Goal: Task Accomplishment & Management: Manage account settings

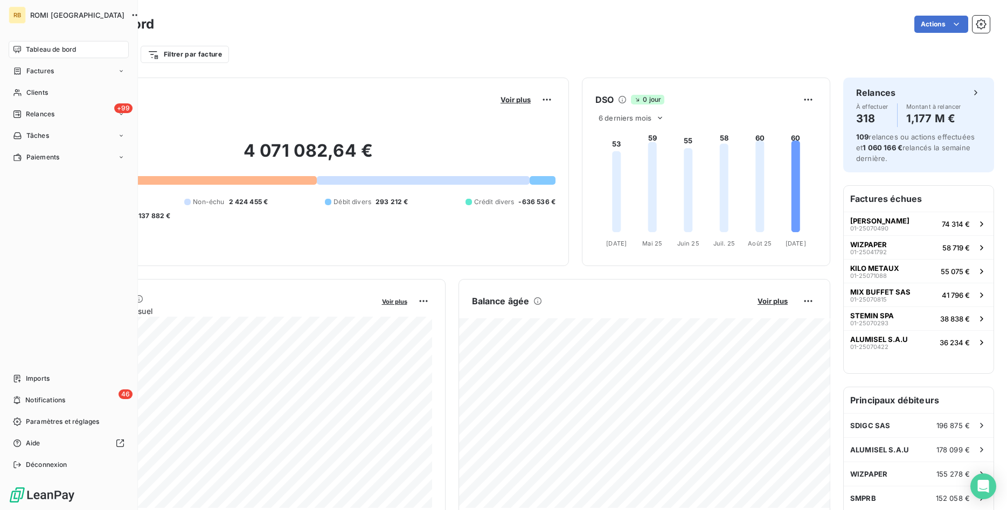
click at [53, 49] on span "Tableau de bord" at bounding box center [51, 50] width 50 height 10
click at [71, 114] on div "+99 Relances" at bounding box center [69, 114] width 120 height 17
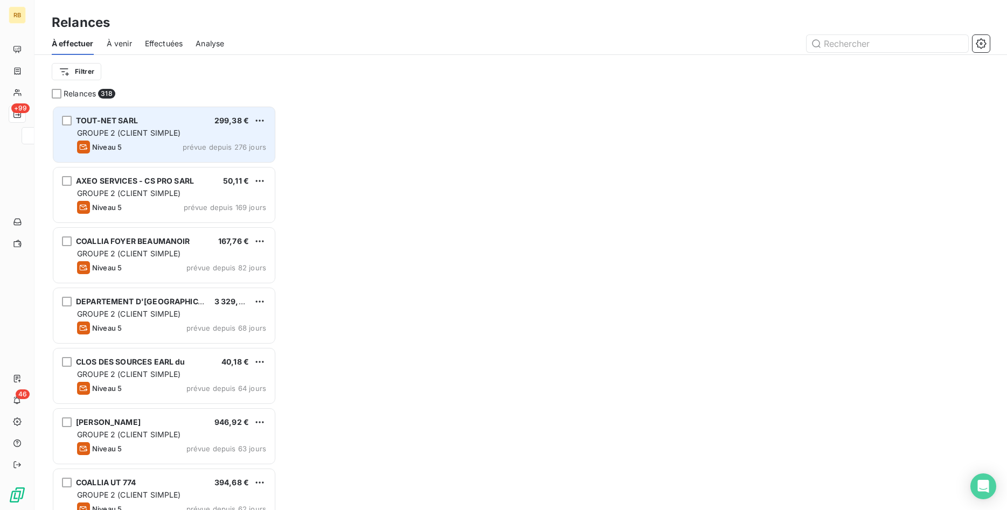
scroll to position [405, 225]
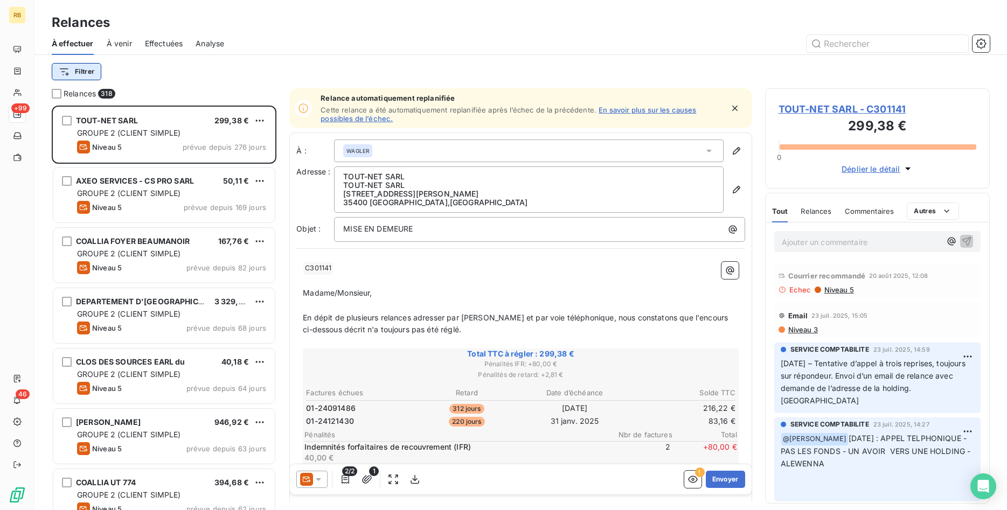
click at [91, 74] on html "RB +99 46 Relances À effectuer À venir Effectuées Analyse Filtrer Relances 318 …" at bounding box center [503, 255] width 1007 height 510
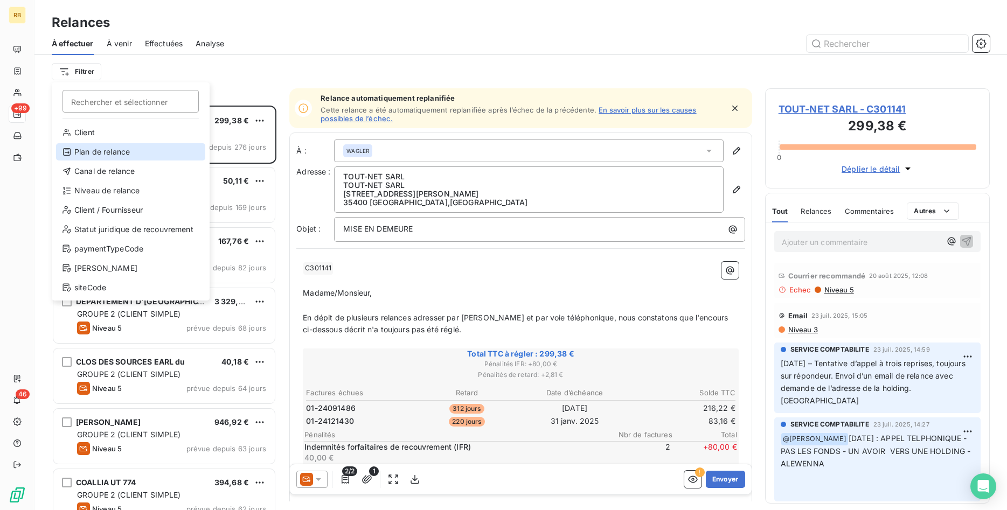
click at [134, 153] on div "Plan de relance" at bounding box center [130, 151] width 149 height 17
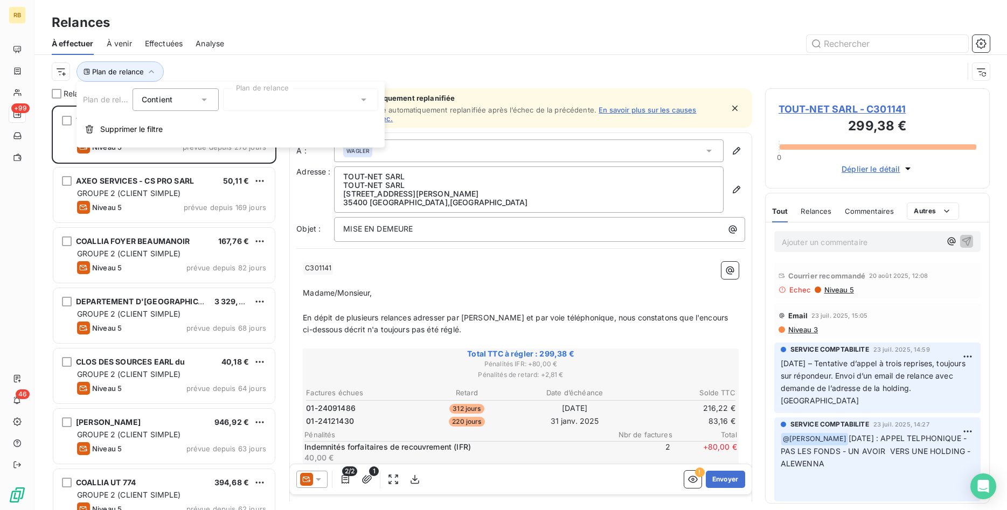
click at [299, 98] on div at bounding box center [300, 99] width 155 height 23
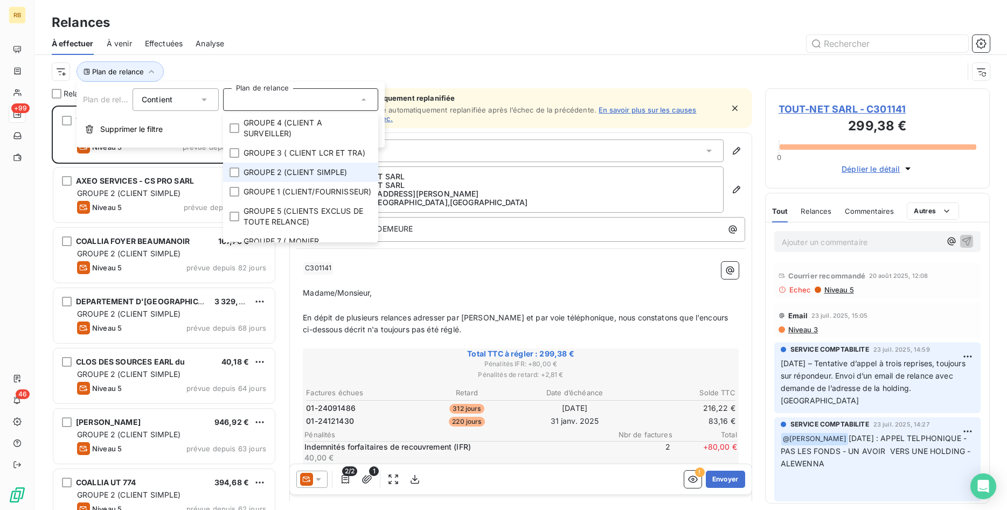
click at [274, 168] on span "GROUPE 2 (CLIENT SIMPLE)" at bounding box center [296, 172] width 104 height 11
click at [352, 34] on div "À effectuer À venir Effectuées Analyse" at bounding box center [520, 43] width 973 height 23
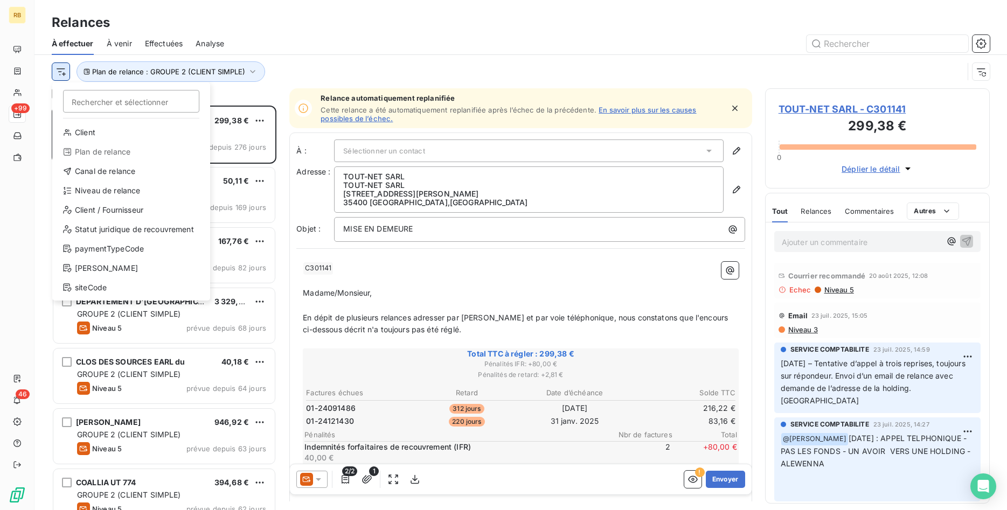
click at [66, 72] on html "RB +99 46 Relances À effectuer À venir Effectuées Analyse Rechercher et sélecti…" at bounding box center [503, 255] width 1007 height 510
click at [325, 38] on html "RB +99 46 Relances À effectuer À venir Effectuées Analyse Rechercher et sélecti…" at bounding box center [503, 255] width 1007 height 510
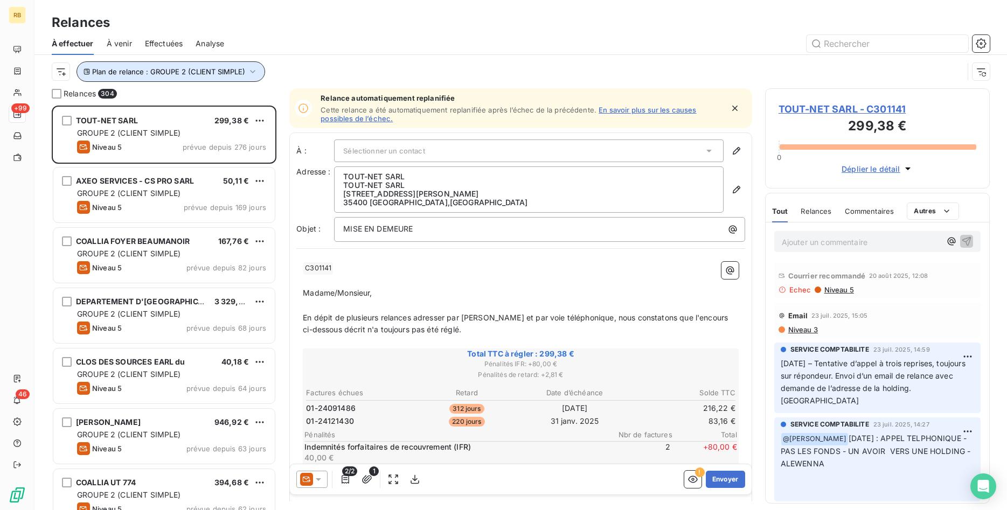
click at [252, 74] on icon "button" at bounding box center [252, 71] width 11 height 11
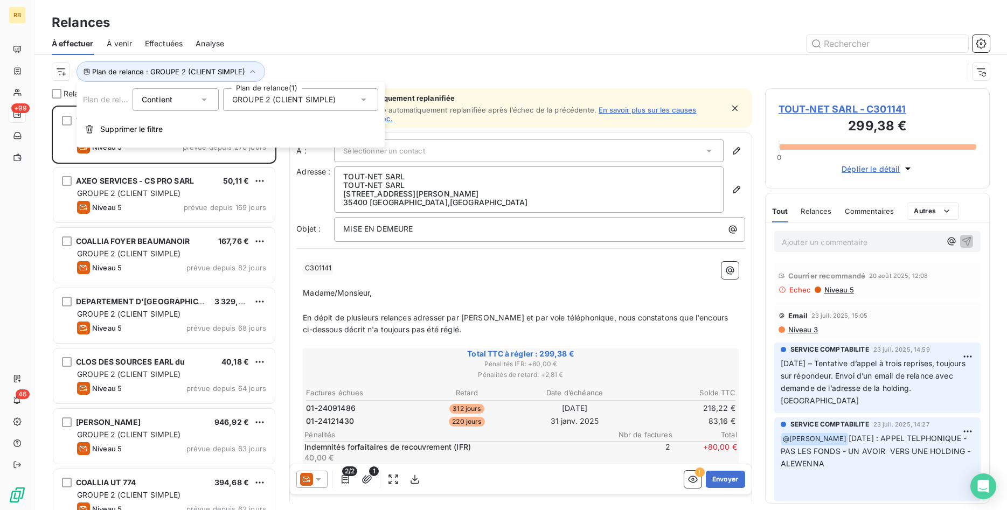
click at [321, 59] on div "Plan de relance : GROUPE 2 (CLIENT SIMPLE)" at bounding box center [521, 71] width 938 height 33
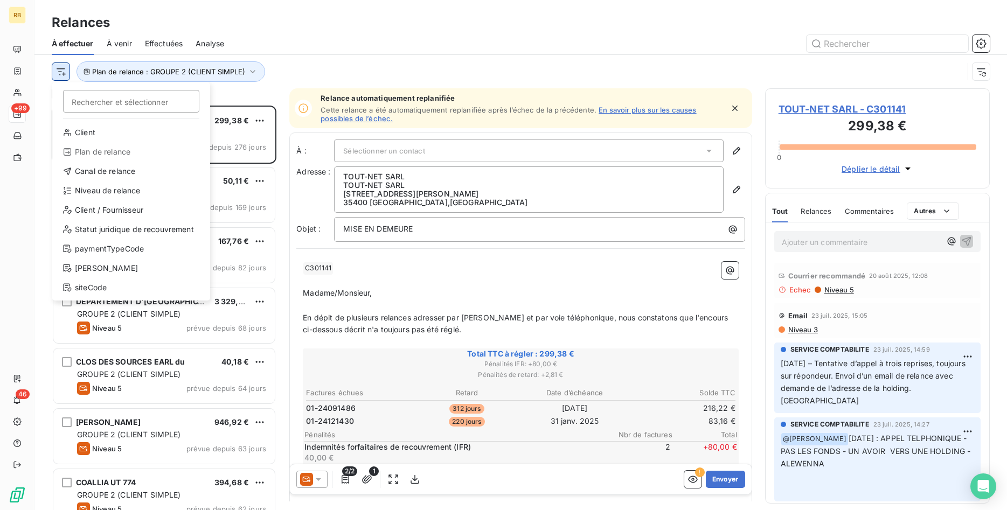
click at [62, 72] on html "RB +99 46 Relances À effectuer À venir Effectuées Analyse Rechercher et sélecti…" at bounding box center [503, 255] width 1007 height 510
click at [142, 170] on div "Canal de relance" at bounding box center [131, 171] width 149 height 17
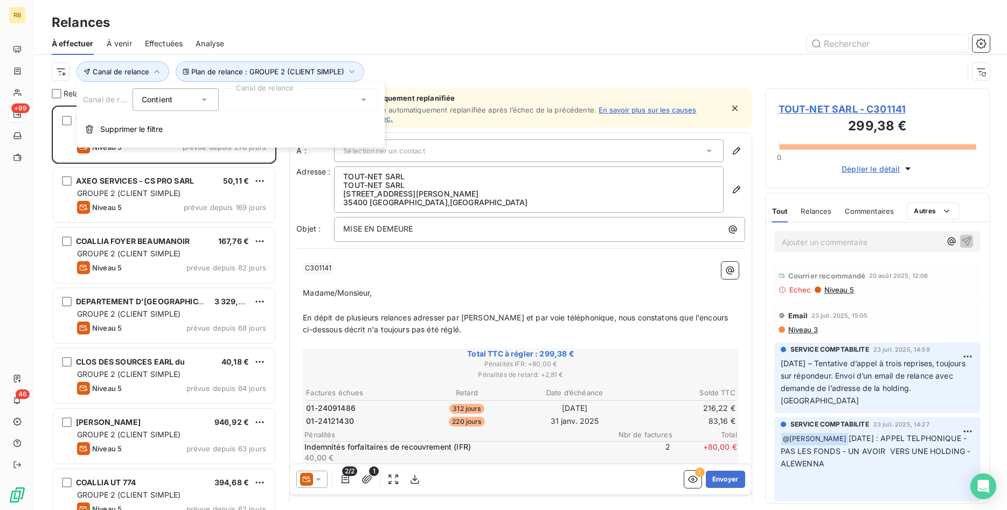
drag, startPoint x: 400, startPoint y: 50, endPoint x: 381, endPoint y: 48, distance: 18.9
click at [400, 50] on div at bounding box center [613, 43] width 753 height 17
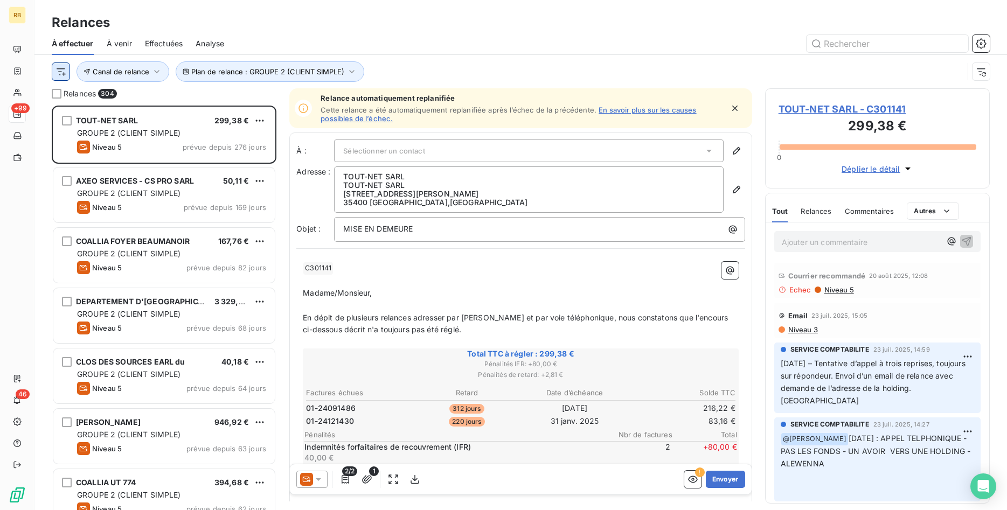
click at [60, 72] on html "RB +99 46 Relances À effectuer À venir Effectuées Analyse Plan de relance : GRO…" at bounding box center [503, 255] width 1007 height 510
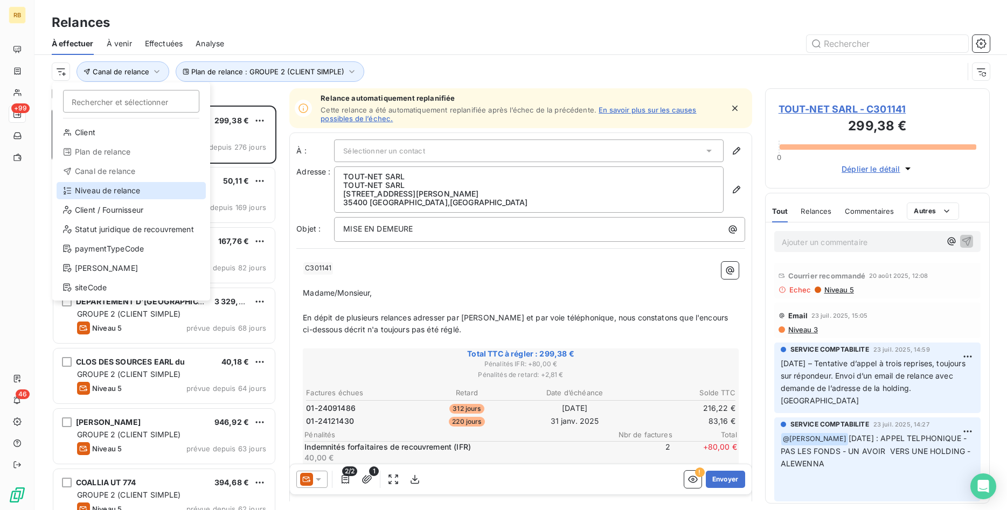
click at [140, 191] on div "Niveau de relance" at bounding box center [131, 190] width 149 height 17
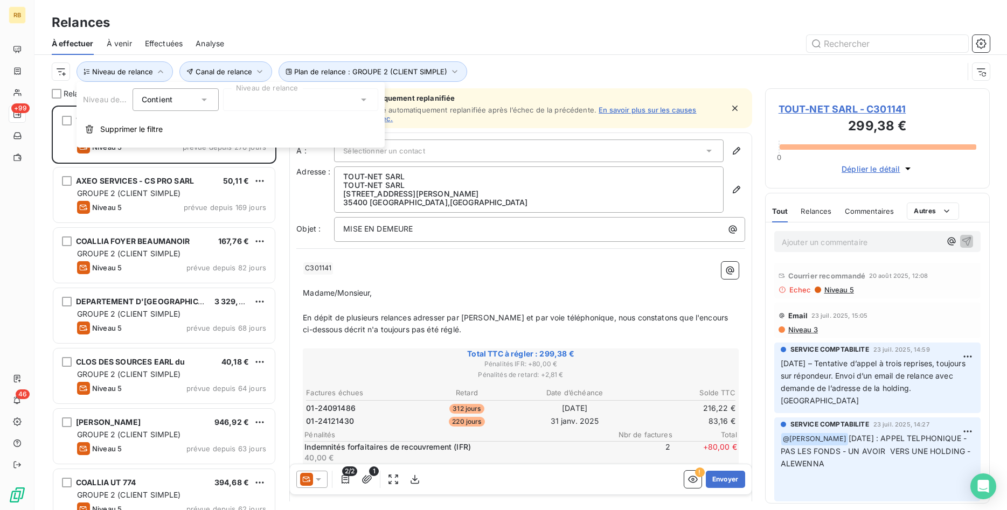
click at [364, 100] on icon at bounding box center [363, 100] width 5 height 3
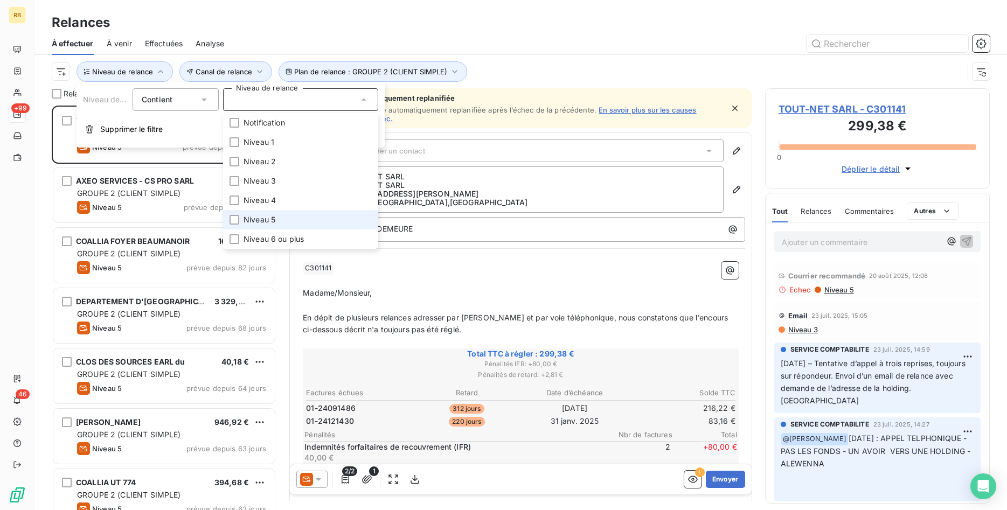
click at [269, 218] on span "Niveau 5" at bounding box center [260, 219] width 32 height 11
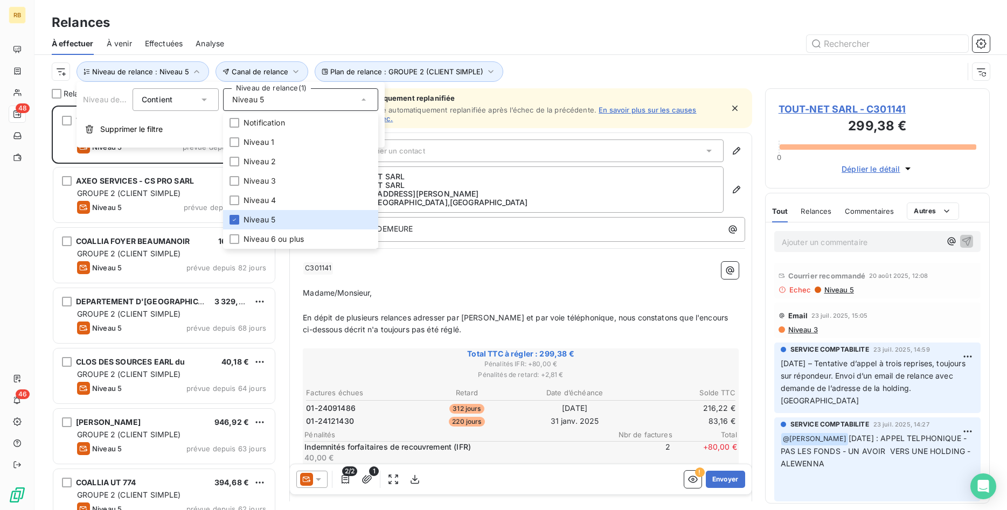
click at [374, 20] on div "Relances" at bounding box center [520, 22] width 973 height 19
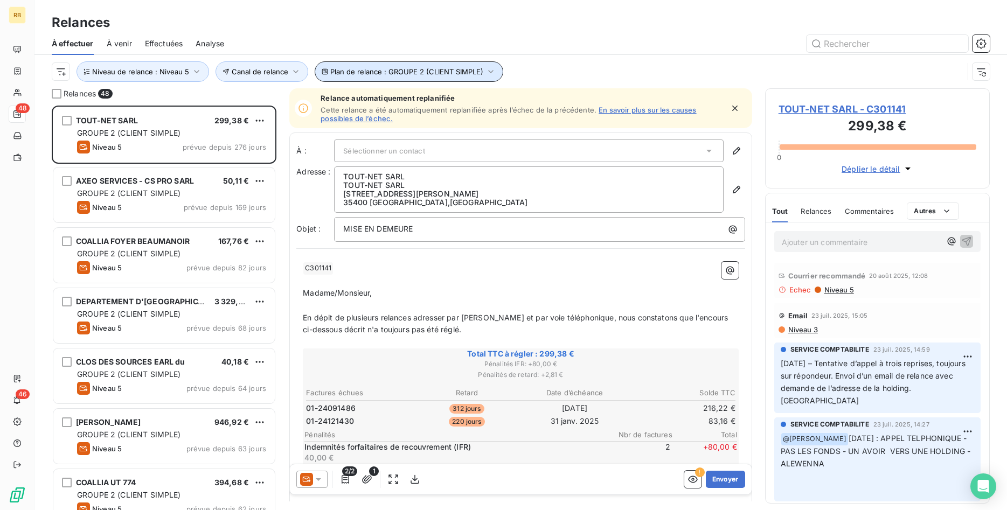
click at [486, 70] on icon "button" at bounding box center [491, 71] width 11 height 11
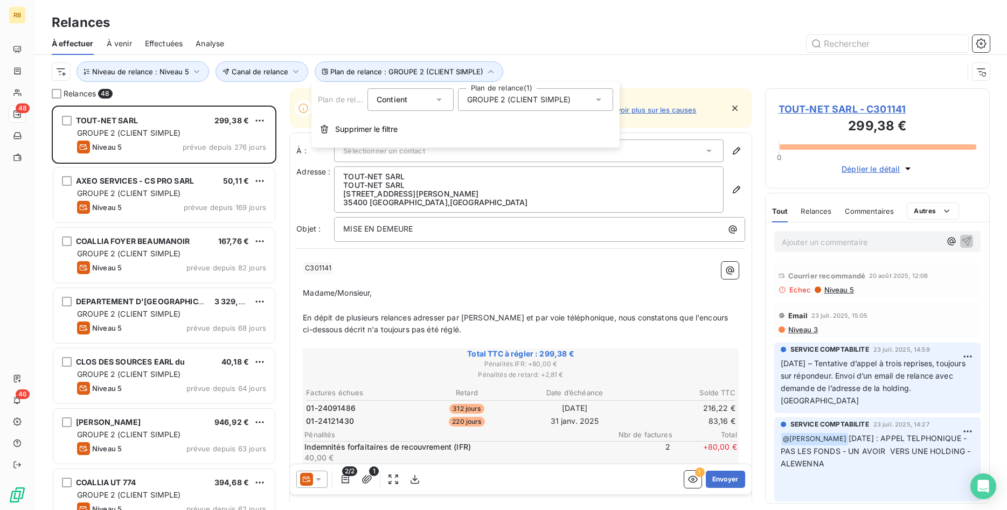
click at [593, 97] on icon at bounding box center [598, 99] width 11 height 11
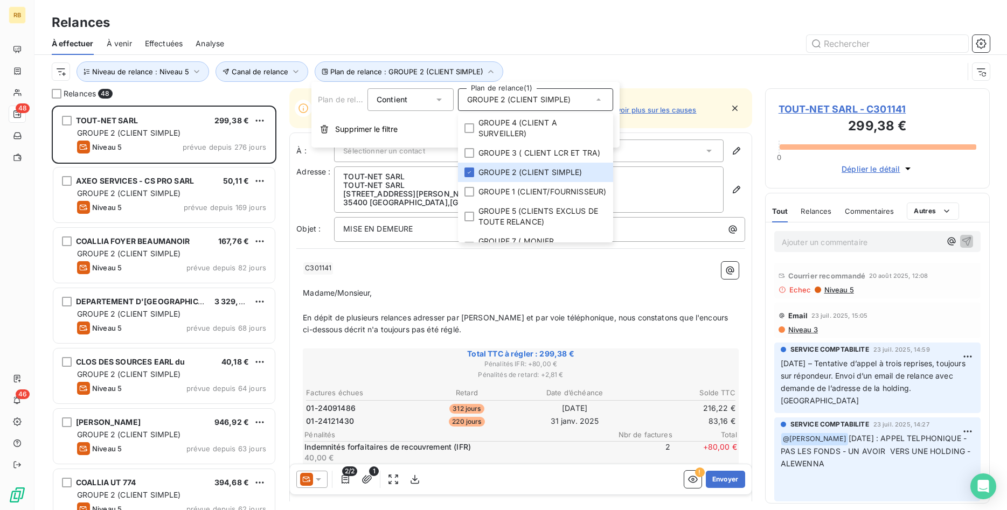
click at [356, 37] on div at bounding box center [613, 43] width 753 height 17
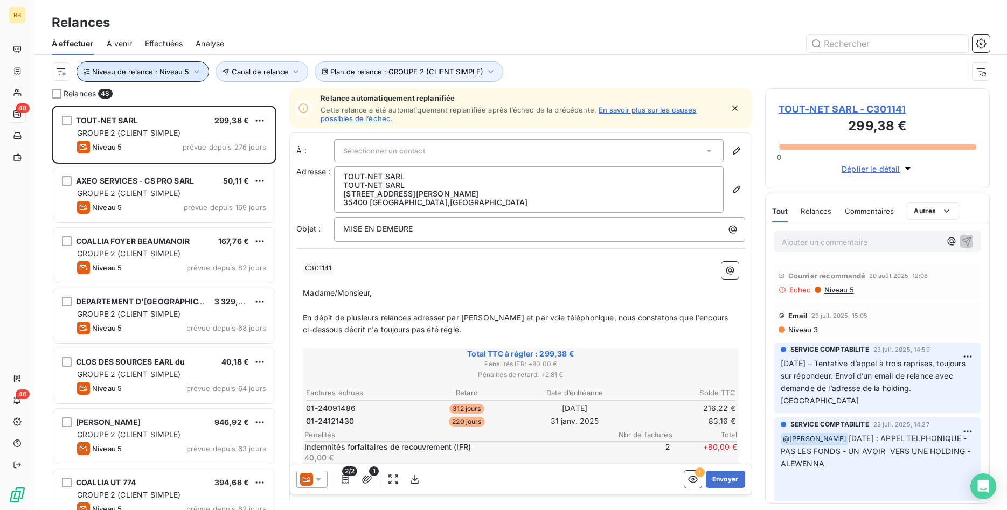
click at [191, 68] on icon "button" at bounding box center [196, 71] width 11 height 11
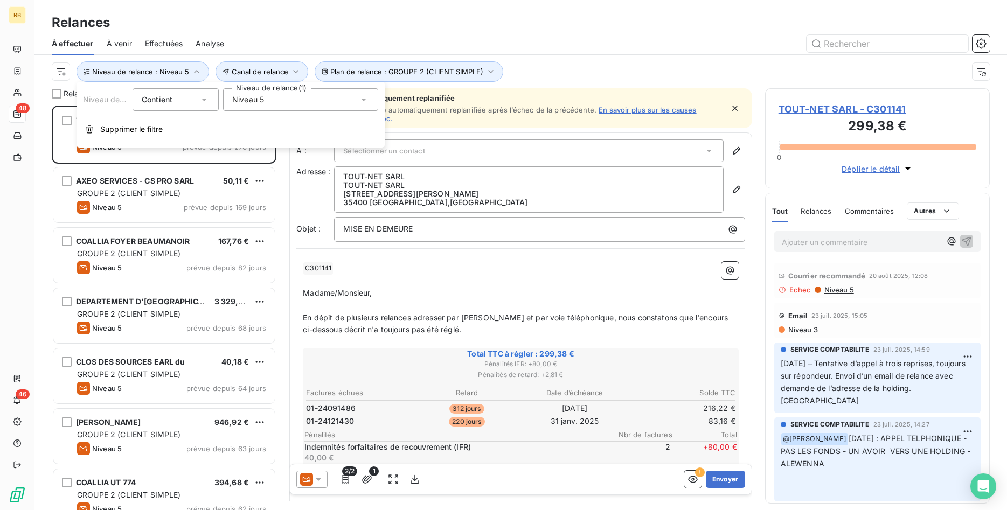
click at [364, 98] on icon at bounding box center [363, 99] width 11 height 11
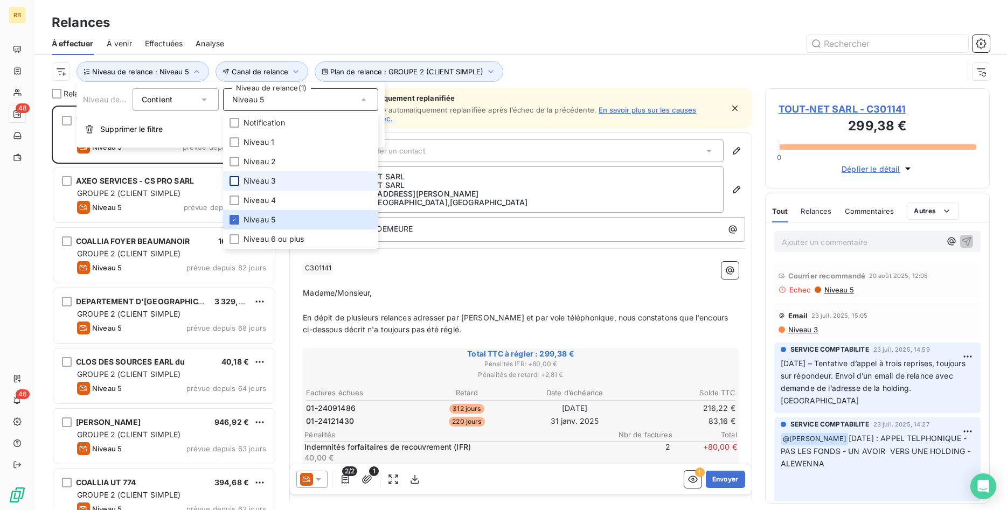
click at [231, 181] on div at bounding box center [235, 181] width 10 height 10
click at [235, 217] on icon at bounding box center [234, 220] width 6 height 6
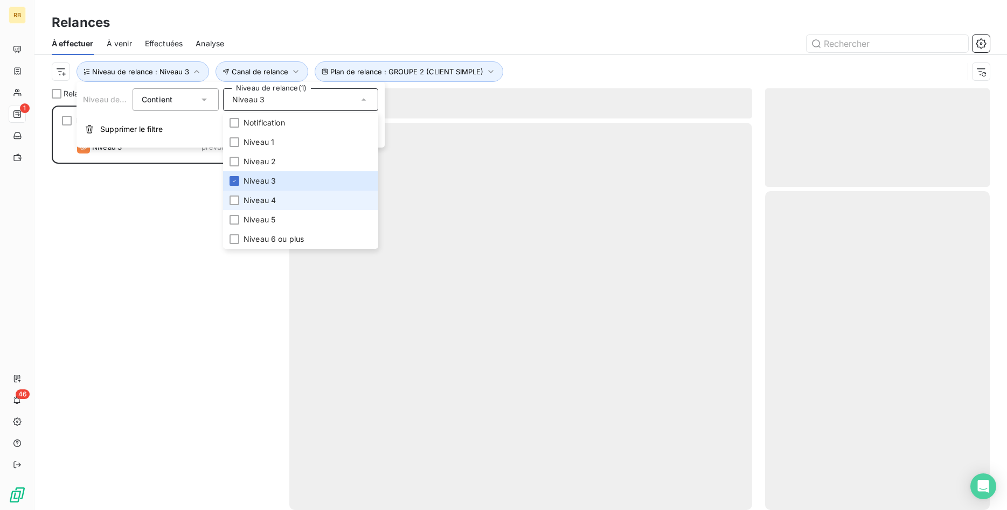
scroll to position [405, 225]
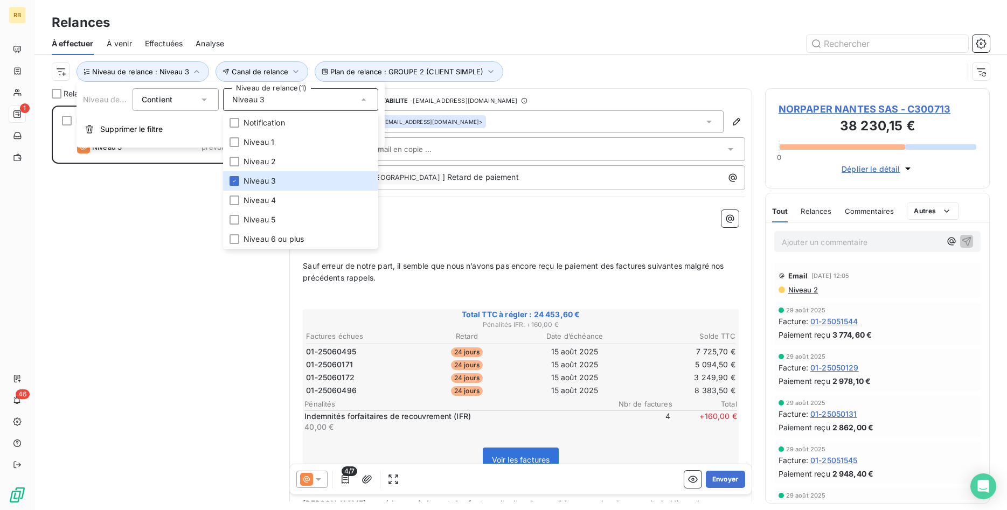
drag, startPoint x: 308, startPoint y: 34, endPoint x: 327, endPoint y: 32, distance: 18.4
click at [311, 34] on div "À effectuer À venir Effectuées Analyse" at bounding box center [520, 43] width 973 height 23
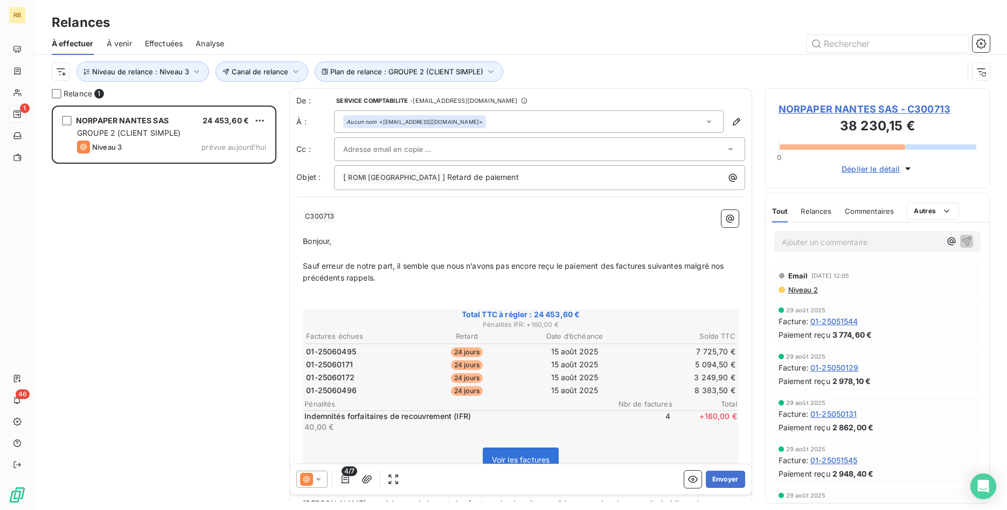
click at [403, 149] on input "text" at bounding box center [401, 149] width 116 height 16
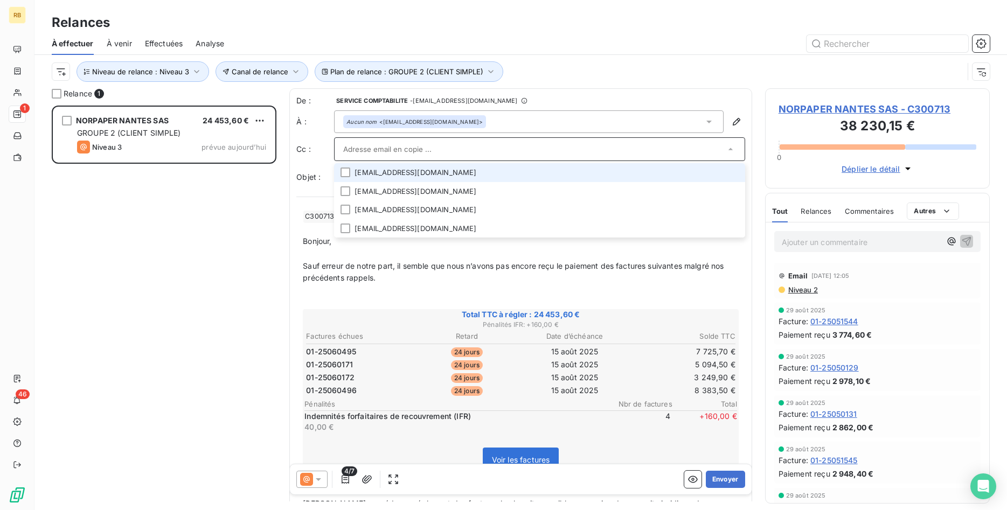
click at [355, 174] on li "[EMAIL_ADDRESS][DOMAIN_NAME]" at bounding box center [539, 172] width 411 height 19
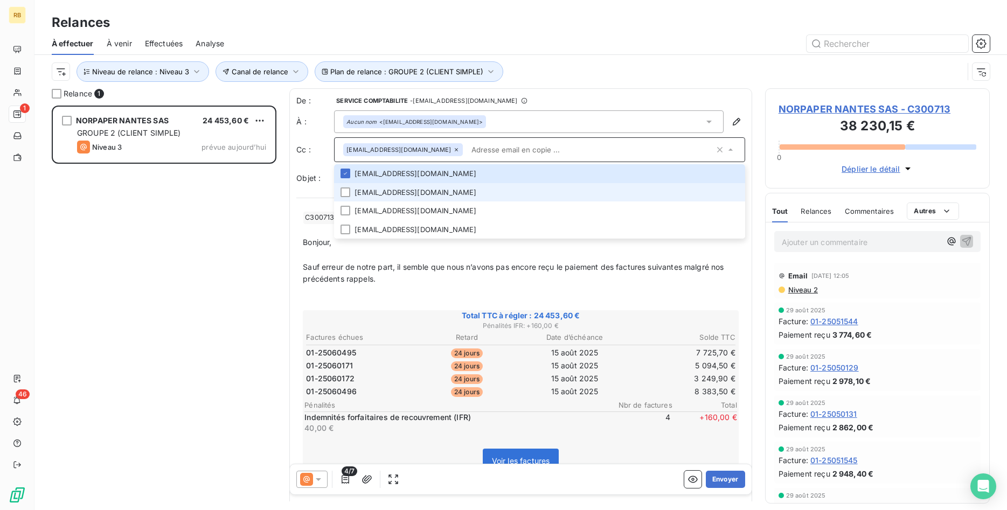
click at [358, 195] on li "[EMAIL_ADDRESS][DOMAIN_NAME]" at bounding box center [539, 192] width 411 height 19
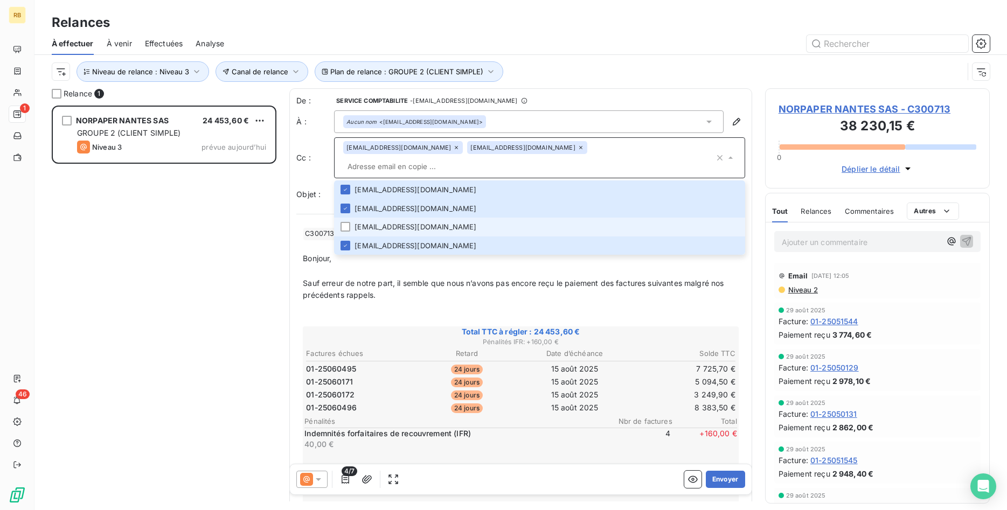
click at [366, 218] on li "[EMAIL_ADDRESS][DOMAIN_NAME]" at bounding box center [539, 227] width 411 height 19
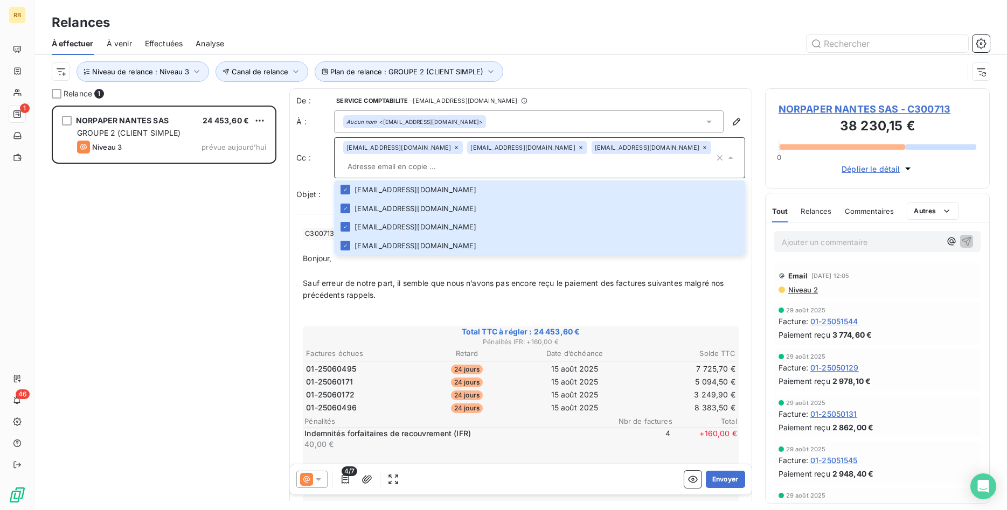
drag, startPoint x: 665, startPoint y: 143, endPoint x: 698, endPoint y: 145, distance: 32.4
click at [667, 158] on input "text" at bounding box center [528, 166] width 371 height 16
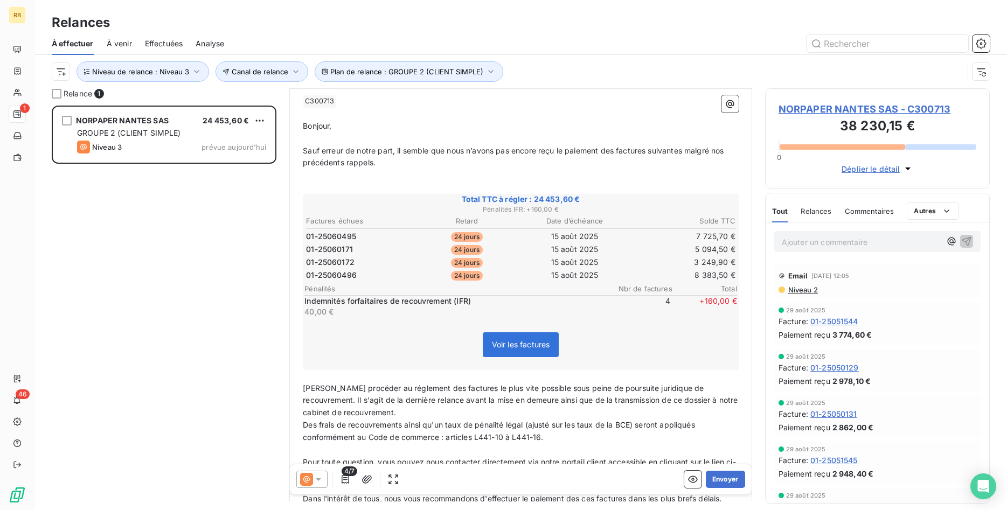
scroll to position [165, 0]
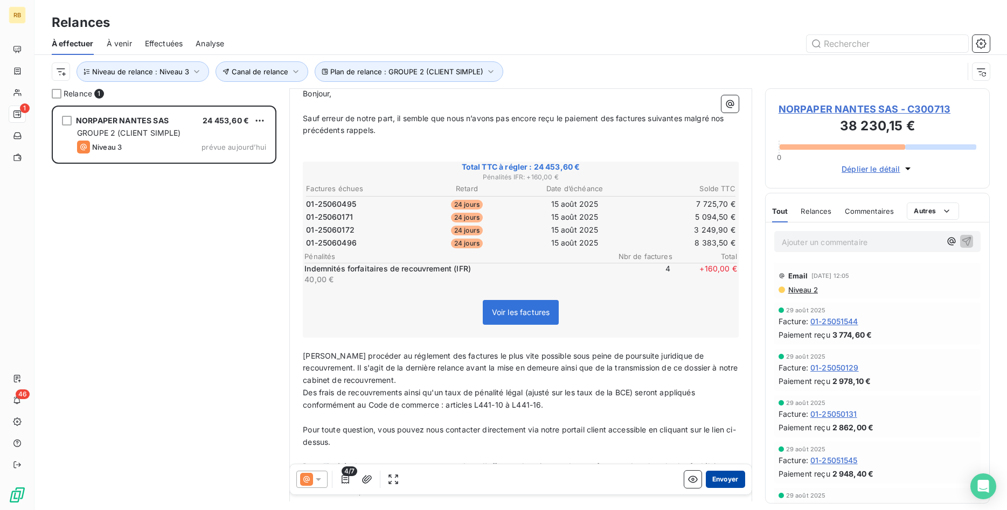
click at [726, 476] on button "Envoyer" at bounding box center [725, 479] width 39 height 17
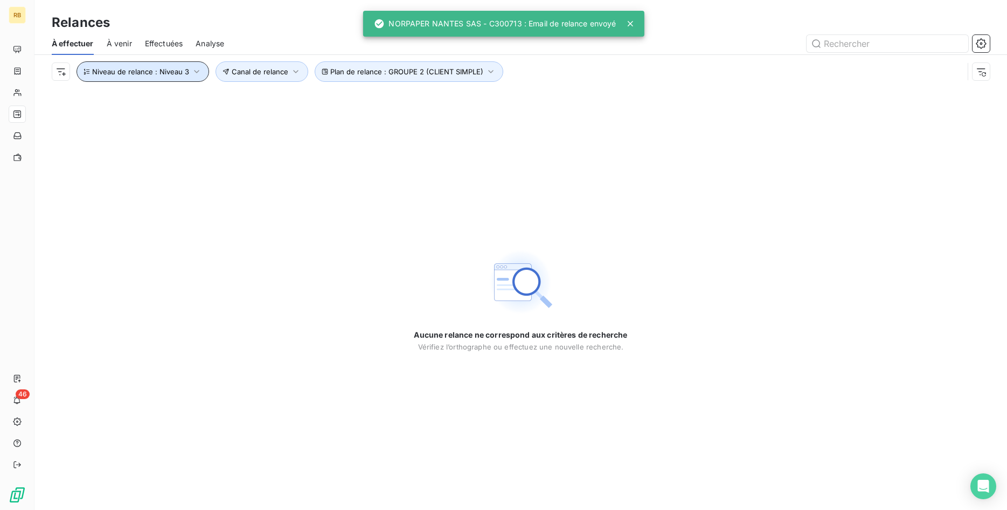
click at [191, 68] on icon "button" at bounding box center [196, 71] width 11 height 11
click at [283, 101] on div "Niveau 3" at bounding box center [300, 99] width 155 height 23
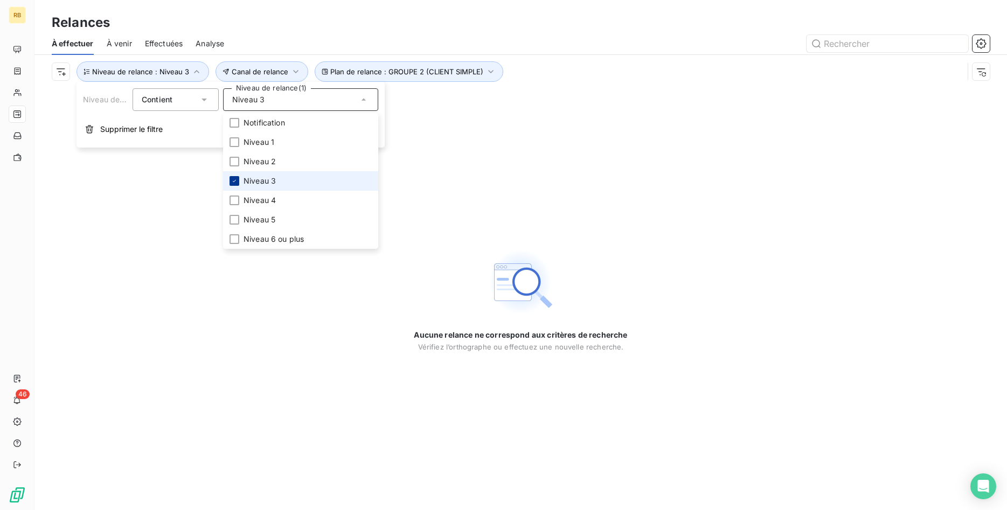
click at [232, 181] on icon at bounding box center [234, 181] width 6 height 6
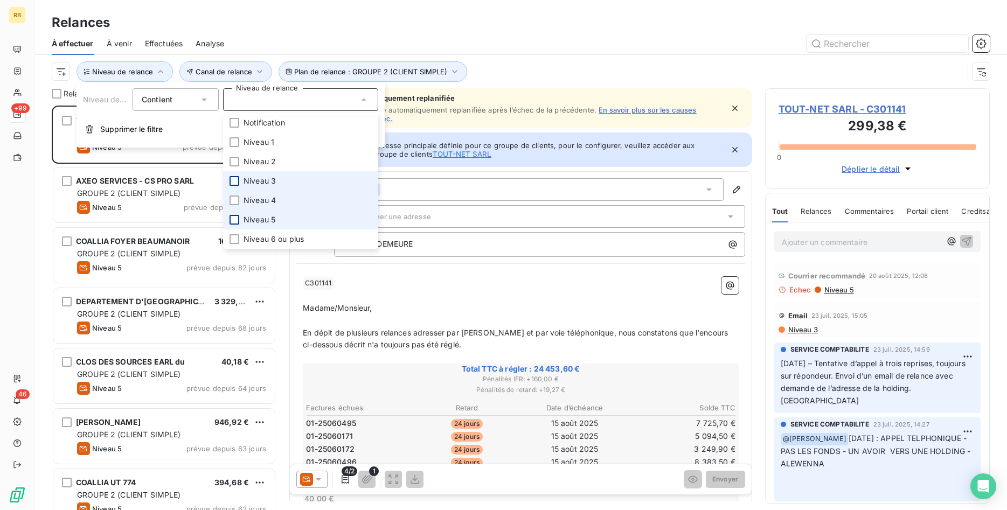
scroll to position [405, 225]
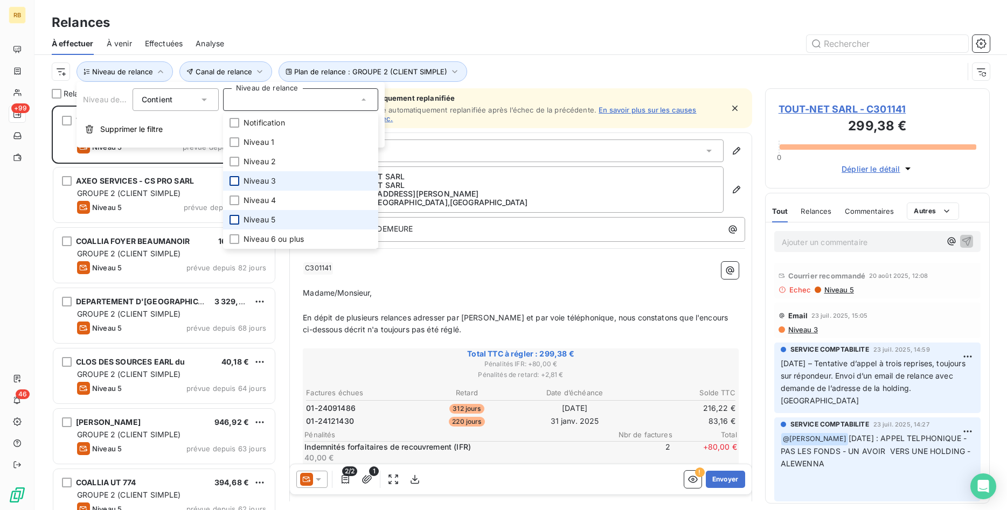
click at [237, 221] on div at bounding box center [235, 220] width 10 height 10
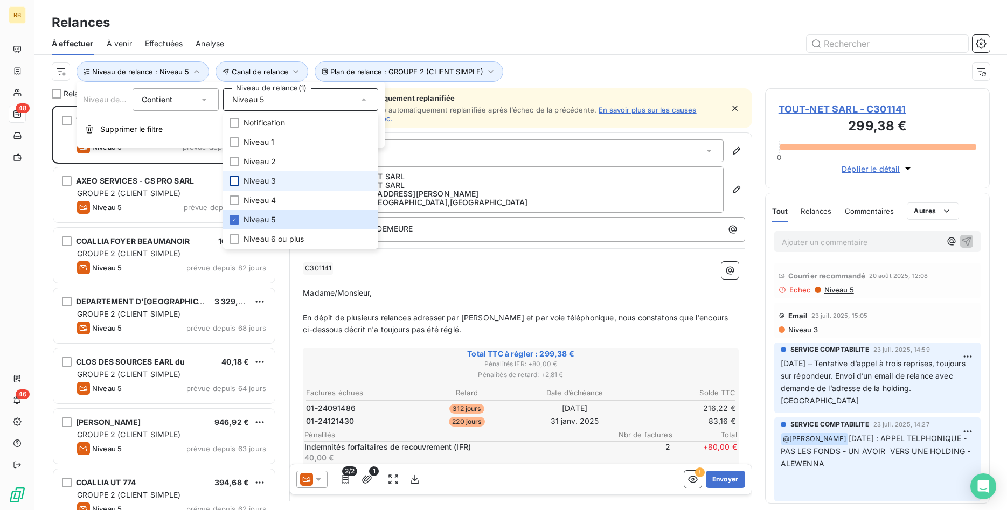
click at [556, 56] on div "Plan de relance : GROUPE 2 (CLIENT SIMPLE) Canal de relance Niveau de relance :…" at bounding box center [521, 71] width 938 height 33
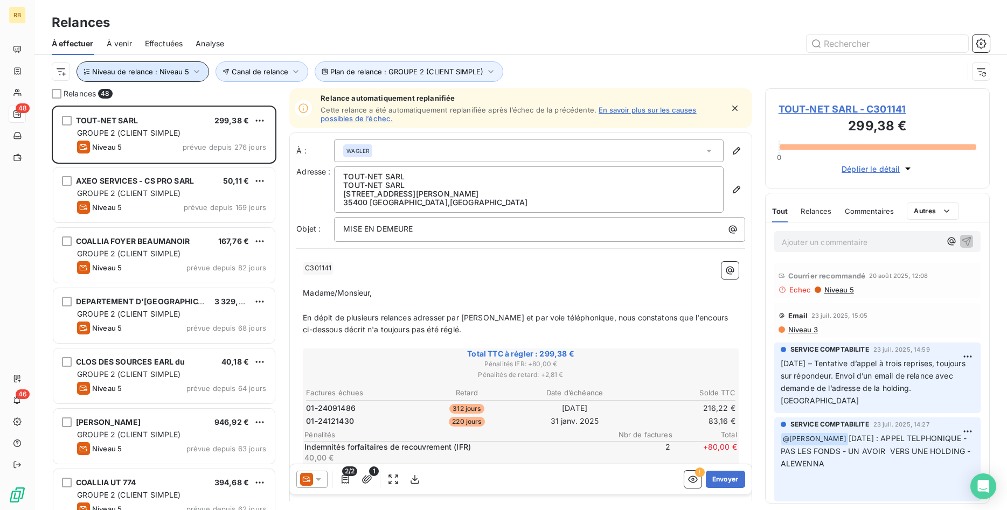
click at [193, 68] on icon "button" at bounding box center [196, 71] width 11 height 11
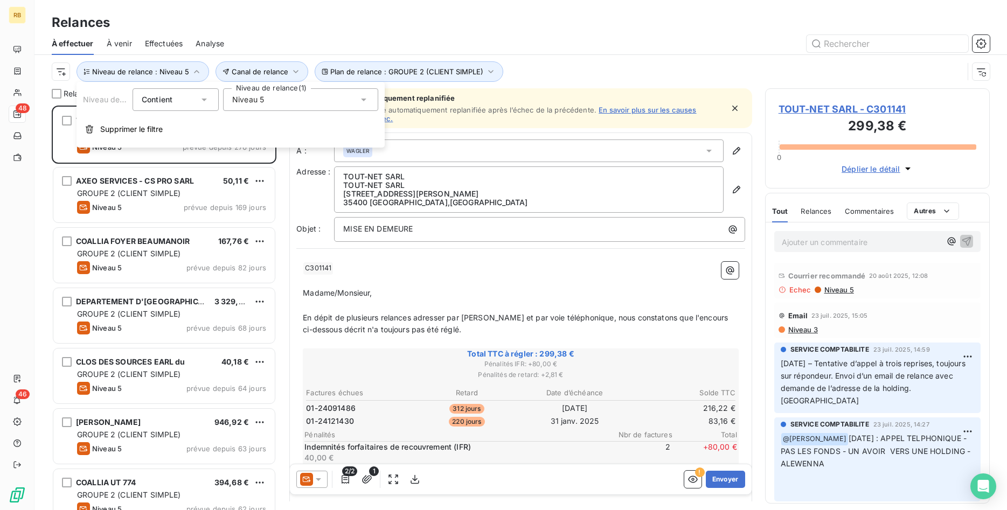
click at [299, 95] on div "Niveau 5" at bounding box center [300, 99] width 155 height 23
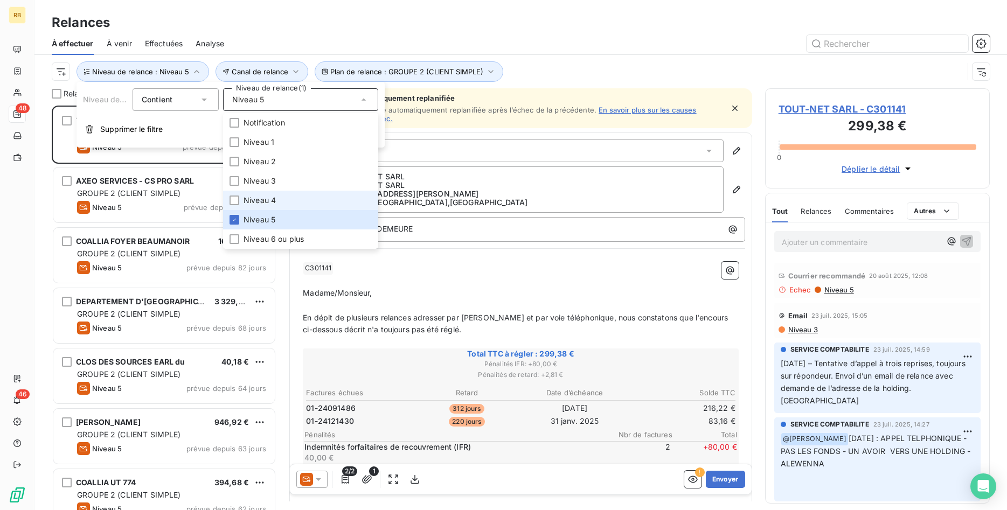
click at [251, 196] on span "Niveau 4" at bounding box center [260, 200] width 32 height 11
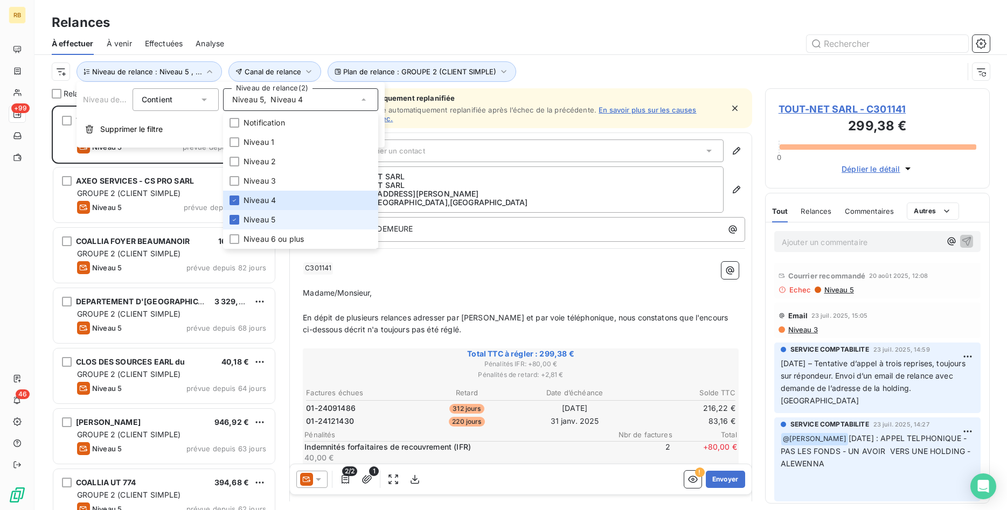
click at [251, 219] on span "Niveau 5" at bounding box center [260, 219] width 32 height 11
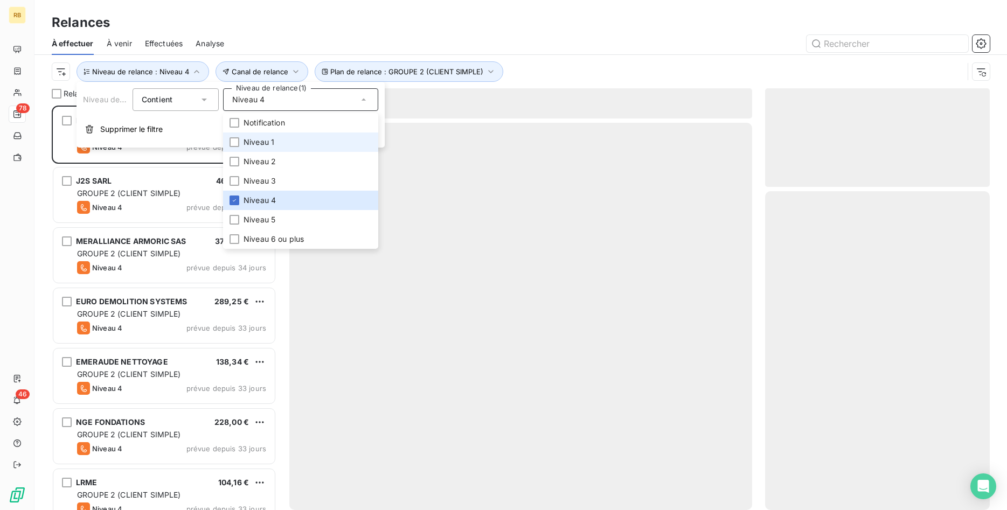
scroll to position [405, 225]
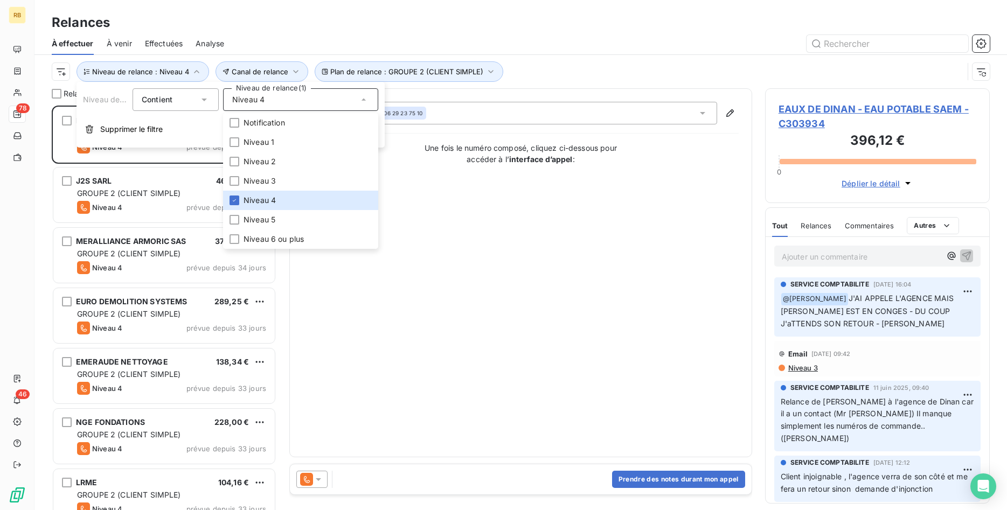
drag, startPoint x: 449, startPoint y: 31, endPoint x: 455, endPoint y: 31, distance: 5.9
click at [450, 31] on div "Relances" at bounding box center [520, 22] width 973 height 19
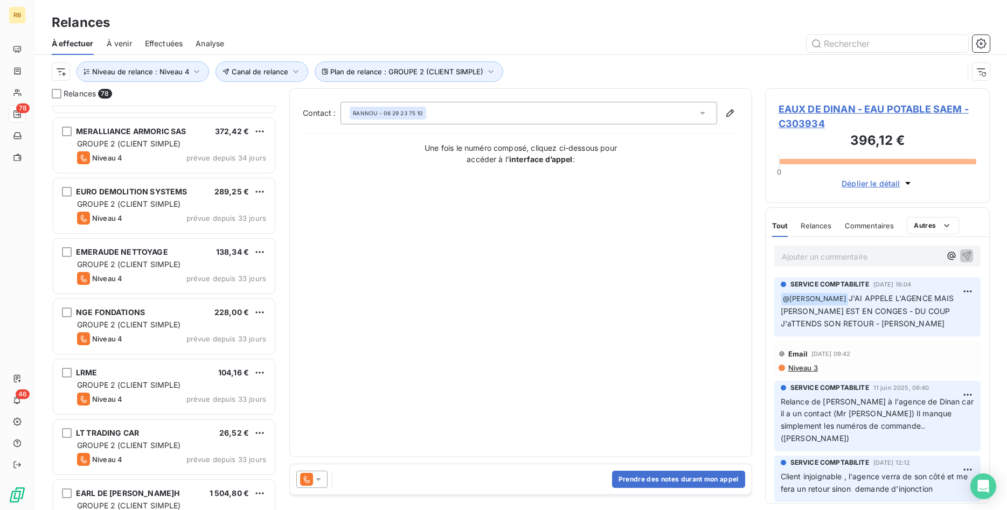
scroll to position [0, 0]
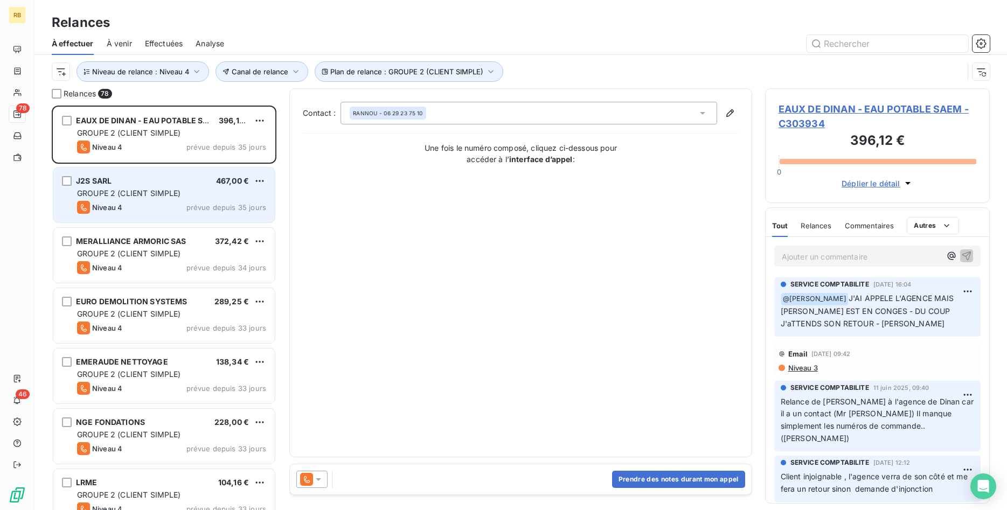
click at [154, 187] on div "J2S SARL 467,00 € GROUPE 2 (CLIENT SIMPLE) Niveau 4 prévue depuis 35 jours" at bounding box center [163, 195] width 221 height 55
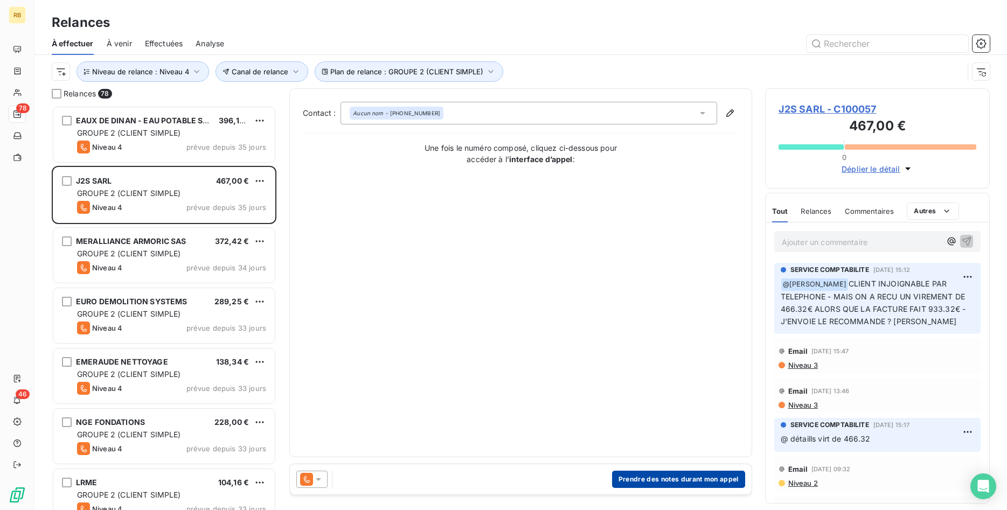
click at [719, 476] on button "Prendre des notes durant mon appel" at bounding box center [678, 479] width 133 height 17
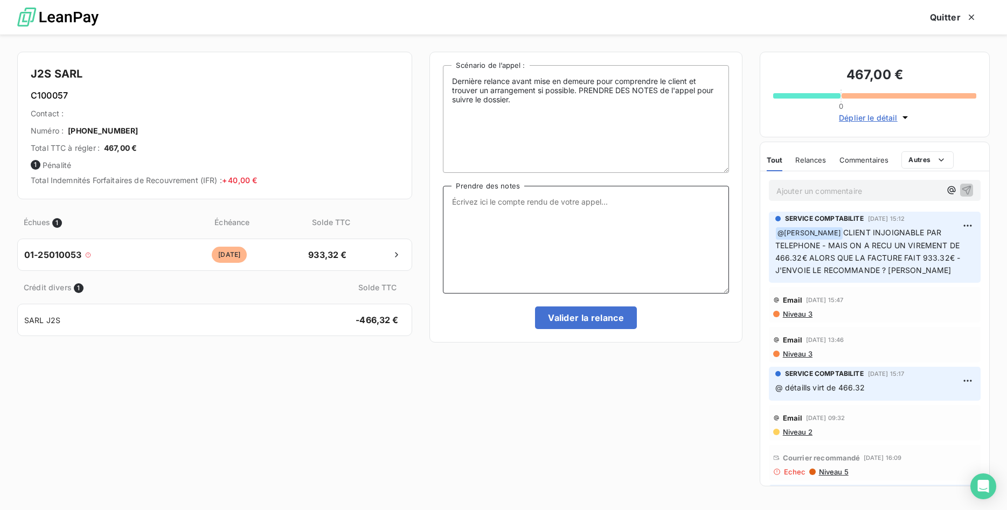
click at [539, 201] on textarea "Prendre des notes" at bounding box center [586, 240] width 286 height 108
click at [953, 188] on icon "button" at bounding box center [952, 190] width 8 height 8
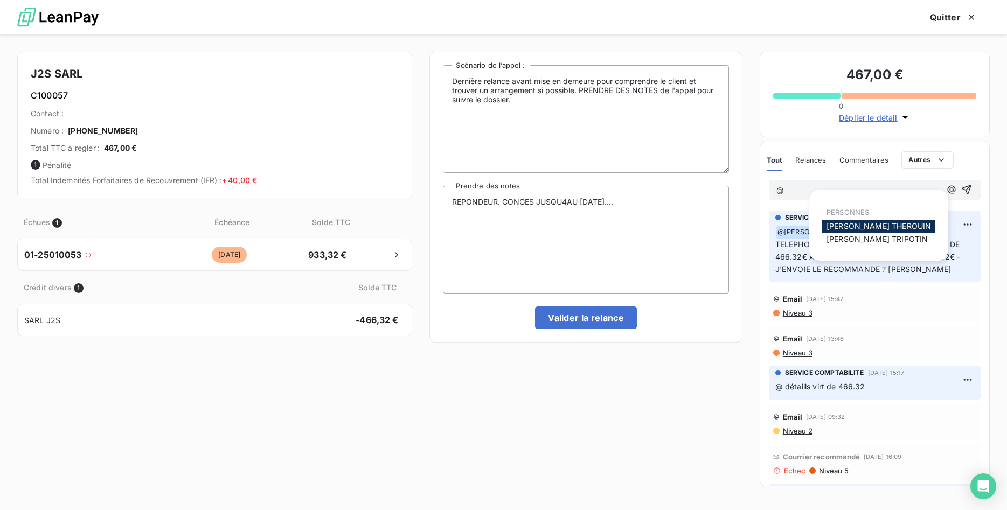
click at [864, 226] on span "[PERSON_NAME]" at bounding box center [879, 225] width 105 height 9
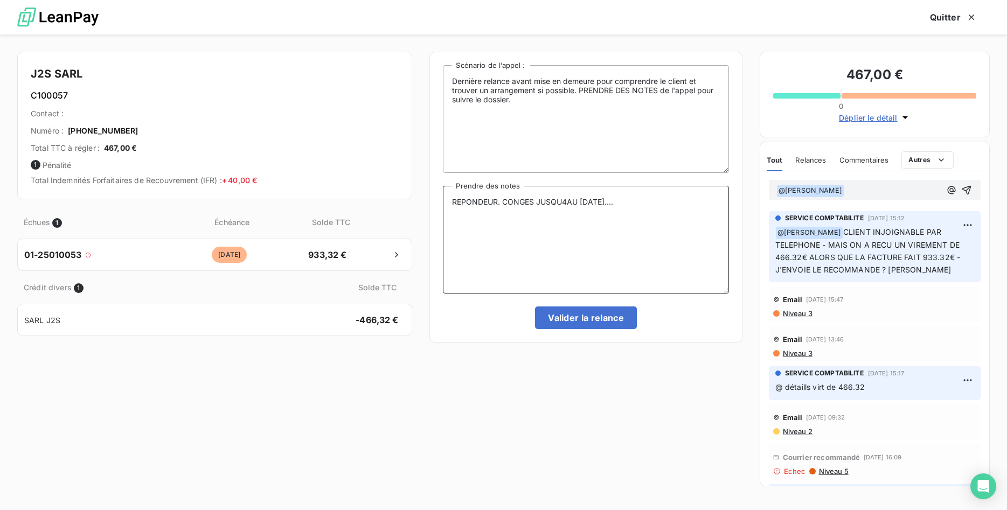
click at [568, 203] on textarea "REPONDEUR. CONGES JUSQU4AU [DATE]...." at bounding box center [586, 240] width 286 height 108
type textarea "REPONDEUR. CONGES JUSQU'AU [DATE]...."
click at [970, 188] on icon "button" at bounding box center [966, 190] width 9 height 9
click at [606, 322] on button "Valider la relance" at bounding box center [586, 318] width 102 height 23
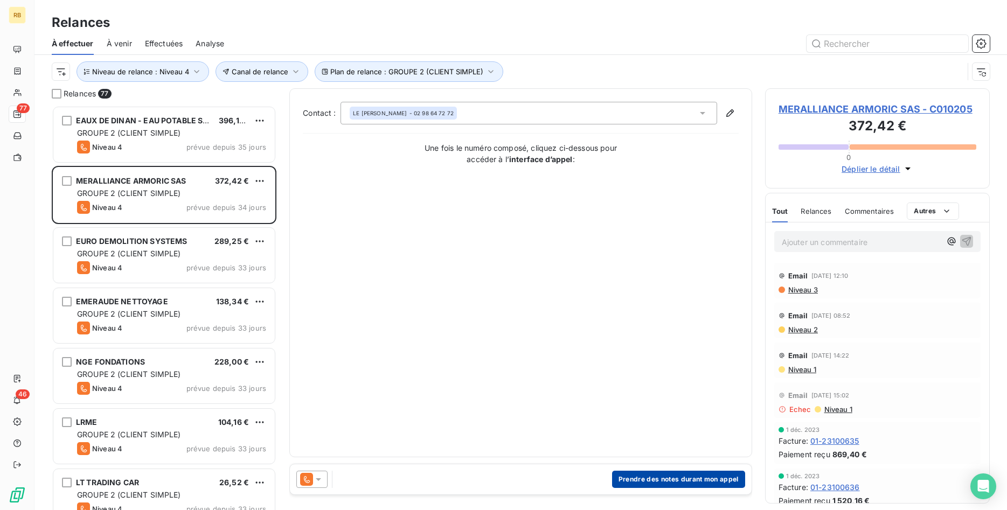
click at [699, 480] on button "Prendre des notes durant mon appel" at bounding box center [678, 479] width 133 height 17
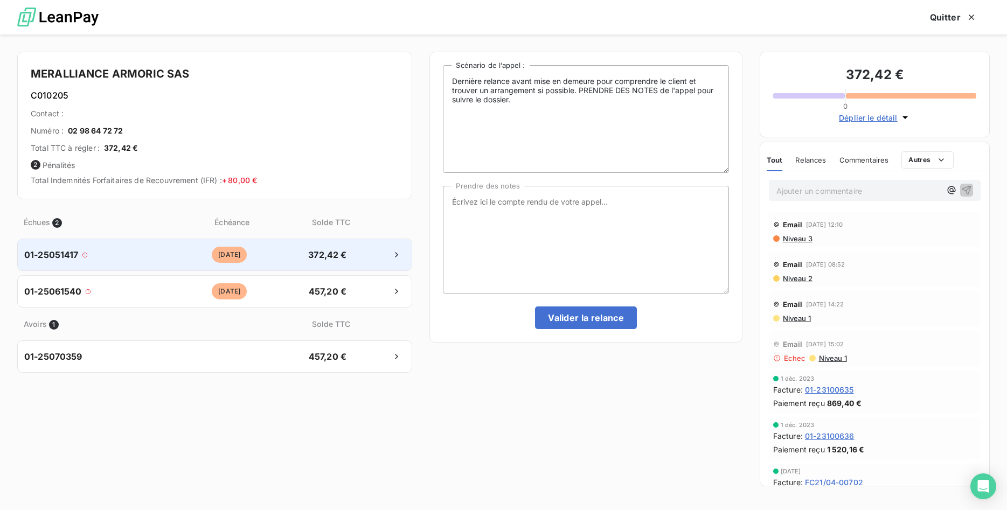
click at [83, 254] on icon at bounding box center [84, 254] width 5 height 5
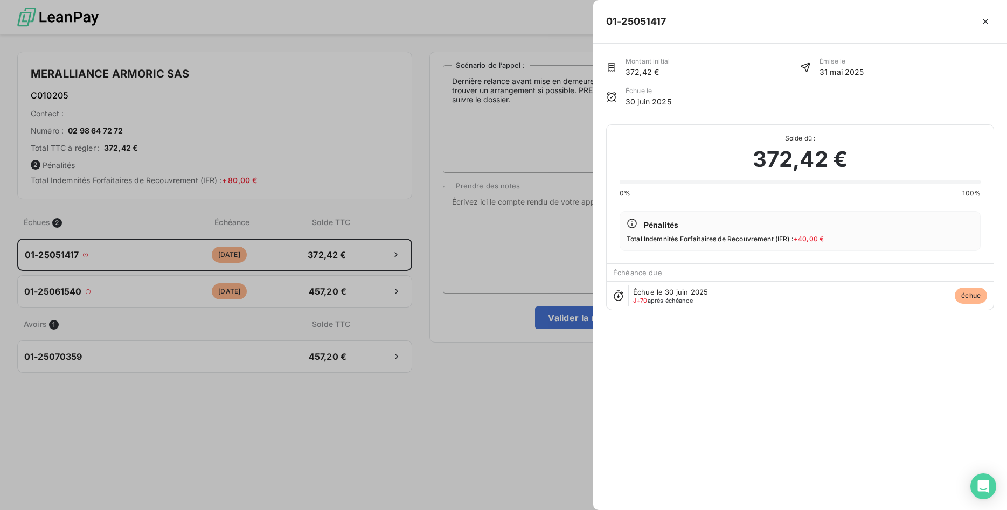
click at [982, 22] on icon "button" at bounding box center [985, 21] width 11 height 11
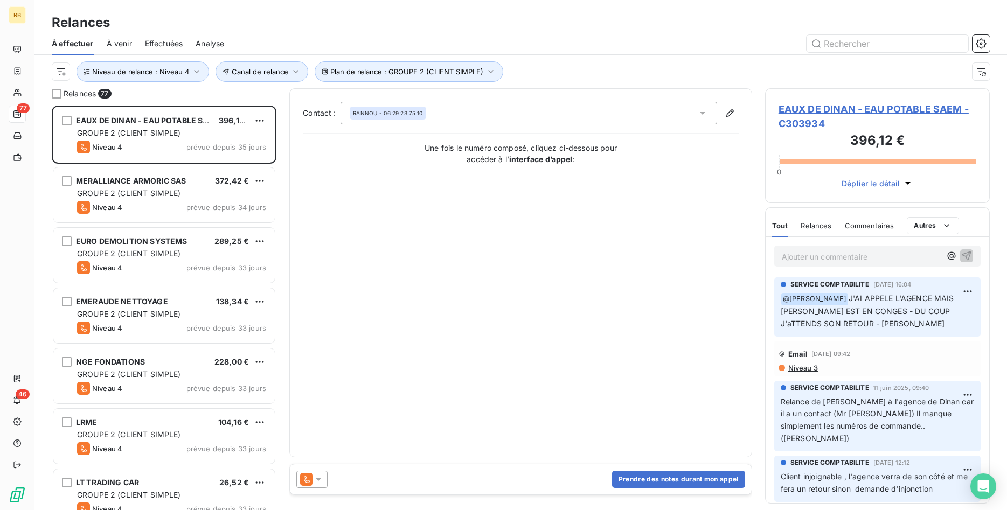
click at [811, 365] on span "Niveau 3" at bounding box center [802, 368] width 31 height 9
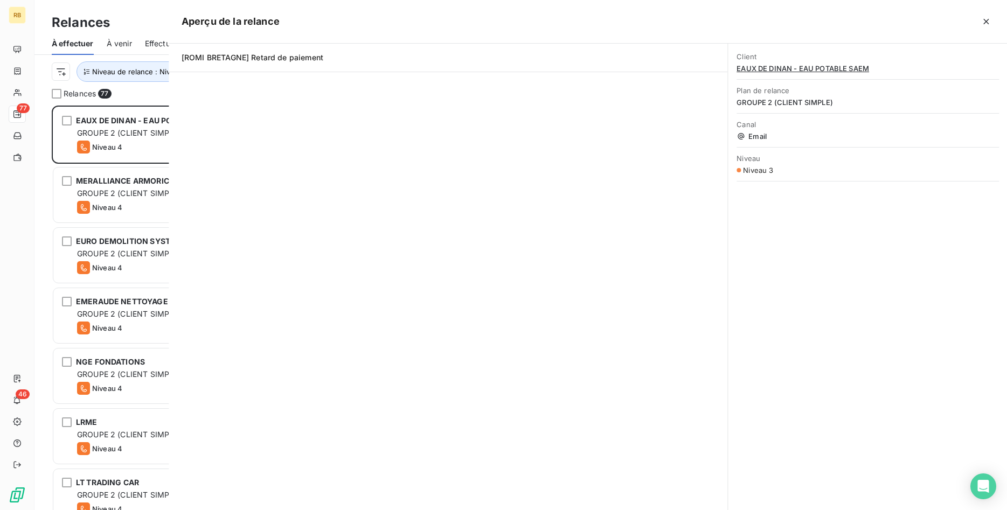
scroll to position [405, 225]
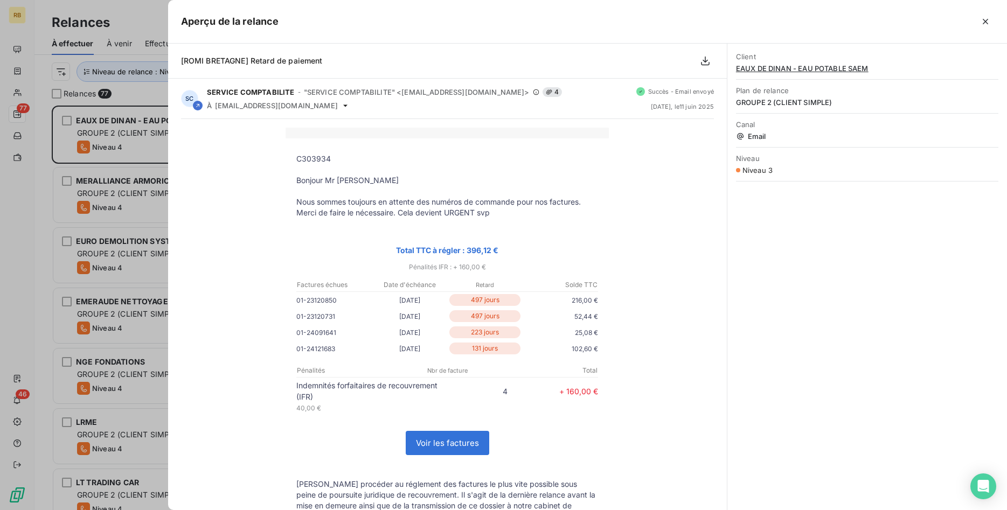
click at [149, 184] on div at bounding box center [503, 255] width 1007 height 510
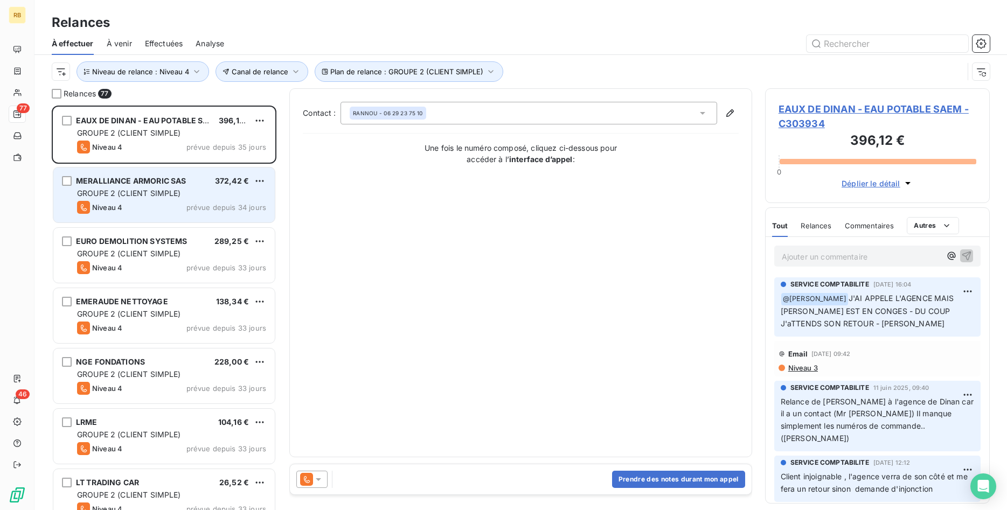
click at [180, 193] on span "GROUPE 2 (CLIENT SIMPLE)" at bounding box center [129, 193] width 104 height 9
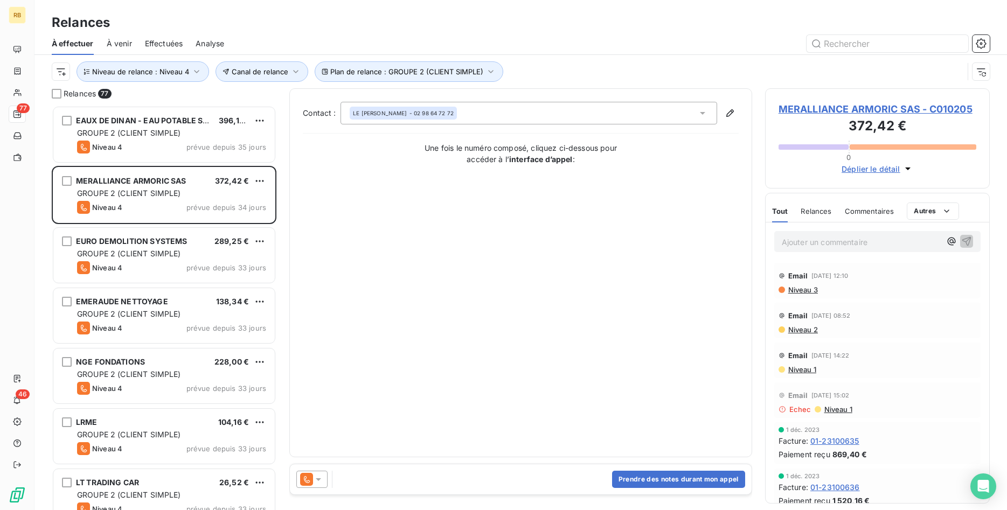
click at [807, 295] on div "Email [DATE] 12:10 Niveau 3" at bounding box center [877, 281] width 206 height 36
click at [807, 293] on span "Niveau 3" at bounding box center [802, 290] width 31 height 9
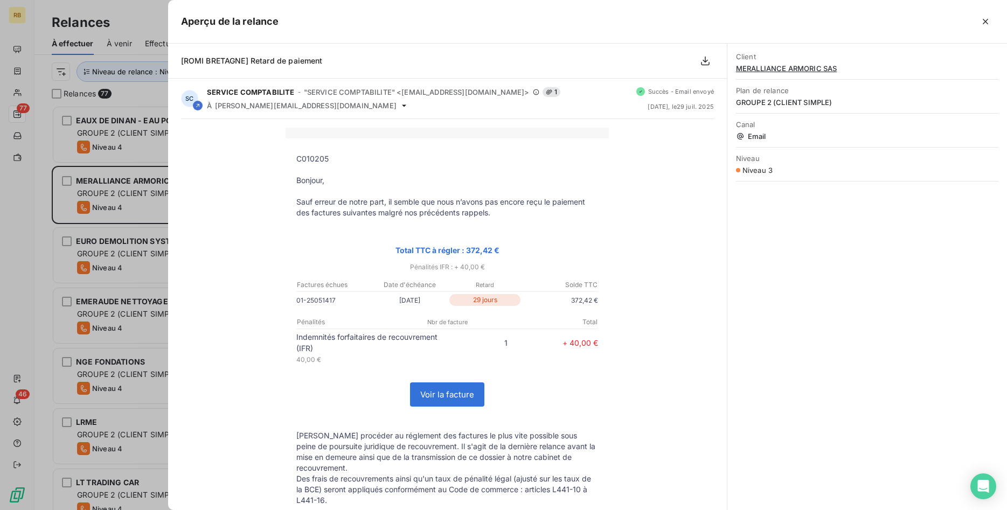
click at [467, 388] on link "Voir la facture" at bounding box center [447, 394] width 73 height 23
click at [986, 18] on icon "button" at bounding box center [985, 21] width 11 height 11
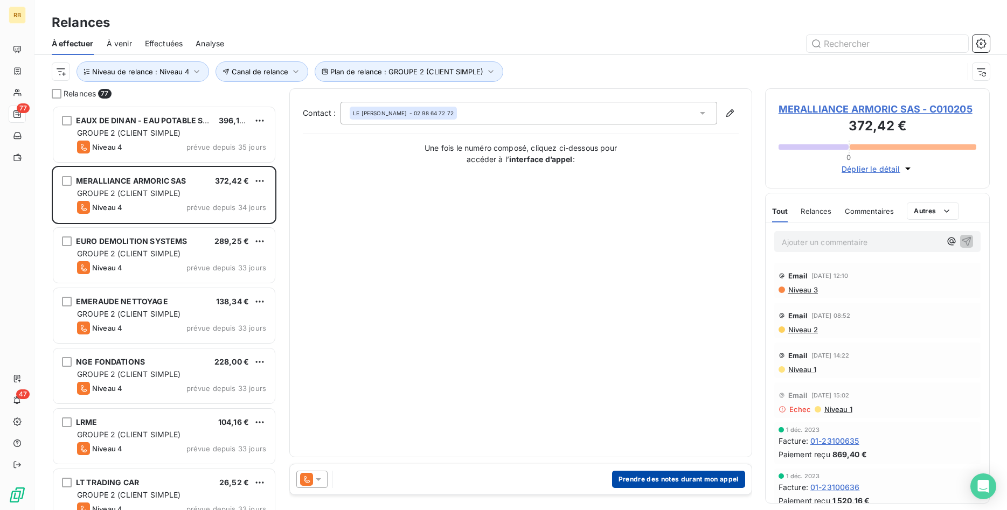
click at [662, 478] on button "Prendre des notes durant mon appel" at bounding box center [678, 479] width 133 height 17
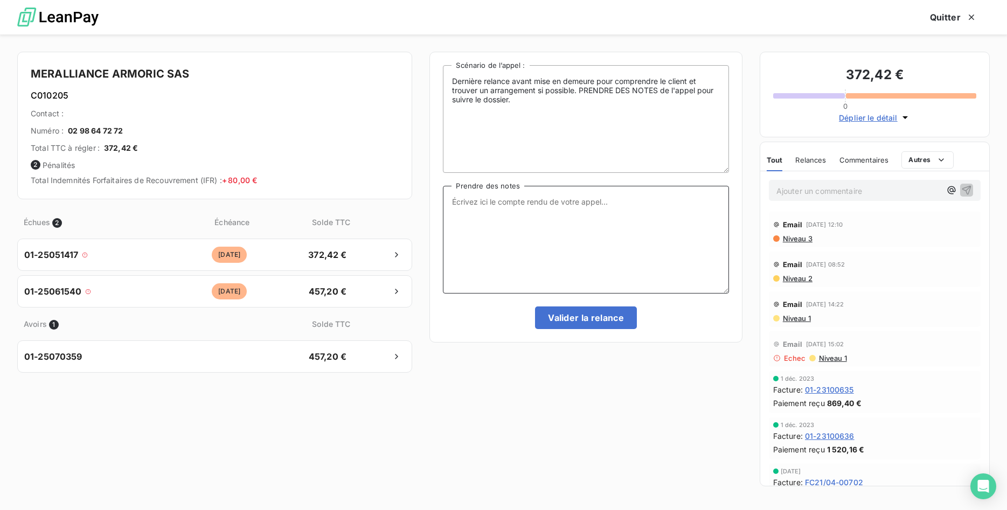
click at [495, 204] on textarea "Prendre des notes" at bounding box center [586, 240] width 286 height 108
click at [576, 202] on textarea "RETOUR DE MERALLIANCE:" at bounding box center [586, 240] width 286 height 108
click at [521, 214] on textarea "RETOUR DE MERALLIANCE:" at bounding box center [586, 240] width 286 height 108
type textarea "RETOUR DE MERALLIANCE: IL FAUT FAIRE LA FACTURE AU NOM DU CLIENT. TEL A L'AGENC…"
click at [593, 318] on button "Valider la relance" at bounding box center [586, 318] width 102 height 23
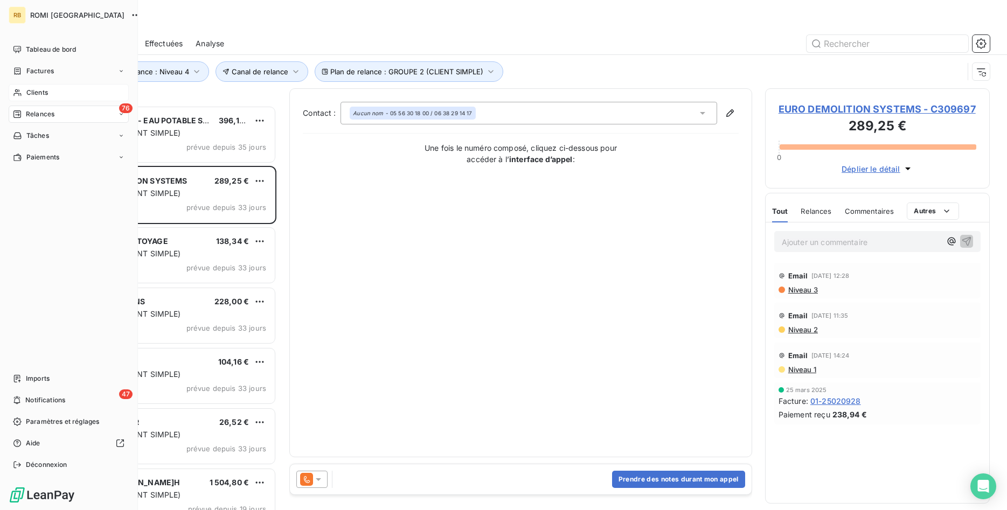
click at [60, 91] on div "Clients" at bounding box center [69, 92] width 120 height 17
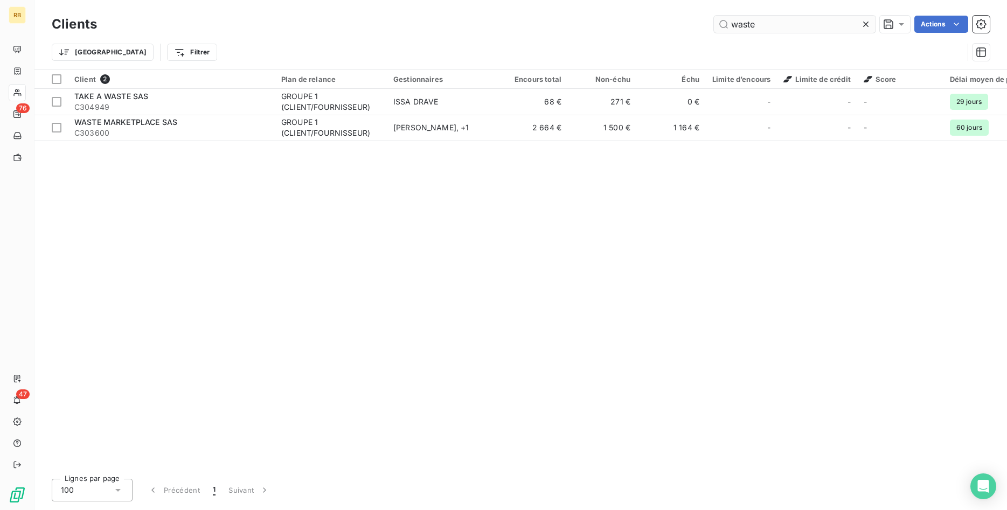
drag, startPoint x: 781, startPoint y: 26, endPoint x: 595, endPoint y: 27, distance: 185.9
click at [714, 27] on input "waste" at bounding box center [795, 24] width 162 height 17
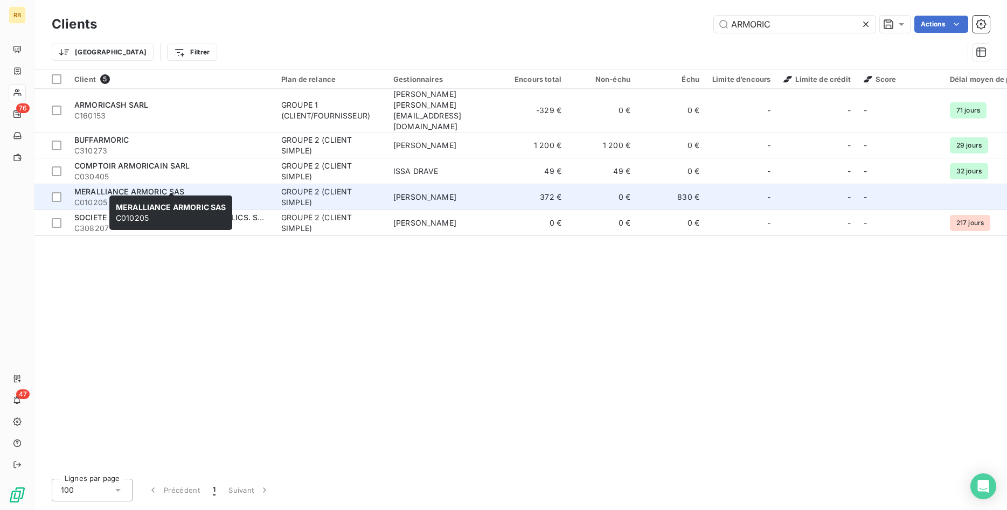
type input "ARMORIC"
click at [212, 197] on span "C010205" at bounding box center [171, 202] width 194 height 11
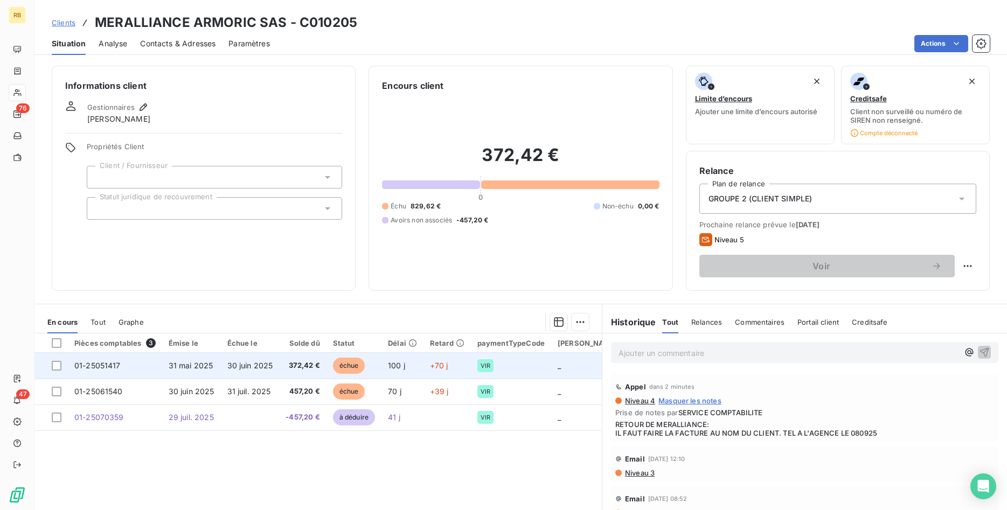
click at [249, 366] on span "30 juin 2025" at bounding box center [250, 365] width 46 height 9
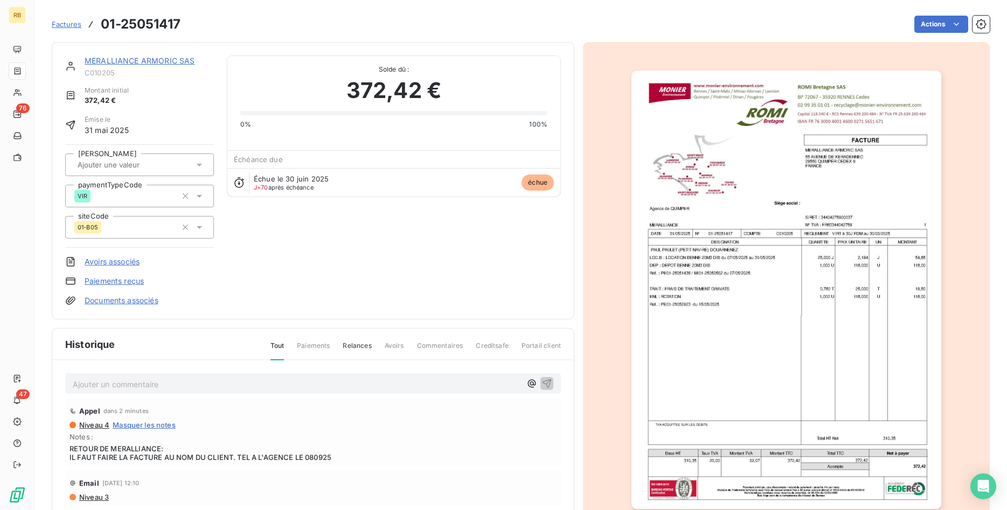
click at [148, 59] on link "MERALLIANCE ARMORIC SAS" at bounding box center [140, 60] width 110 height 9
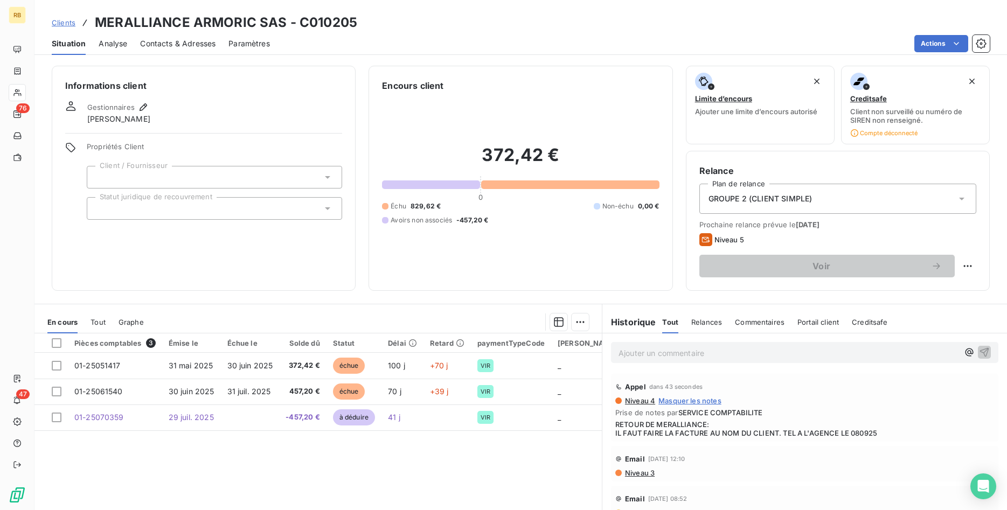
click at [650, 474] on span "Niveau 3" at bounding box center [639, 473] width 31 height 9
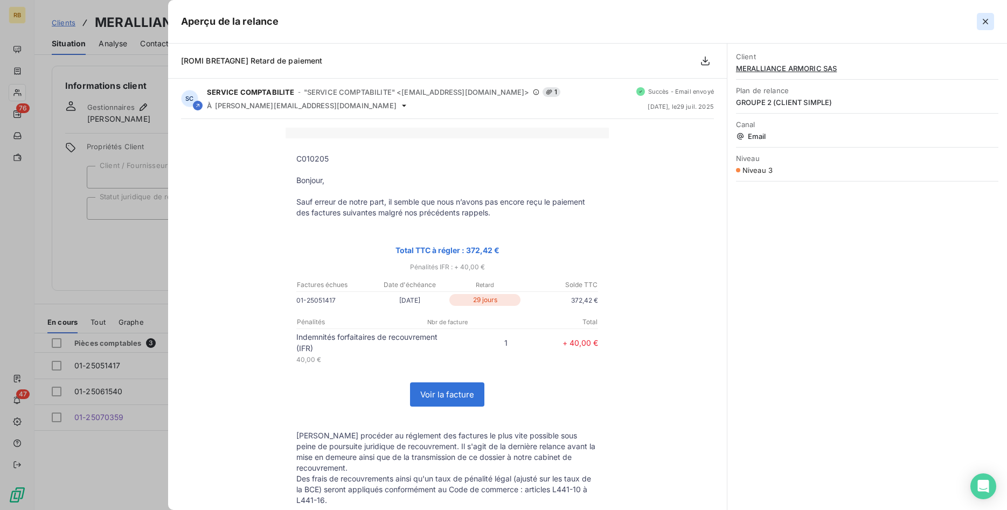
click at [984, 23] on icon "button" at bounding box center [985, 21] width 5 height 5
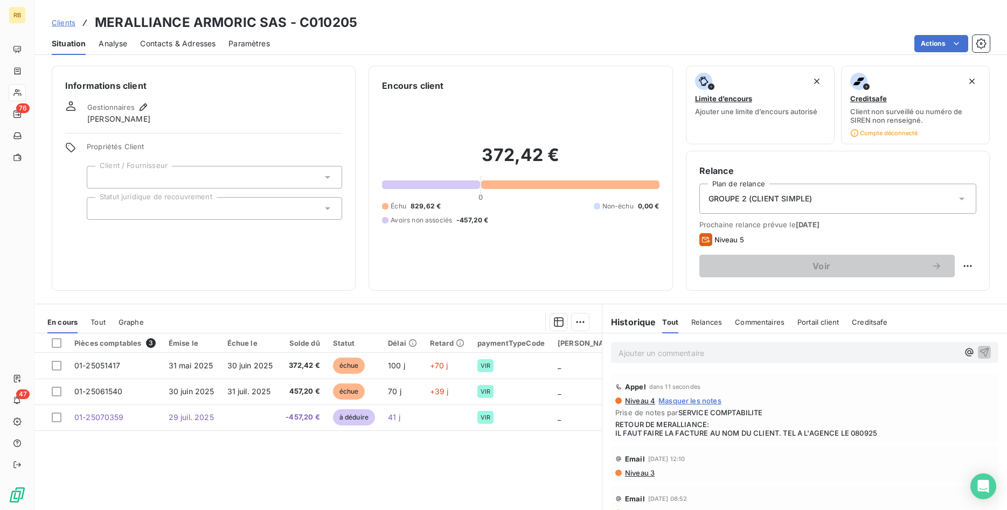
click at [651, 472] on span "Niveau 3" at bounding box center [639, 473] width 31 height 9
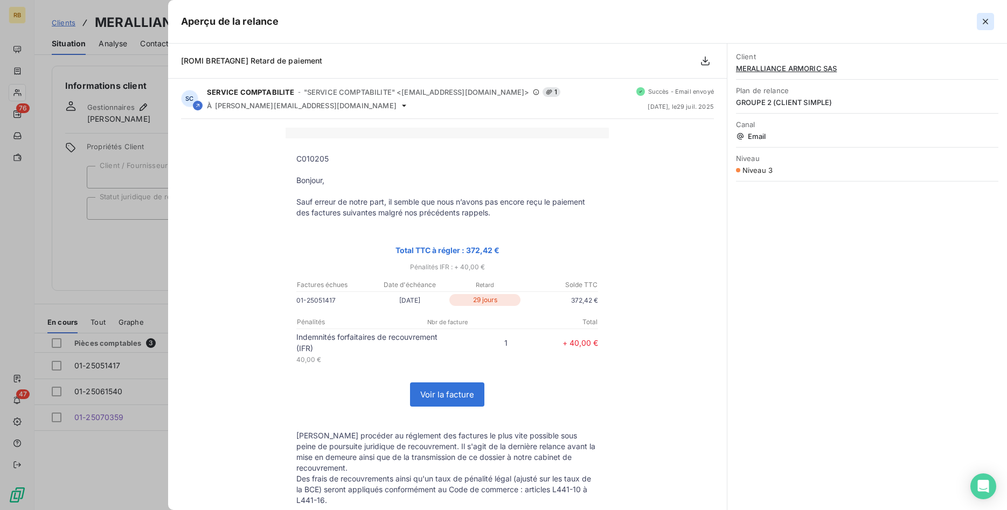
click at [983, 18] on icon "button" at bounding box center [985, 21] width 11 height 11
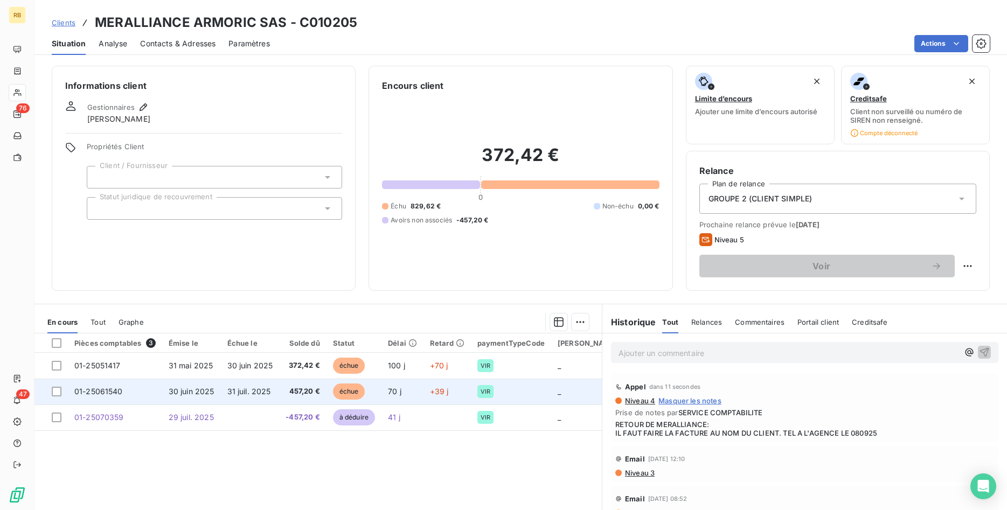
click at [237, 392] on span "31 juil. 2025" at bounding box center [249, 391] width 44 height 9
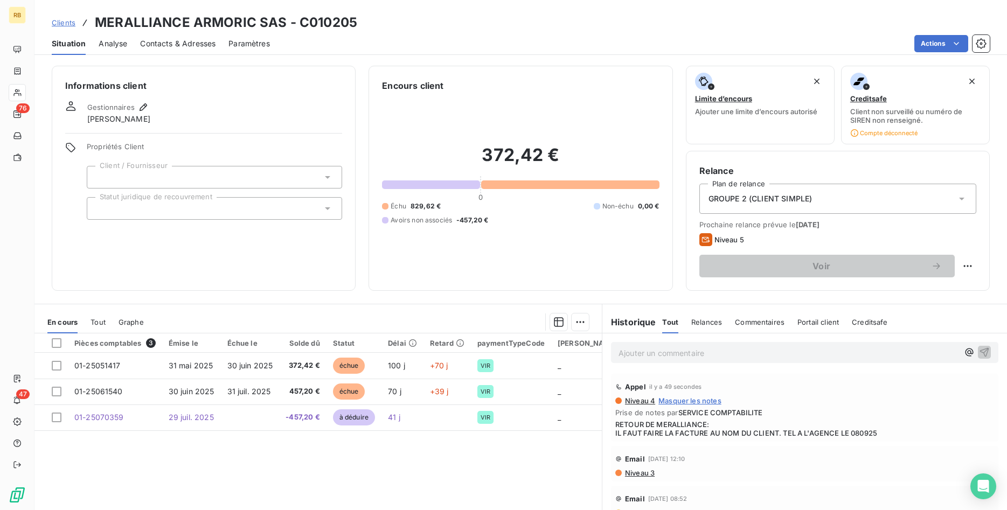
click at [668, 359] on p "Ajouter un commentaire ﻿" at bounding box center [789, 352] width 340 height 13
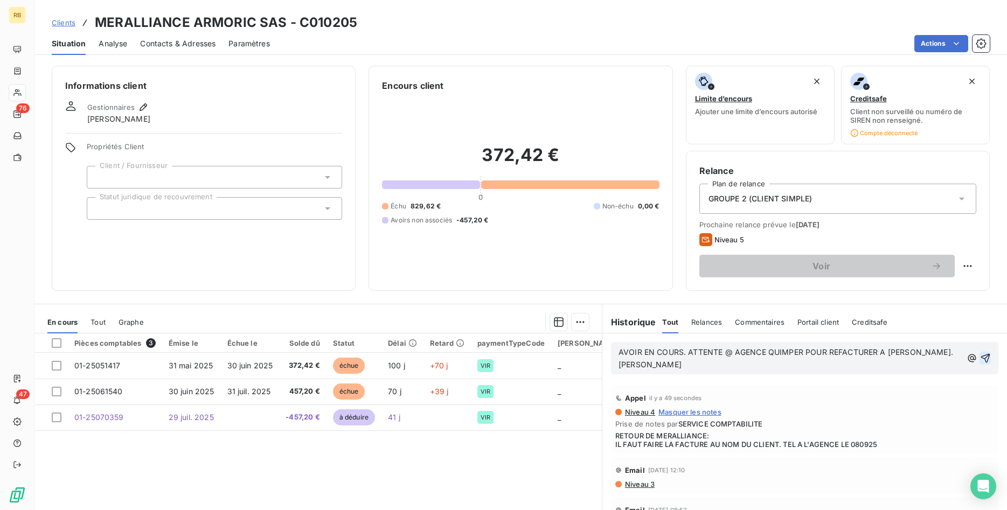
click at [984, 355] on icon "button" at bounding box center [985, 358] width 11 height 11
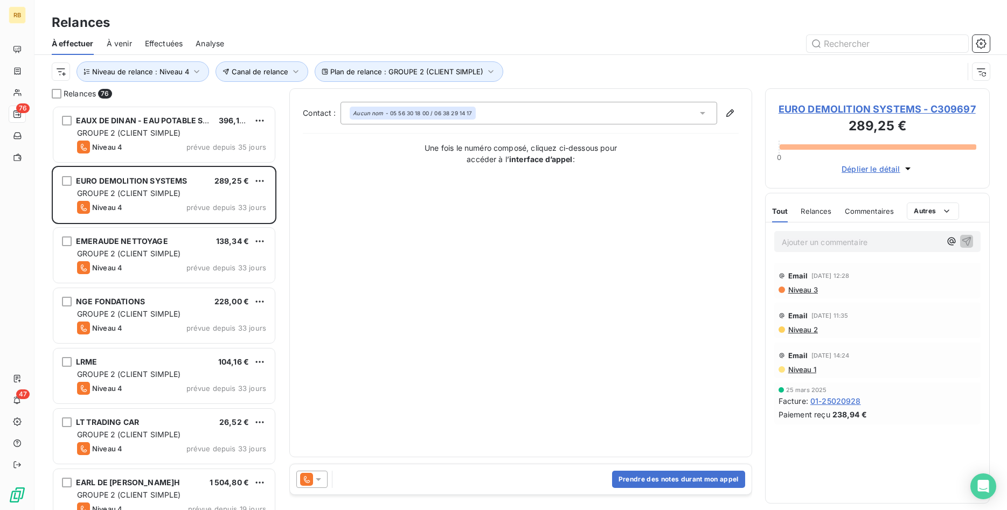
scroll to position [405, 225]
click at [807, 289] on span "Niveau 3" at bounding box center [802, 290] width 31 height 9
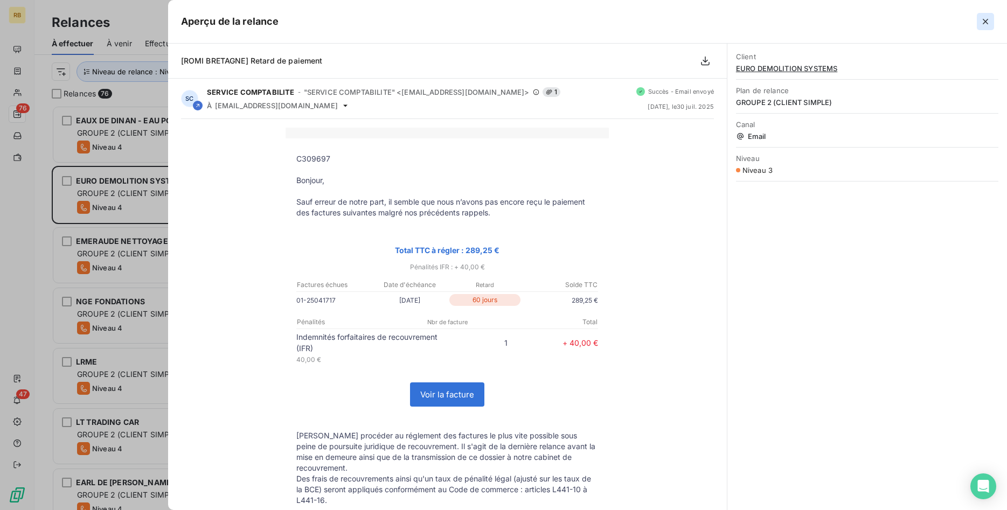
click at [984, 20] on icon "button" at bounding box center [985, 21] width 5 height 5
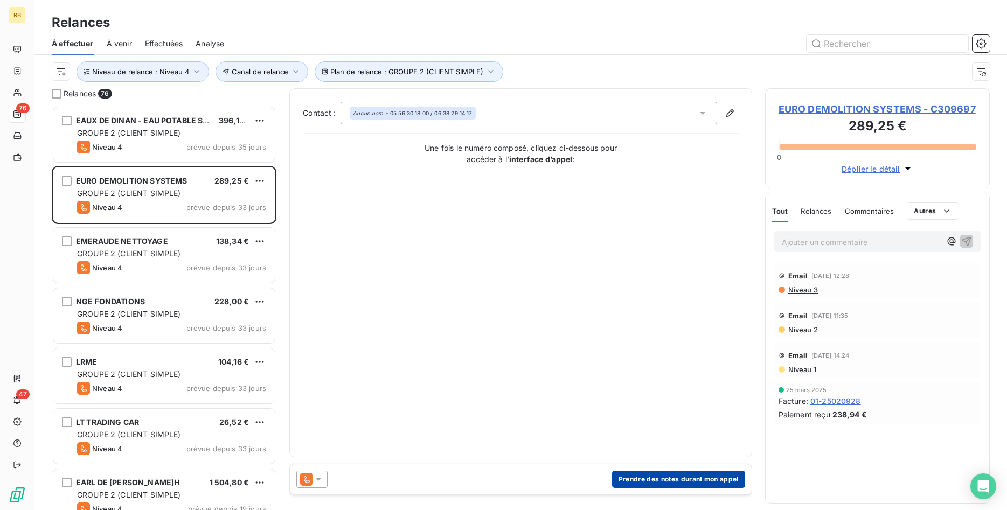
click at [647, 478] on button "Prendre des notes durant mon appel" at bounding box center [678, 479] width 133 height 17
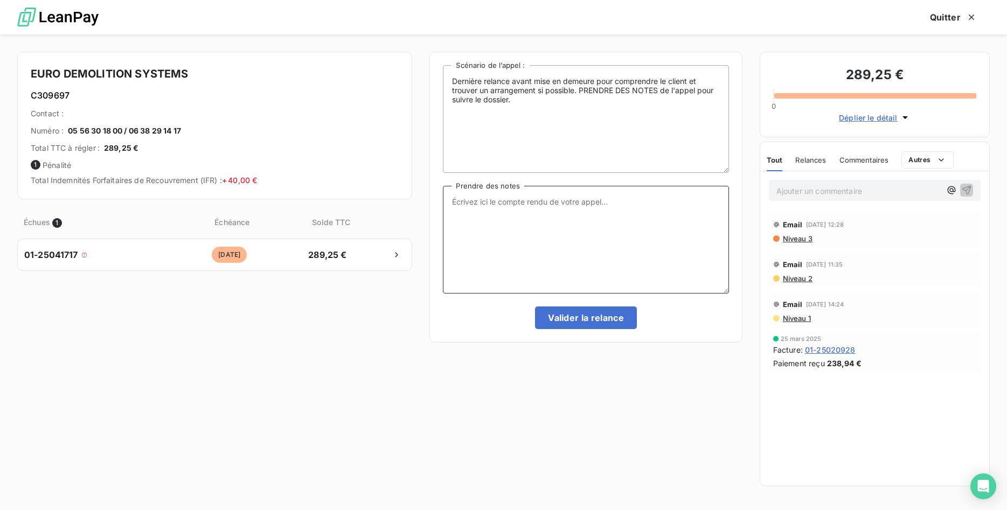
click at [568, 210] on textarea "Prendre des notes" at bounding box center [586, 240] width 286 height 108
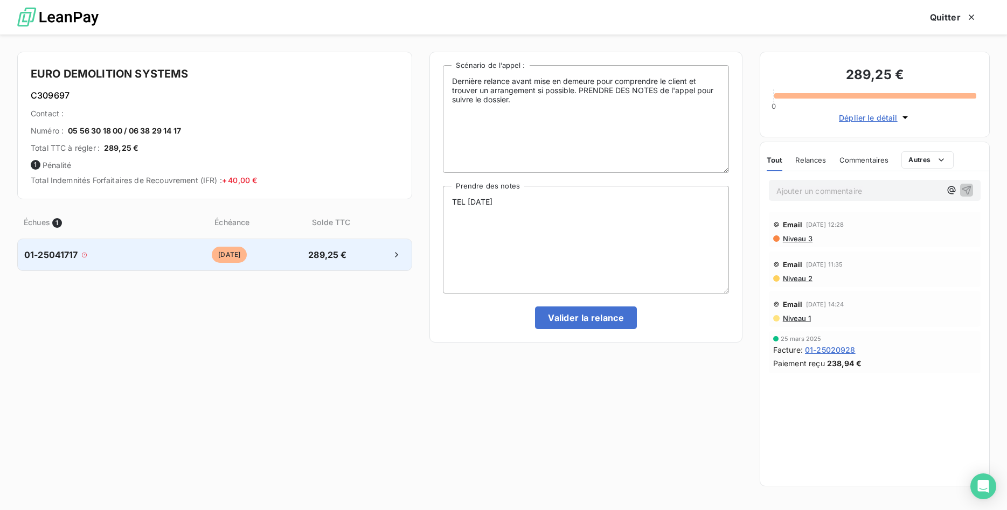
click at [192, 252] on div "[DATE]" at bounding box center [229, 255] width 135 height 16
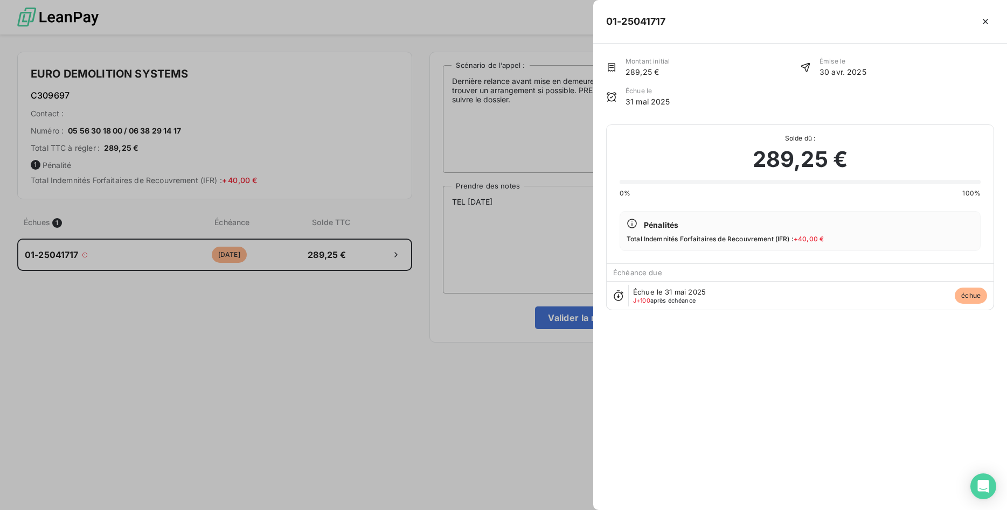
click at [541, 212] on div at bounding box center [503, 255] width 1007 height 510
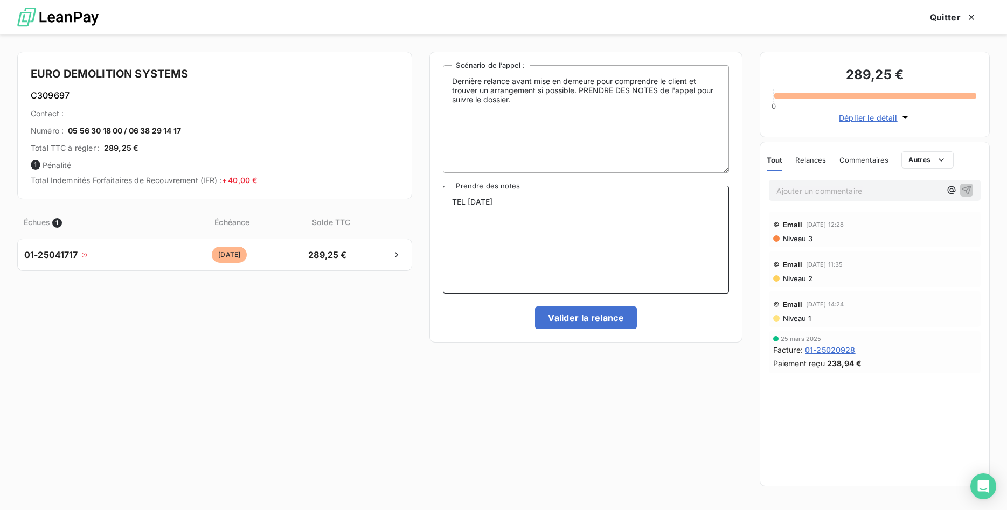
click at [536, 198] on textarea "TEL [DATE]" at bounding box center [586, 240] width 286 height 108
click at [670, 202] on textarea "TEL [DATE]. DÉPÔT DE BILAN DEPUIS LE [DATE]" at bounding box center [586, 240] width 286 height 108
type textarea "TEL [DATE]. DÉPÔT DE BILAN DEPUIS LE [DATE]."
click at [606, 323] on button "Valider la relance" at bounding box center [586, 318] width 102 height 23
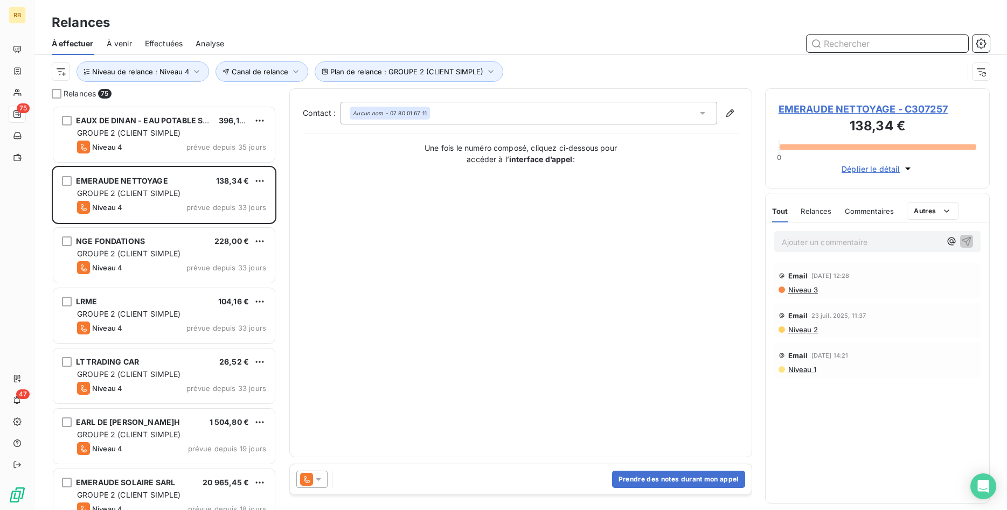
click at [130, 40] on span "À venir" at bounding box center [119, 43] width 25 height 11
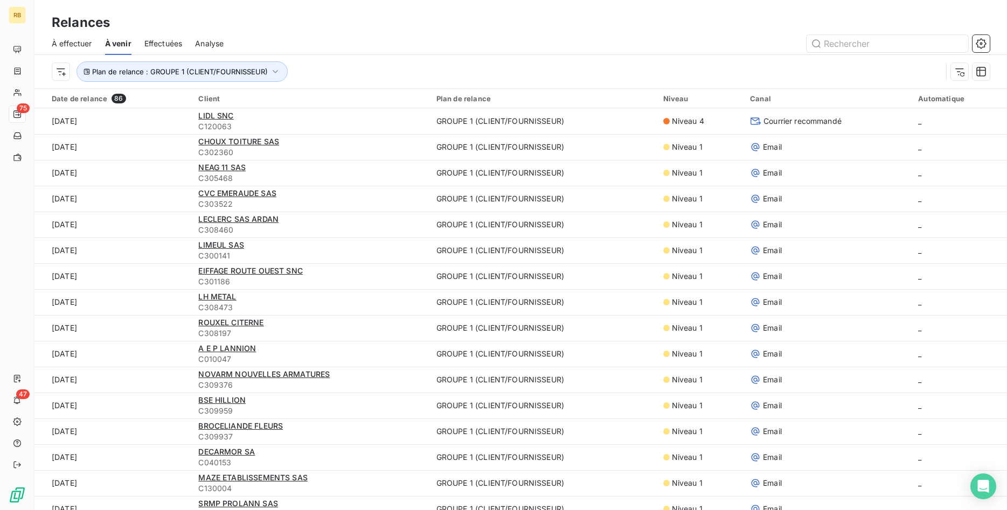
click at [164, 46] on span "Effectuées" at bounding box center [163, 43] width 38 height 11
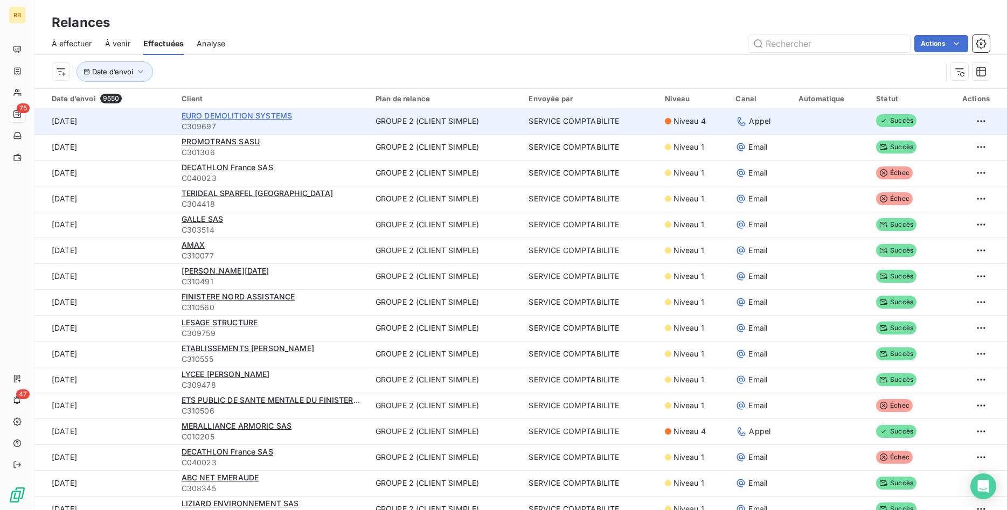
click at [281, 115] on span "EURO DEMOLITION SYSTEMS" at bounding box center [237, 115] width 110 height 9
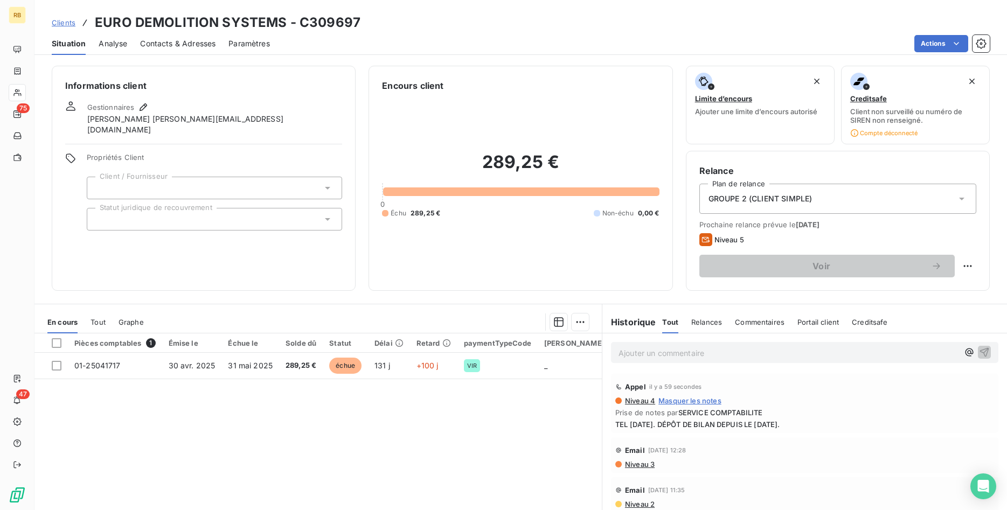
click at [643, 351] on p "Ajouter un commentaire ﻿" at bounding box center [789, 352] width 340 height 13
drag, startPoint x: 916, startPoint y: 351, endPoint x: 509, endPoint y: 318, distance: 408.7
click at [602, 334] on div "IL A 88 ANS IL A PERDU SON FILS ET MAINTENANT ON PARLE DE POLITIQUE Appel il y …" at bounding box center [804, 454] width 405 height 240
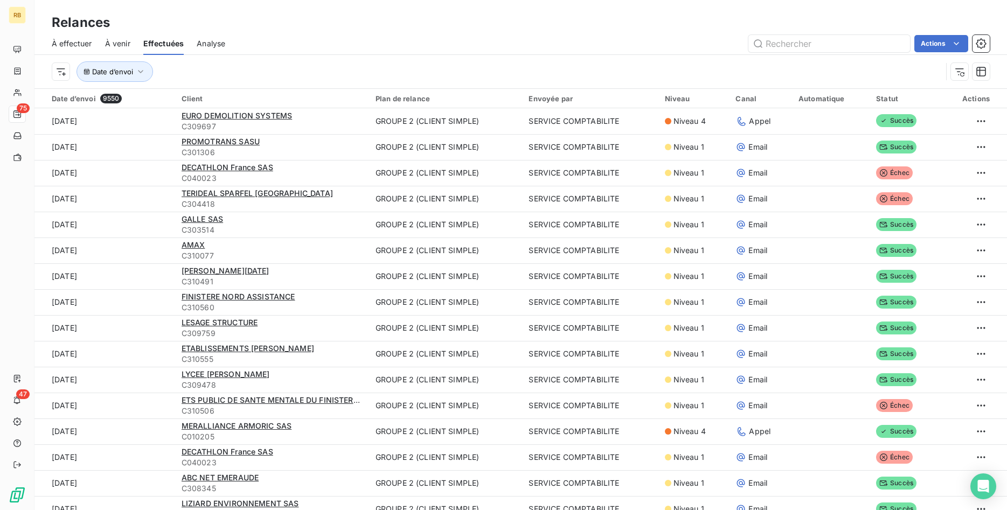
click at [73, 41] on span "À effectuer" at bounding box center [72, 43] width 40 height 11
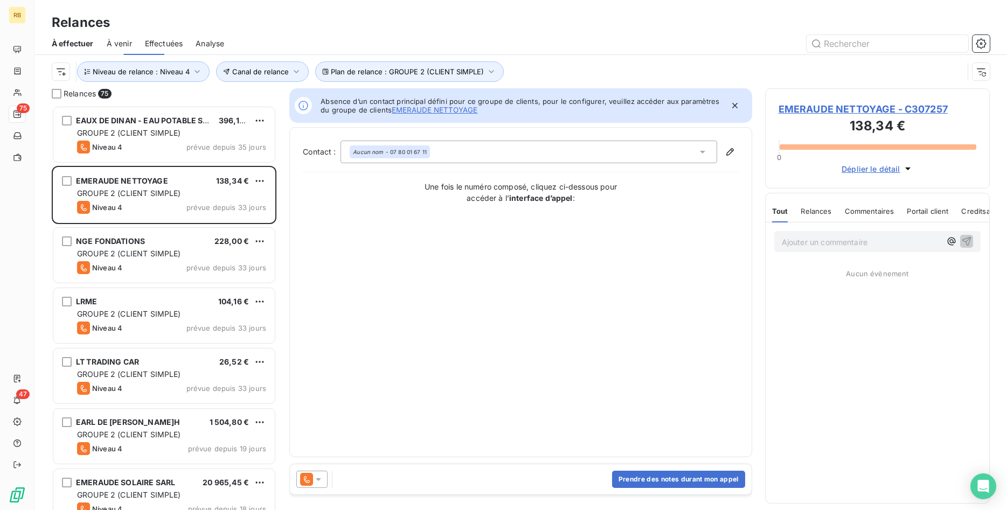
scroll to position [405, 225]
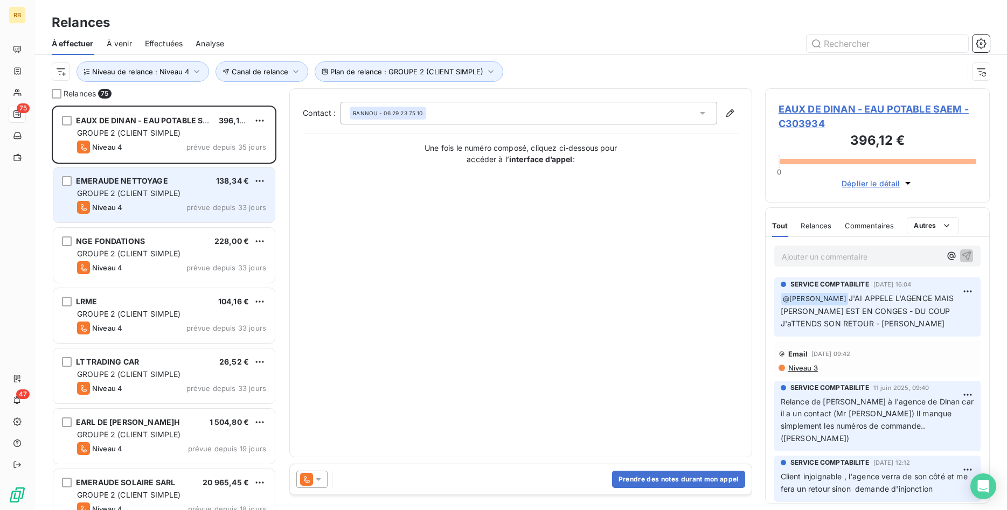
click at [189, 193] on div "GROUPE 2 (CLIENT SIMPLE)" at bounding box center [171, 193] width 189 height 11
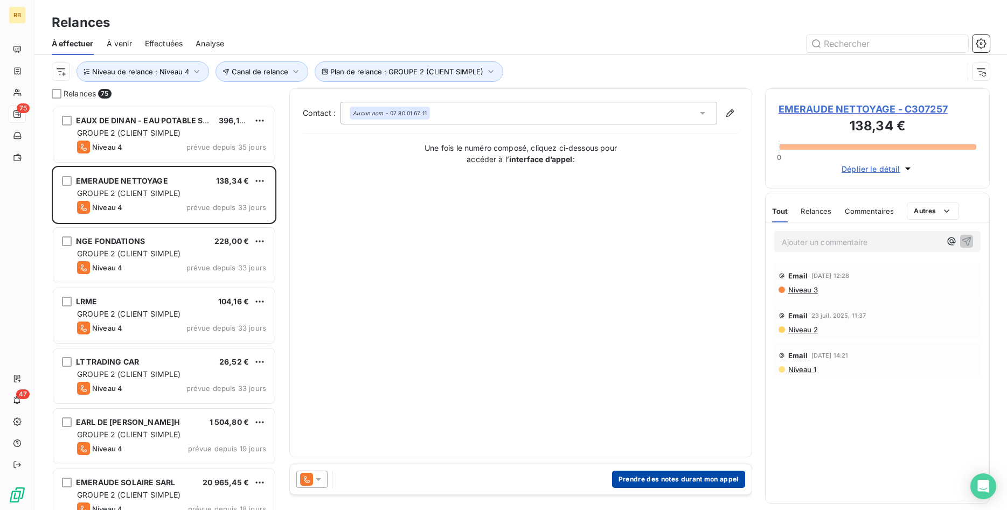
click at [675, 480] on button "Prendre des notes durant mon appel" at bounding box center [678, 479] width 133 height 17
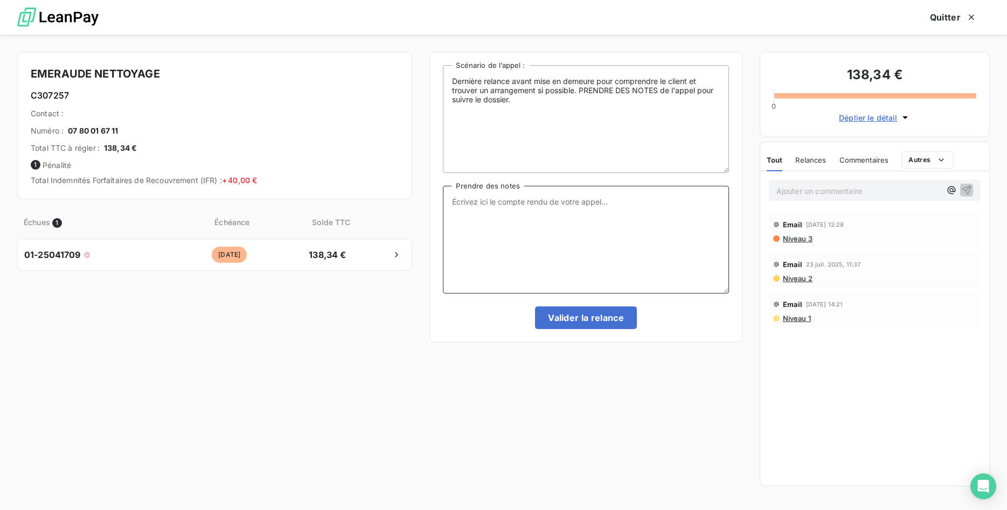
click at [568, 219] on textarea "Prendre des notes" at bounding box center [586, 240] width 286 height 108
type textarea "REPONDEUR LE 080925"
click at [862, 192] on p "Ajouter un commentaire ﻿" at bounding box center [858, 190] width 164 height 13
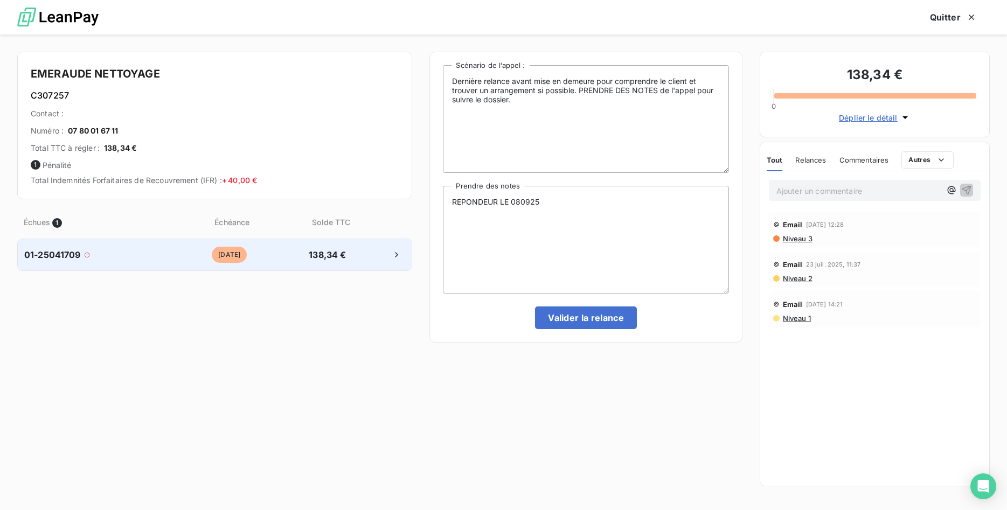
click at [158, 248] on div "01-25041709 [DATE] 138,34 €" at bounding box center [214, 255] width 395 height 32
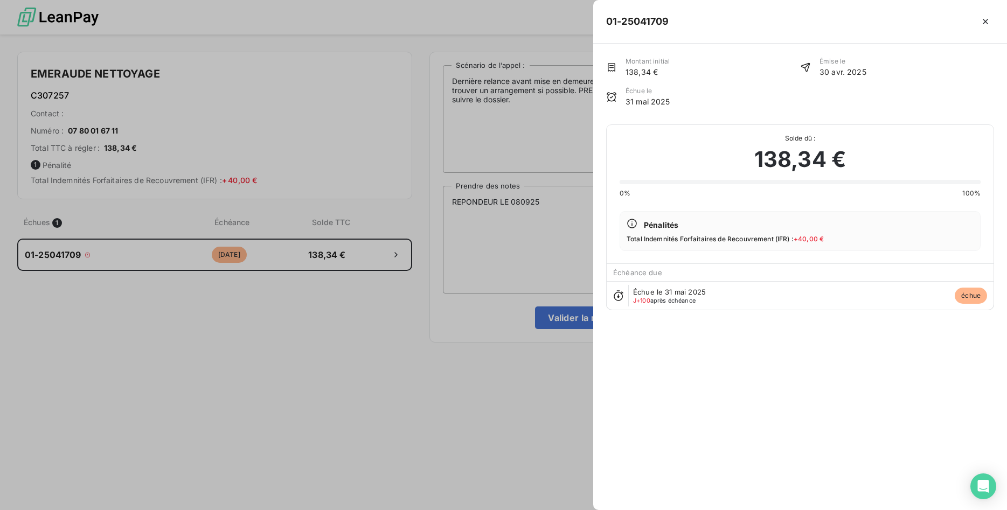
click at [804, 161] on span "138,34 €" at bounding box center [800, 159] width 92 height 32
click at [194, 250] on div at bounding box center [503, 255] width 1007 height 510
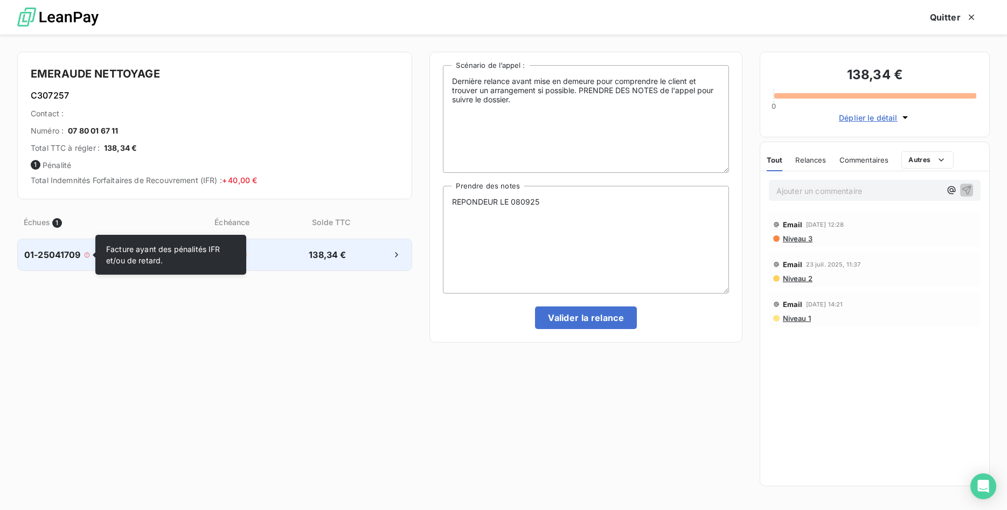
click at [86, 252] on icon at bounding box center [87, 255] width 6 height 6
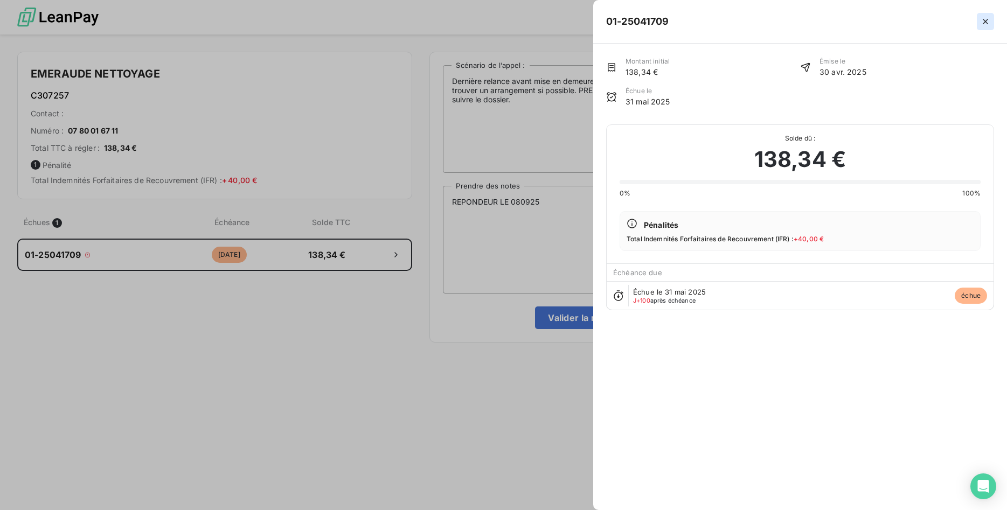
click at [987, 20] on icon "button" at bounding box center [985, 21] width 5 height 5
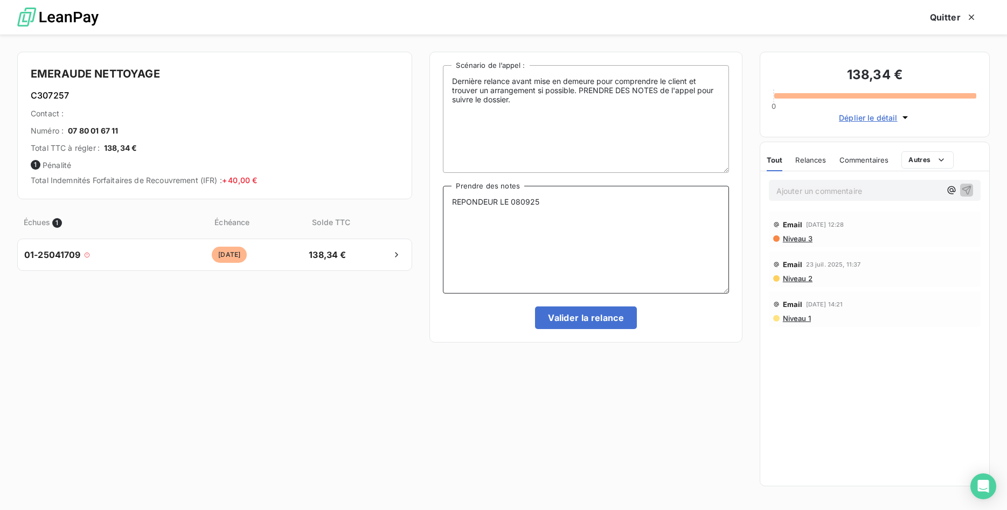
click at [573, 205] on textarea "REPONDEUR LE 080925" at bounding box center [586, 240] width 286 height 108
click at [951, 188] on icon "button" at bounding box center [951, 190] width 11 height 11
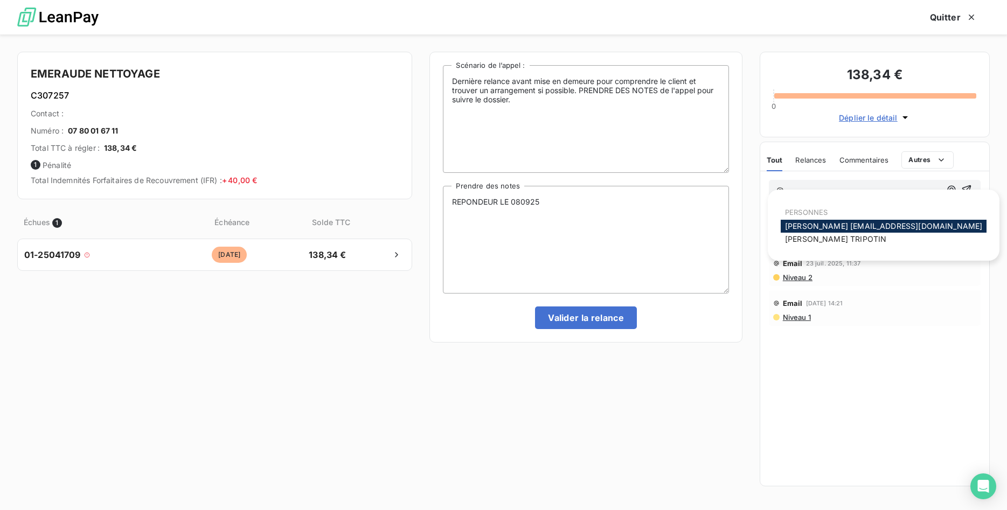
click at [833, 227] on span "[PERSON_NAME] [PERSON_NAME][EMAIL_ADDRESS][DOMAIN_NAME]" at bounding box center [883, 225] width 197 height 9
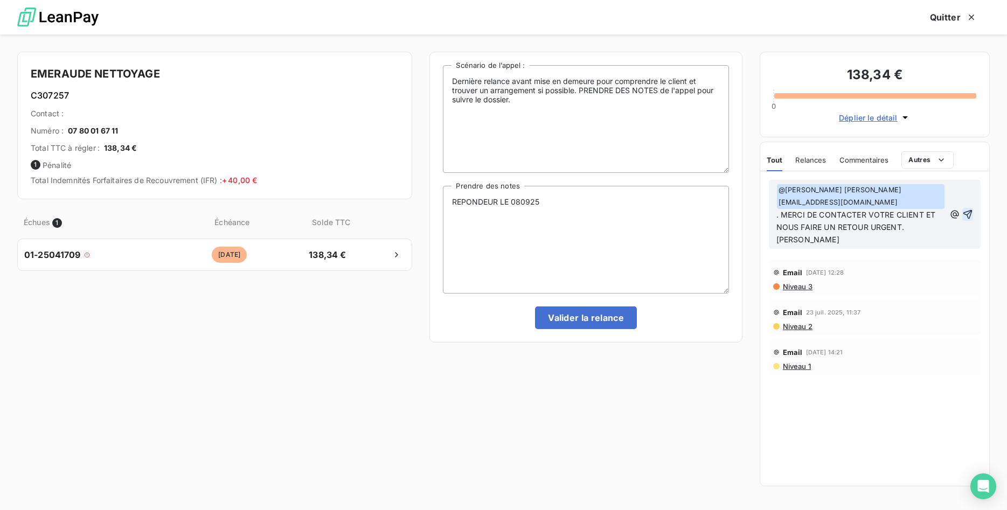
click at [968, 209] on icon "button" at bounding box center [967, 214] width 11 height 11
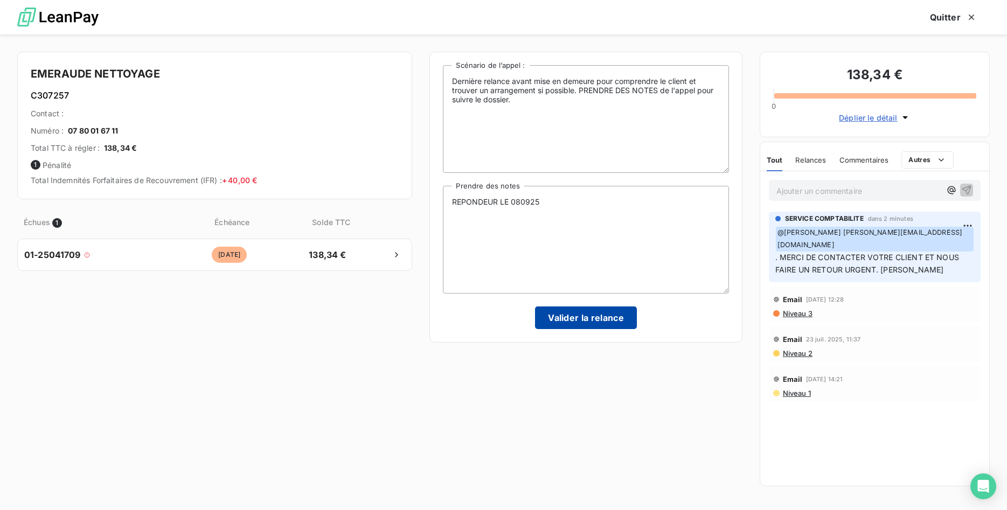
click at [623, 316] on button "Valider la relance" at bounding box center [586, 318] width 102 height 23
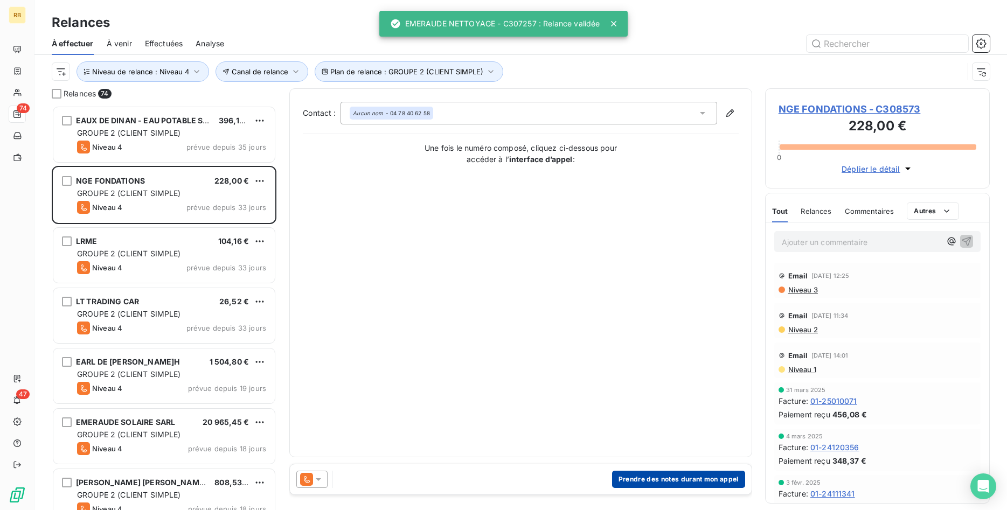
click at [713, 478] on button "Prendre des notes durant mon appel" at bounding box center [678, 479] width 133 height 17
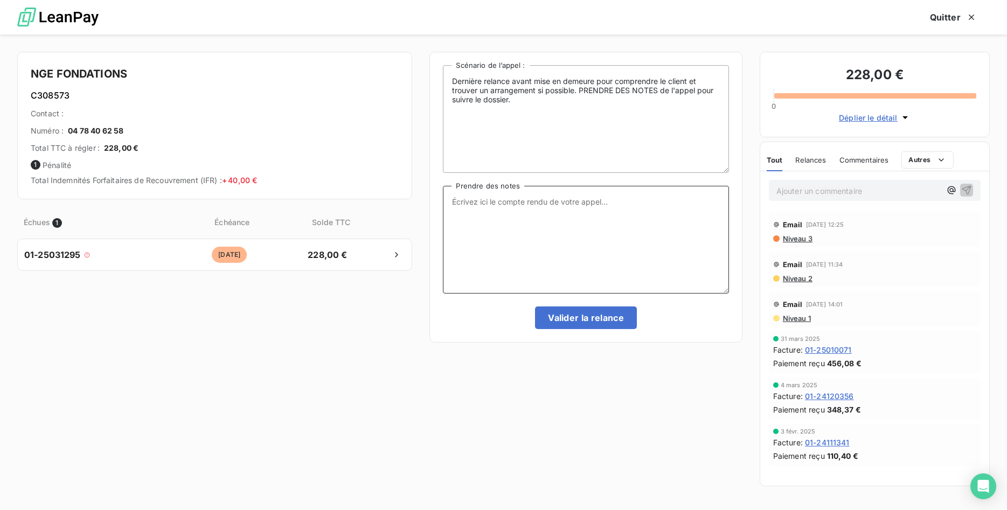
click at [505, 197] on textarea "Prendre des notes" at bounding box center [586, 240] width 286 height 108
click at [450, 204] on textarea "[DATE] OU" at bounding box center [586, 240] width 286 height 108
click at [561, 200] on textarea "A CONTACTER [DATE] OU" at bounding box center [586, 240] width 286 height 108
drag, startPoint x: 447, startPoint y: 202, endPoint x: 684, endPoint y: 212, distance: 237.3
click at [684, 212] on textarea "A CONTACTER [DATE] OU [DATE] DE 14H 17H......." at bounding box center [586, 240] width 286 height 108
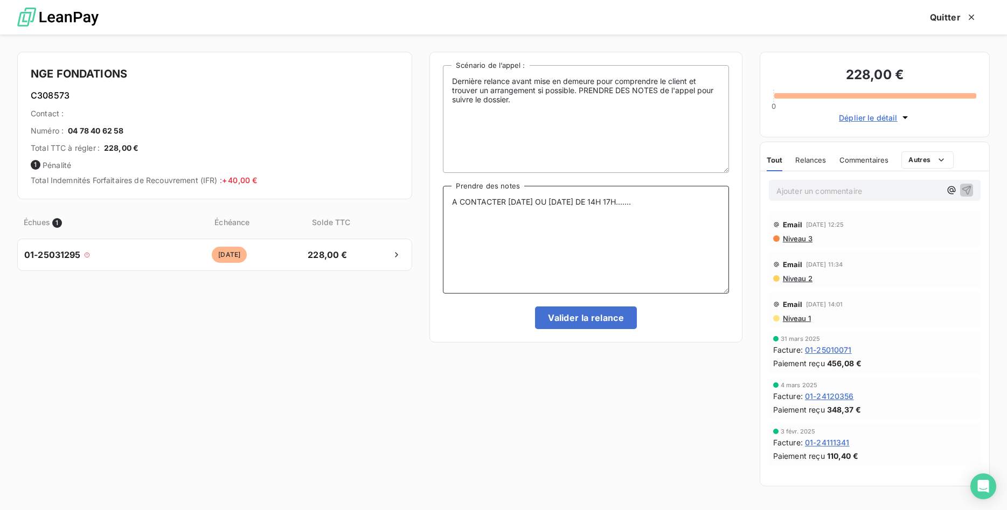
click at [814, 159] on span "Relances" at bounding box center [810, 160] width 31 height 9
type textarea "A CONTACTER [DATE] OU [DATE] DE 14H 17H......."
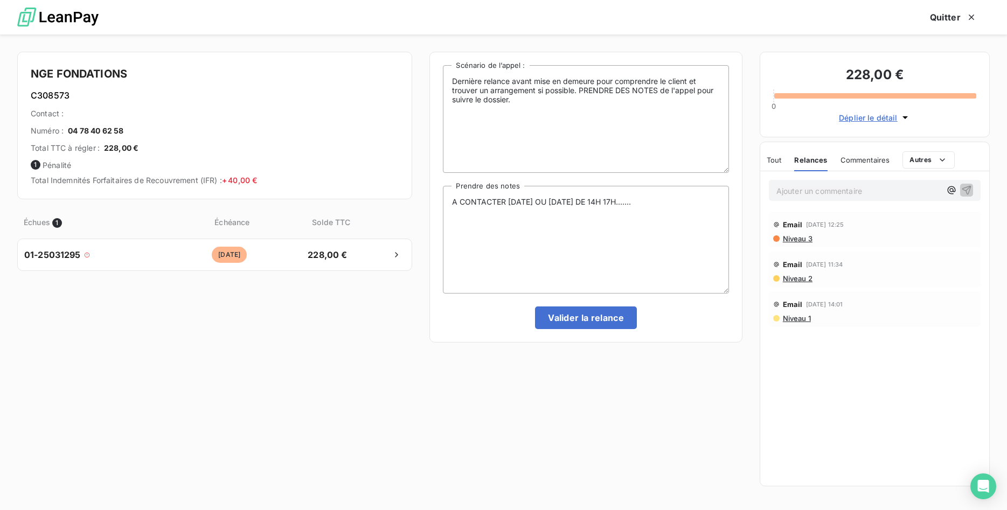
click at [864, 192] on p "Ajouter un commentaire ﻿" at bounding box center [858, 190] width 164 height 13
click at [955, 186] on icon "button" at bounding box center [951, 190] width 11 height 11
click at [896, 226] on div "[PERSON_NAME]" at bounding box center [877, 226] width 110 height 13
click at [884, 226] on span "[PERSON_NAME]" at bounding box center [873, 225] width 93 height 9
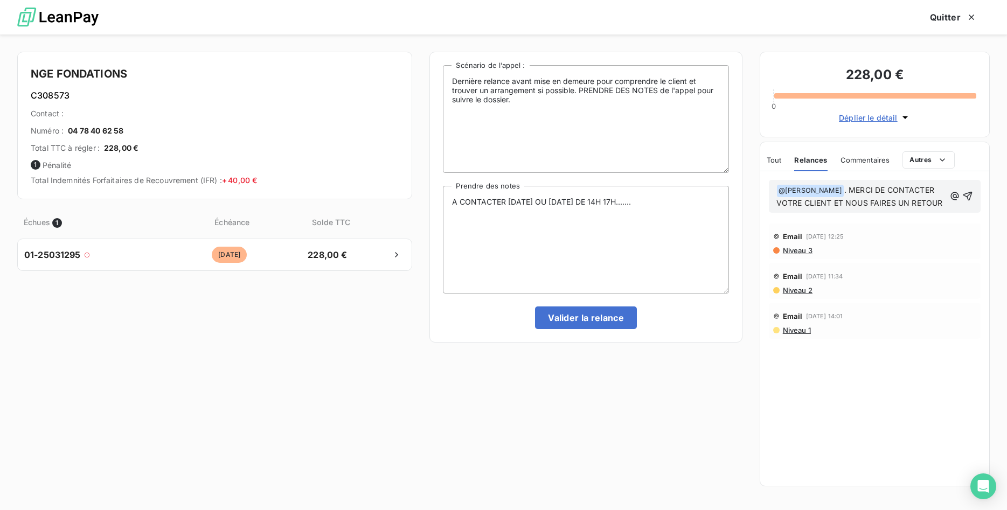
drag, startPoint x: 892, startPoint y: 206, endPoint x: 907, endPoint y: 207, distance: 15.2
click at [894, 206] on span ". MERCI DE CONTACTER VOTRE CLIENT ET NOUS FAIRES UN RETOUR" at bounding box center [859, 196] width 167 height 22
click at [940, 206] on p "﻿ @ [PERSON_NAME] ﻿ . MERCI DE CONTACTER VOTRE CLIENT ET NOUS FAIRE UN RETOUR" at bounding box center [860, 196] width 169 height 25
click at [967, 197] on icon "button" at bounding box center [967, 202] width 11 height 11
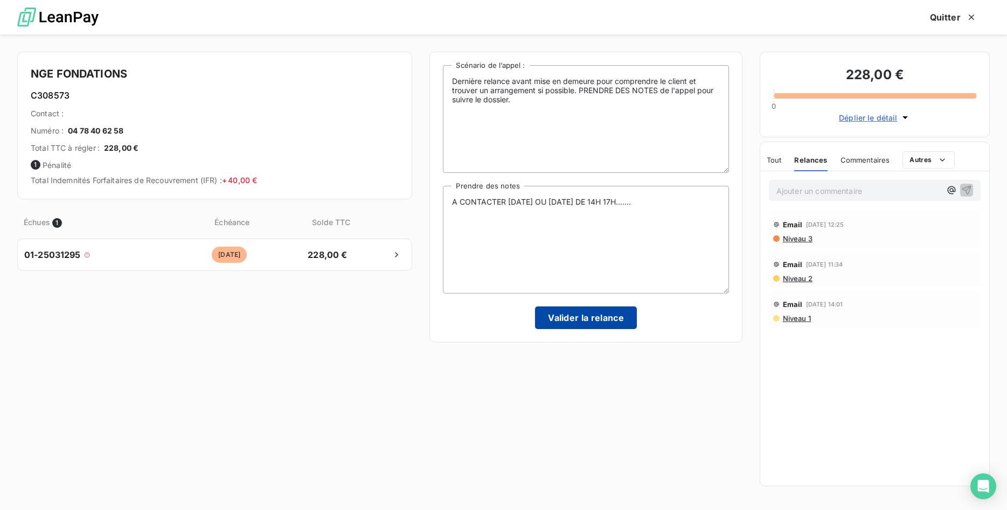
click at [619, 316] on button "Valider la relance" at bounding box center [586, 318] width 102 height 23
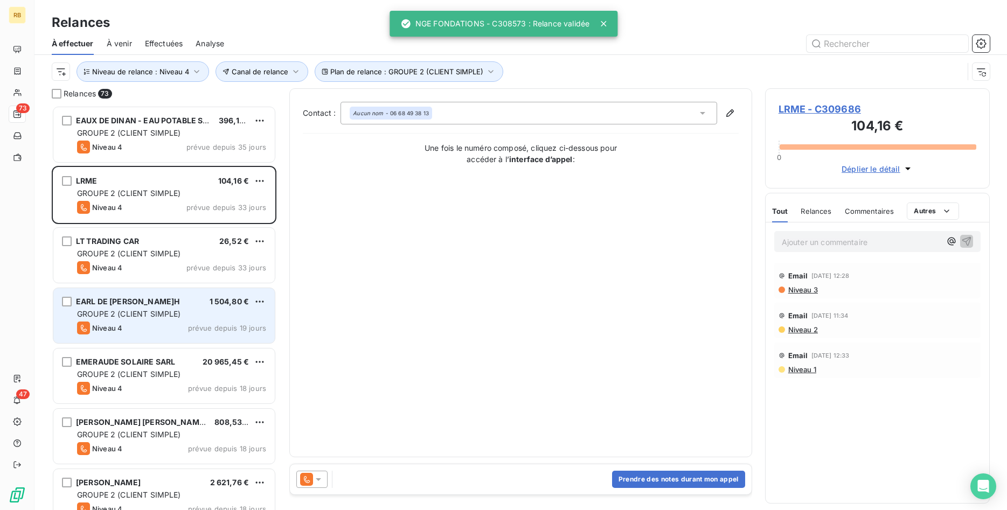
click at [187, 310] on div "GROUPE 2 (CLIENT SIMPLE)" at bounding box center [171, 314] width 189 height 11
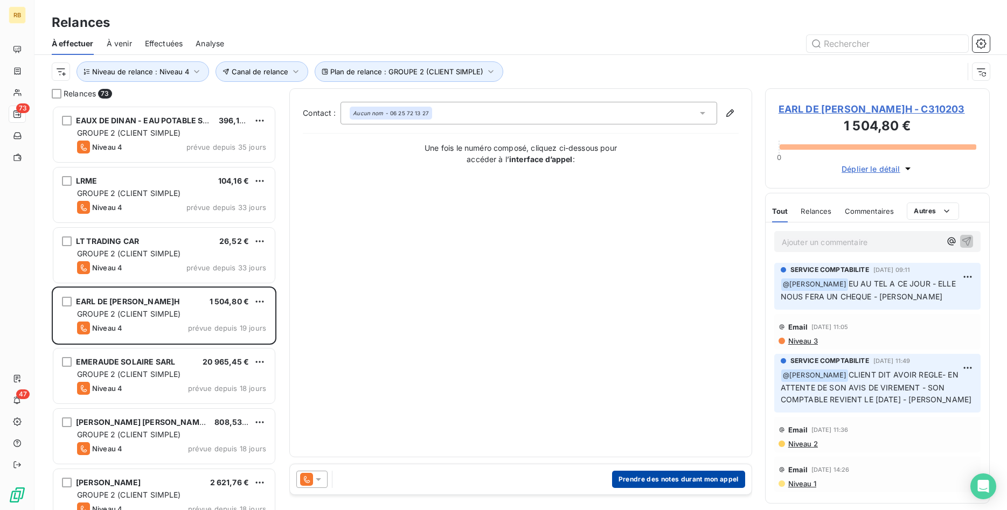
click at [685, 478] on button "Prendre des notes durant mon appel" at bounding box center [678, 479] width 133 height 17
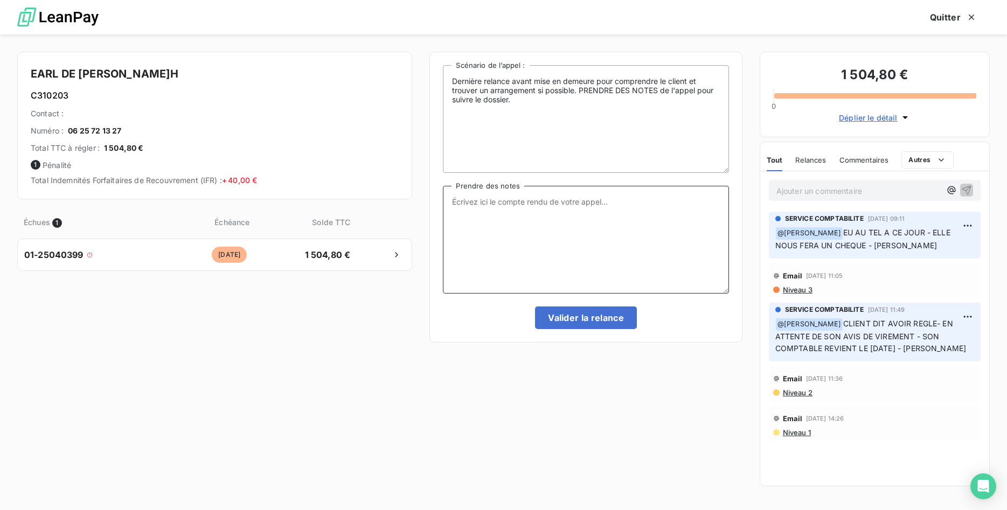
click at [488, 210] on textarea "Prendre des notes" at bounding box center [586, 240] width 286 height 108
click at [538, 214] on textarea "Prendre des notes" at bounding box center [586, 240] width 286 height 108
click at [525, 202] on textarea "Prendre des notes" at bounding box center [586, 240] width 286 height 108
type textarea "CHQ PROMIS FIN DE SEMAINE VERS LE [DATE]. APRES RETRAITE"
click at [619, 320] on button "Valider la relance" at bounding box center [586, 318] width 102 height 23
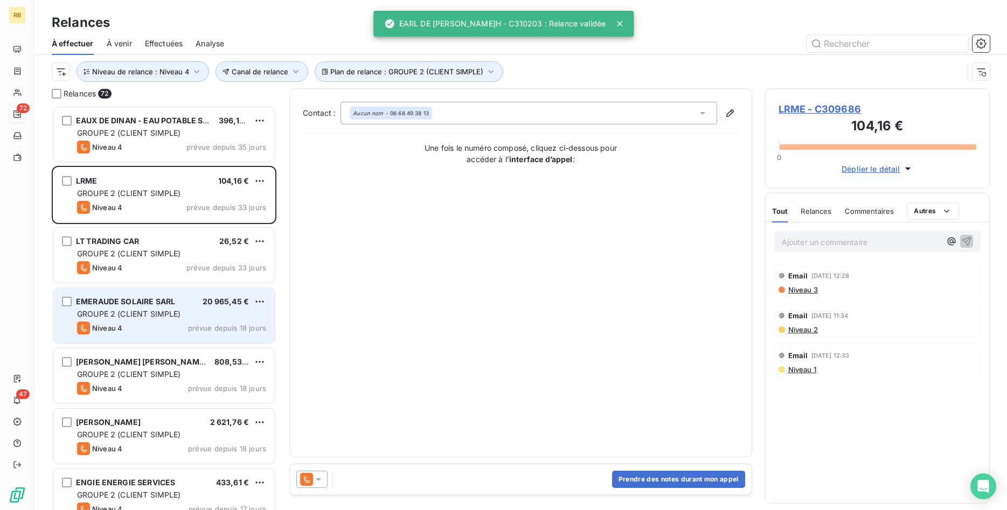
click at [186, 311] on div "GROUPE 2 (CLIENT SIMPLE)" at bounding box center [171, 314] width 189 height 11
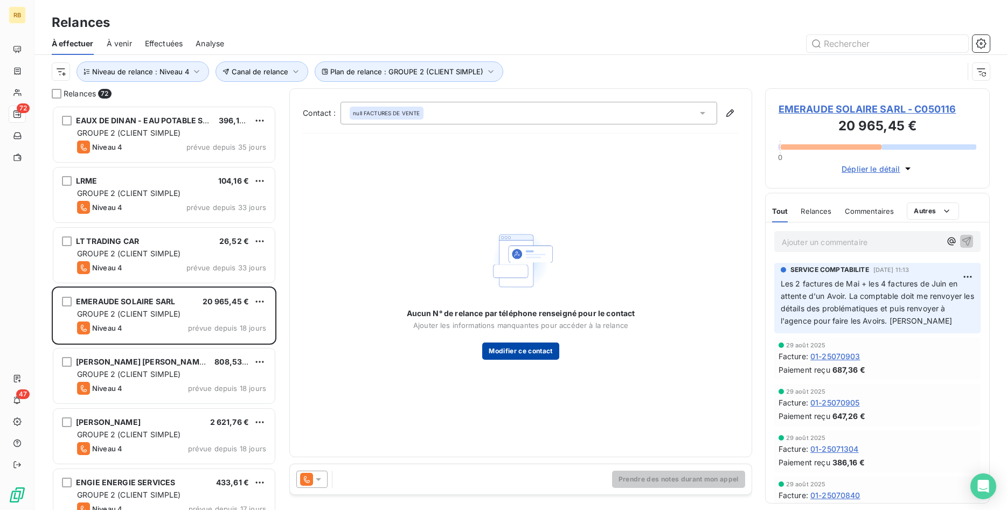
click at [526, 345] on button "Modifier ce contact" at bounding box center [520, 351] width 77 height 17
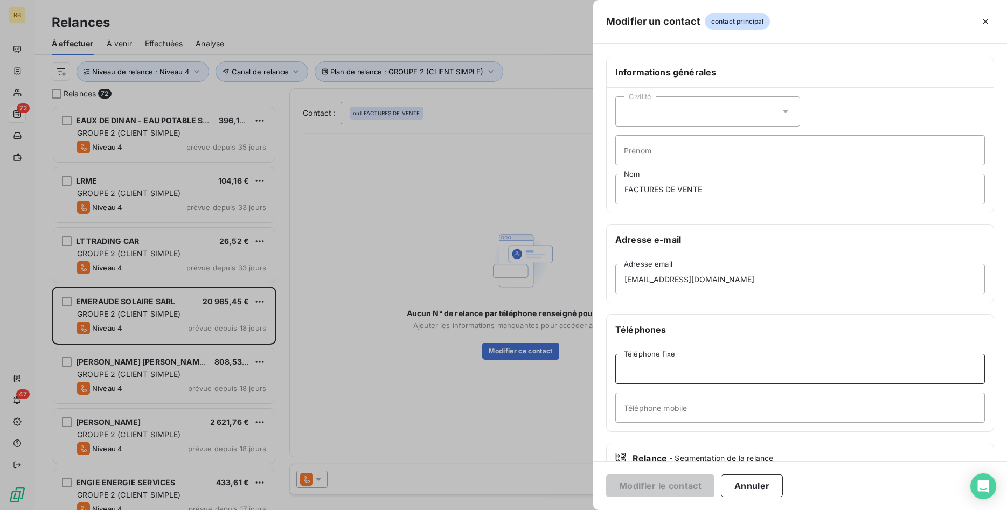
click at [692, 370] on input "Téléphone fixe" at bounding box center [800, 369] width 370 height 30
type input "02 99 81 78 50"
click at [693, 481] on button "Modifier le contact" at bounding box center [660, 486] width 108 height 23
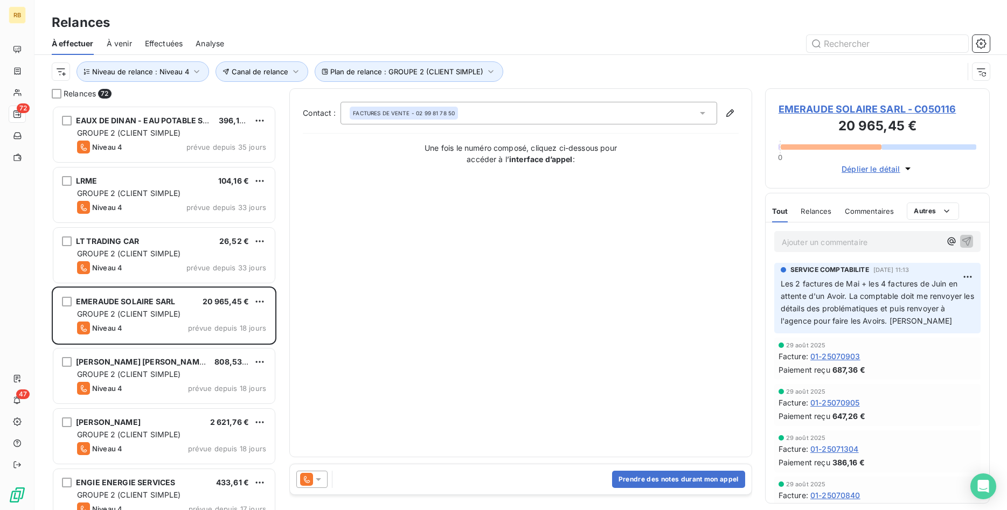
click at [924, 318] on p "Les 2 factures de Mai + les 4 factures de Juin en attente d'un Avoir. La compta…" at bounding box center [877, 303] width 193 height 50
click at [923, 322] on p "Les 2 factures de Mai + les 4 factures de Juin en attente d'un Avoir. La compta…" at bounding box center [877, 303] width 193 height 50
click at [911, 324] on p "Les 2 factures de Mai + les 4 factures de Juin en attente d'un Avoir. La compta…" at bounding box center [877, 303] width 193 height 50
click at [649, 476] on button "Prendre des notes durant mon appel" at bounding box center [678, 479] width 133 height 17
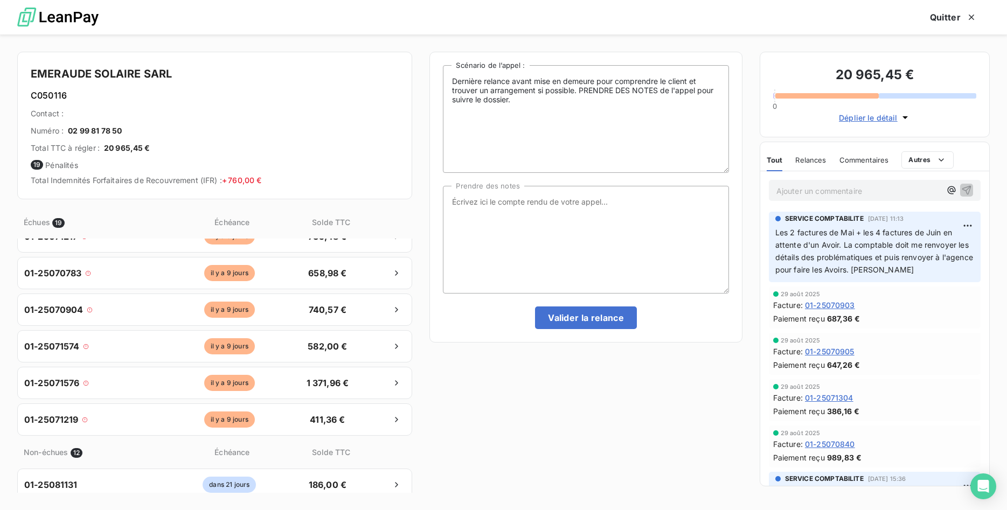
scroll to position [440, 0]
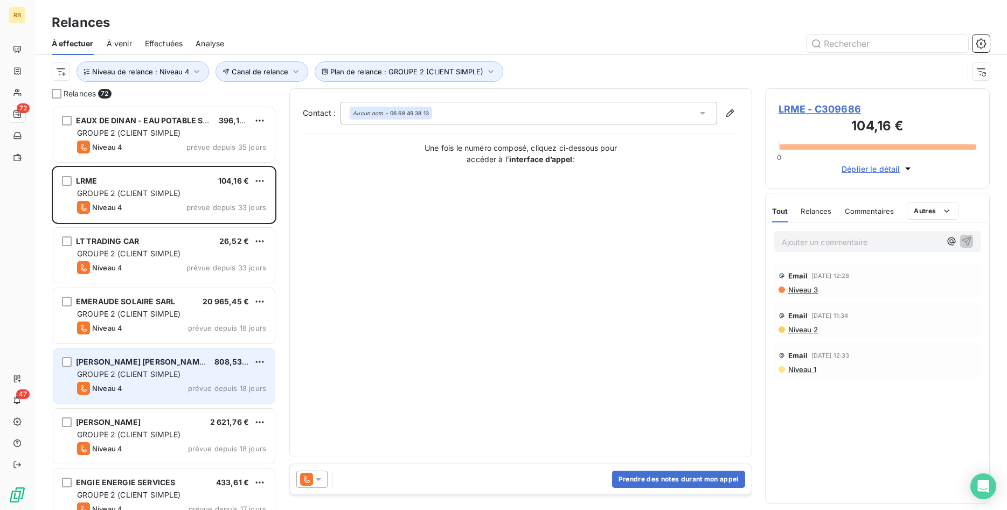
click at [224, 382] on div "Niveau 4 prévue depuis 18 jours" at bounding box center [171, 388] width 189 height 13
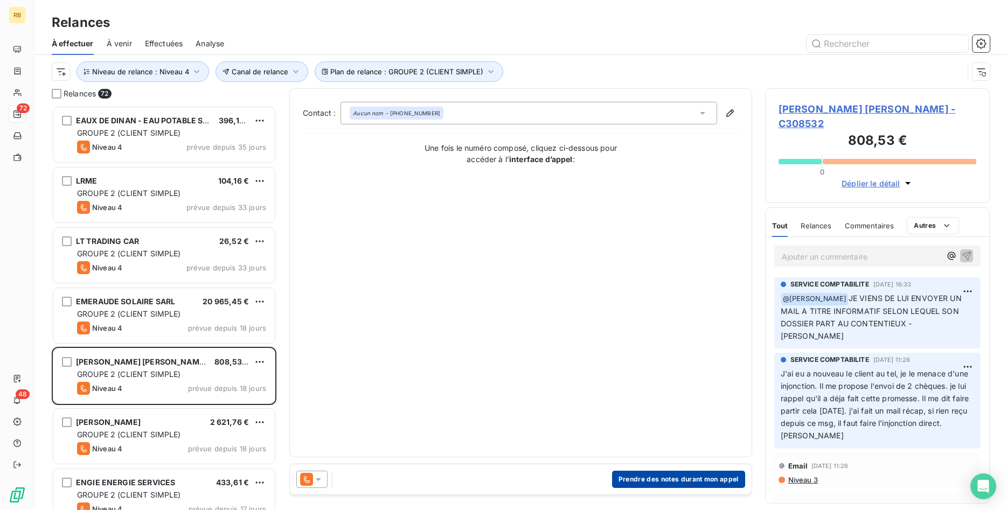
click at [682, 477] on button "Prendre des notes durant mon appel" at bounding box center [678, 479] width 133 height 17
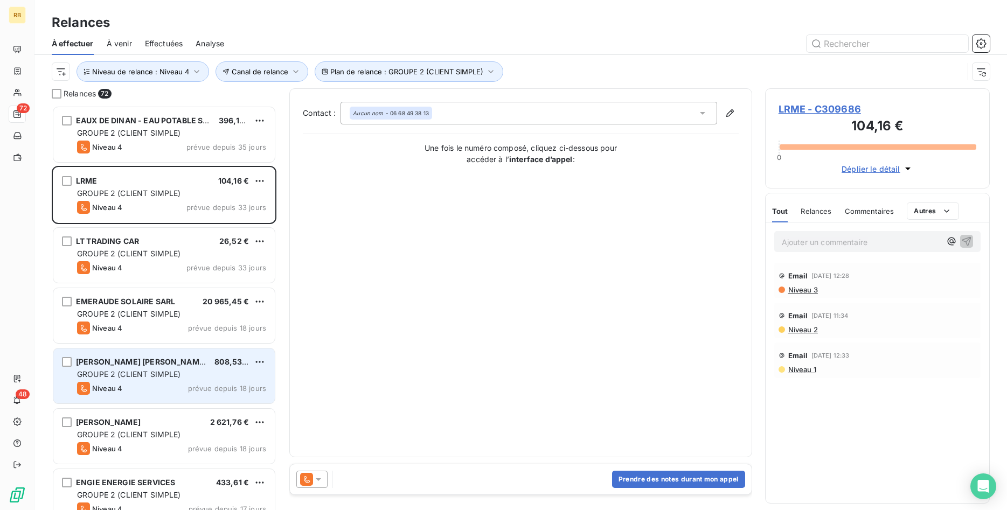
click at [216, 359] on span "808,53 €" at bounding box center [231, 361] width 34 height 9
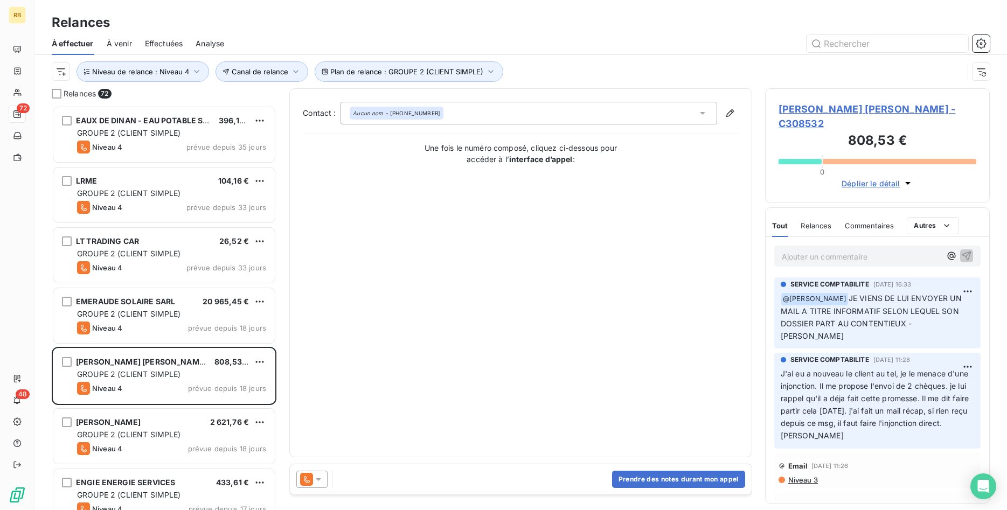
click at [821, 103] on span "[PERSON_NAME] [PERSON_NAME] - C308532" at bounding box center [878, 116] width 198 height 29
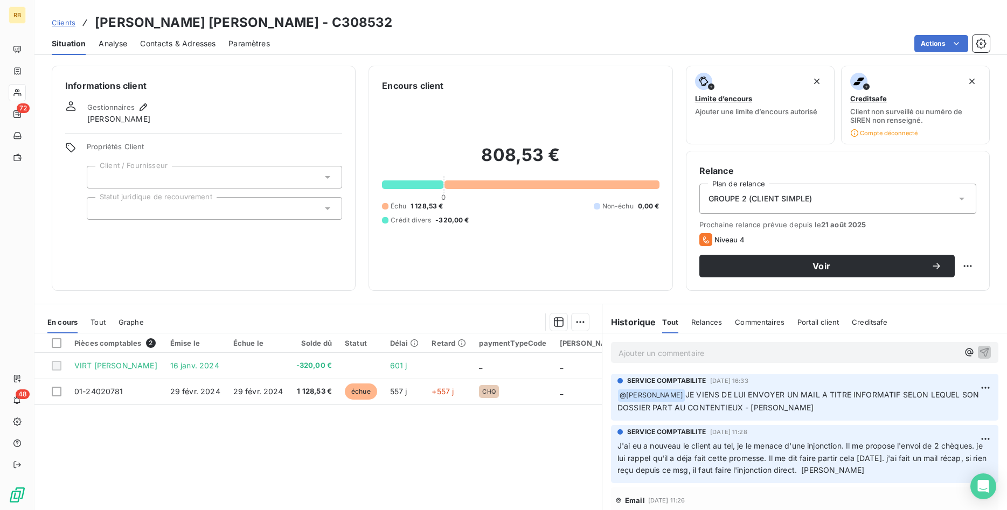
click at [323, 205] on icon at bounding box center [327, 208] width 11 height 11
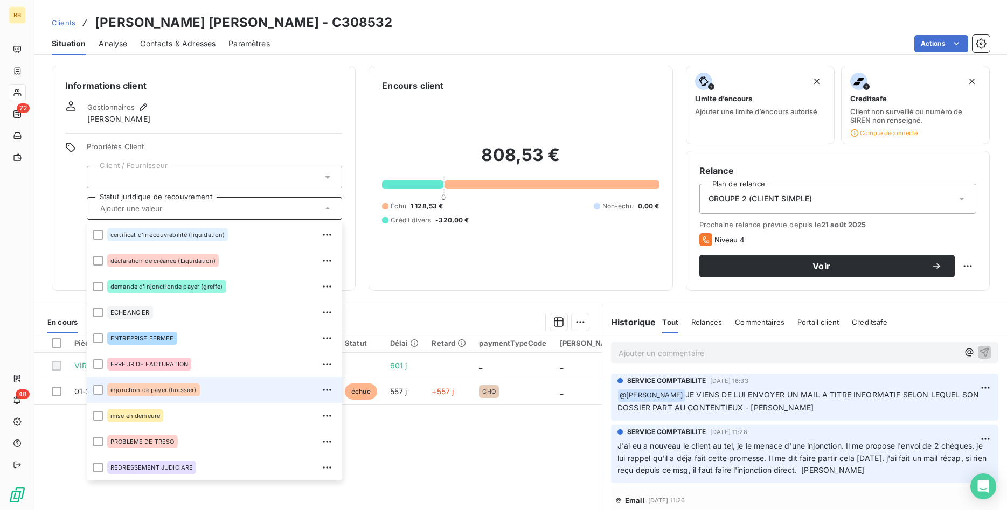
click at [233, 387] on div "injonction de payer (huissier)" at bounding box center [221, 390] width 228 height 17
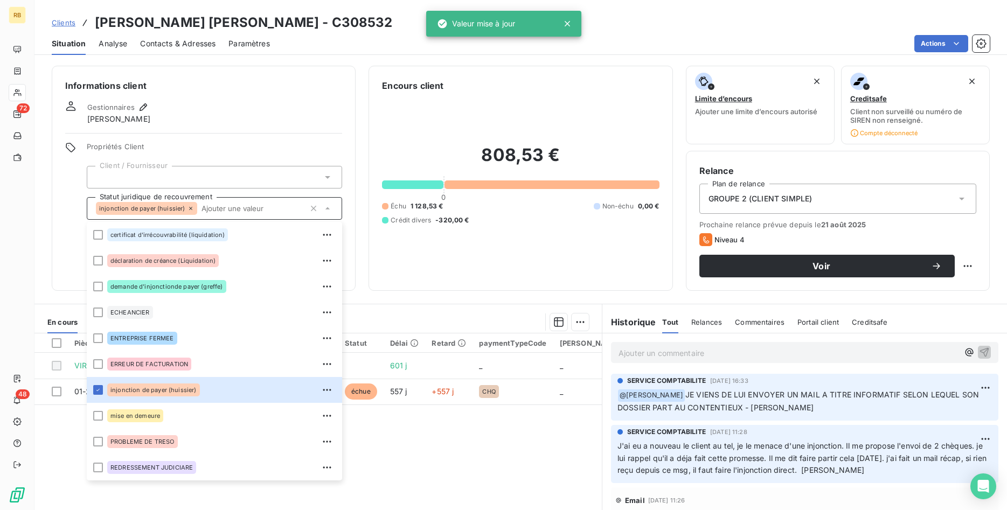
click at [484, 101] on div "808,53 € 0 Échu 1 128,53 € Non-échu 0,00 € Crédit divers -320,00 €" at bounding box center [520, 184] width 277 height 185
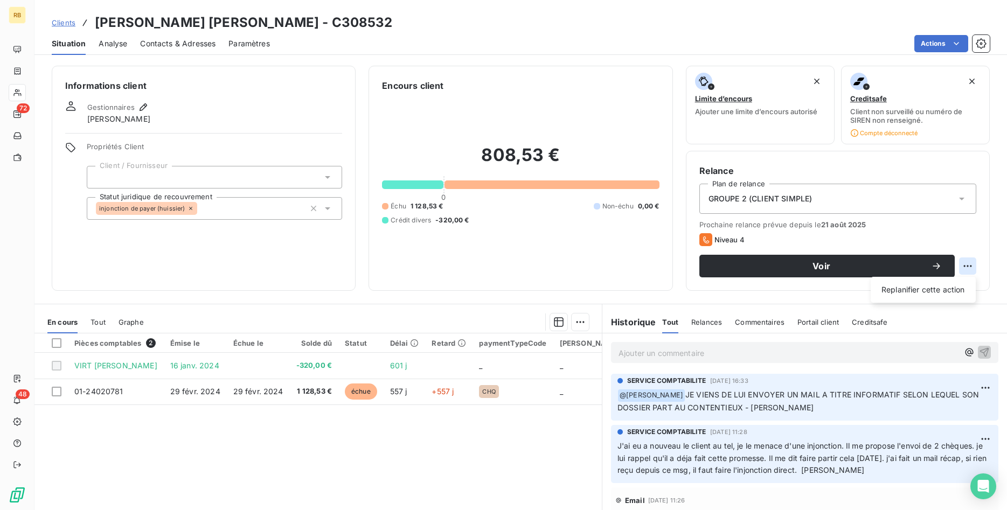
click at [967, 265] on html "RB 72 48 Clients [PERSON_NAME] [PERSON_NAME] - C308532 Situation Analyse Contac…" at bounding box center [503, 255] width 1007 height 510
click at [942, 289] on div "Replanifier cette action" at bounding box center [923, 289] width 96 height 17
select select "8"
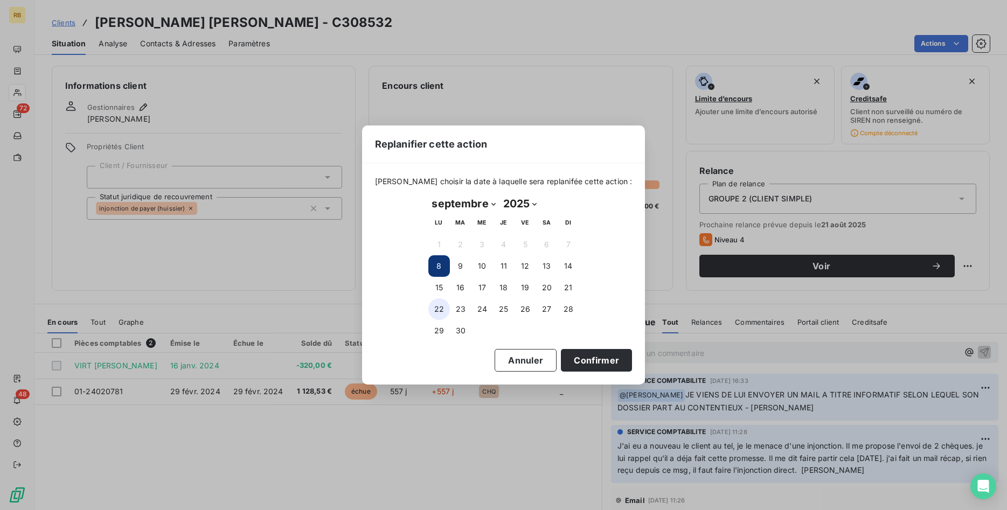
click at [436, 311] on button "22" at bounding box center [439, 310] width 22 height 22
click at [595, 361] on button "Confirmer" at bounding box center [596, 360] width 71 height 23
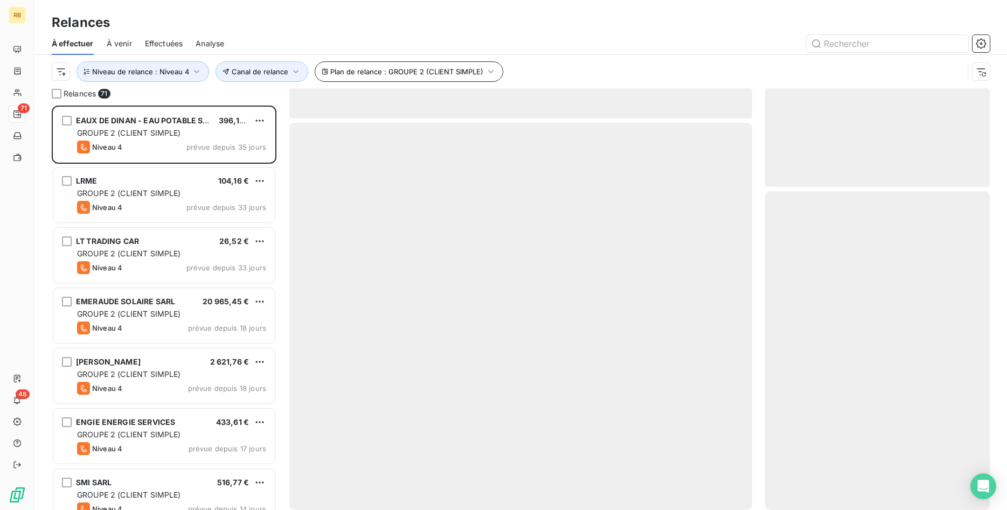
scroll to position [405, 225]
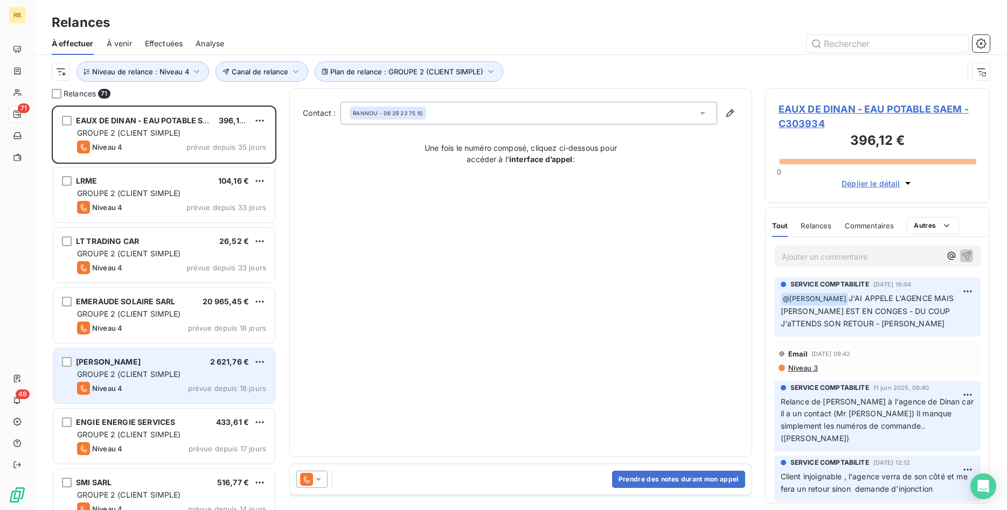
click at [225, 369] on div "GROUPE 2 (CLIENT SIMPLE)" at bounding box center [171, 374] width 189 height 11
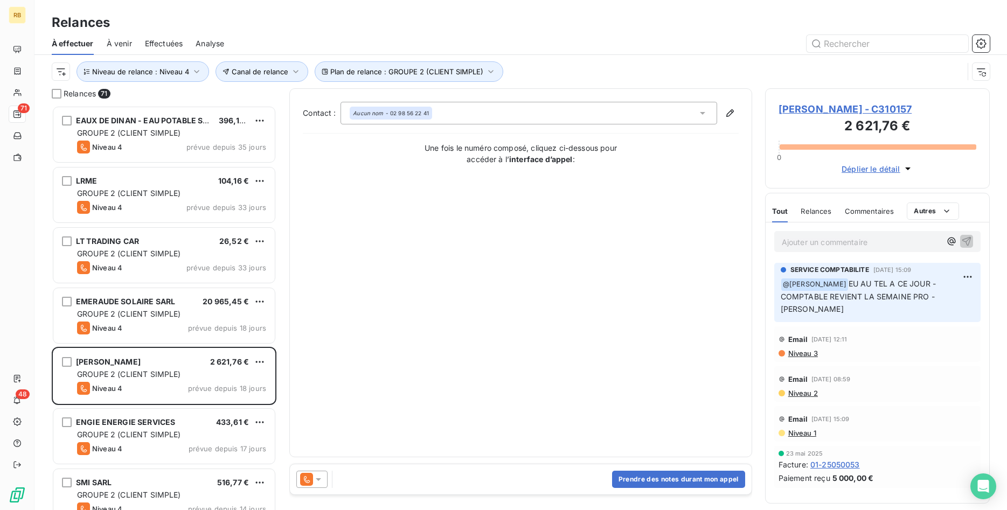
click at [813, 349] on span "Niveau 3" at bounding box center [802, 353] width 31 height 9
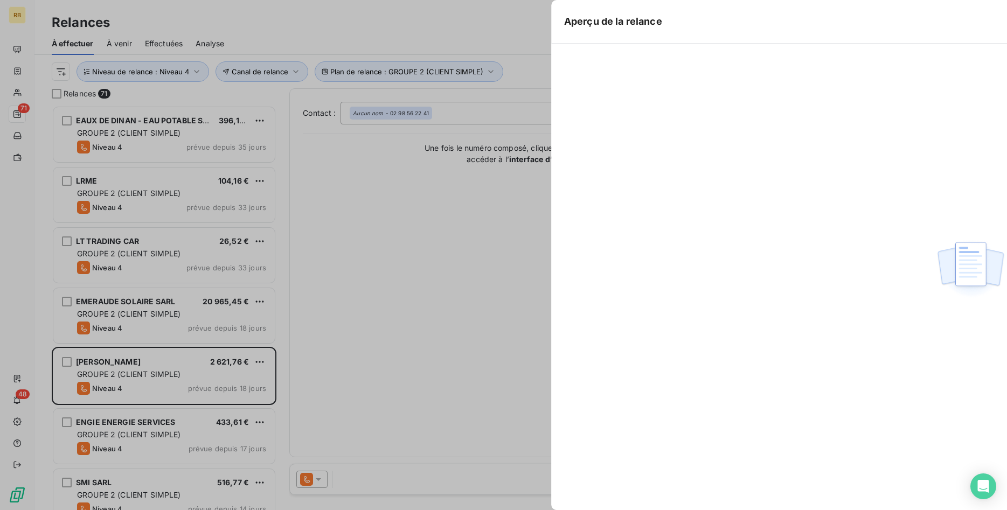
scroll to position [405, 225]
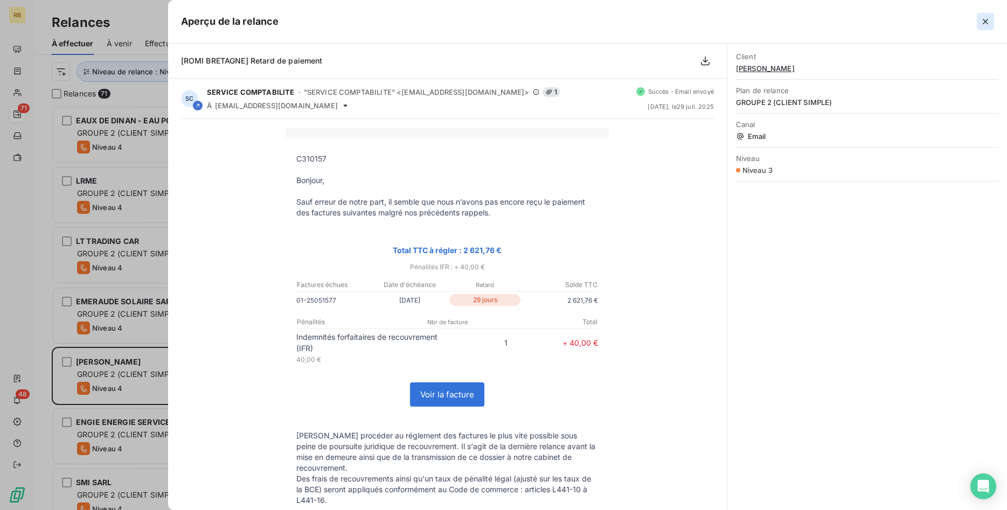
click at [986, 21] on icon "button" at bounding box center [985, 21] width 5 height 5
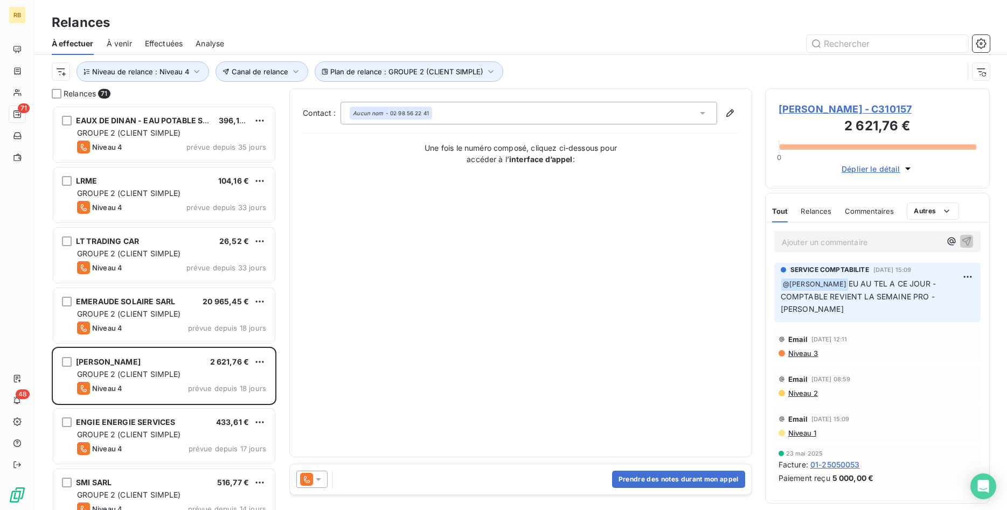
click at [868, 109] on span "[PERSON_NAME] - C310157" at bounding box center [878, 109] width 198 height 15
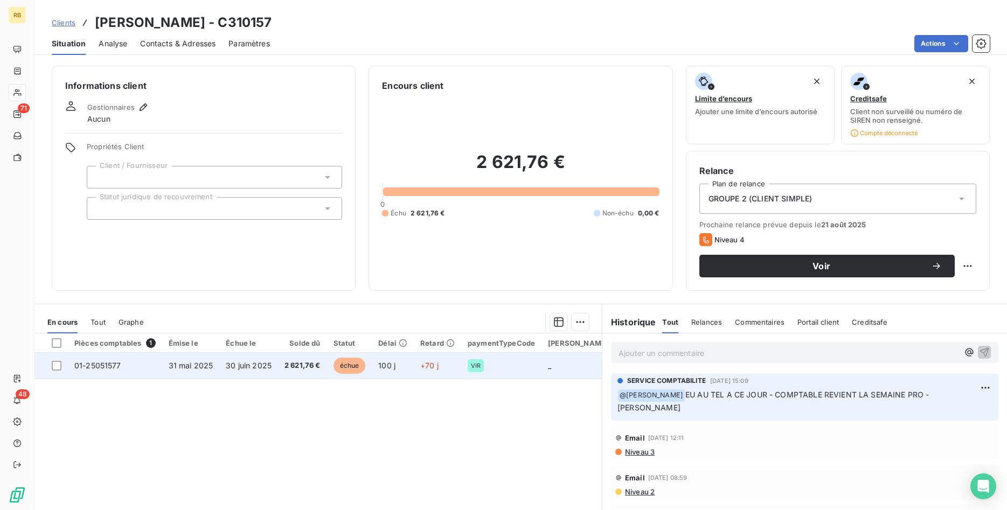
click at [268, 368] on span "30 juin 2025" at bounding box center [249, 365] width 46 height 9
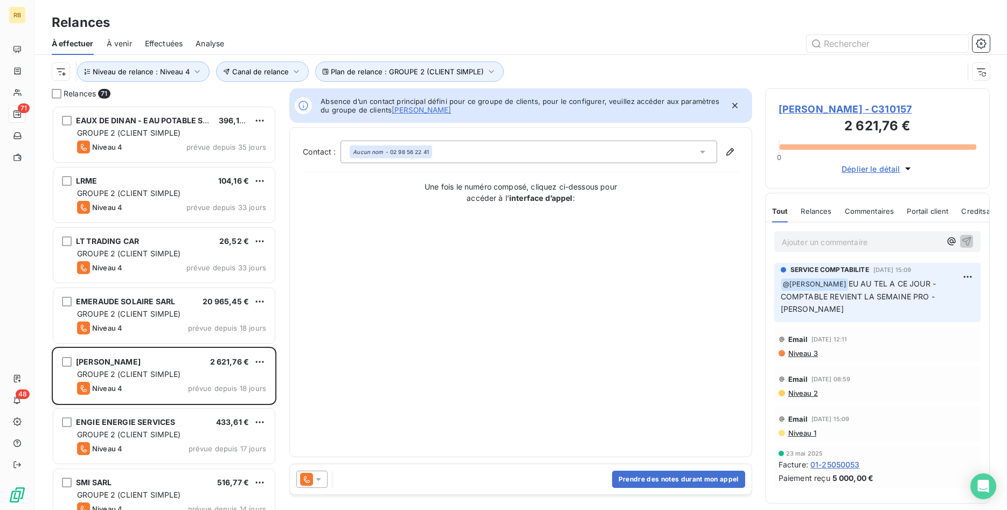
scroll to position [405, 225]
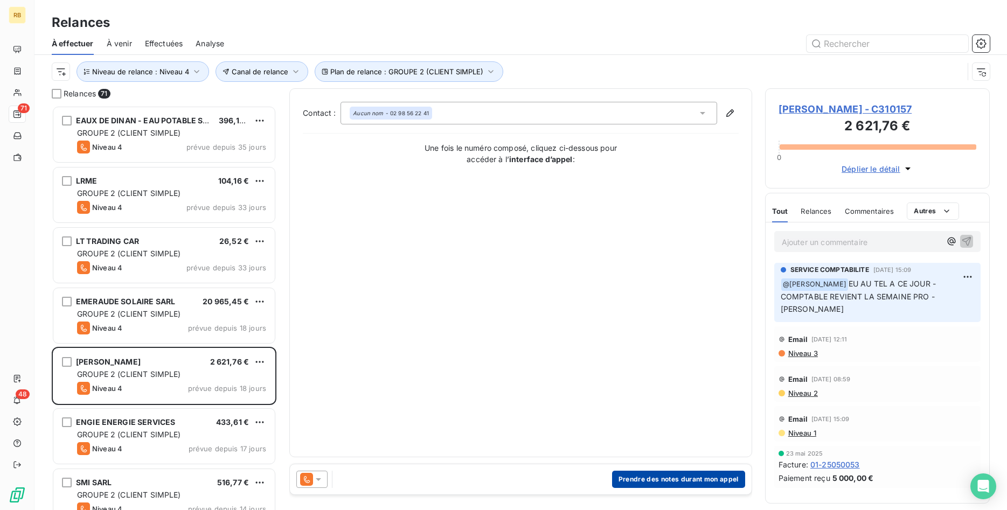
click at [732, 481] on button "Prendre des notes durant mon appel" at bounding box center [678, 479] width 133 height 17
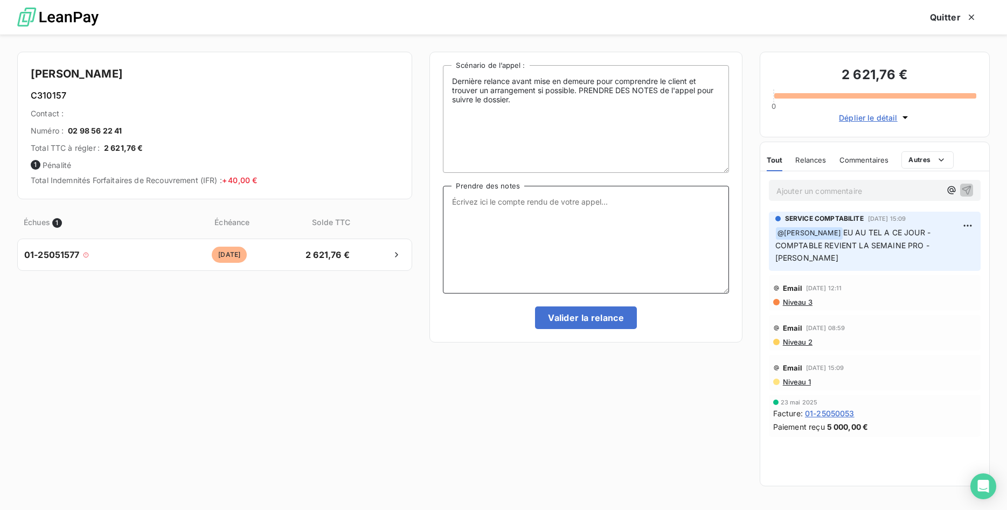
click at [506, 204] on textarea "Prendre des notes" at bounding box center [586, 240] width 286 height 108
drag, startPoint x: 576, startPoint y: 204, endPoint x: 750, endPoint y: 226, distance: 175.4
click at [729, 226] on textarea "le comptable n'est pas disponible. il me rappel" at bounding box center [586, 240] width 286 height 108
type textarea "le comptable n'est pas disponible. attente son tél"
click at [624, 321] on button "Valider la relance" at bounding box center [586, 318] width 102 height 23
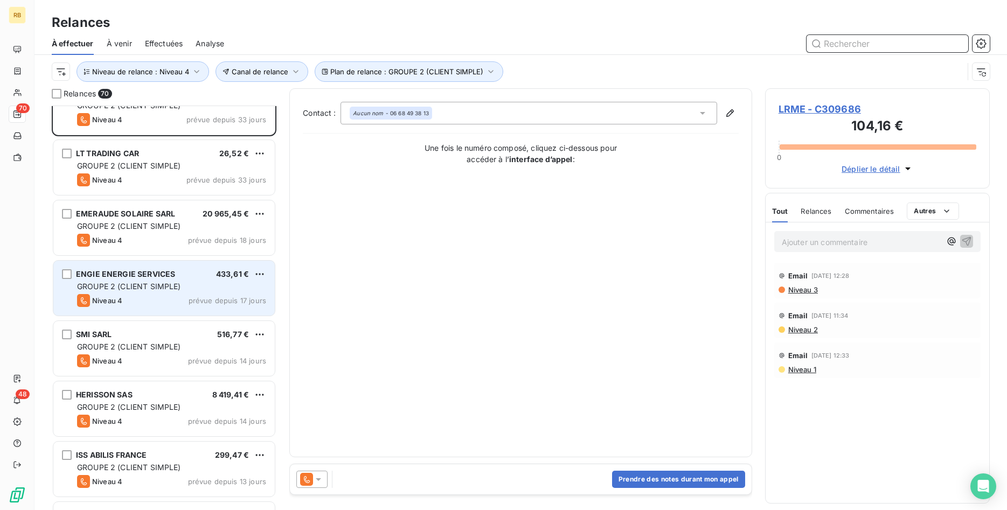
scroll to position [165, 0]
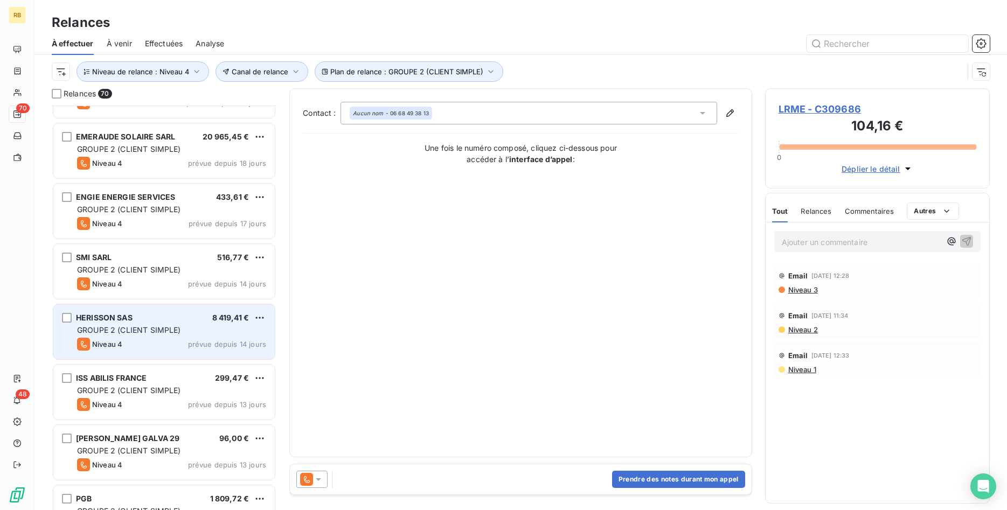
click at [197, 331] on div "GROUPE 2 (CLIENT SIMPLE)" at bounding box center [171, 330] width 189 height 11
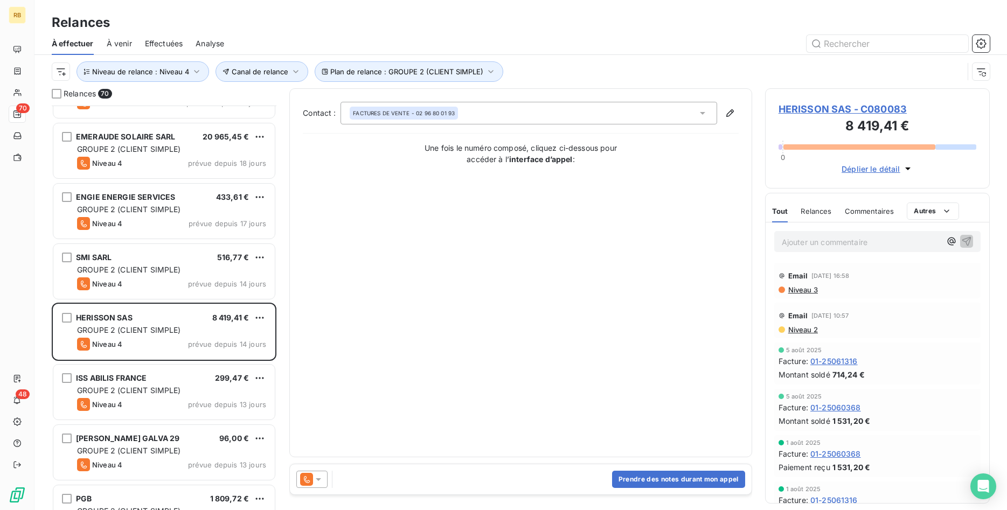
click at [815, 288] on span "Niveau 3" at bounding box center [802, 290] width 31 height 9
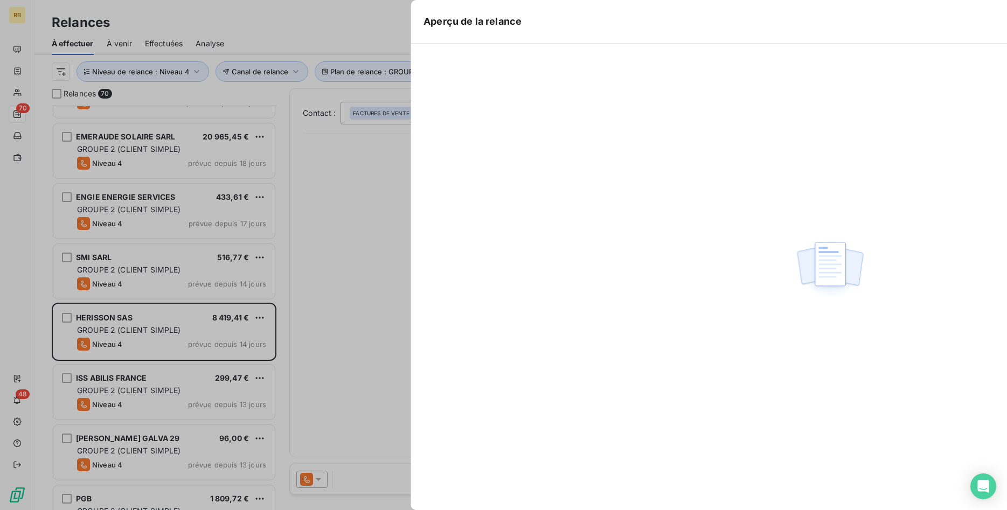
scroll to position [405, 225]
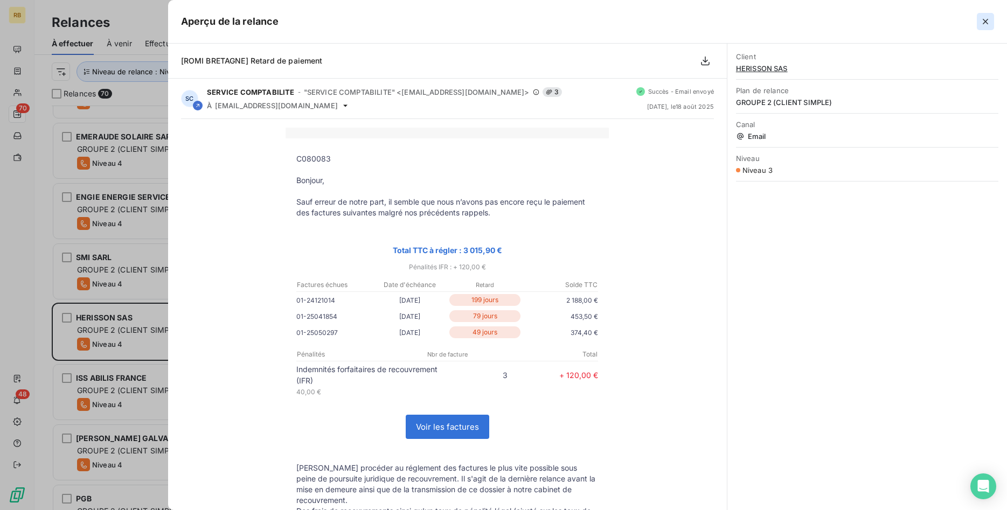
click at [984, 23] on icon "button" at bounding box center [985, 21] width 5 height 5
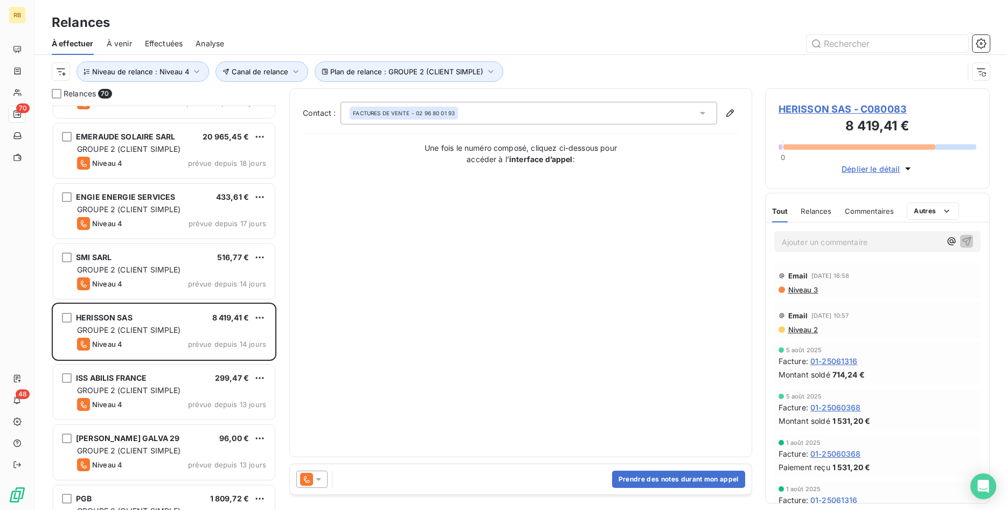
click at [807, 288] on span "Niveau 3" at bounding box center [802, 290] width 31 height 9
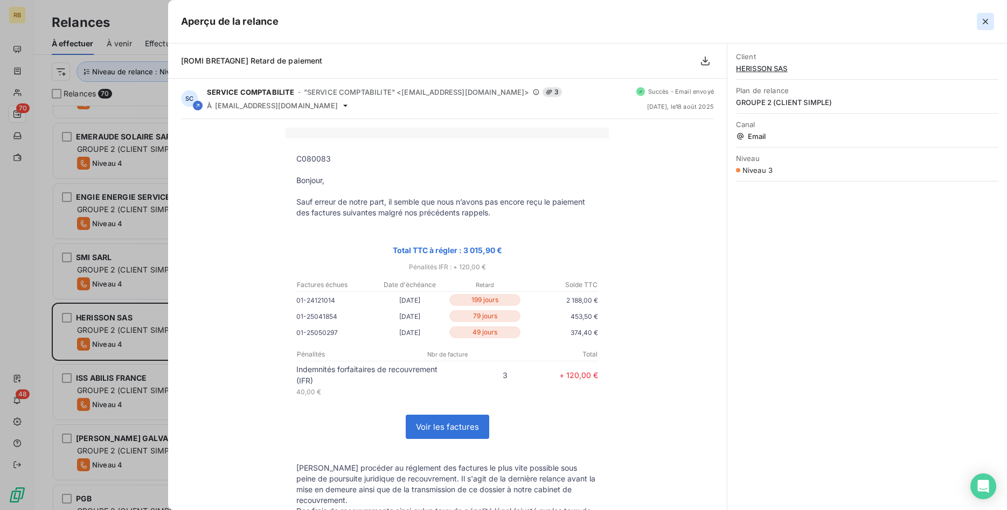
click at [988, 19] on icon "button" at bounding box center [985, 21] width 5 height 5
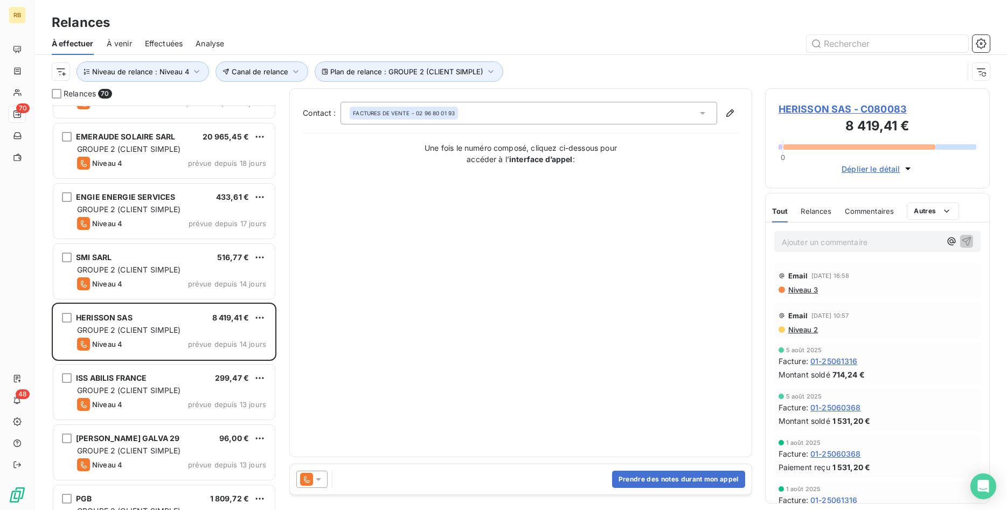
click at [320, 482] on icon at bounding box center [318, 479] width 11 height 11
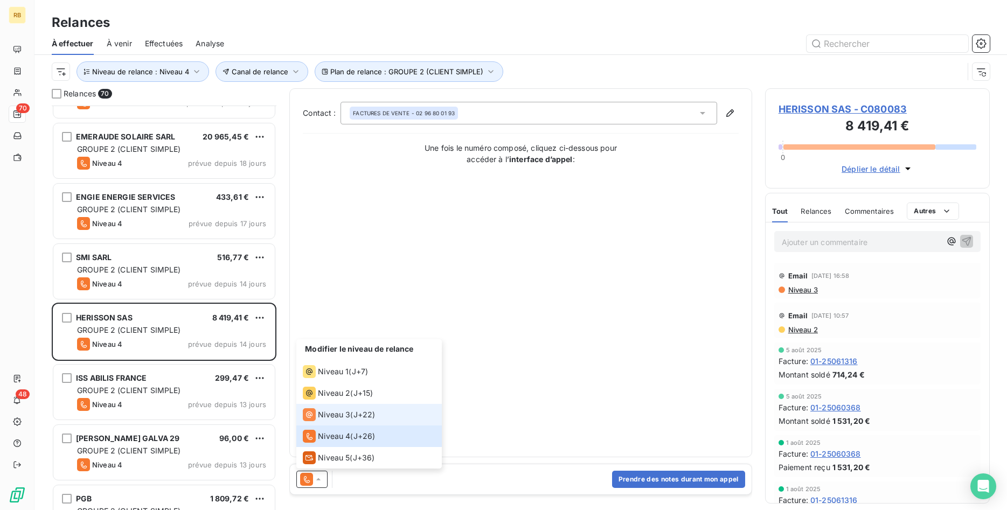
click at [351, 414] on div "Niveau 3 ( J+22 )" at bounding box center [339, 414] width 72 height 13
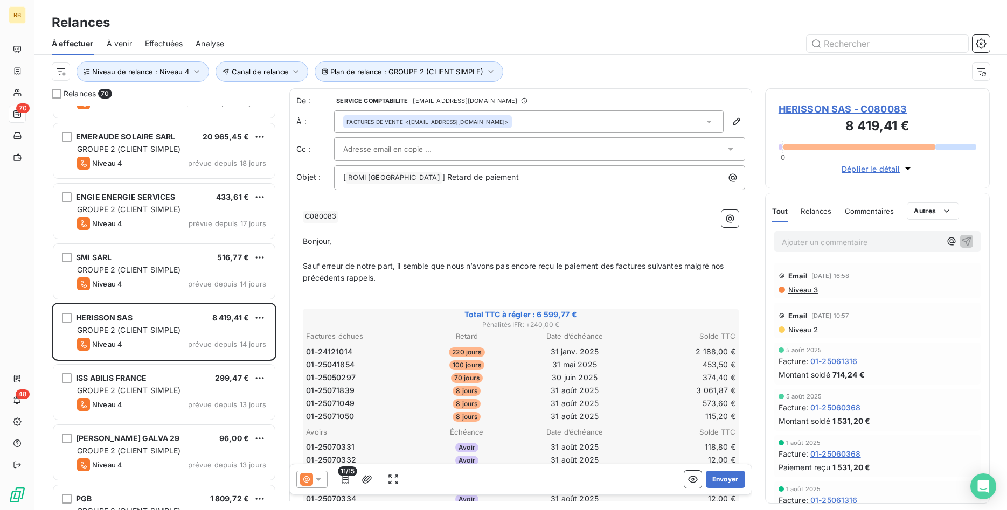
click at [475, 152] on div at bounding box center [534, 149] width 382 height 16
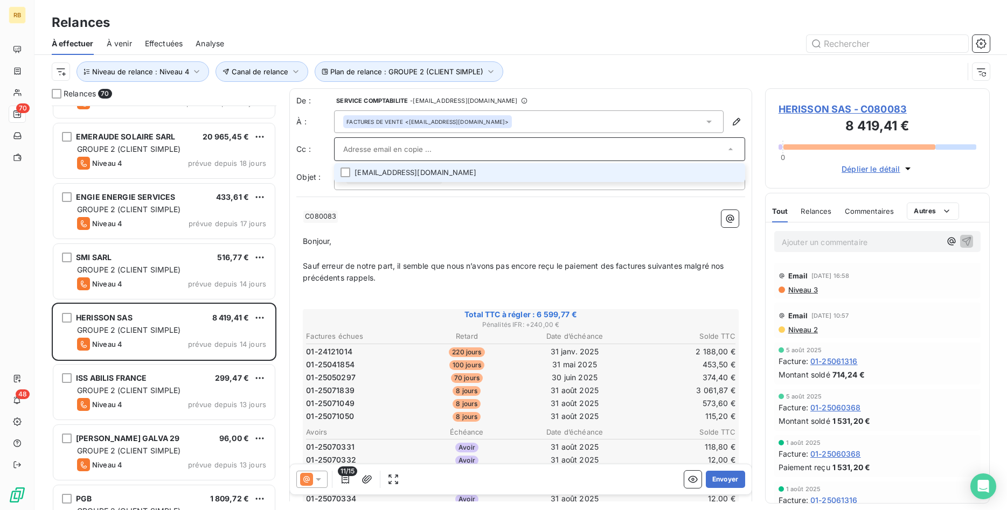
click at [428, 145] on input "text" at bounding box center [534, 149] width 382 height 16
type input "[EMAIL_ADDRESS][DOMAIN_NAME]"
click at [391, 173] on li "[EMAIL_ADDRESS][DOMAIN_NAME]" at bounding box center [539, 172] width 411 height 19
click at [482, 148] on input "text" at bounding box center [590, 150] width 247 height 16
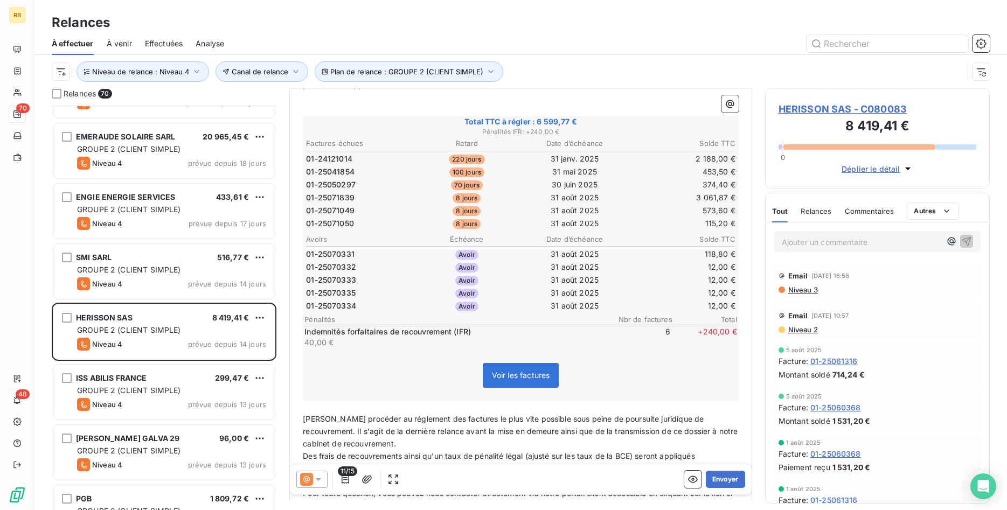
scroll to position [220, 0]
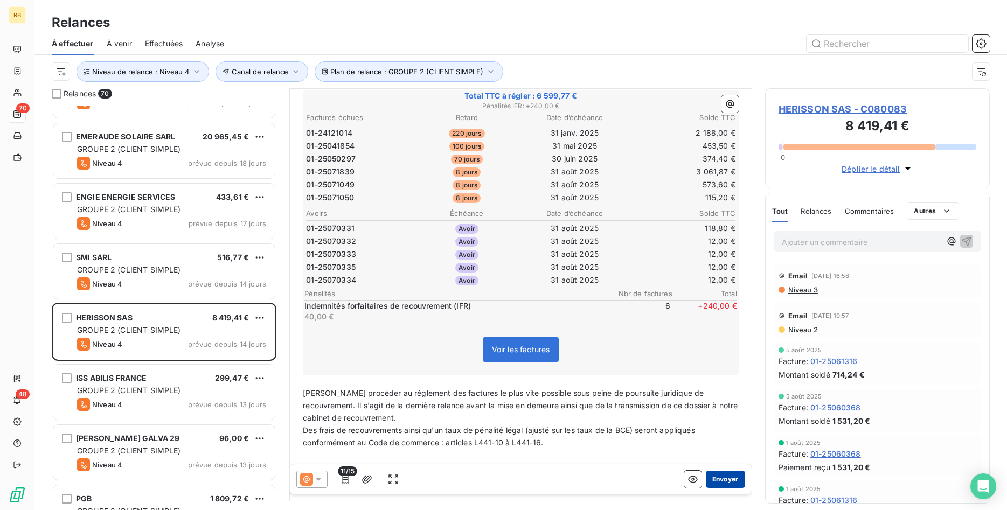
click at [734, 482] on button "Envoyer" at bounding box center [725, 479] width 39 height 17
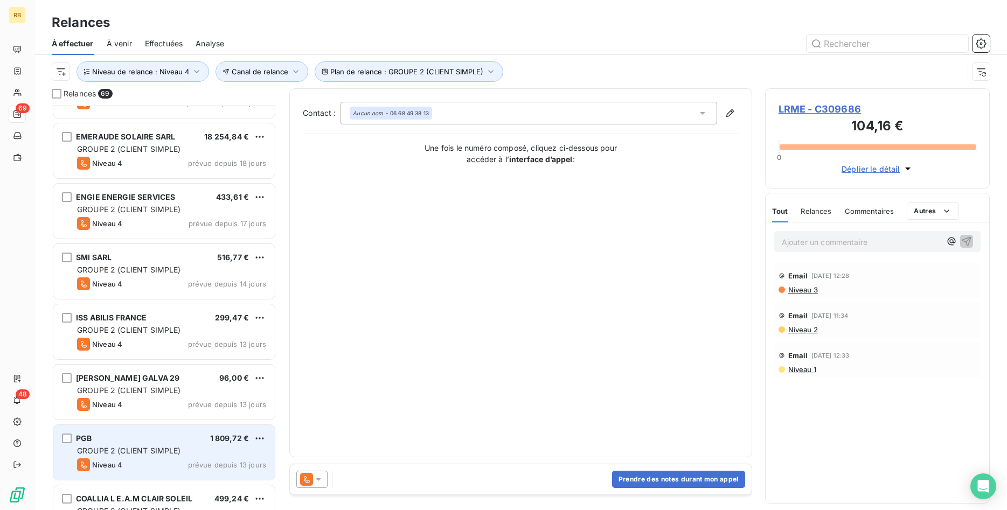
click at [193, 446] on div "GROUPE 2 (CLIENT SIMPLE)" at bounding box center [171, 451] width 189 height 11
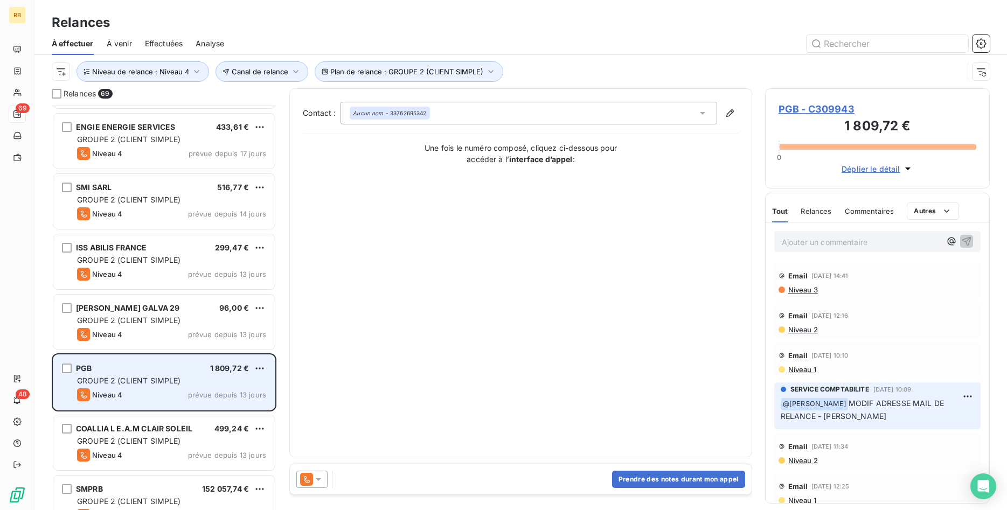
scroll to position [275, 0]
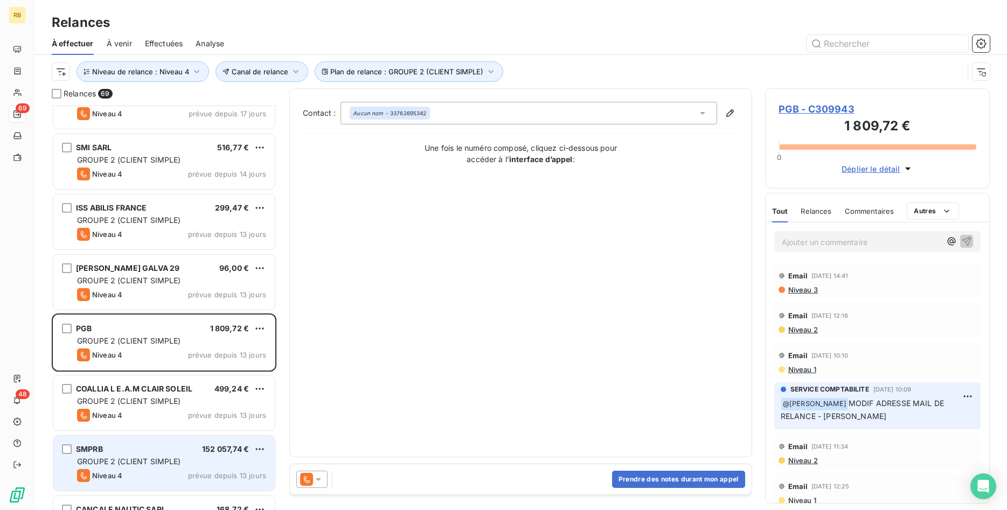
click at [188, 461] on div "GROUPE 2 (CLIENT SIMPLE)" at bounding box center [171, 461] width 189 height 11
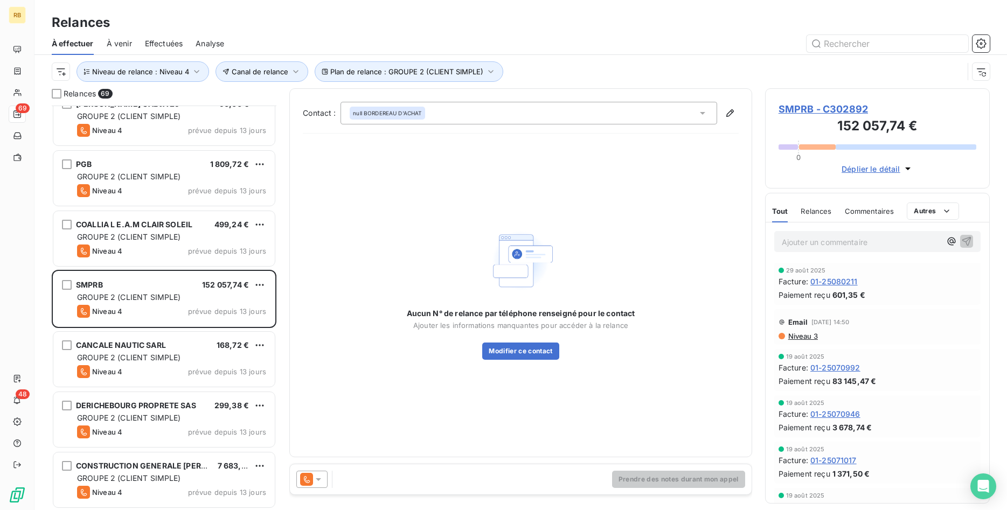
scroll to position [440, 0]
click at [320, 480] on icon at bounding box center [318, 479] width 5 height 3
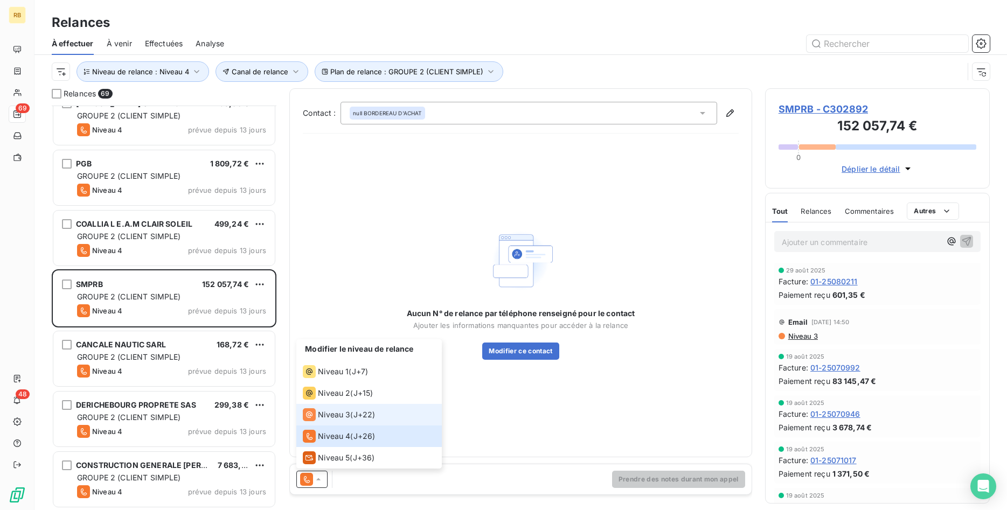
click at [353, 414] on div "Niveau 3 ( J+22 )" at bounding box center [339, 414] width 72 height 13
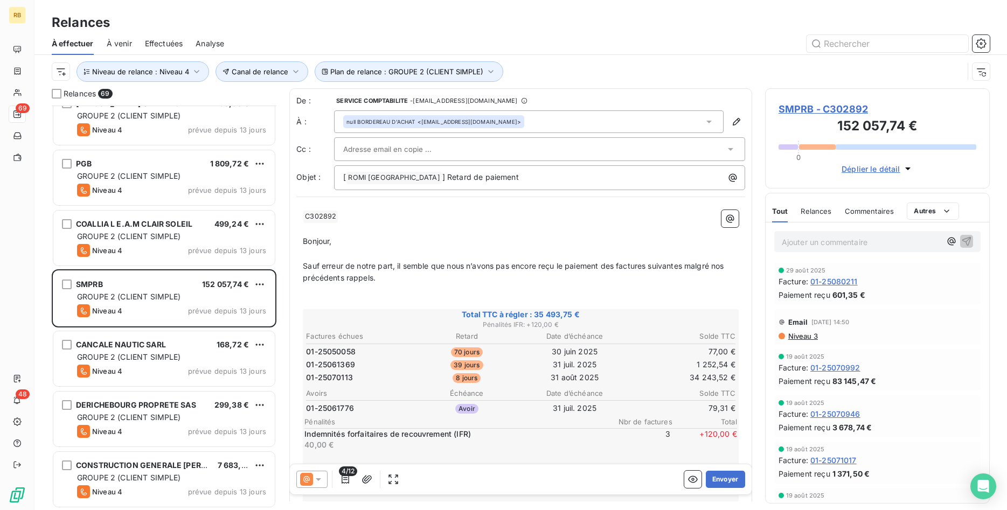
click at [422, 149] on input "text" at bounding box center [401, 149] width 116 height 16
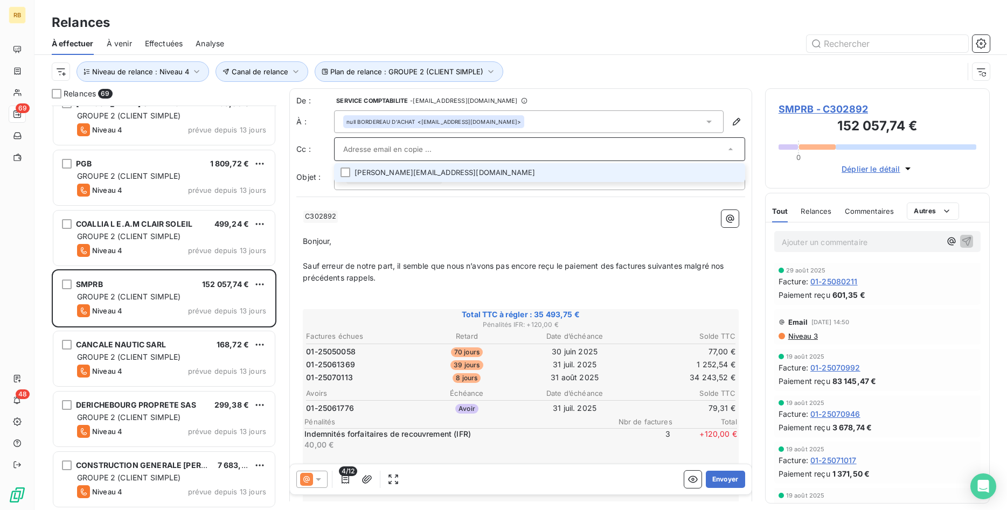
click at [460, 144] on input "text" at bounding box center [534, 149] width 382 height 16
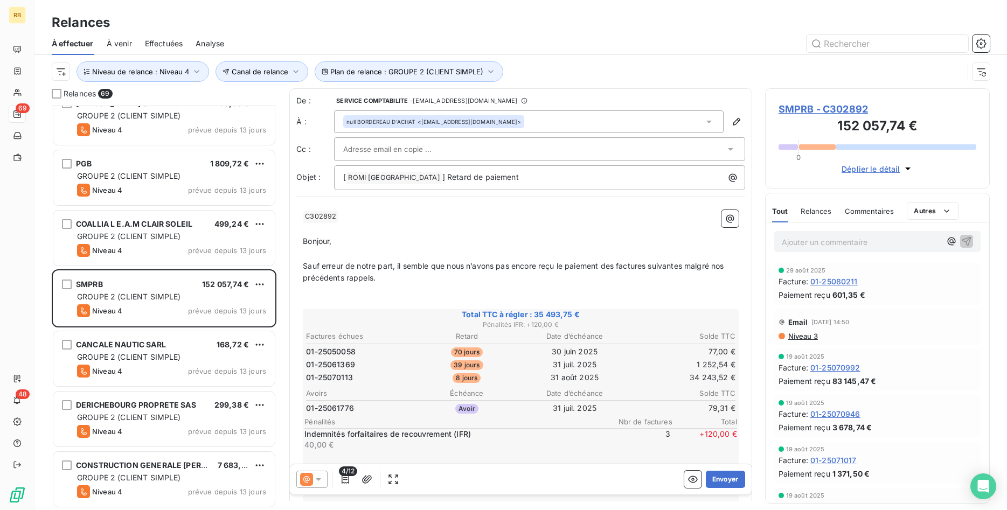
click at [428, 146] on input "text" at bounding box center [401, 149] width 116 height 16
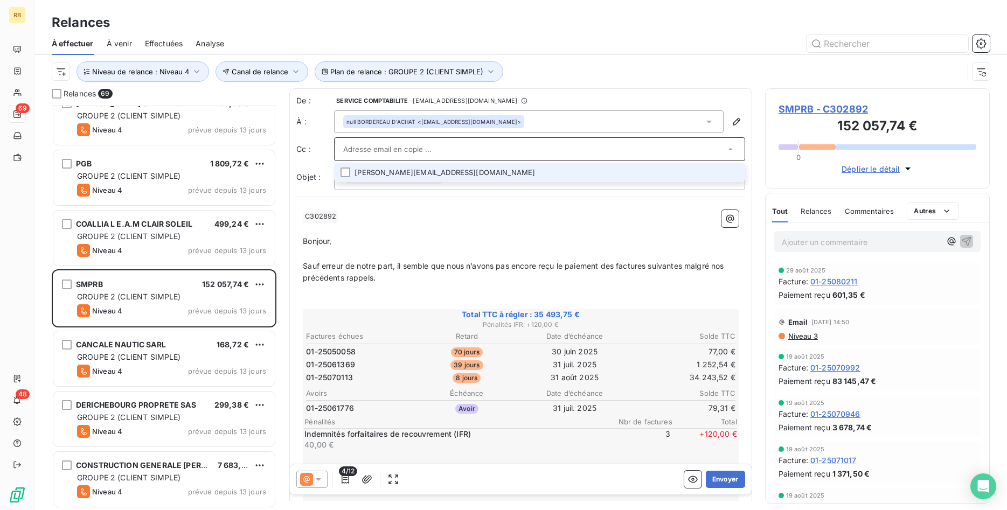
paste input "[EMAIL_ADDRESS][DOMAIN_NAME]"
type input "[EMAIL_ADDRESS][DOMAIN_NAME]"
click at [462, 172] on li "[EMAIL_ADDRESS][DOMAIN_NAME]" at bounding box center [539, 172] width 411 height 19
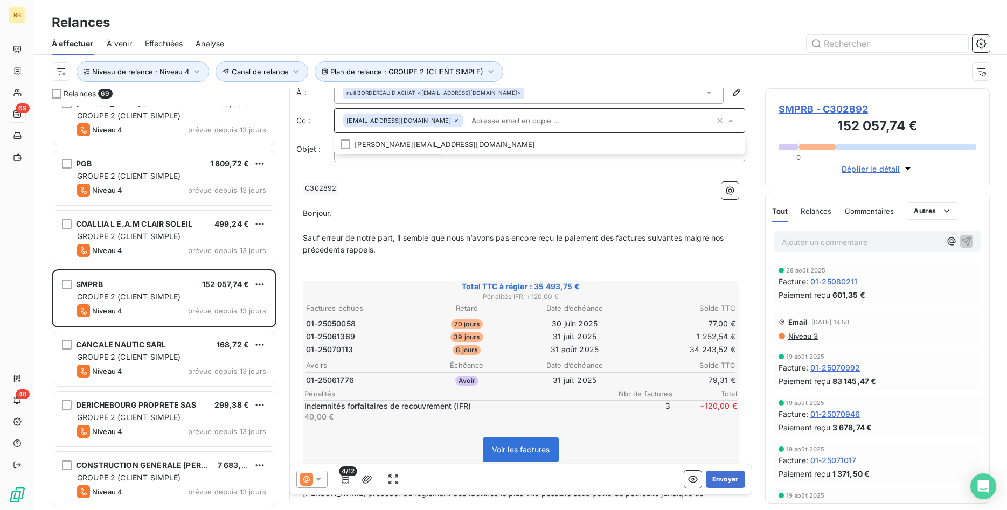
scroll to position [0, 0]
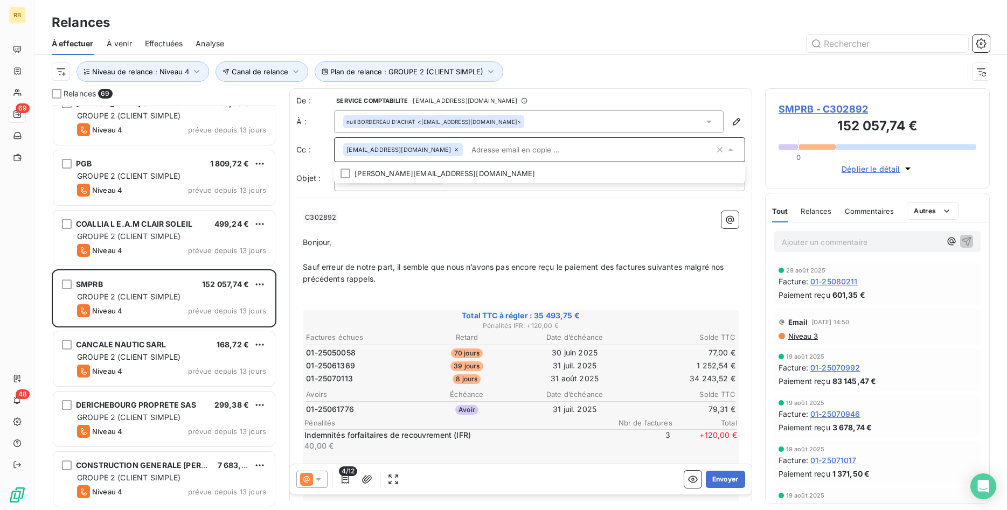
click at [343, 479] on icon "button" at bounding box center [345, 479] width 11 height 11
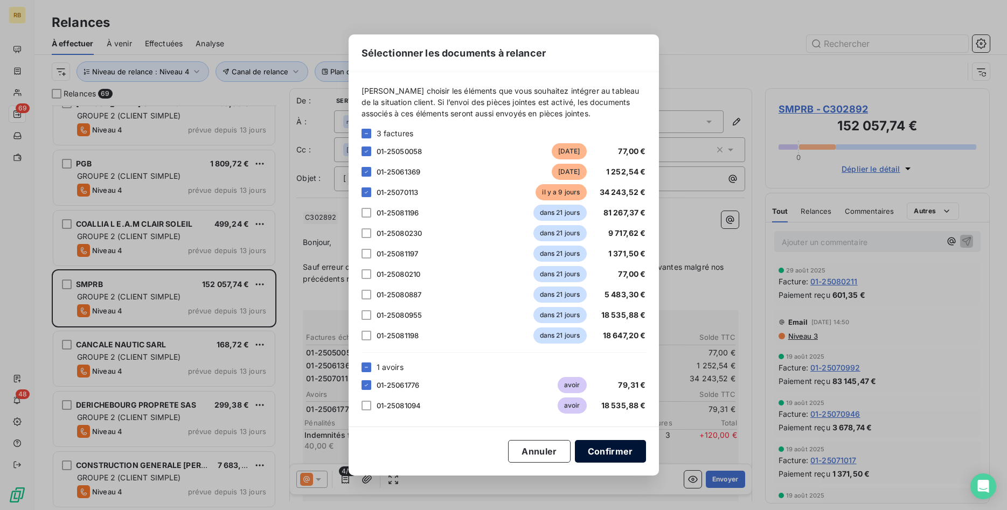
click at [617, 449] on button "Confirmer" at bounding box center [610, 451] width 71 height 23
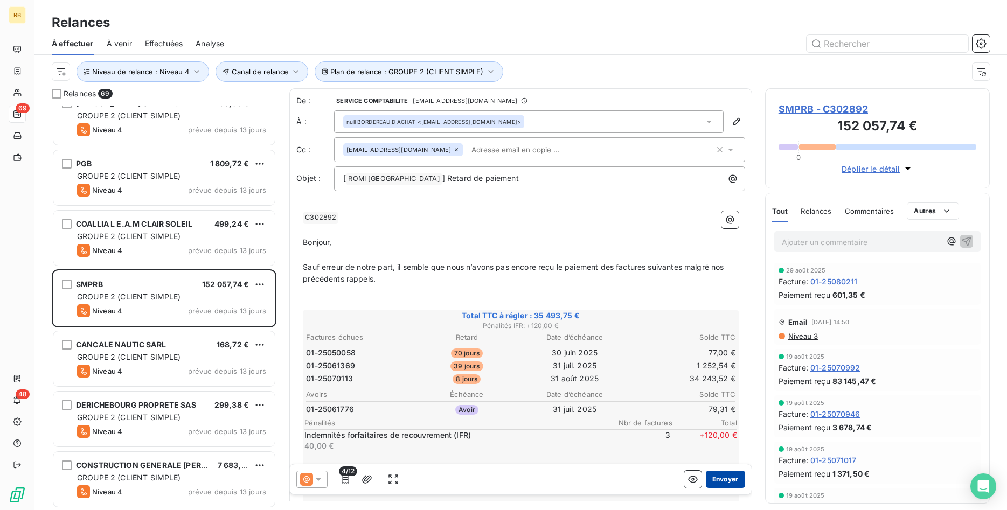
click at [727, 477] on button "Envoyer" at bounding box center [725, 479] width 39 height 17
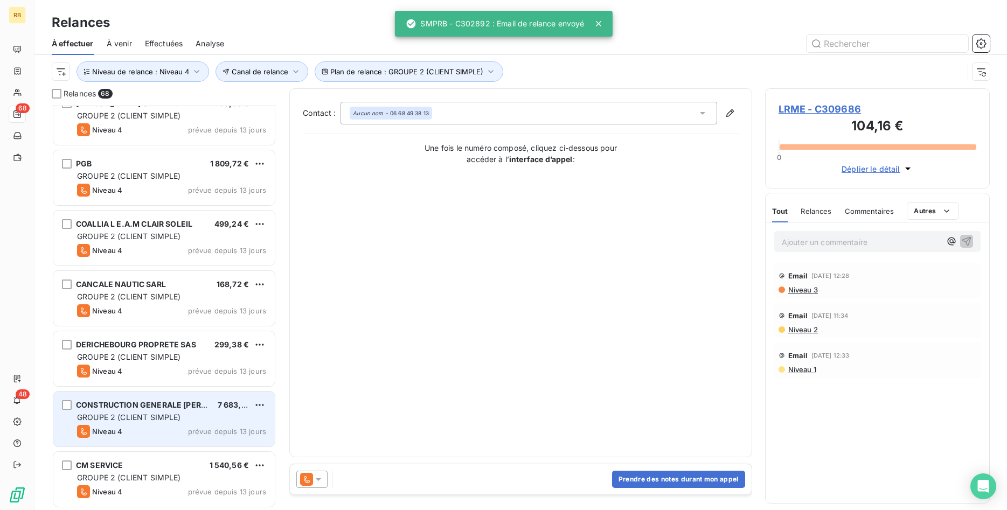
click at [219, 403] on span "7 683,34 €" at bounding box center [238, 404] width 41 height 9
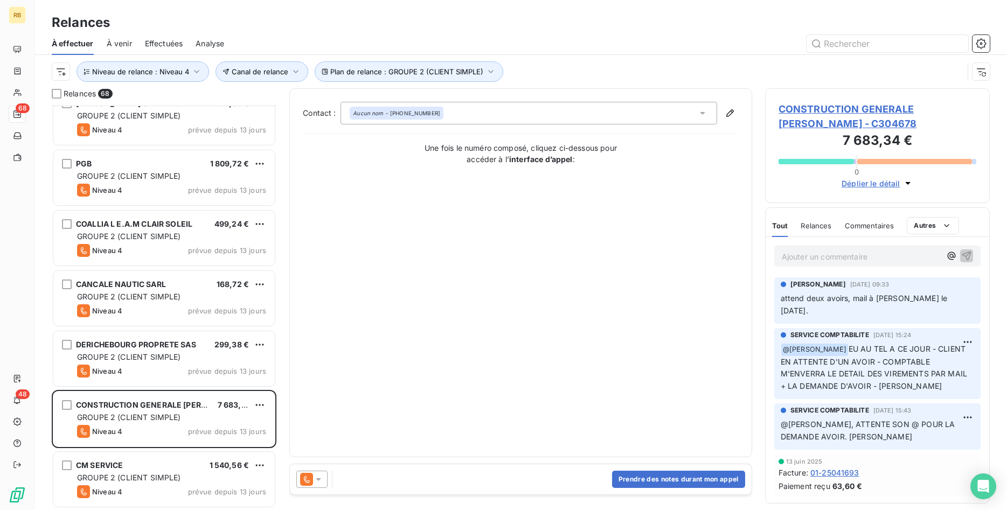
click at [320, 481] on icon at bounding box center [318, 479] width 11 height 11
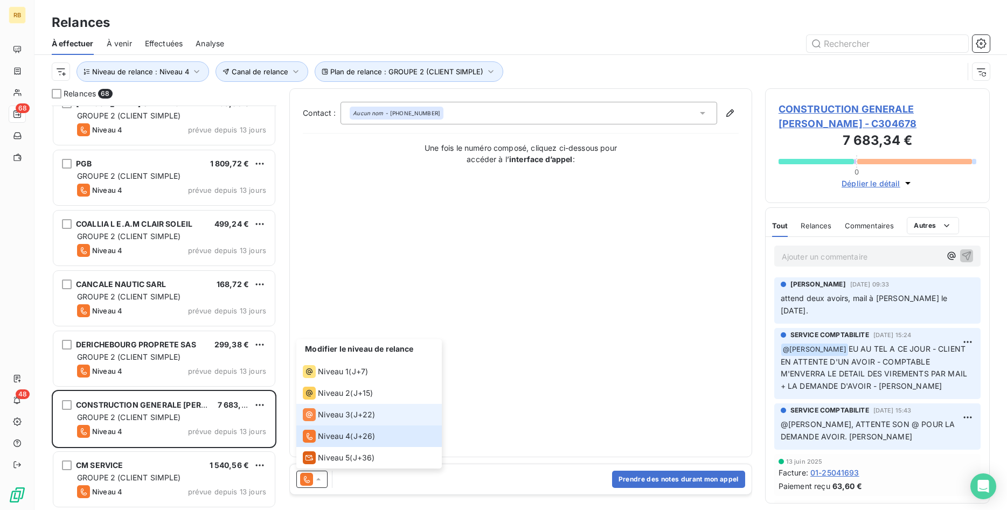
click at [354, 418] on div "Niveau 3 ( J+22 )" at bounding box center [339, 414] width 72 height 13
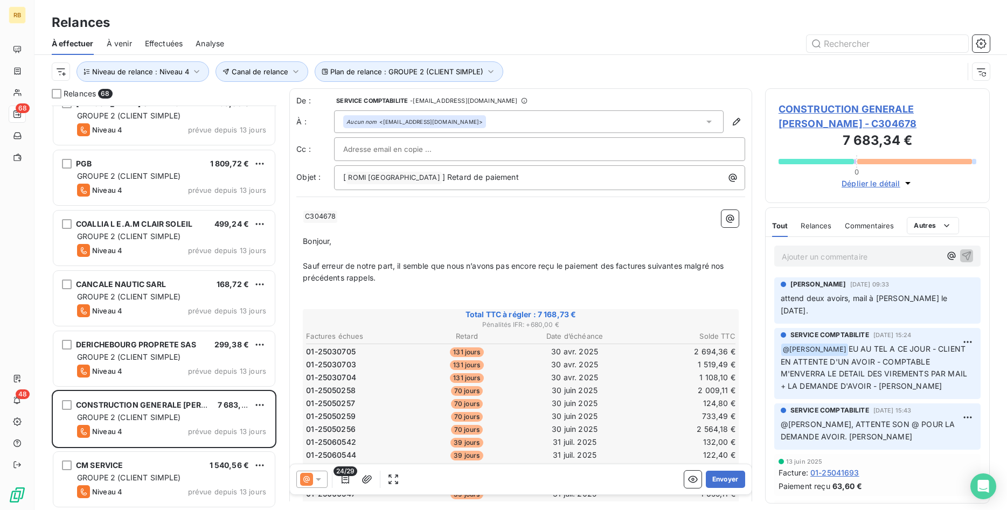
click at [391, 147] on input "text" at bounding box center [401, 149] width 116 height 16
click at [572, 245] on p "Bonjour," at bounding box center [521, 241] width 436 height 12
click at [736, 480] on button "Envoyer" at bounding box center [725, 479] width 39 height 17
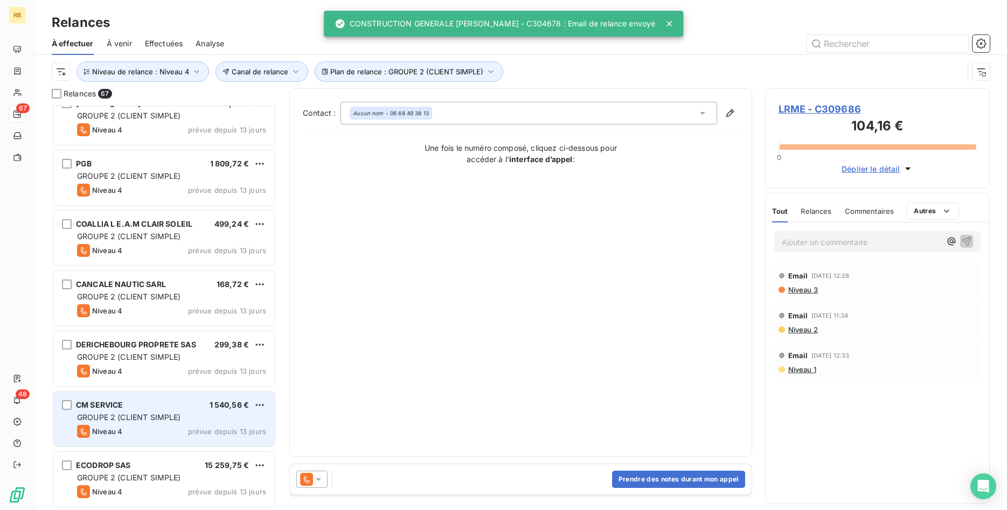
click at [162, 425] on div "CM SERVICE 1 540,56 € GROUPE 2 (CLIENT SIMPLE) Niveau 4 prévue depuis 13 jours" at bounding box center [163, 419] width 221 height 55
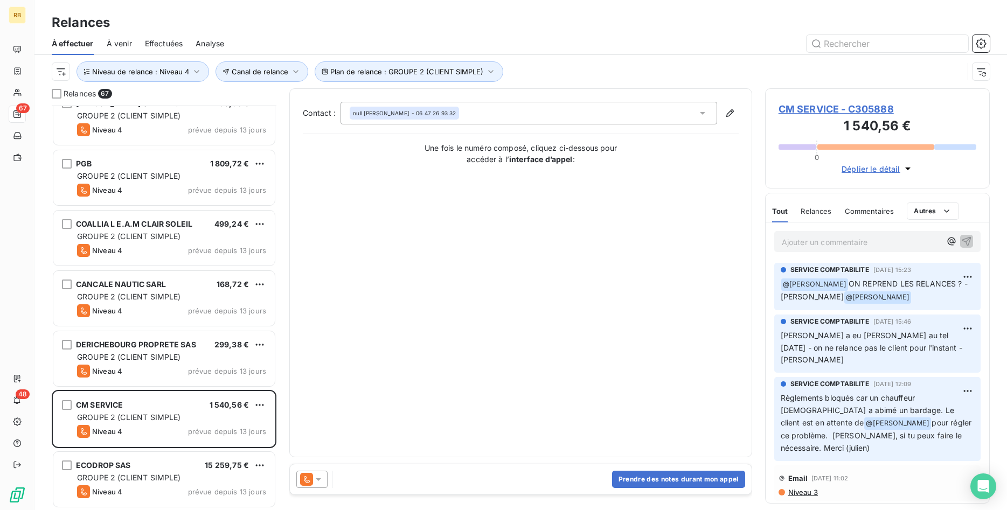
click at [317, 477] on icon at bounding box center [318, 479] width 11 height 11
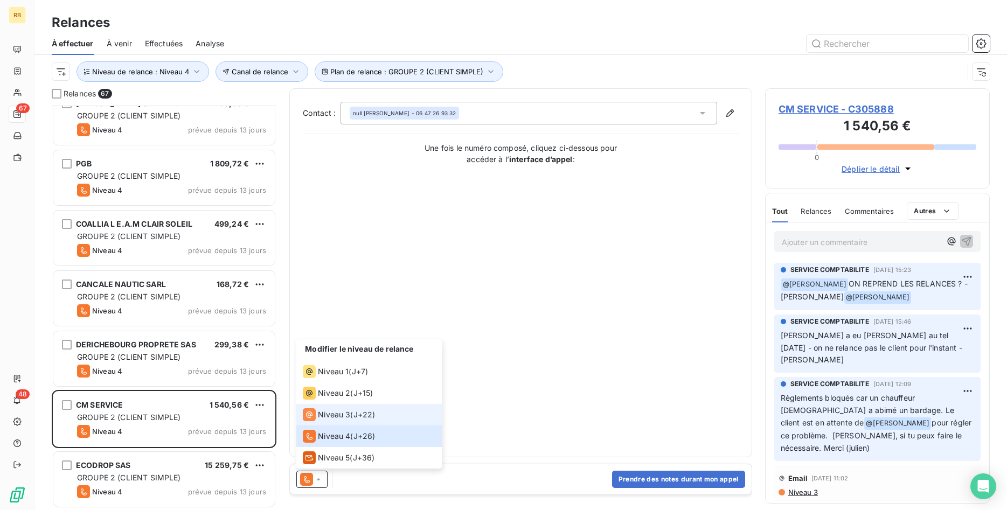
click at [339, 412] on span "Niveau 3" at bounding box center [334, 415] width 32 height 11
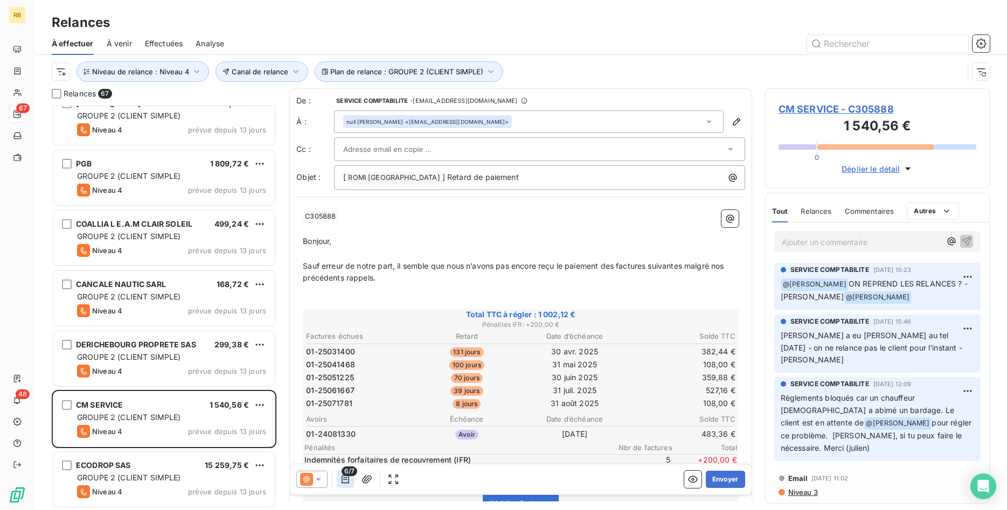
click at [349, 479] on icon "button" at bounding box center [346, 479] width 8 height 9
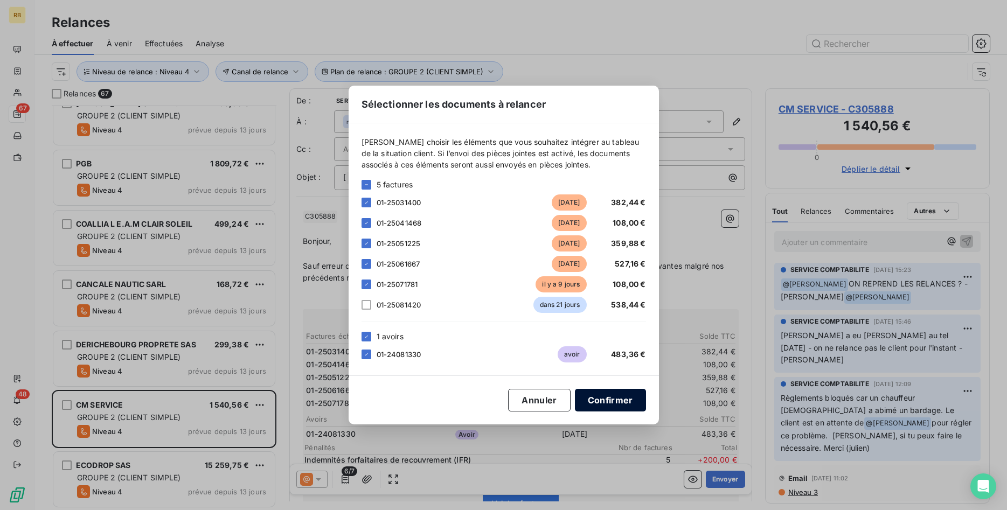
click at [629, 401] on button "Confirmer" at bounding box center [610, 400] width 71 height 23
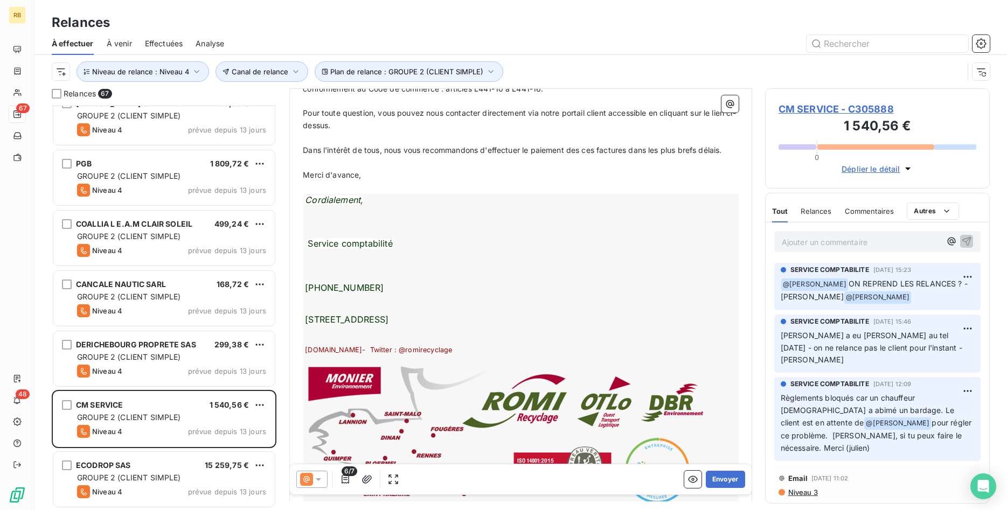
scroll to position [550, 0]
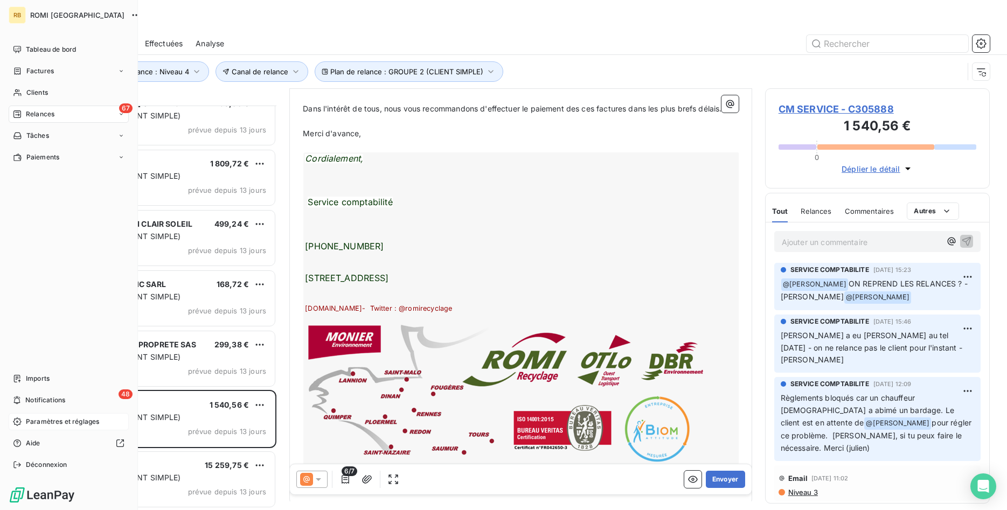
click at [91, 421] on span "Paramètres et réglages" at bounding box center [62, 422] width 73 height 10
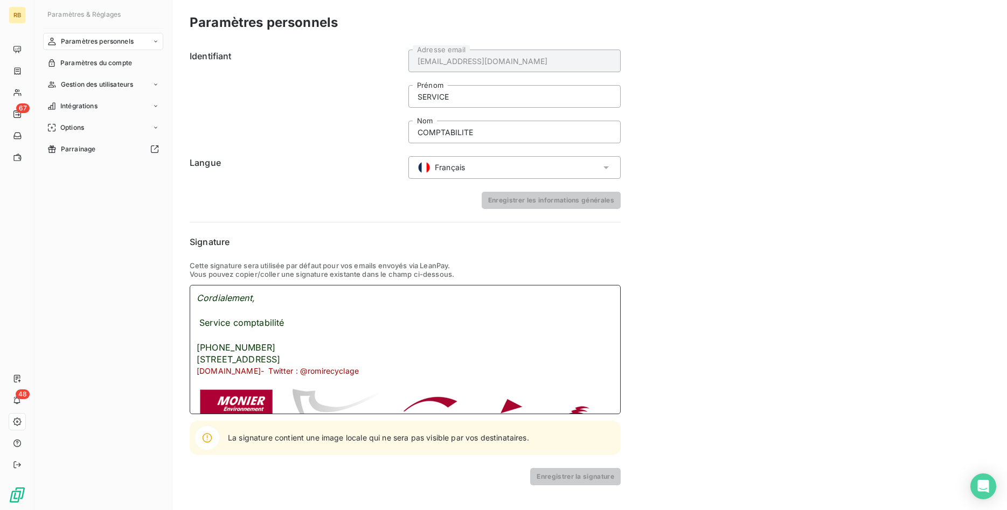
click at [285, 347] on p "[PHONE_NUMBER]" at bounding box center [405, 348] width 417 height 12
click at [562, 475] on button "Enregistrer la signature" at bounding box center [575, 476] width 91 height 17
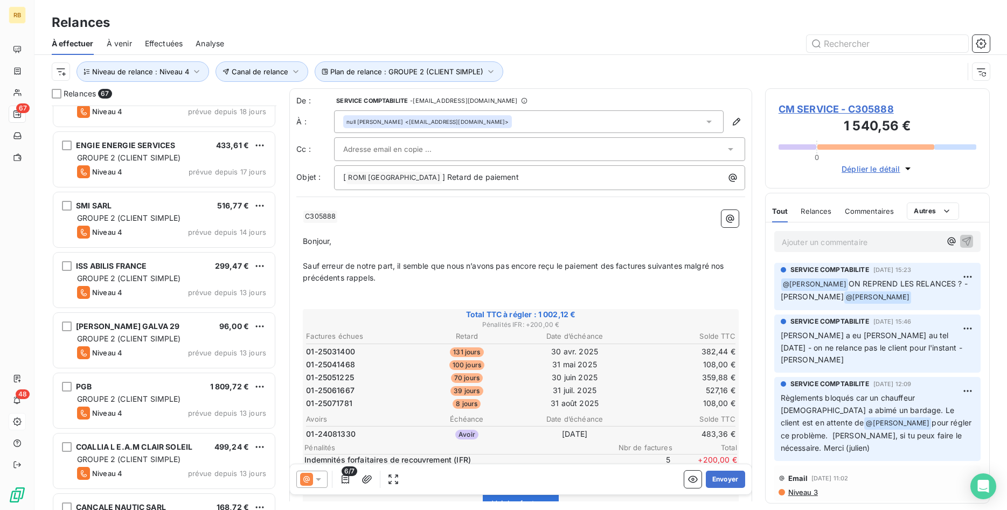
scroll to position [220, 0]
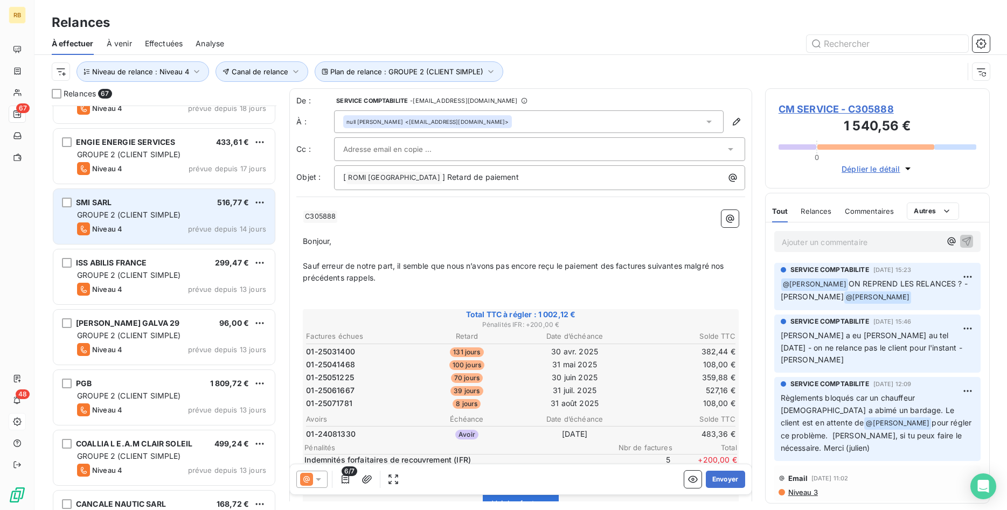
click at [165, 209] on div "SMI SARL 516,77 € GROUPE 2 (CLIENT SIMPLE) Niveau 4 prévue depuis 14 jours" at bounding box center [163, 216] width 221 height 55
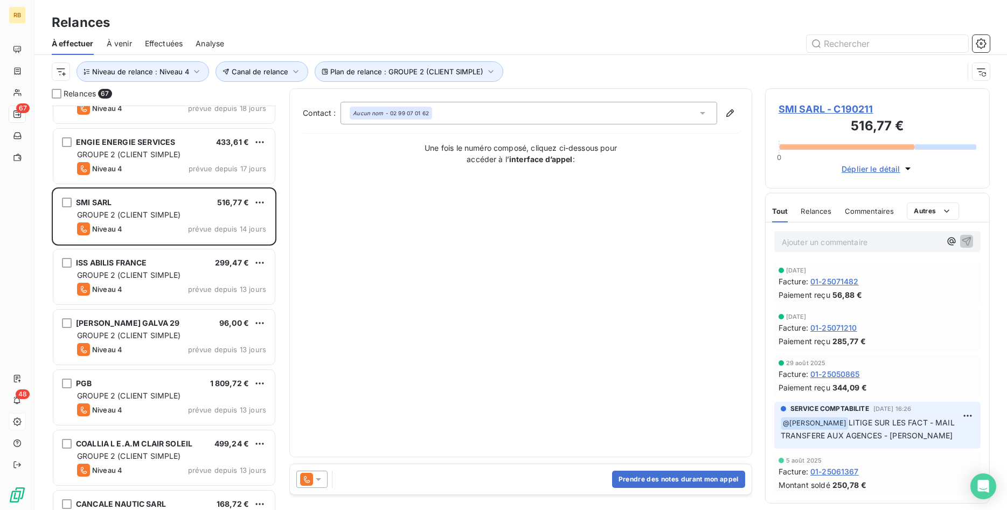
click at [321, 480] on icon at bounding box center [318, 479] width 11 height 11
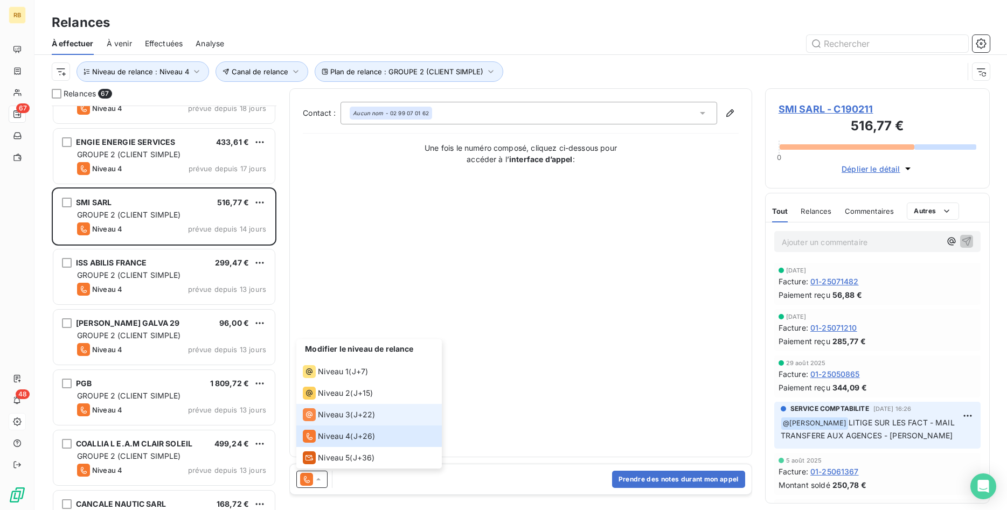
click at [348, 419] on span "Niveau 3" at bounding box center [334, 415] width 32 height 11
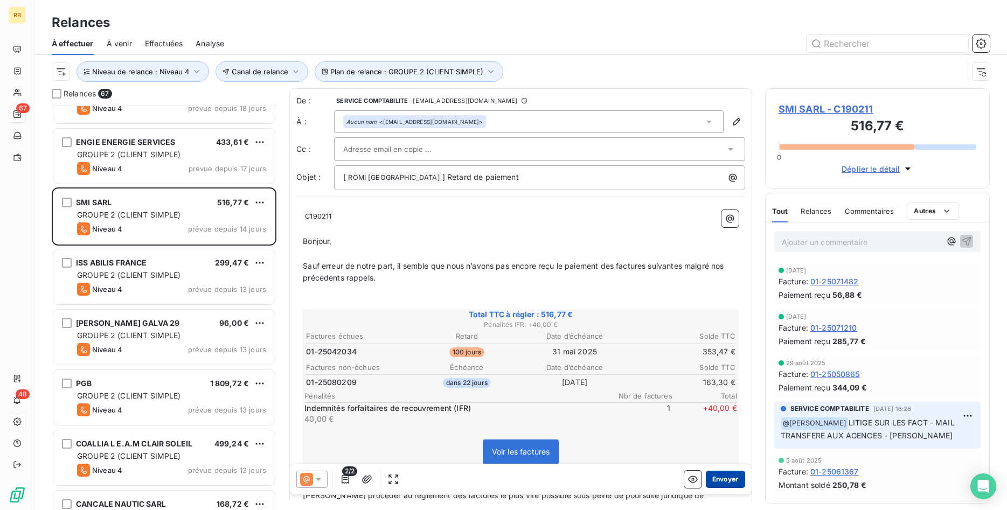
click at [736, 477] on button "Envoyer" at bounding box center [725, 479] width 39 height 17
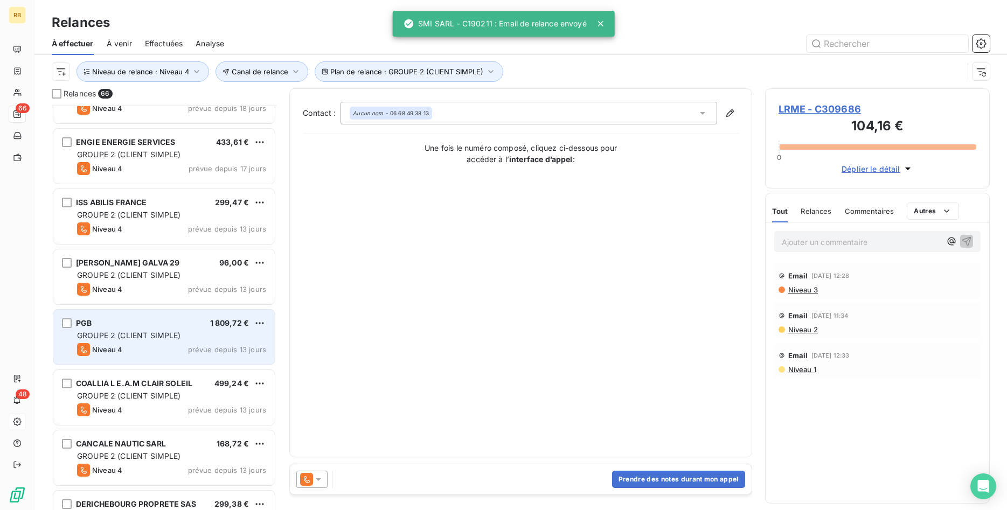
click at [196, 324] on div "PGB 1 809,72 €" at bounding box center [171, 323] width 189 height 10
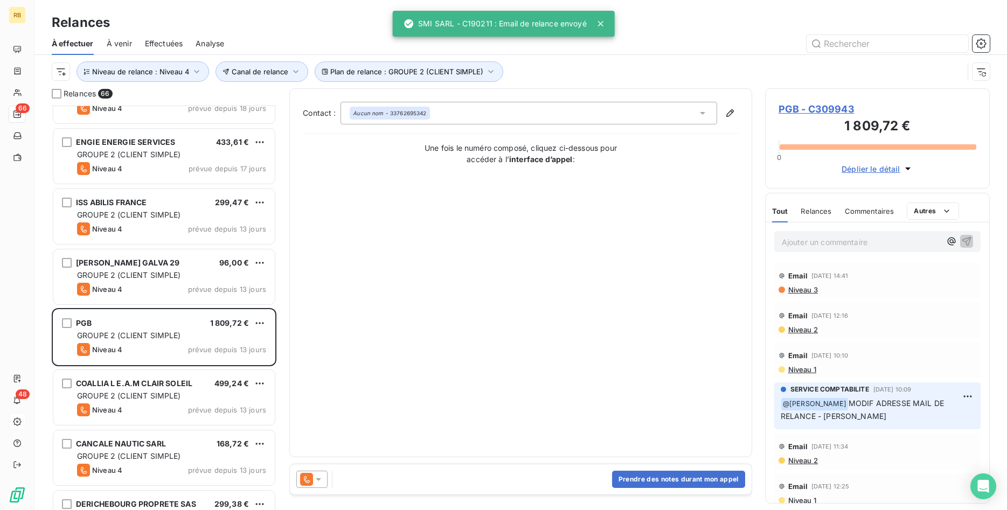
click at [806, 289] on span "Niveau 3" at bounding box center [802, 290] width 31 height 9
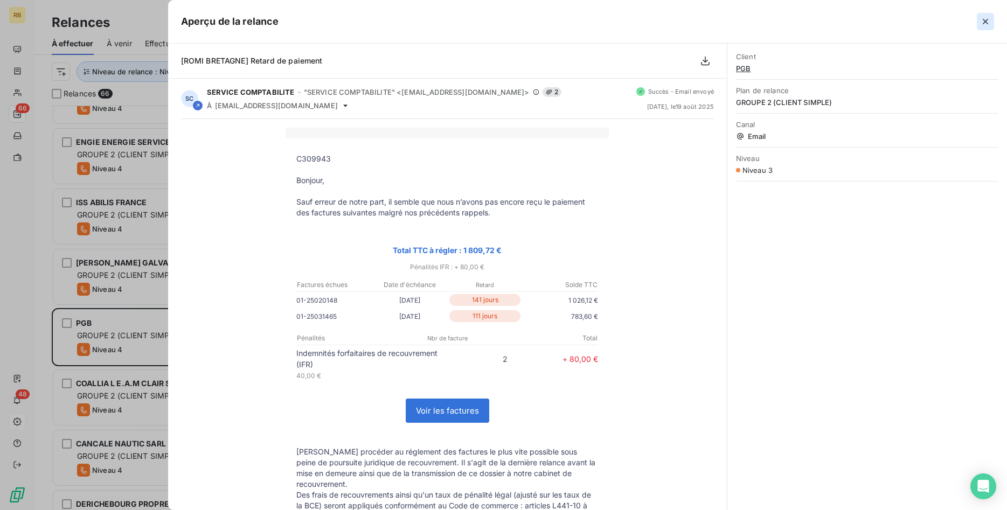
click at [988, 20] on icon "button" at bounding box center [985, 21] width 11 height 11
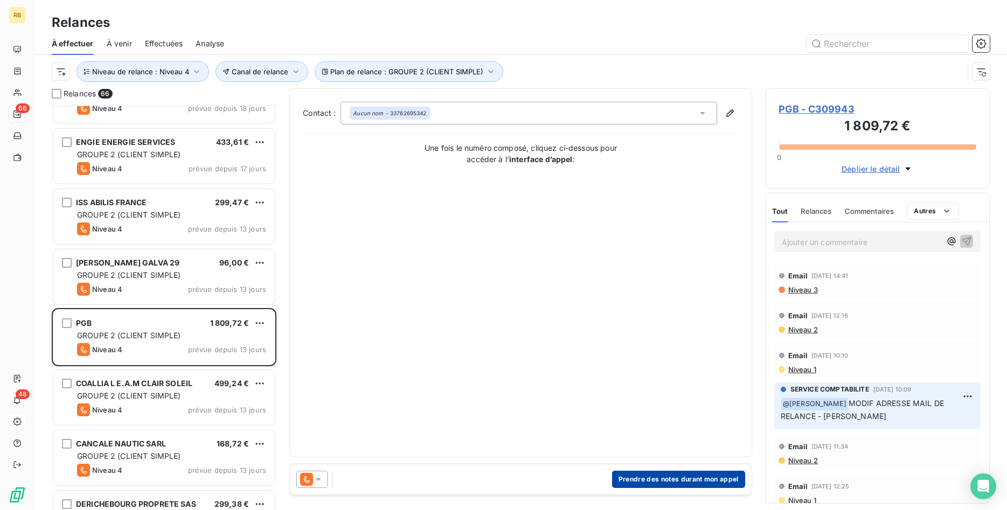
click at [701, 484] on button "Prendre des notes durant mon appel" at bounding box center [678, 479] width 133 height 17
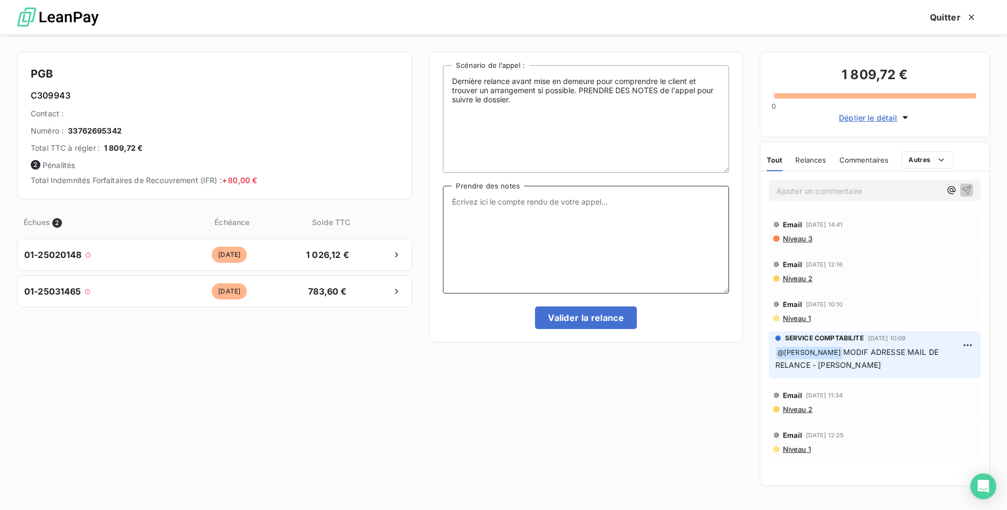
click at [585, 226] on textarea "Prendre des notes" at bounding box center [586, 240] width 286 height 108
type textarea "messagerie....."
click at [953, 186] on icon "button" at bounding box center [951, 189] width 11 height 11
click at [879, 224] on span "[PERSON_NAME]" at bounding box center [879, 225] width 105 height 9
click at [971, 186] on icon "button" at bounding box center [966, 190] width 11 height 11
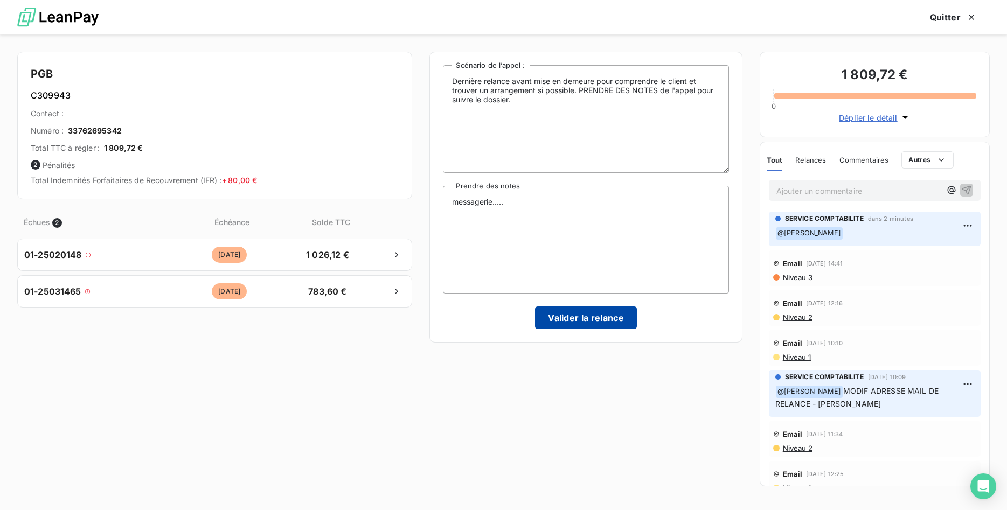
click at [609, 318] on button "Valider la relance" at bounding box center [586, 318] width 102 height 23
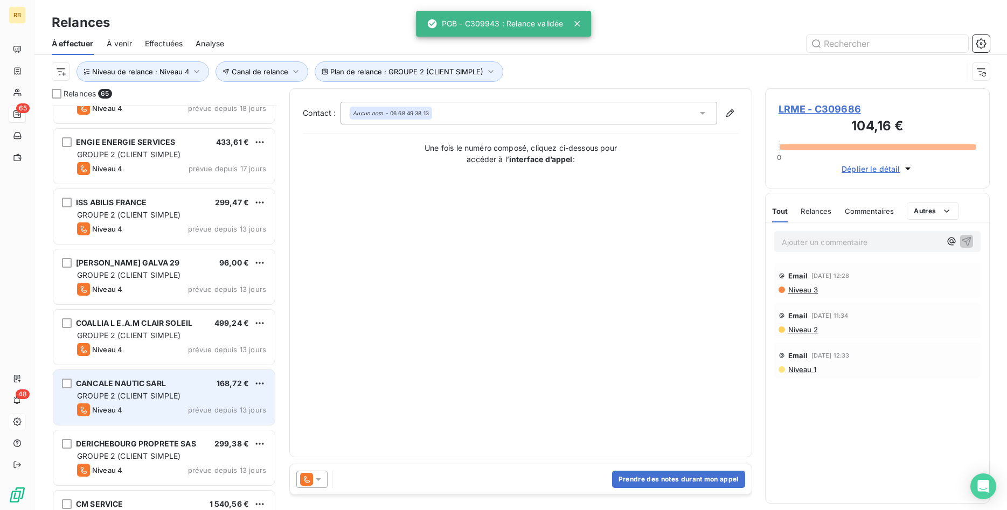
click at [203, 393] on div "GROUPE 2 (CLIENT SIMPLE)" at bounding box center [171, 396] width 189 height 11
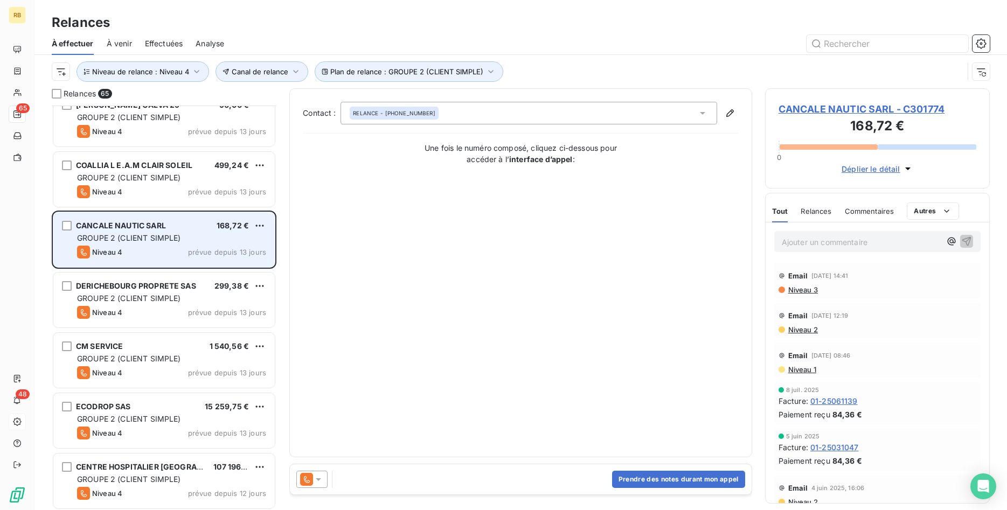
scroll to position [440, 0]
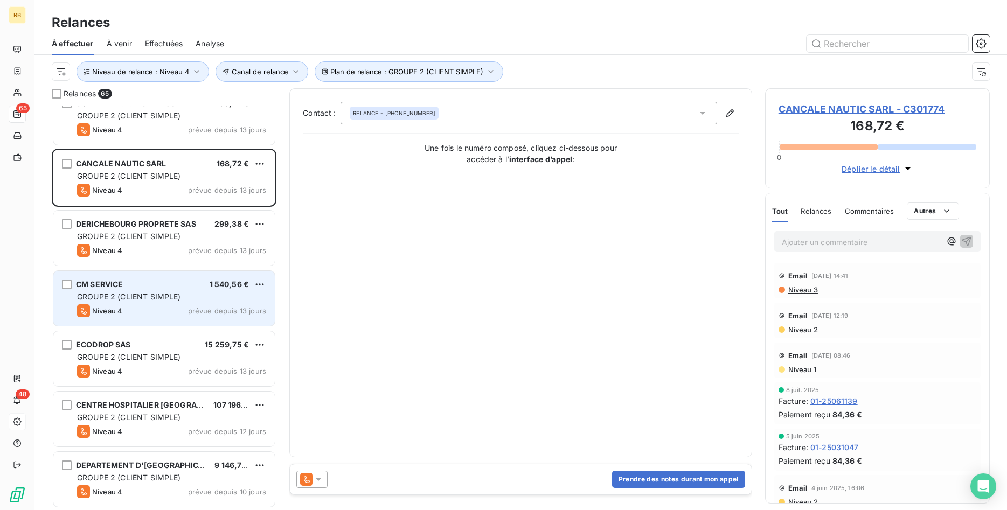
click at [197, 299] on div "GROUPE 2 (CLIENT SIMPLE)" at bounding box center [171, 297] width 189 height 11
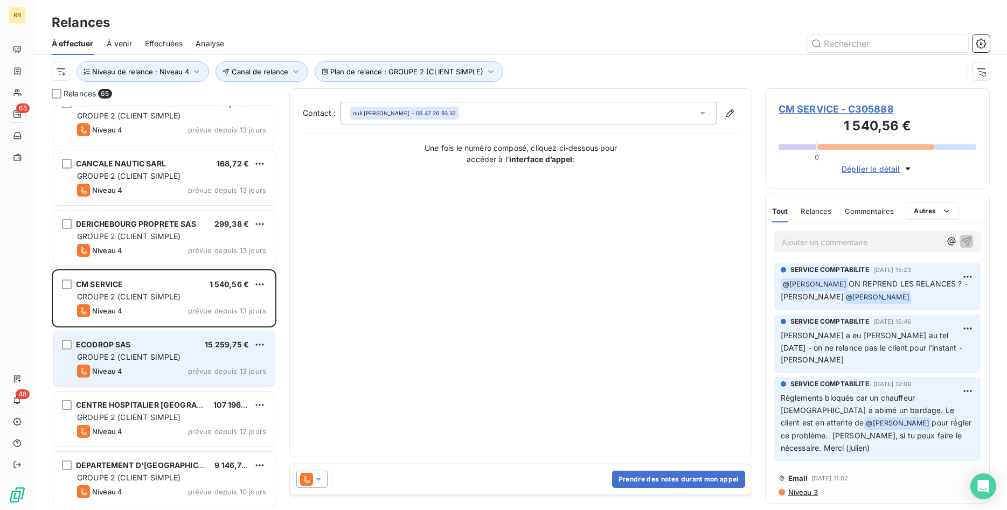
click at [158, 356] on span "GROUPE 2 (CLIENT SIMPLE)" at bounding box center [129, 356] width 104 height 9
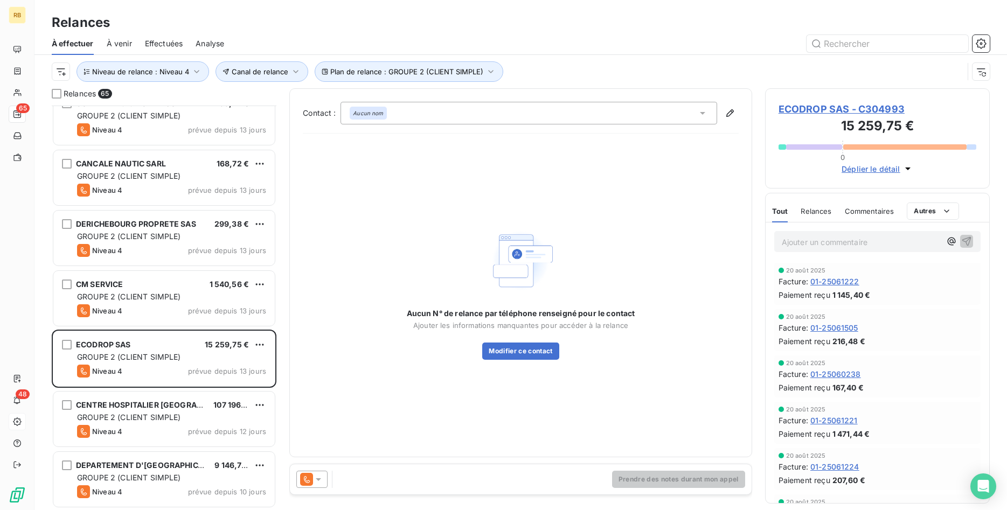
click at [807, 105] on span "ECODROP SAS - C304993" at bounding box center [878, 109] width 198 height 15
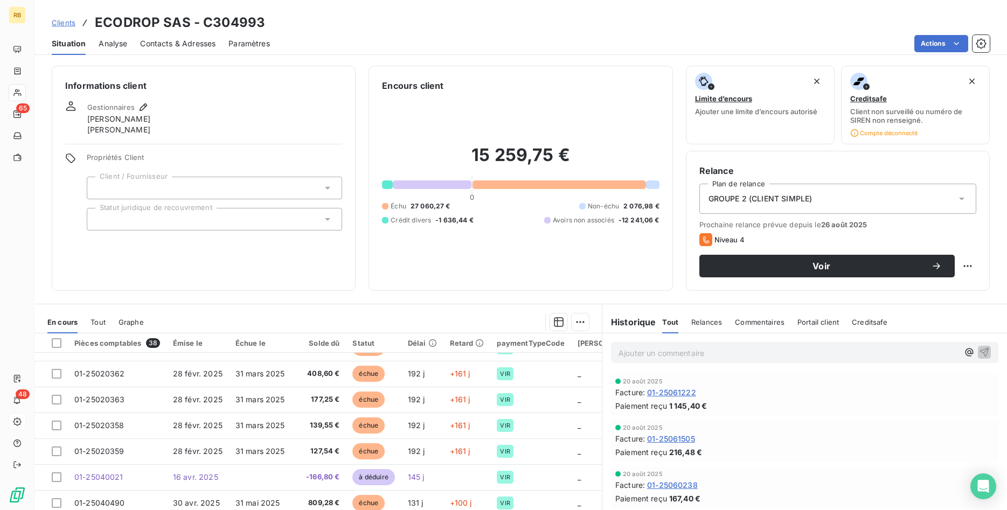
scroll to position [440, 0]
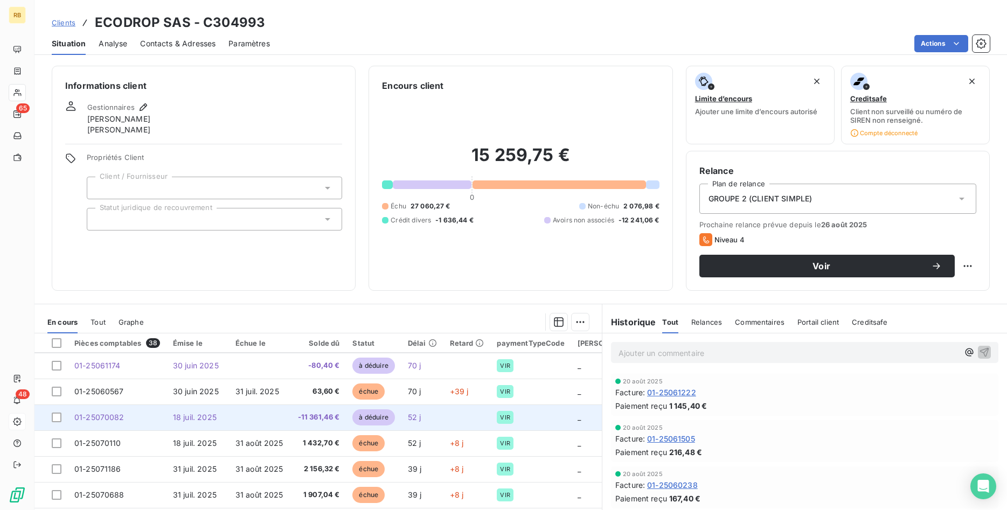
click at [324, 421] on span "-11 361,46 €" at bounding box center [319, 417] width 42 height 11
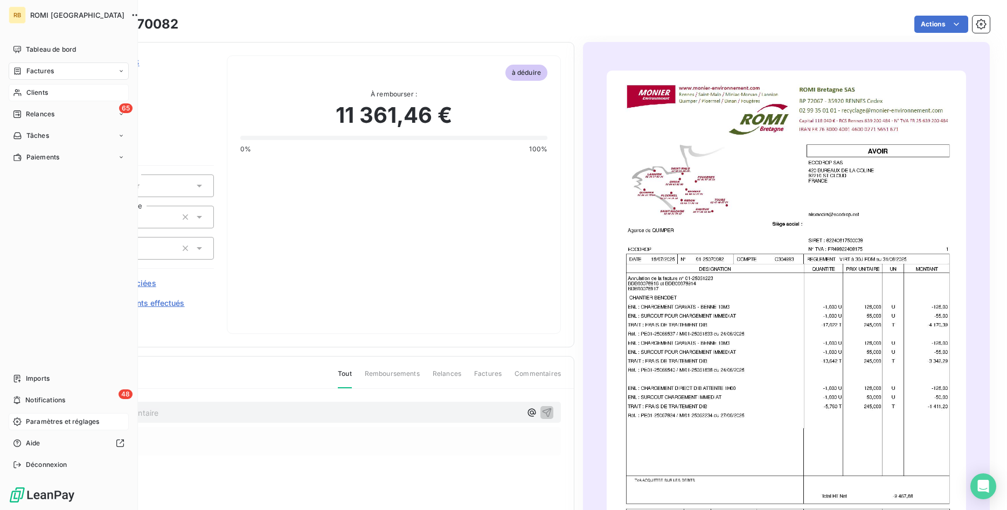
click at [53, 87] on div "Clients" at bounding box center [69, 92] width 120 height 17
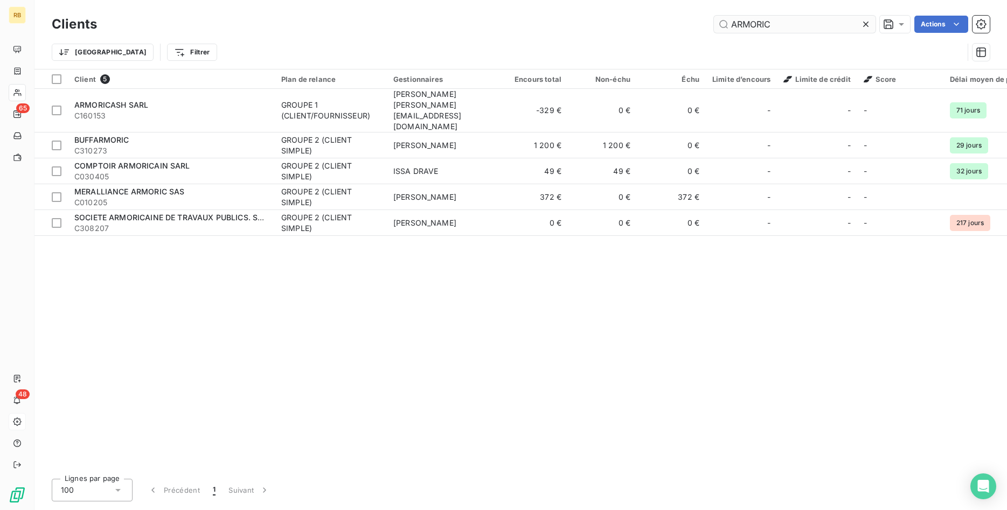
drag, startPoint x: 796, startPoint y: 22, endPoint x: 576, endPoint y: 33, distance: 220.1
click at [714, 33] on input "ARMORIC" at bounding box center [795, 24] width 162 height 17
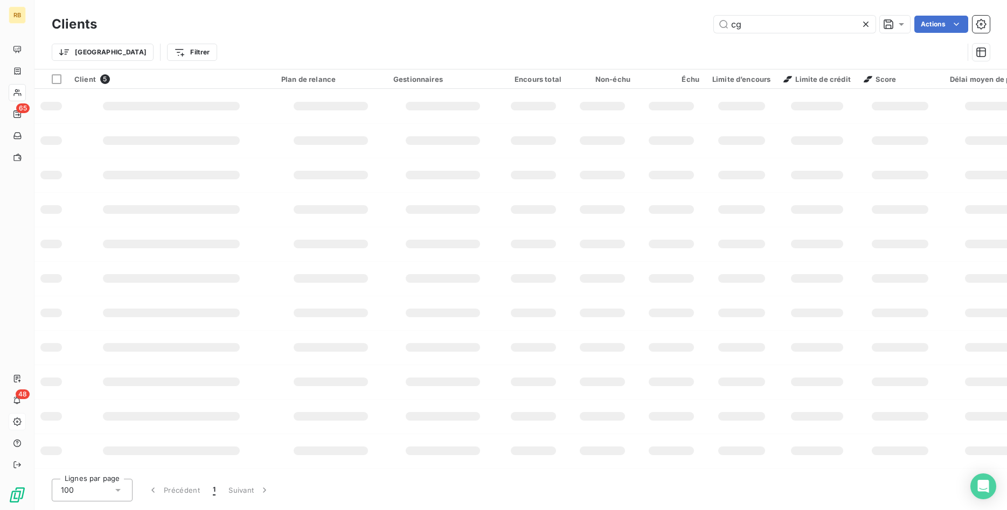
type input "cgr"
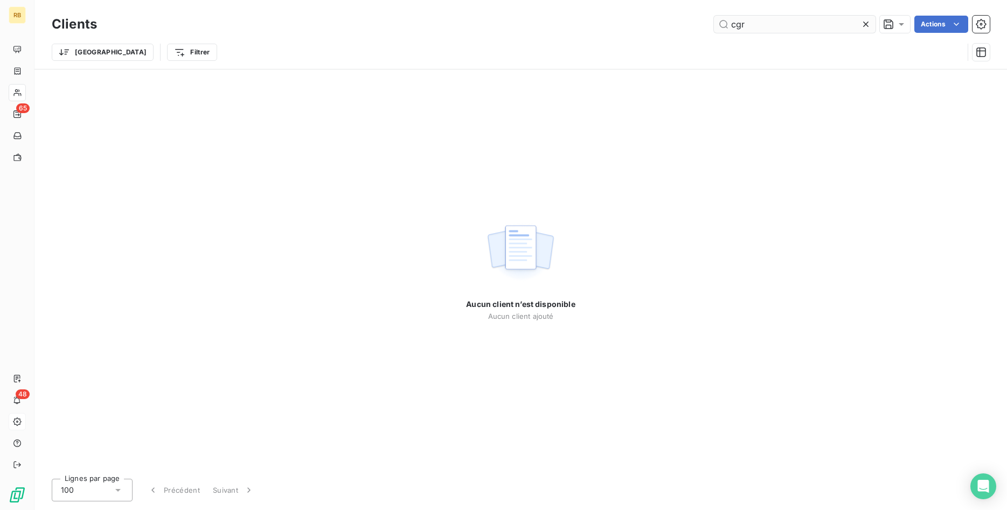
drag, startPoint x: 762, startPoint y: 26, endPoint x: 578, endPoint y: 27, distance: 184.3
click at [714, 27] on input "cgr" at bounding box center [795, 24] width 162 height 17
drag, startPoint x: 766, startPoint y: 29, endPoint x: 650, endPoint y: 23, distance: 116.0
click at [714, 23] on input "CGR" at bounding box center [795, 24] width 162 height 17
drag, startPoint x: 847, startPoint y: 23, endPoint x: 503, endPoint y: 16, distance: 343.8
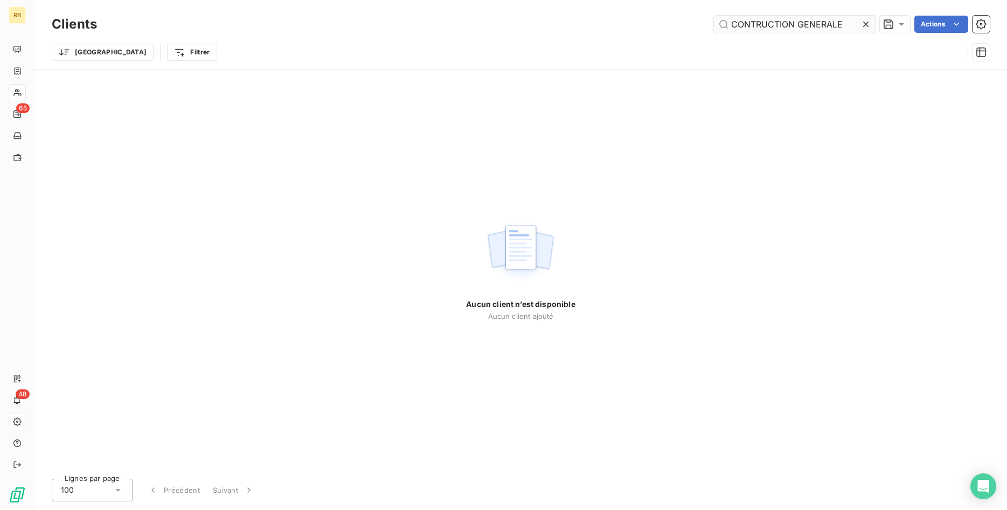
click at [714, 16] on input "CONTRUCTION GENERALE" at bounding box center [795, 24] width 162 height 17
click at [746, 26] on input "310678" at bounding box center [795, 24] width 162 height 17
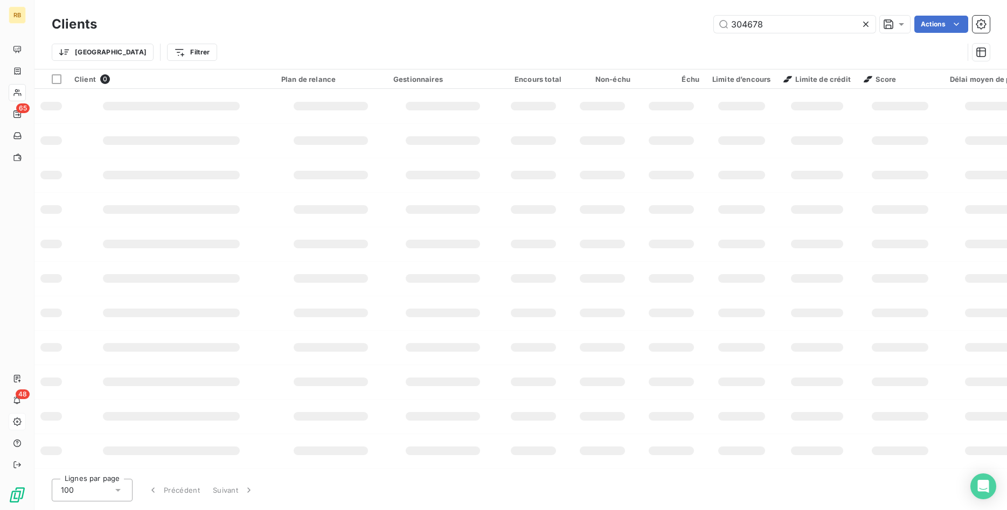
type input "304678"
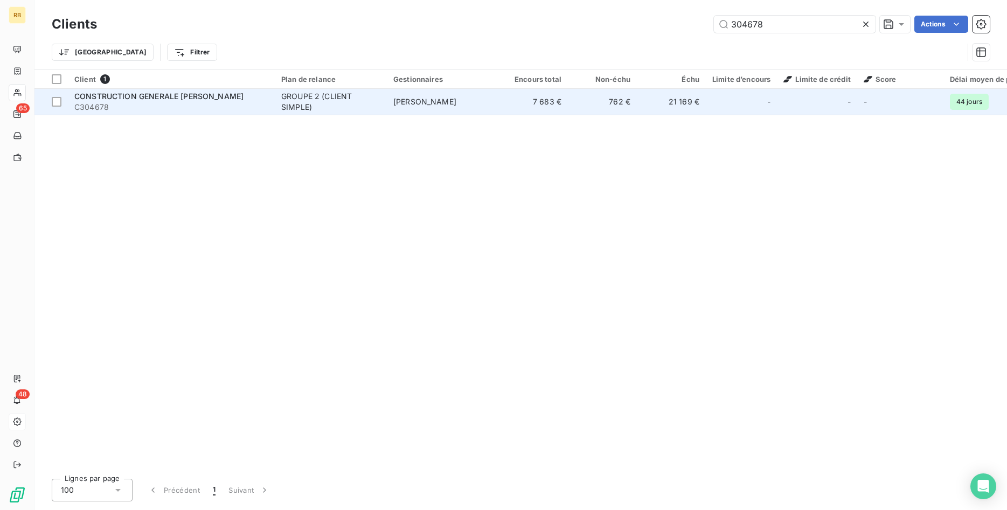
click at [514, 105] on td "7 683 €" at bounding box center [533, 102] width 69 height 26
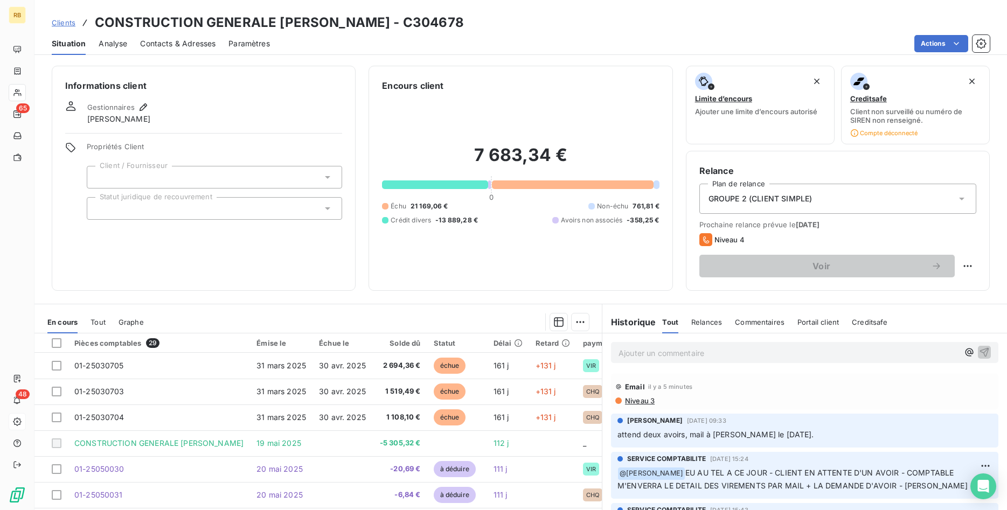
click at [643, 403] on span "Niveau 3" at bounding box center [639, 401] width 31 height 9
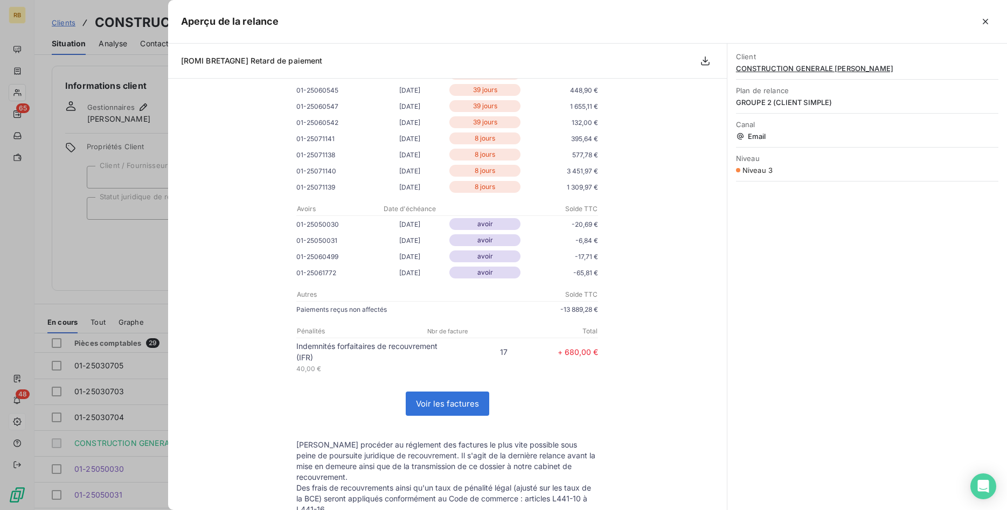
scroll to position [385, 0]
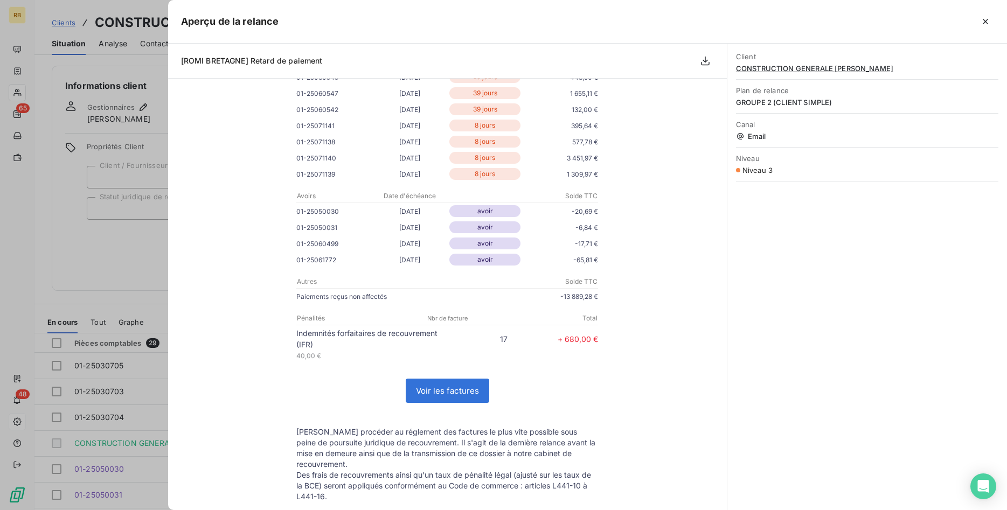
drag, startPoint x: 601, startPoint y: 296, endPoint x: 547, endPoint y: 296, distance: 53.9
click at [547, 296] on td "Paiements reçus non affectés -13 889,28 €" at bounding box center [447, 299] width 323 height 16
drag, startPoint x: 607, startPoint y: 299, endPoint x: 542, endPoint y: 299, distance: 65.2
click at [542, 299] on td "Paiements reçus non affectés -13 889,28 €" at bounding box center [447, 299] width 323 height 16
drag, startPoint x: 610, startPoint y: 298, endPoint x: 523, endPoint y: 295, distance: 87.3
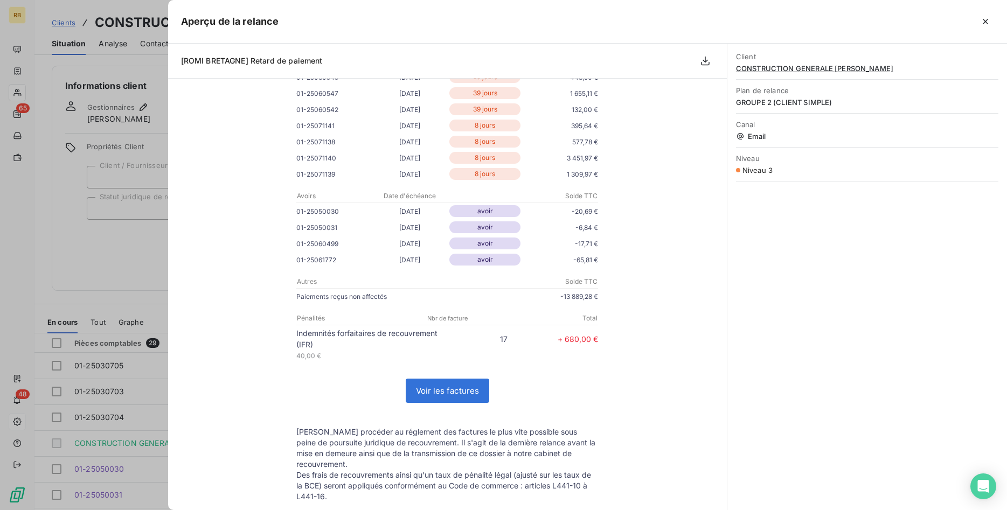
click at [523, 295] on div "C304678 [GEOGRAPHIC_DATA], Sauf erreur de notre part, il semble que nous n’avon…" at bounding box center [447, 300] width 533 height 1114
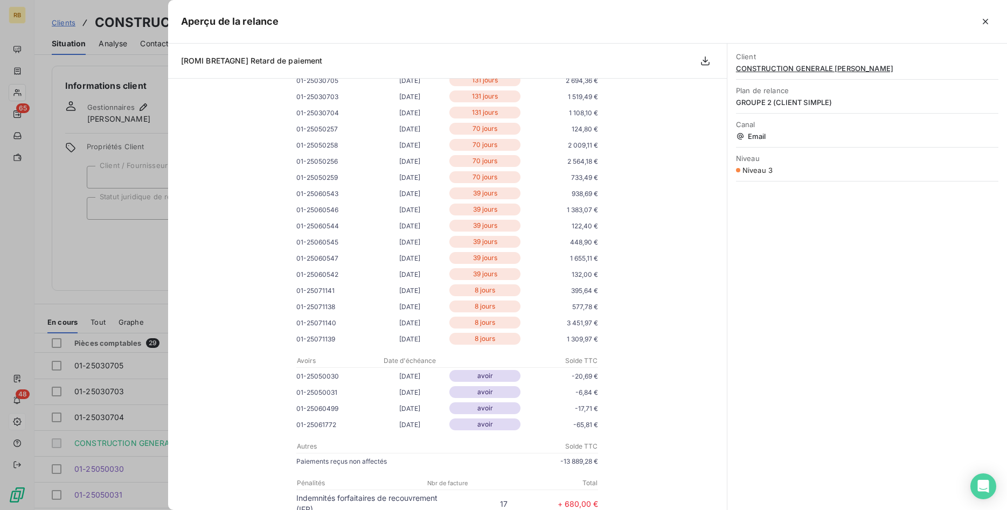
scroll to position [0, 0]
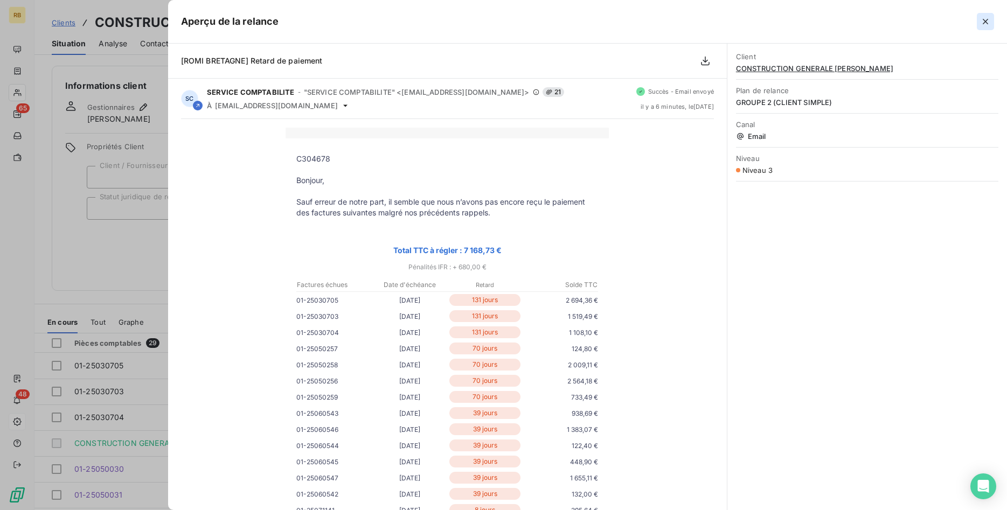
click at [986, 20] on icon "button" at bounding box center [985, 21] width 11 height 11
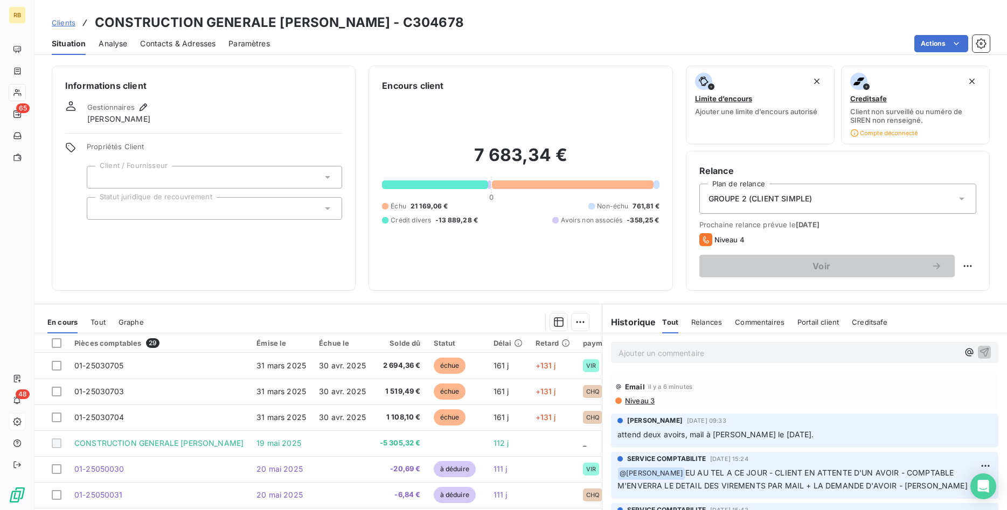
click at [637, 401] on span "Niveau 3" at bounding box center [639, 401] width 31 height 9
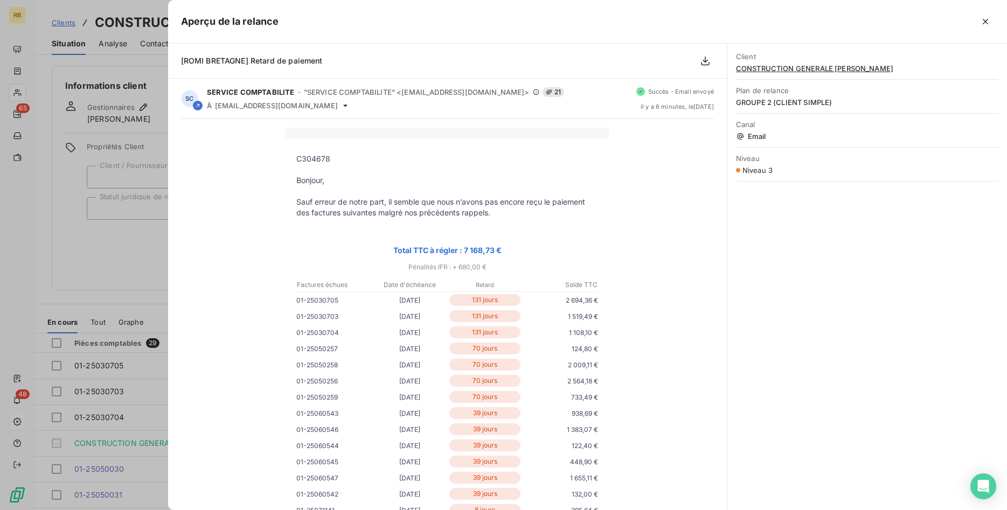
click at [423, 170] on p at bounding box center [447, 169] width 302 height 11
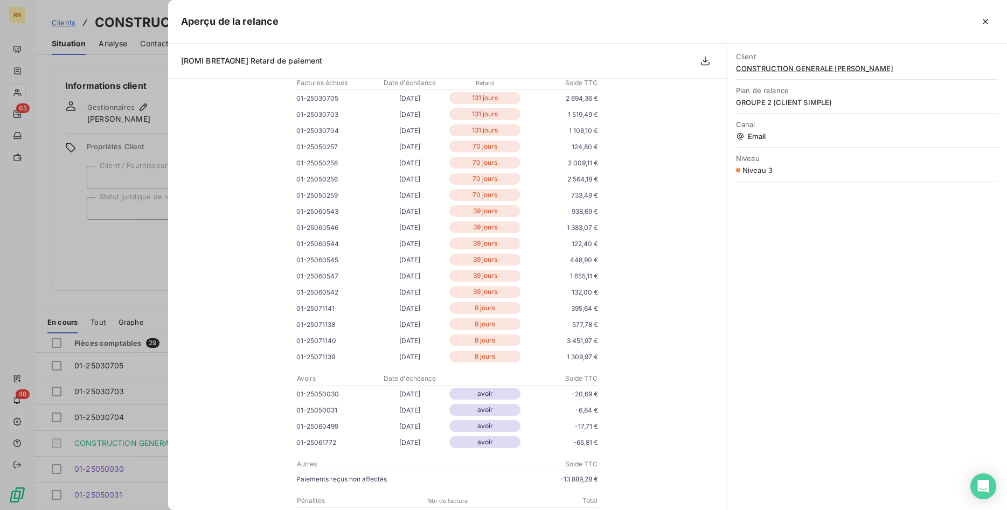
scroll to position [275, 0]
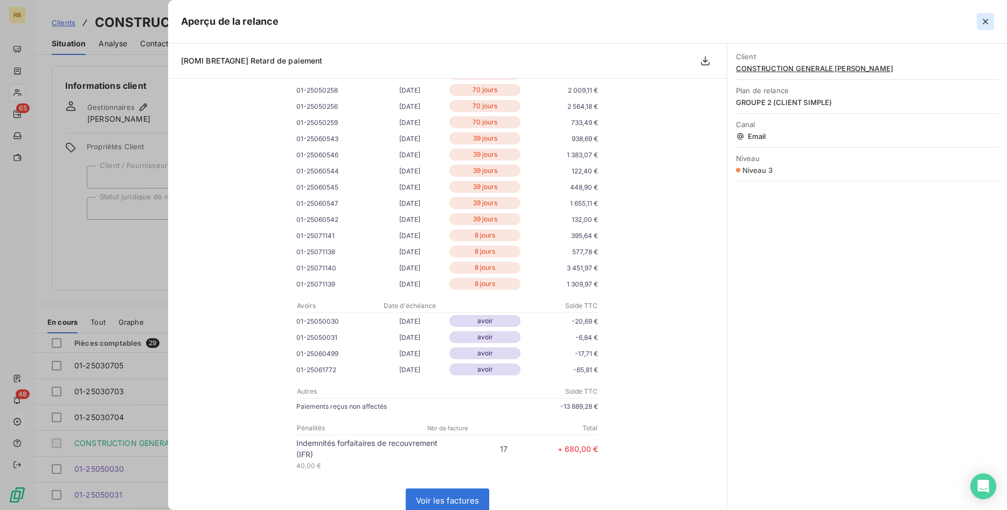
click at [985, 19] on icon "button" at bounding box center [985, 21] width 11 height 11
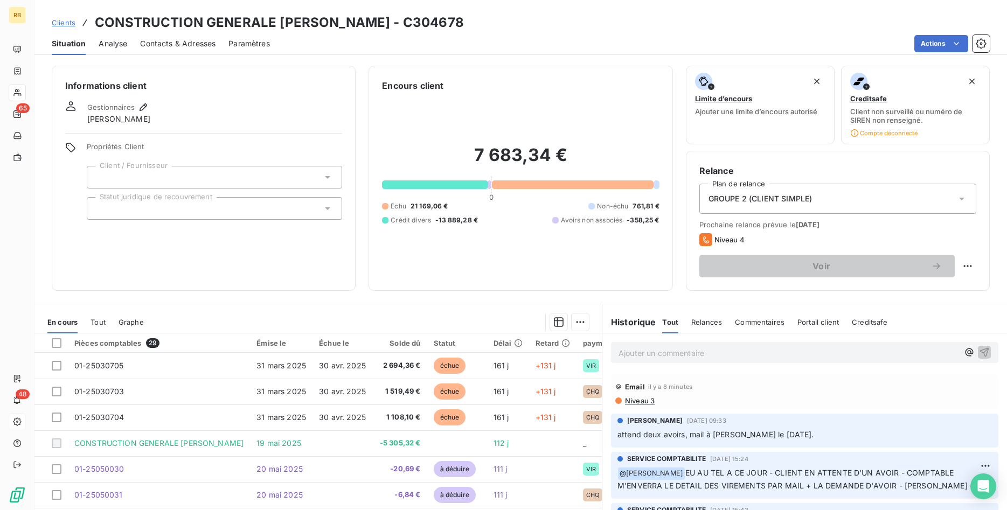
click at [646, 401] on span "Niveau 3" at bounding box center [639, 401] width 31 height 9
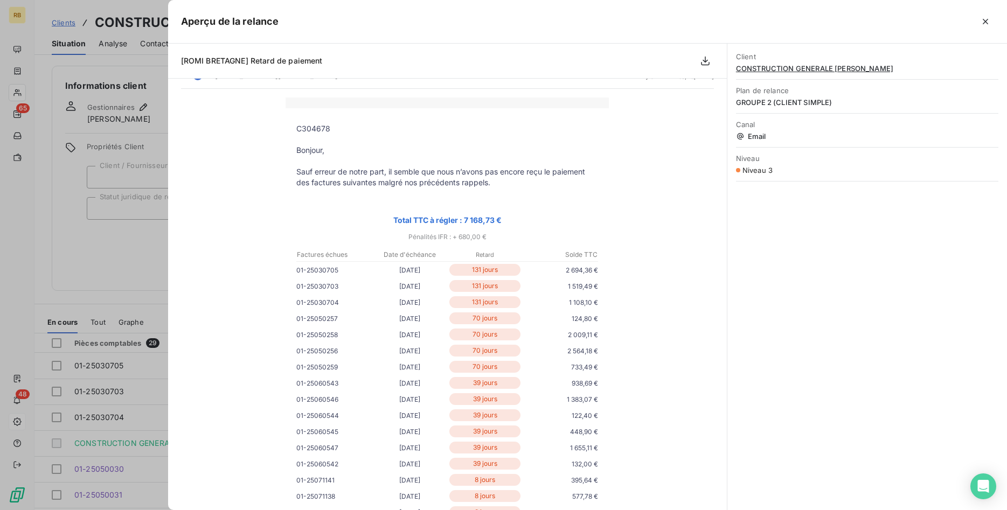
scroll to position [0, 0]
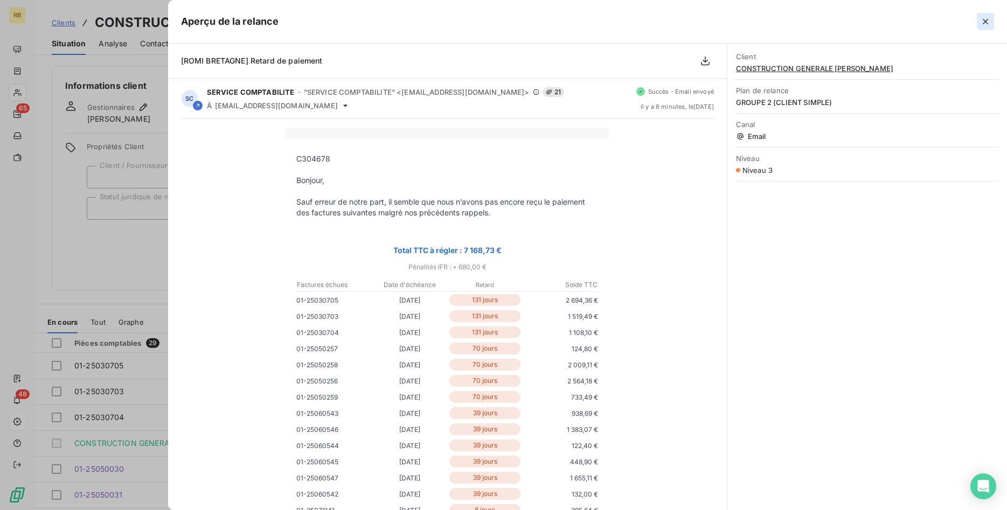
click at [984, 22] on icon "button" at bounding box center [985, 21] width 11 height 11
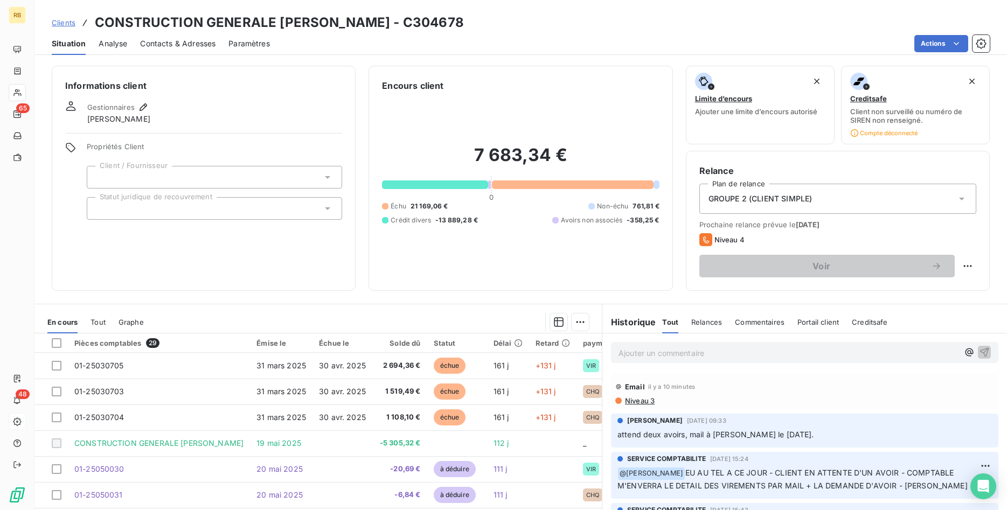
click at [646, 401] on span "Niveau 3" at bounding box center [639, 401] width 31 height 9
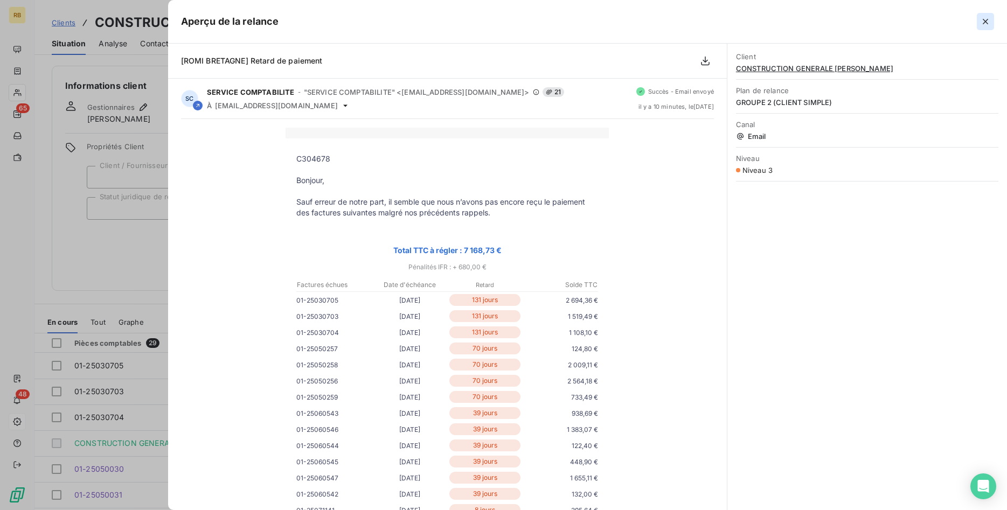
click at [983, 18] on icon "button" at bounding box center [985, 21] width 11 height 11
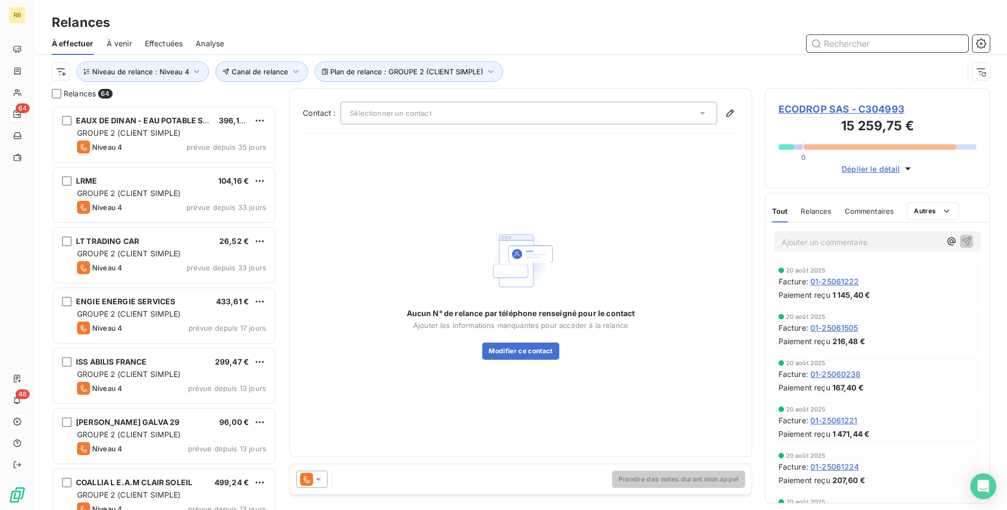
scroll to position [405, 225]
click at [158, 41] on span "Effectuées" at bounding box center [164, 43] width 38 height 11
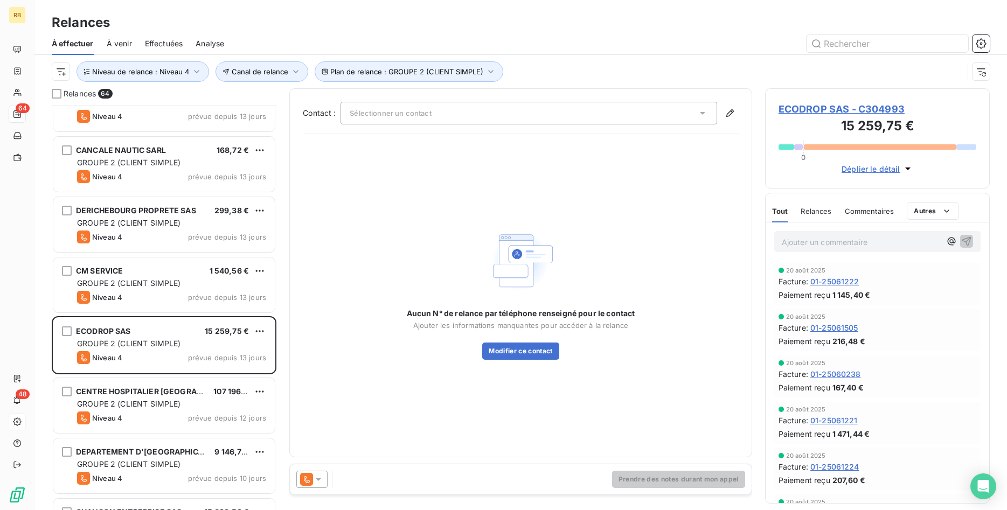
scroll to position [440, 0]
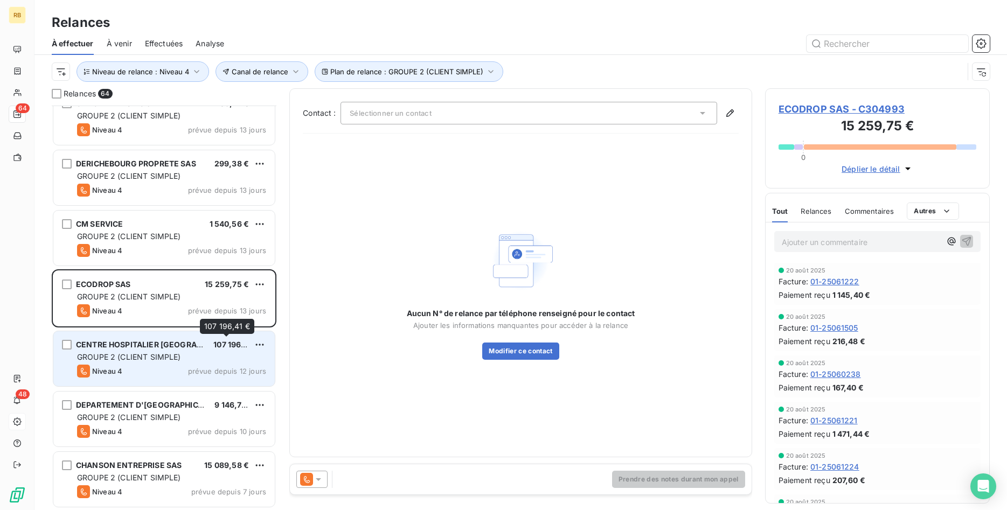
click at [228, 349] on span "107 196,41 €" at bounding box center [235, 344] width 45 height 9
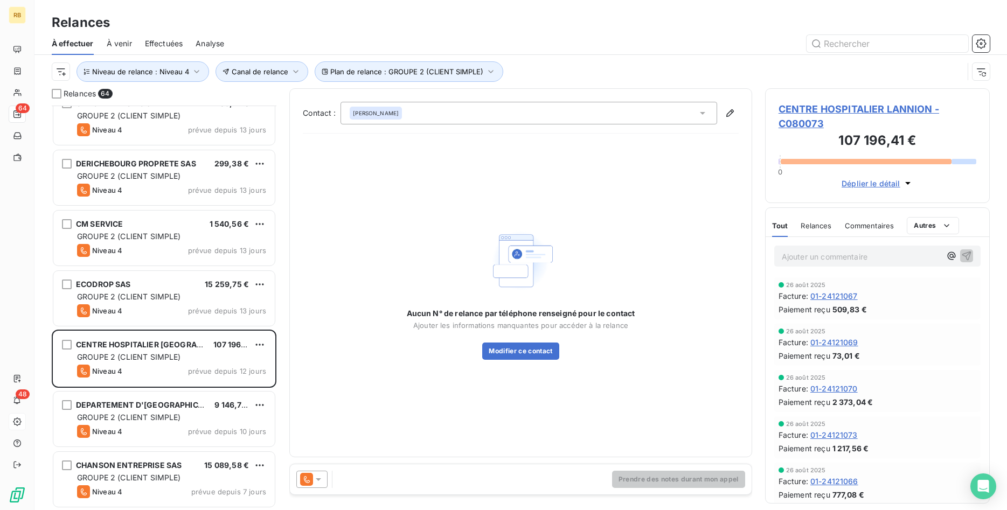
click at [322, 476] on icon at bounding box center [318, 479] width 11 height 11
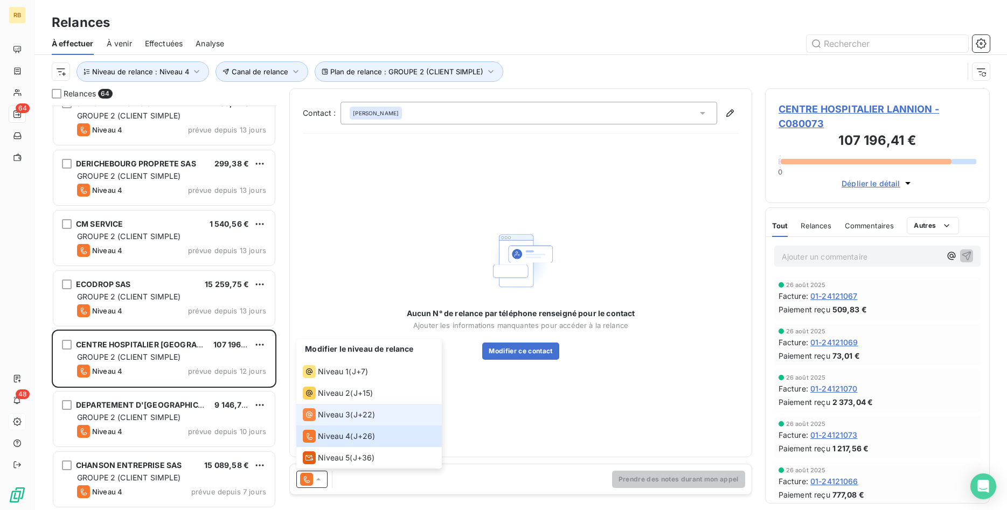
click at [366, 410] on span "J+22 )" at bounding box center [364, 415] width 22 height 11
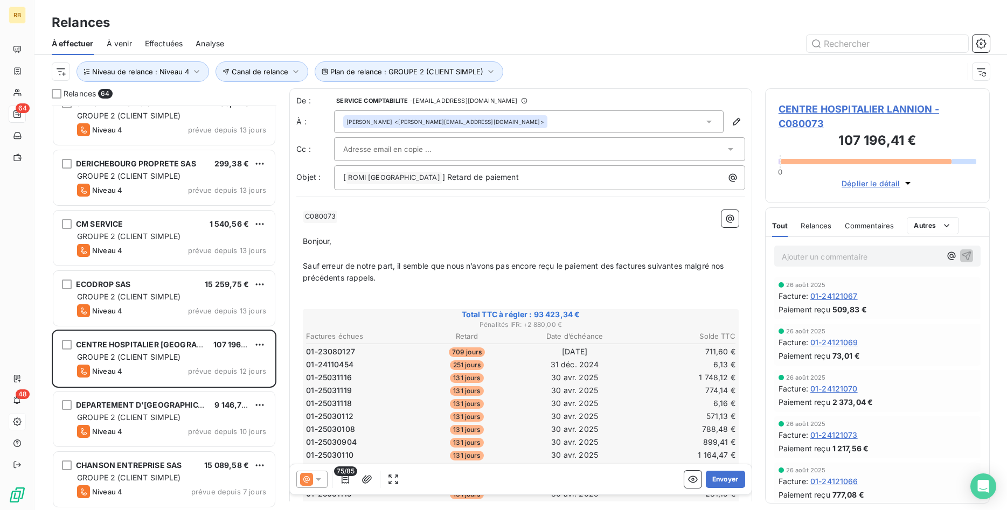
click at [424, 144] on input "text" at bounding box center [401, 149] width 116 height 16
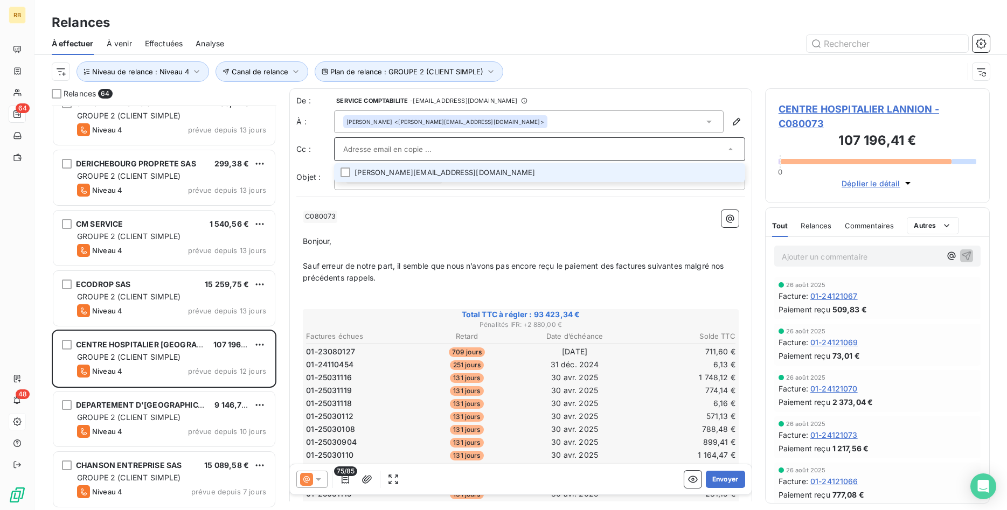
click at [424, 166] on li "[PERSON_NAME][EMAIL_ADDRESS][DOMAIN_NAME]" at bounding box center [539, 172] width 411 height 19
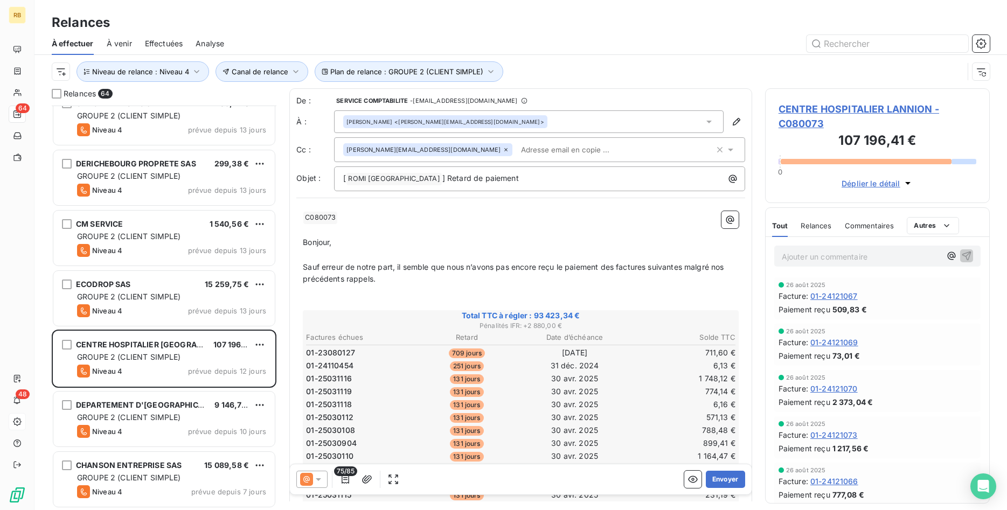
click at [735, 477] on button "Envoyer" at bounding box center [725, 479] width 39 height 17
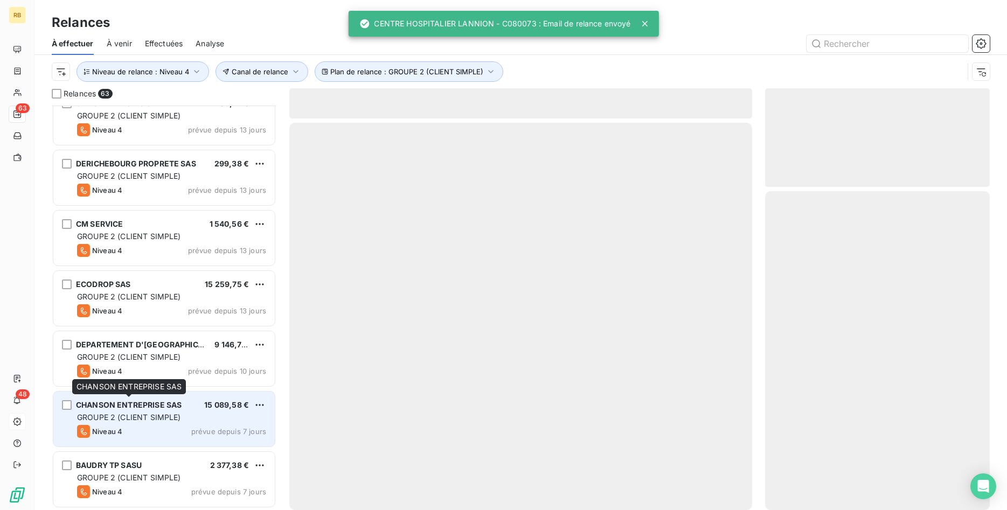
click at [152, 409] on span "CHANSON ENTREPRISE SAS" at bounding box center [129, 404] width 106 height 9
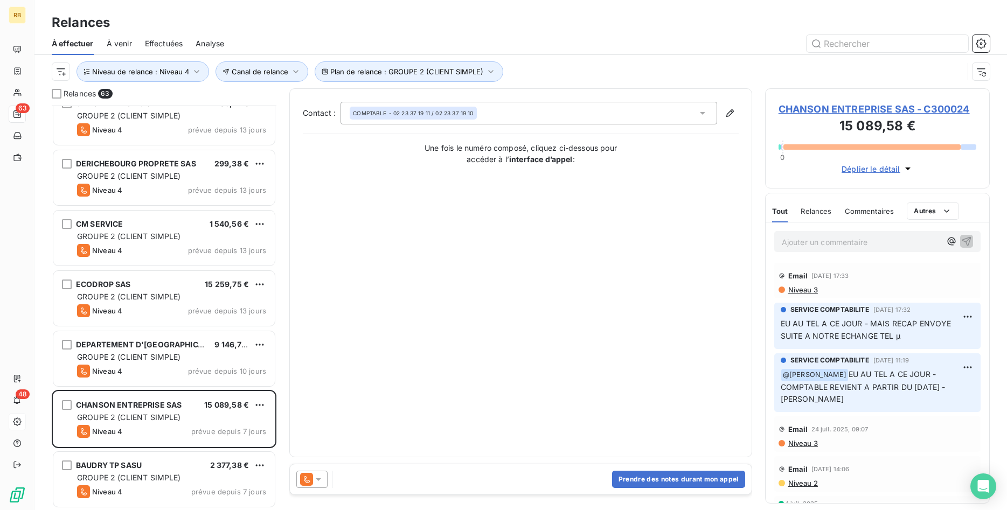
click at [66, 39] on span "À effectuer" at bounding box center [73, 43] width 42 height 11
click at [195, 70] on icon "button" at bounding box center [196, 71] width 11 height 11
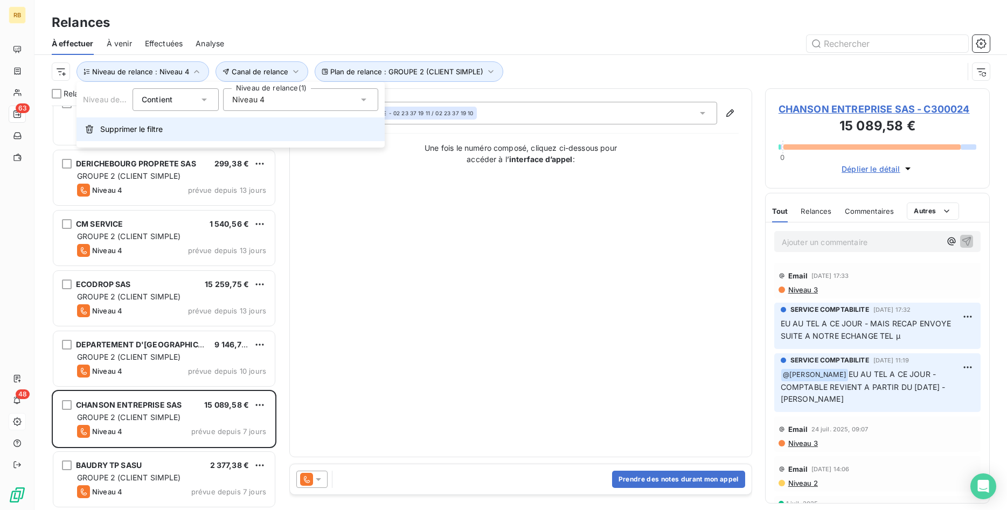
click at [173, 126] on button "Supprimer le filtre" at bounding box center [231, 129] width 308 height 24
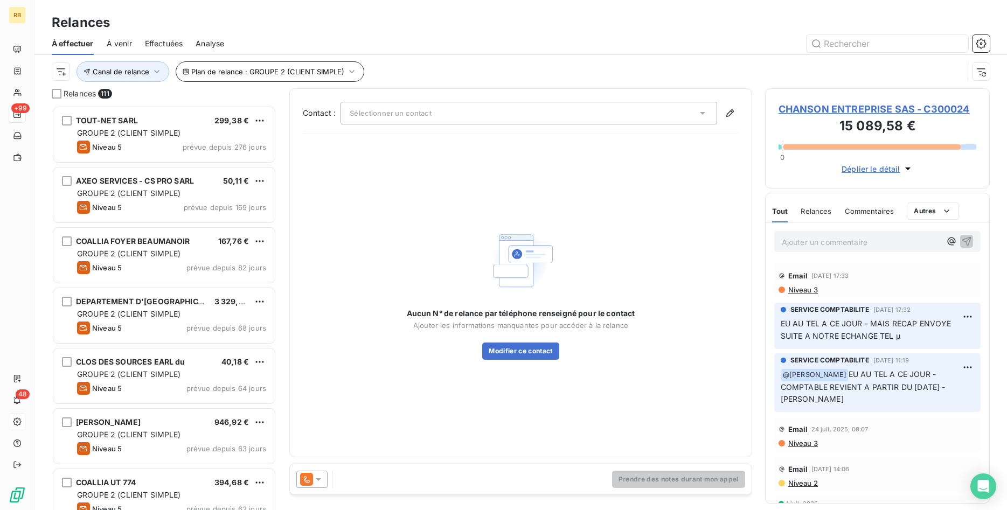
scroll to position [405, 225]
click at [352, 72] on icon "button" at bounding box center [351, 71] width 11 height 11
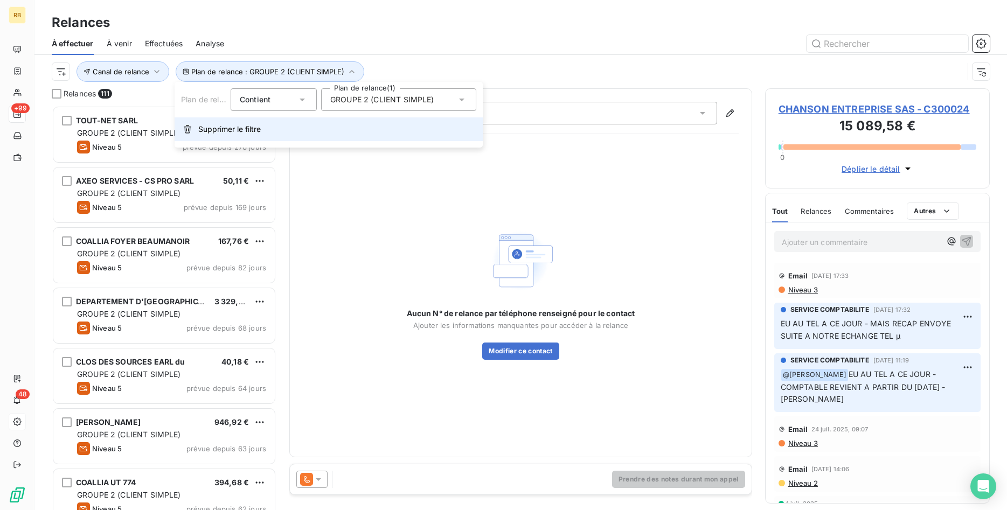
click at [283, 134] on button "Supprimer le filtre" at bounding box center [329, 129] width 308 height 24
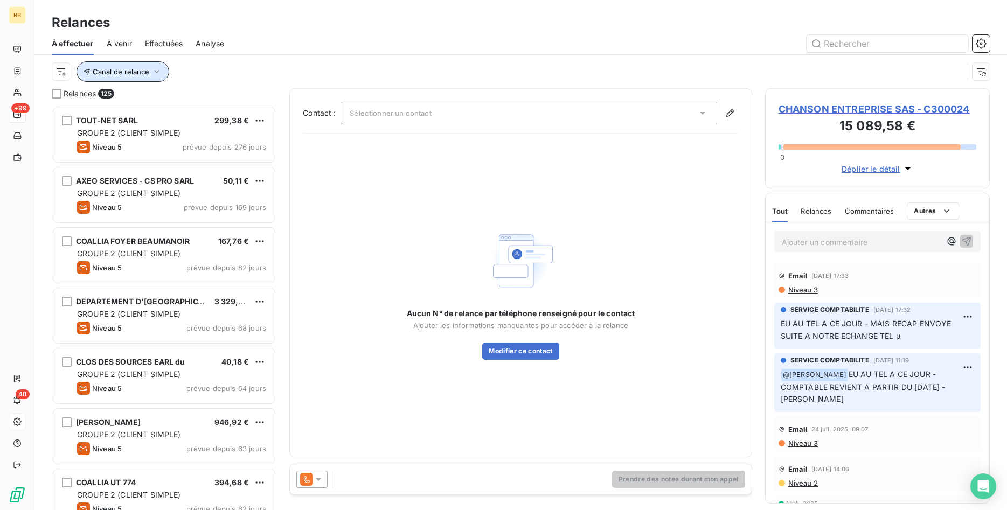
click at [162, 68] on button "Canal de relance" at bounding box center [123, 71] width 93 height 20
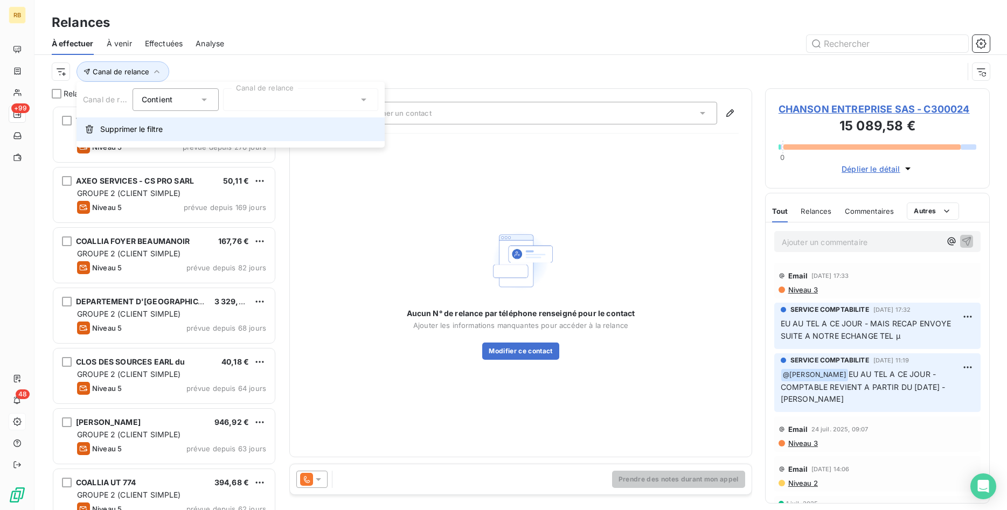
click at [159, 130] on span "Supprimer le filtre" at bounding box center [131, 129] width 63 height 11
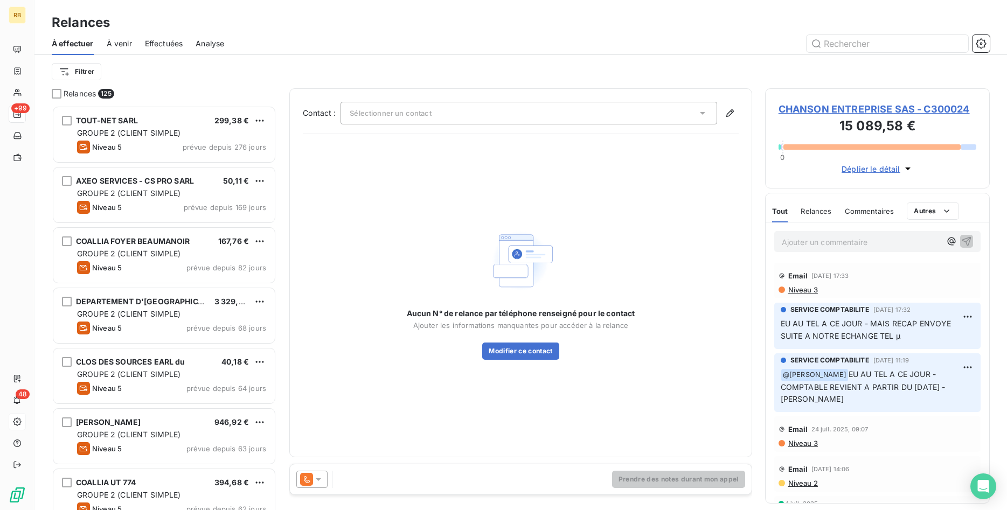
click at [462, 38] on div at bounding box center [613, 43] width 753 height 17
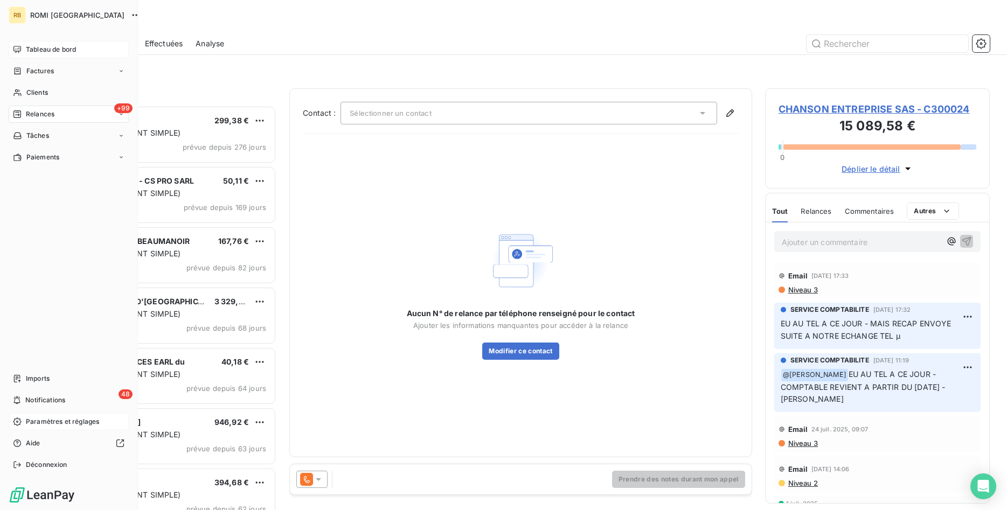
click at [70, 52] on span "Tableau de bord" at bounding box center [51, 50] width 50 height 10
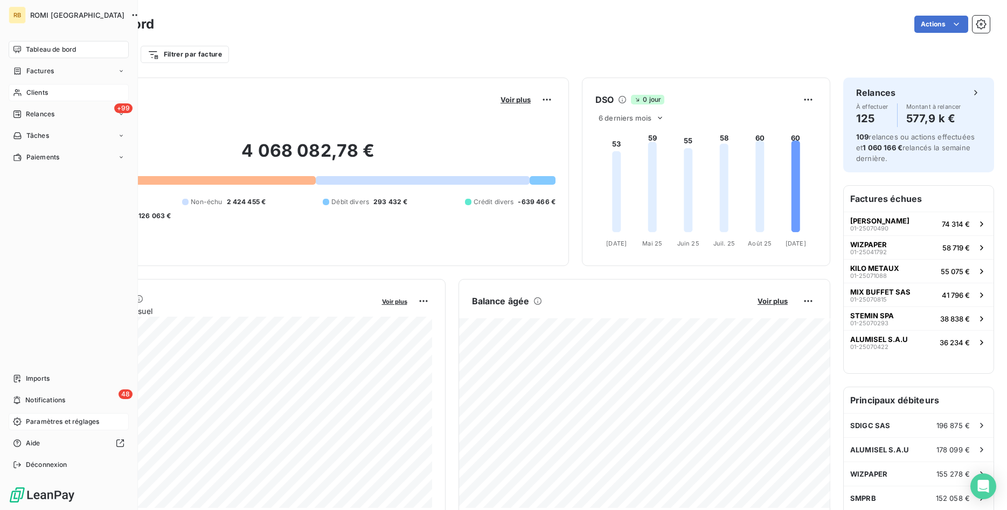
click at [63, 88] on div "Clients" at bounding box center [69, 92] width 120 height 17
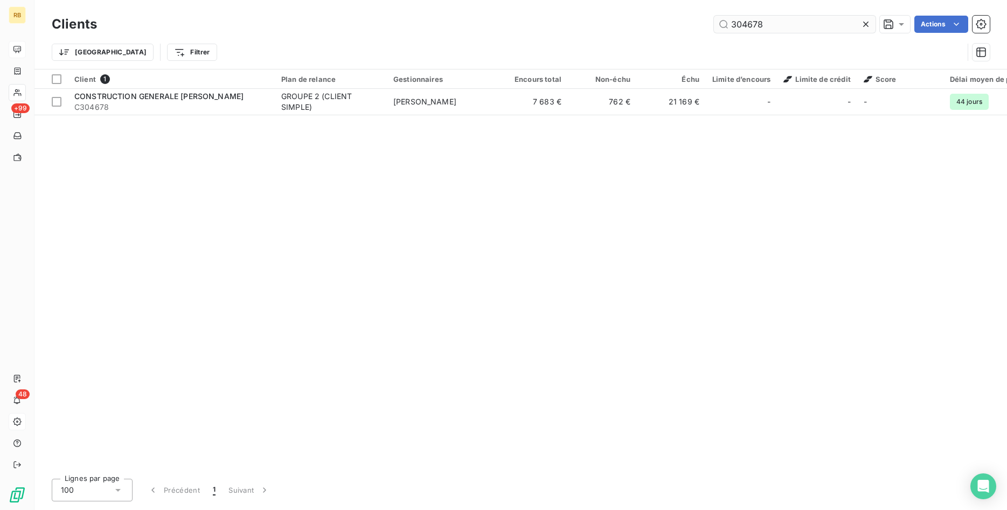
drag, startPoint x: 775, startPoint y: 19, endPoint x: 653, endPoint y: 32, distance: 122.5
click at [714, 32] on input "304678" at bounding box center [795, 24] width 162 height 17
type input "305444"
click at [641, 115] on table "Client 1 Plan de relance Gestionnaires Encours total Non-échu Échu Limite d’enc…" at bounding box center [672, 93] width 1276 height 46
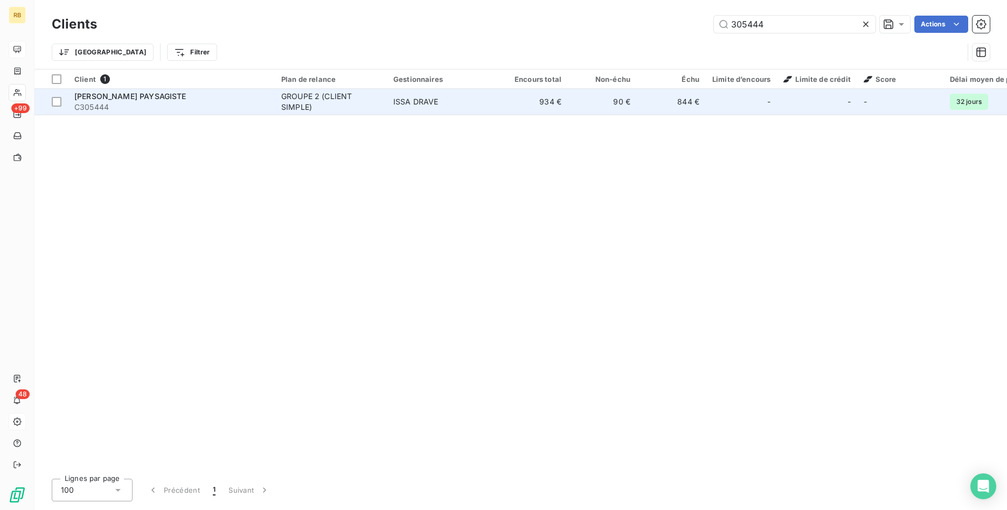
click at [643, 102] on td "844 €" at bounding box center [671, 102] width 69 height 26
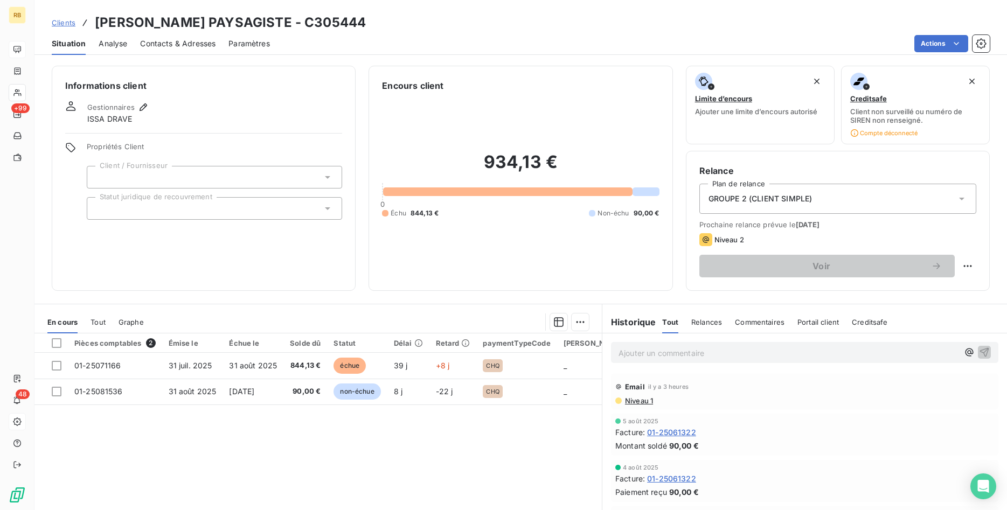
click at [680, 354] on p "Ajouter un commentaire ﻿" at bounding box center [789, 352] width 340 height 13
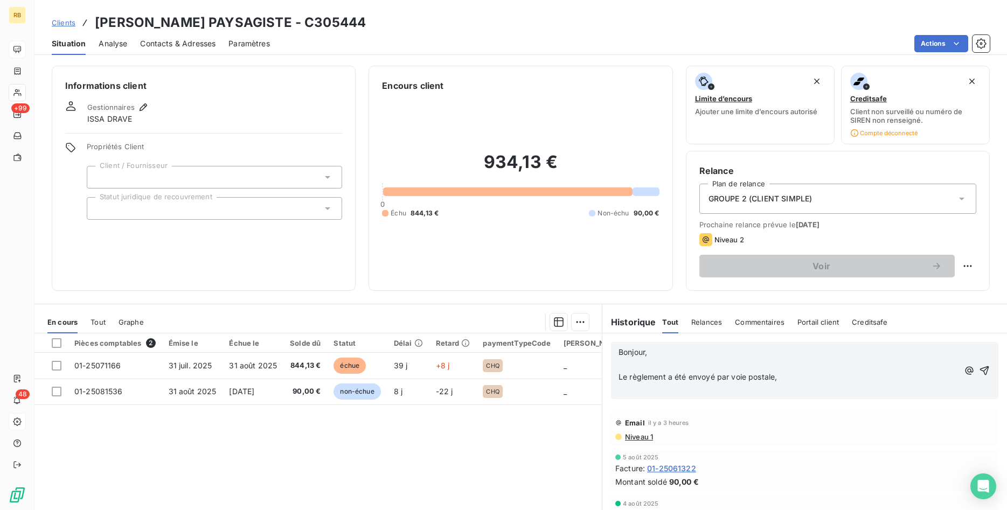
click at [784, 374] on p "Le règlement a été envoyé par voie postale," at bounding box center [789, 377] width 340 height 12
click at [985, 369] on icon "button" at bounding box center [984, 370] width 11 height 11
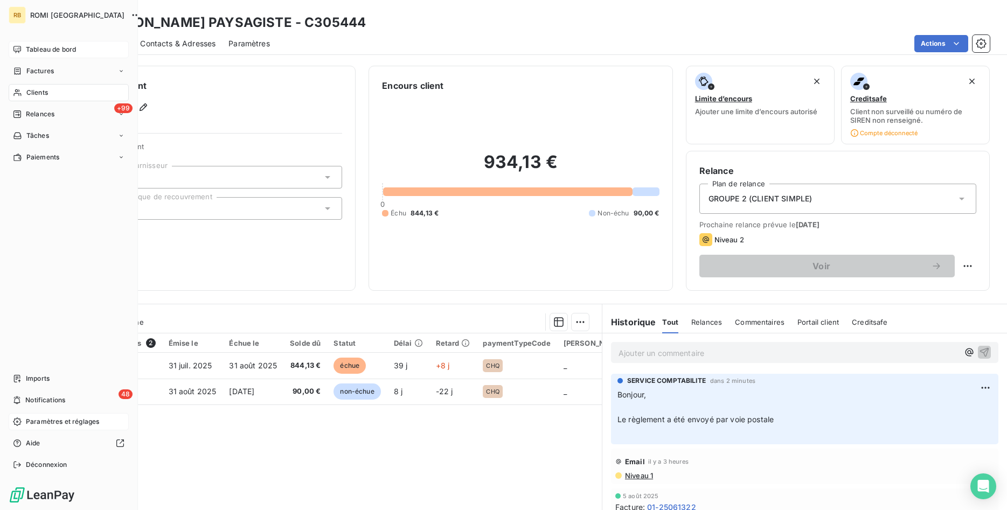
click at [41, 91] on span "Clients" at bounding box center [37, 93] width 22 height 10
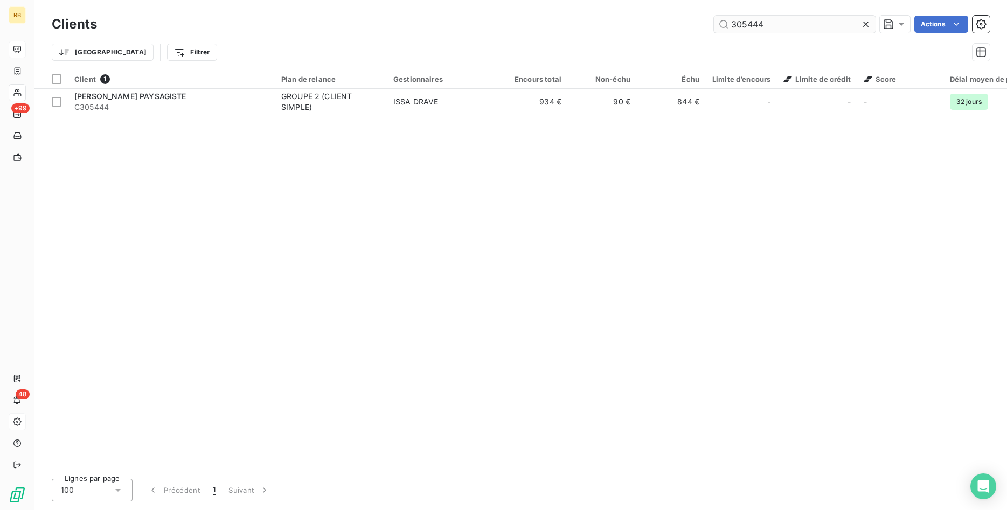
drag, startPoint x: 772, startPoint y: 25, endPoint x: 621, endPoint y: 25, distance: 151.4
click at [714, 25] on input "305444" at bounding box center [795, 24] width 162 height 17
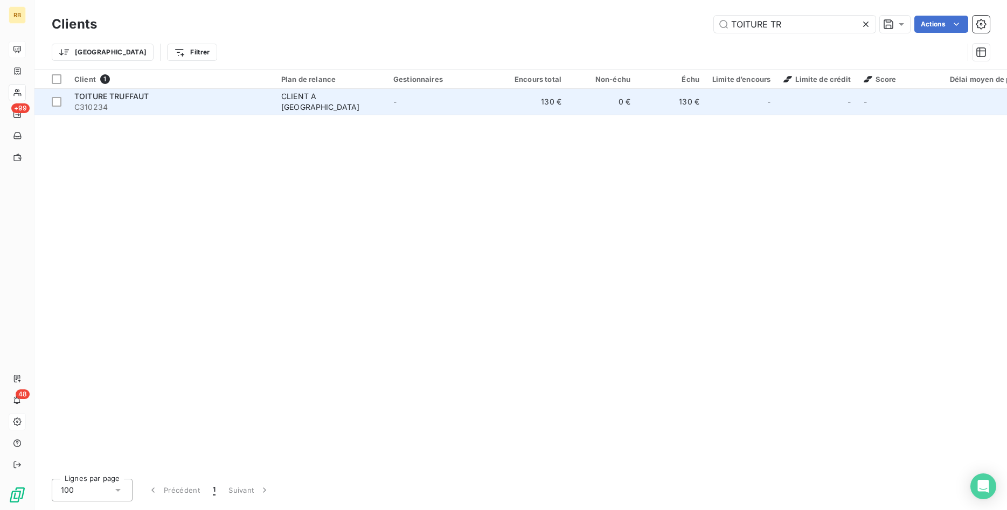
type input "TOITURE TR"
click at [323, 102] on div "CLIENT A [GEOGRAPHIC_DATA]" at bounding box center [330, 102] width 99 height 22
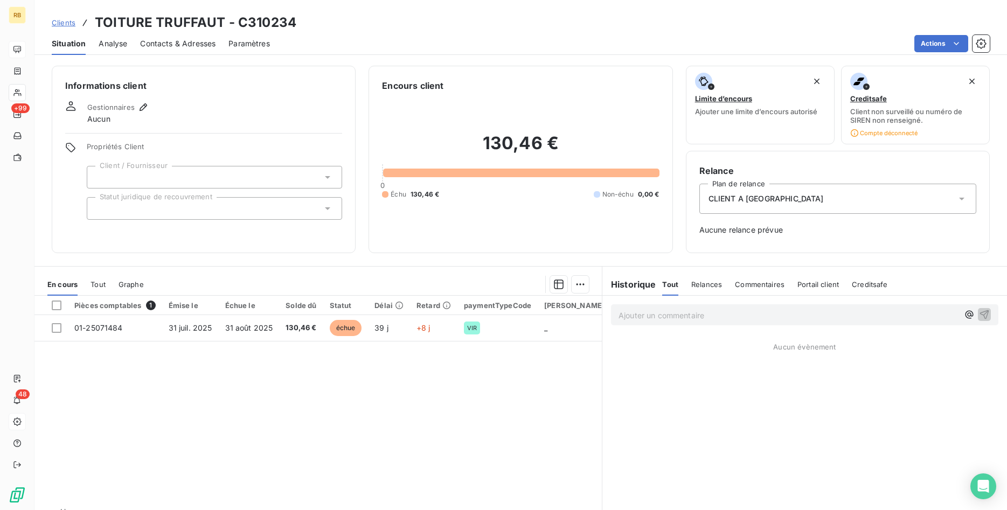
click at [720, 315] on p "Ajouter un commentaire ﻿" at bounding box center [789, 315] width 340 height 13
click at [982, 311] on icon "button" at bounding box center [984, 314] width 11 height 11
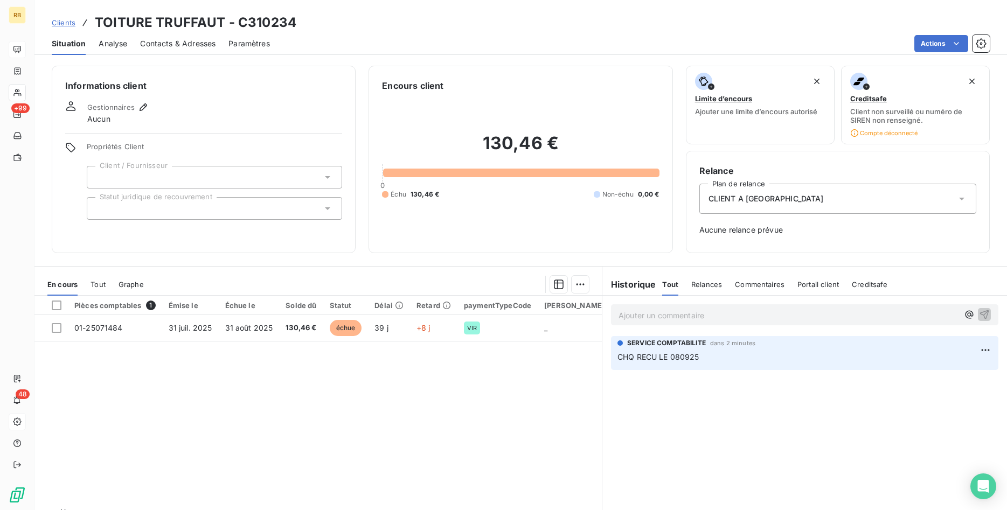
click at [960, 200] on icon at bounding box center [961, 198] width 11 height 11
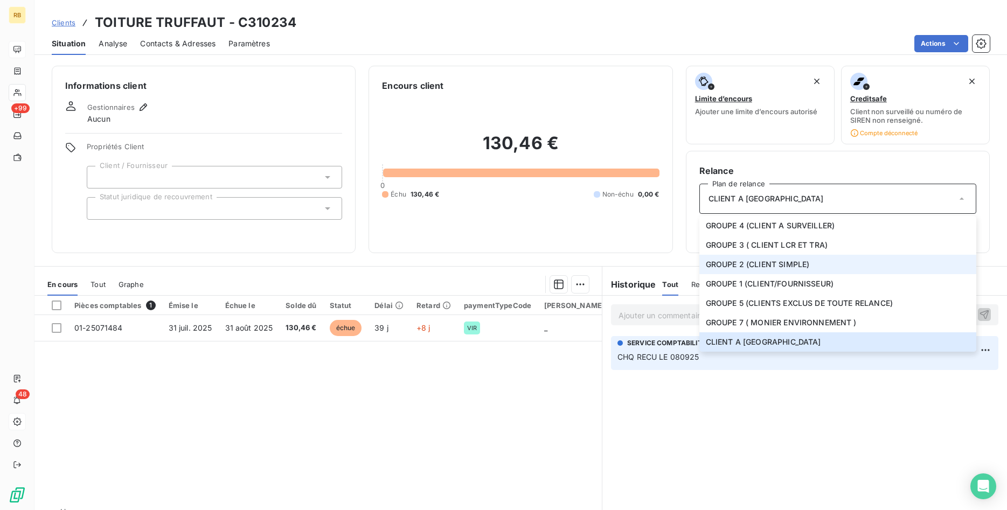
click at [806, 260] on span "GROUPE 2 (CLIENT SIMPLE)" at bounding box center [758, 264] width 104 height 11
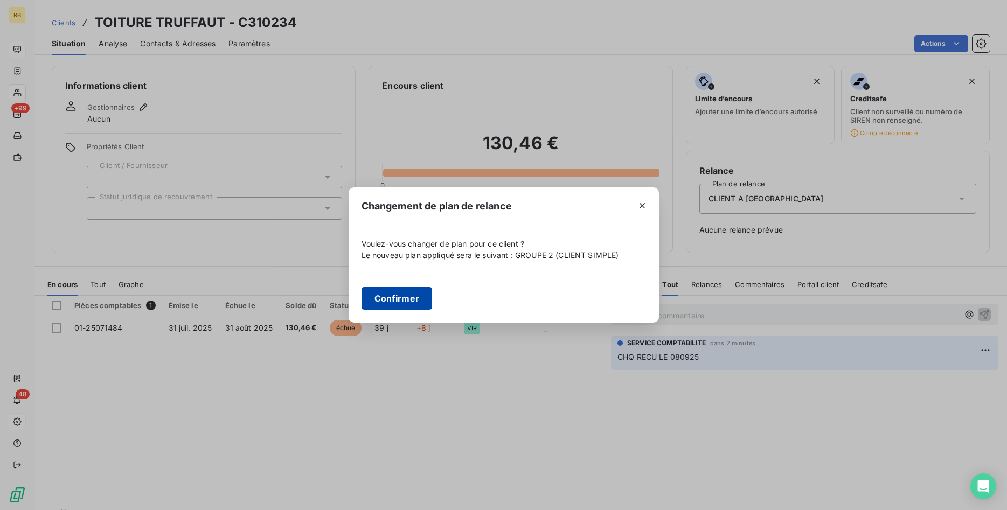
click at [391, 298] on button "Confirmer" at bounding box center [397, 298] width 71 height 23
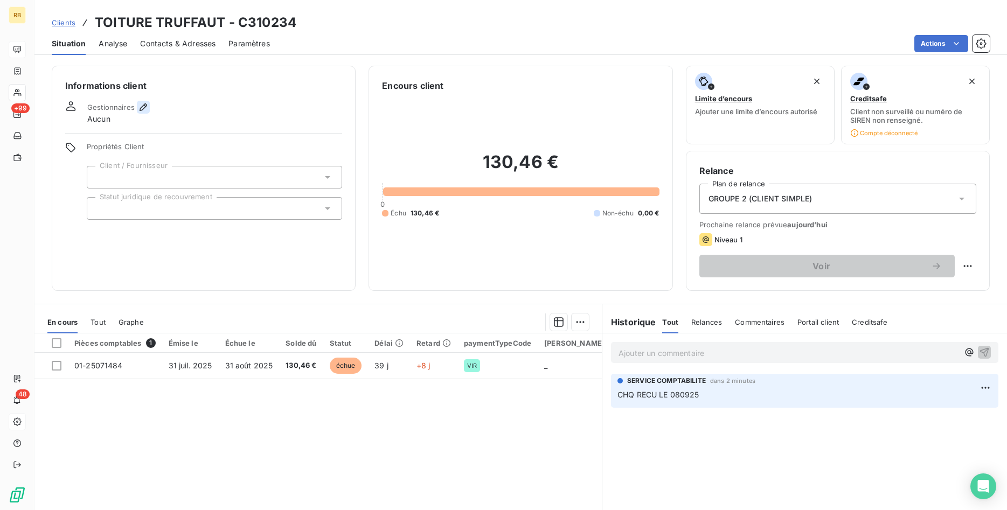
click at [140, 106] on icon "button" at bounding box center [143, 107] width 11 height 11
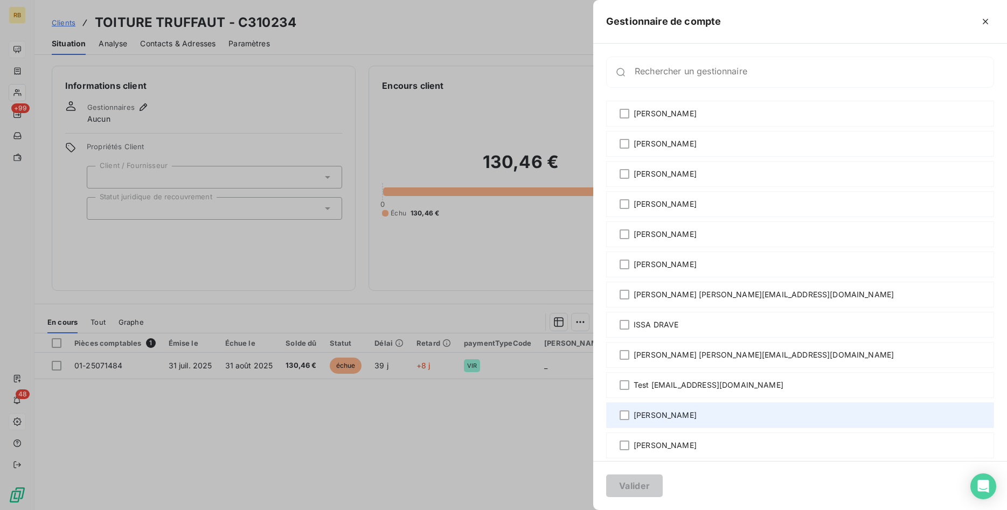
click at [693, 414] on span "[PERSON_NAME]" at bounding box center [665, 415] width 63 height 11
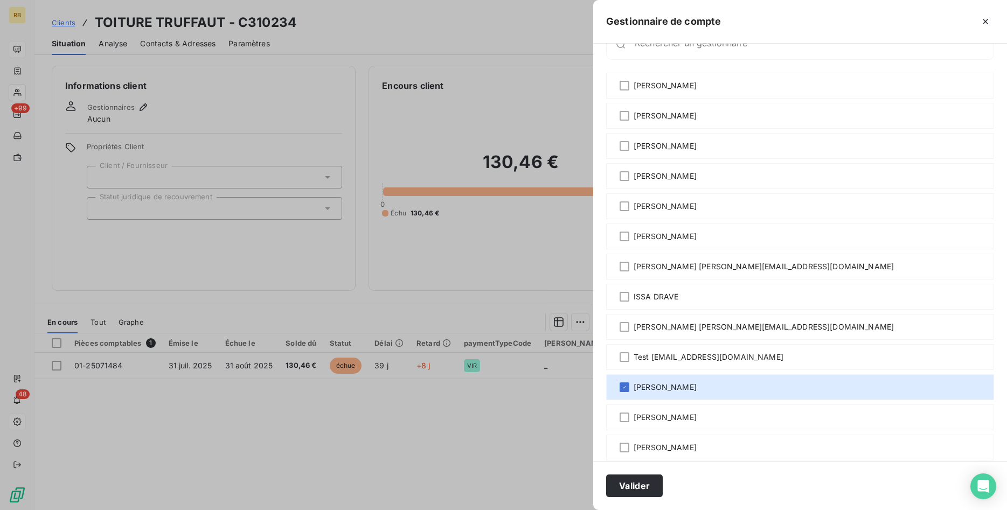
scroll to position [40, 0]
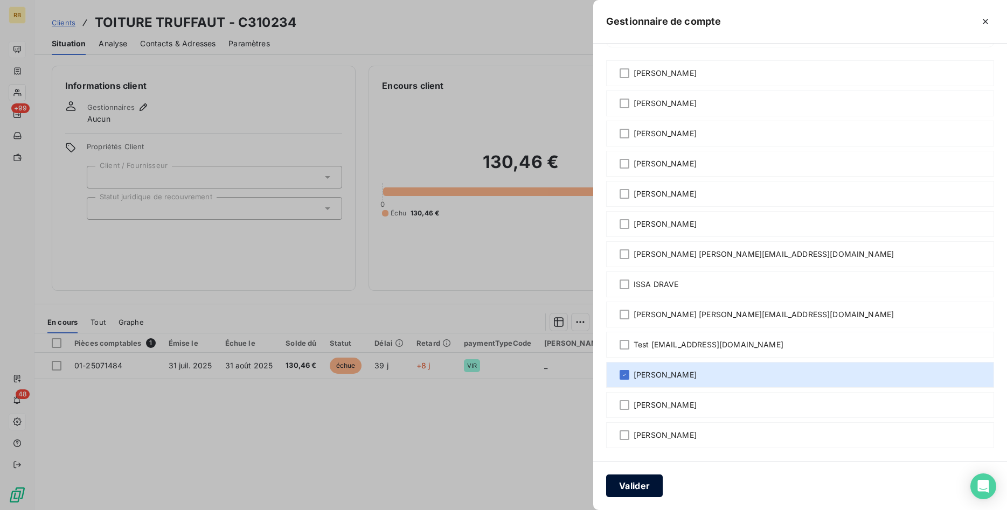
click at [655, 487] on button "Valider" at bounding box center [634, 486] width 57 height 23
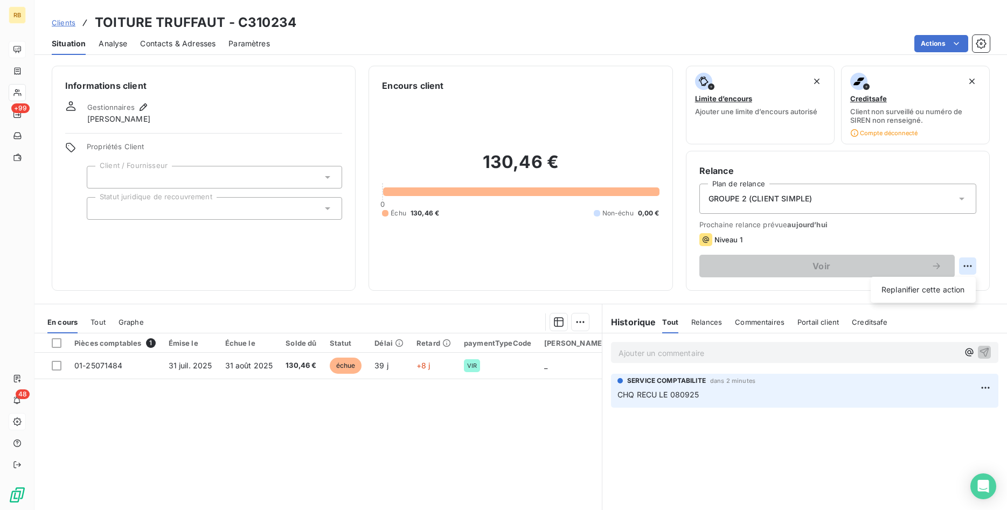
click at [965, 266] on html "RB +99 48 Clients TOITURE TRUFFAUT - C310234 Situation Analyse Contacts & Adres…" at bounding box center [503, 255] width 1007 height 510
click at [945, 293] on div "Replanifier cette action" at bounding box center [923, 289] width 96 height 17
select select "8"
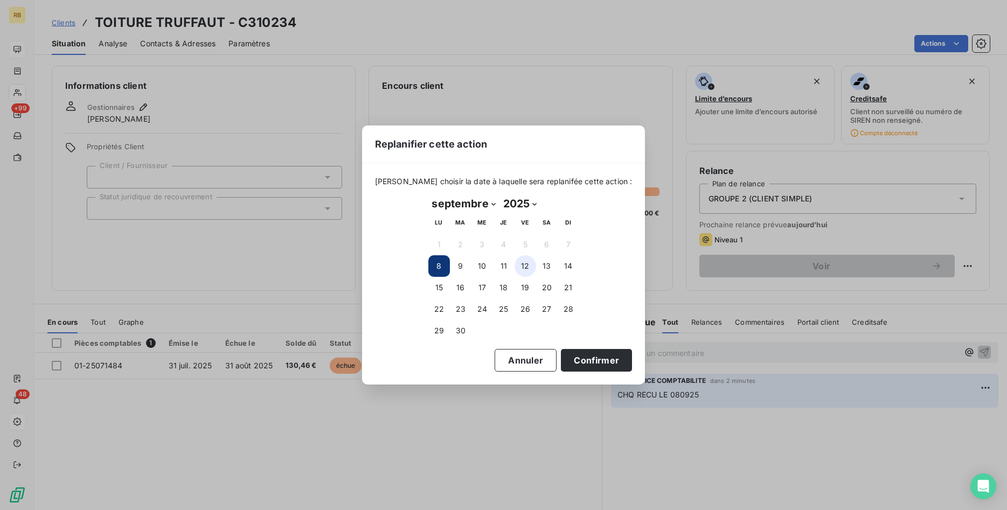
click at [529, 269] on button "12" at bounding box center [526, 266] width 22 height 22
click at [592, 358] on button "Confirmer" at bounding box center [596, 360] width 71 height 23
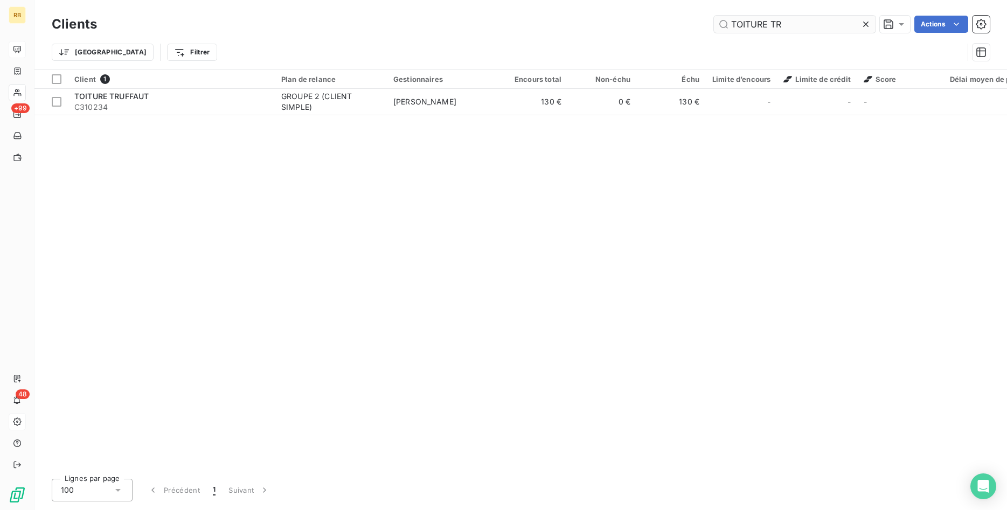
drag, startPoint x: 770, startPoint y: 27, endPoint x: 564, endPoint y: 11, distance: 207.0
click at [714, 16] on input "TOITURE TR" at bounding box center [795, 24] width 162 height 17
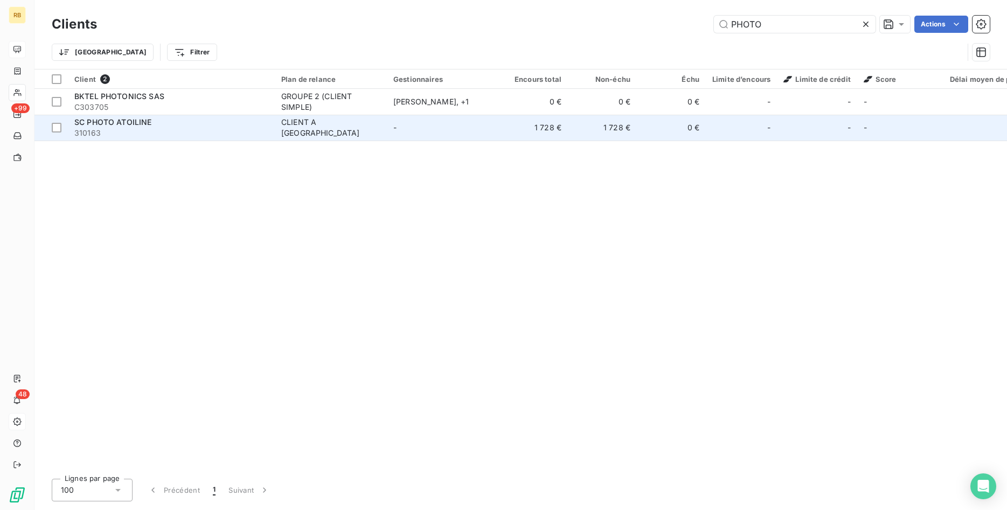
type input "PHOTO"
click at [572, 127] on td "1 728 €" at bounding box center [602, 128] width 69 height 26
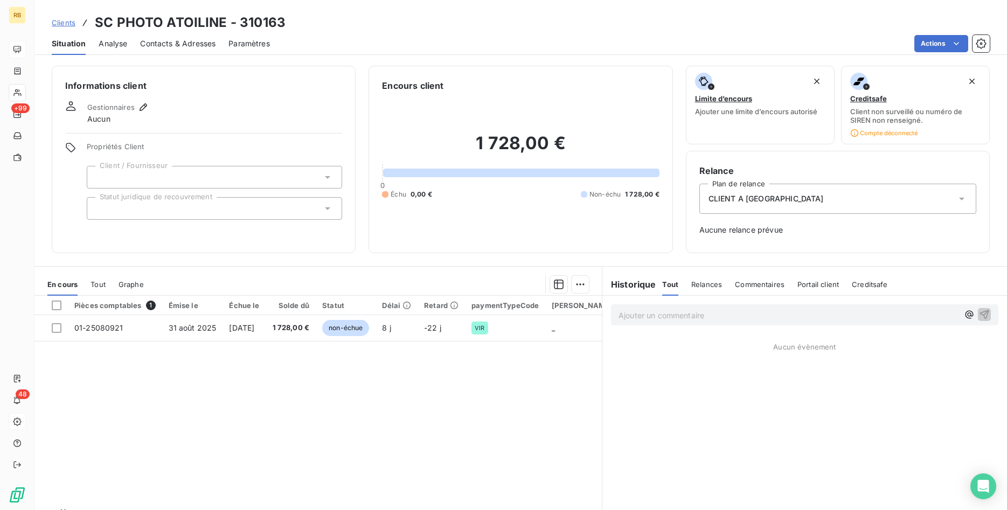
click at [706, 313] on p "Ajouter un commentaire ﻿" at bounding box center [789, 315] width 340 height 13
click at [983, 314] on icon "button" at bounding box center [984, 314] width 11 height 11
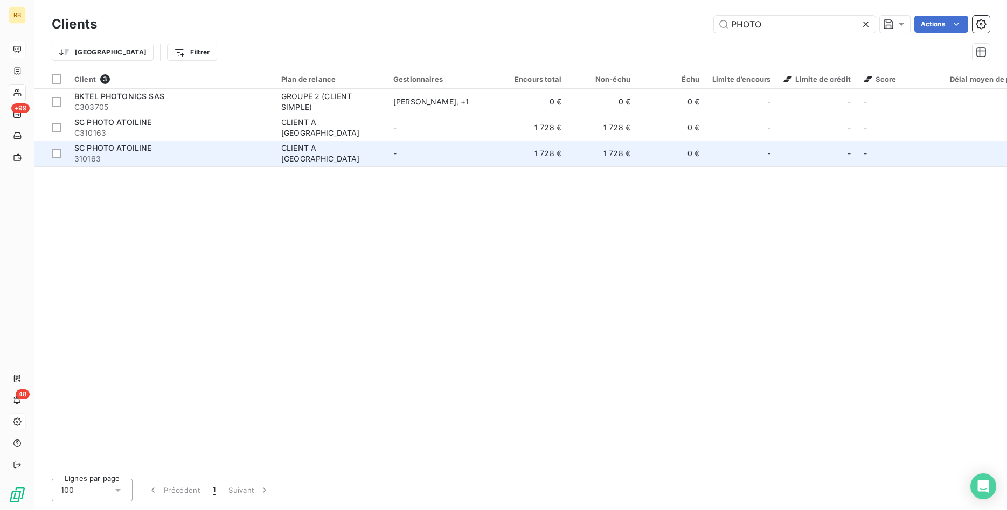
click at [425, 162] on td "-" at bounding box center [443, 154] width 112 height 26
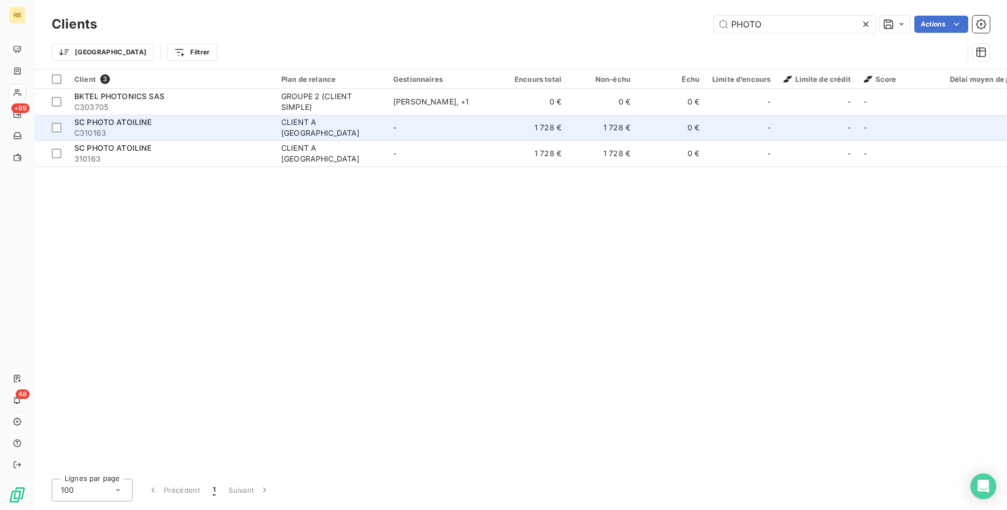
click at [698, 132] on td "0 €" at bounding box center [671, 128] width 69 height 26
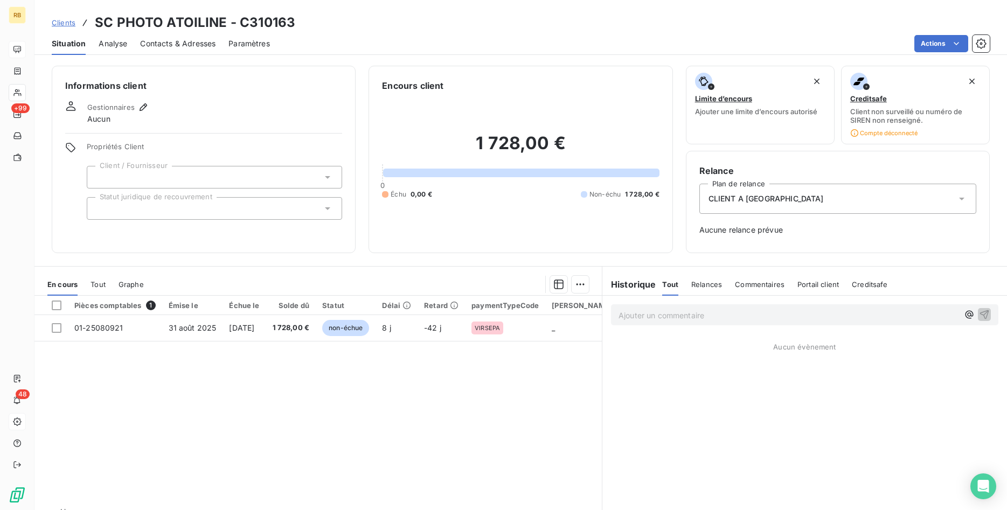
click at [800, 198] on div "CLIENT A [GEOGRAPHIC_DATA]" at bounding box center [837, 199] width 277 height 30
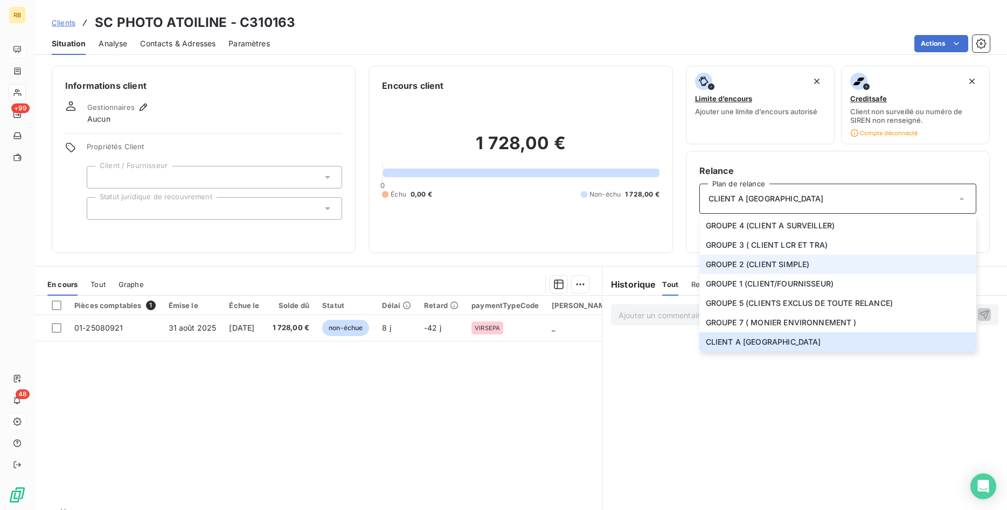
click at [788, 266] on span "GROUPE 2 (CLIENT SIMPLE)" at bounding box center [758, 264] width 104 height 11
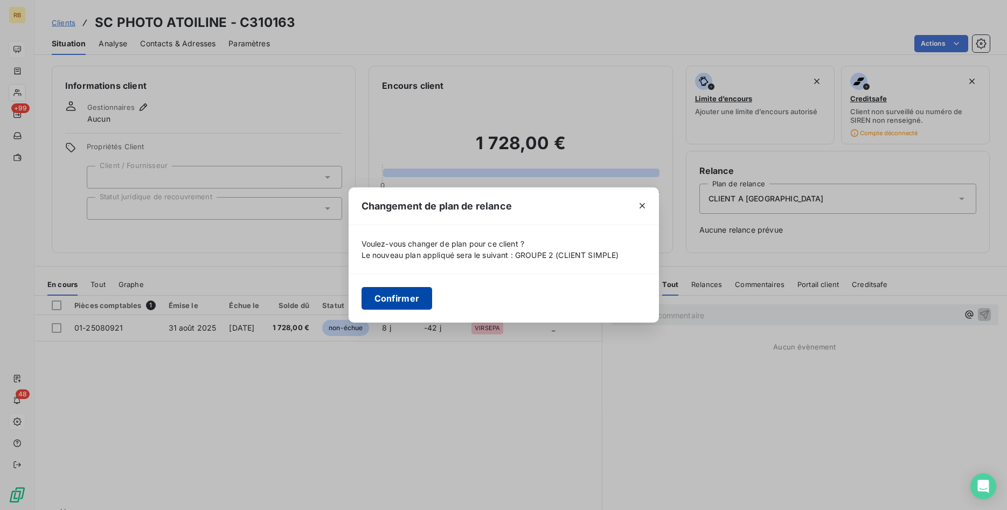
click at [407, 295] on button "Confirmer" at bounding box center [397, 298] width 71 height 23
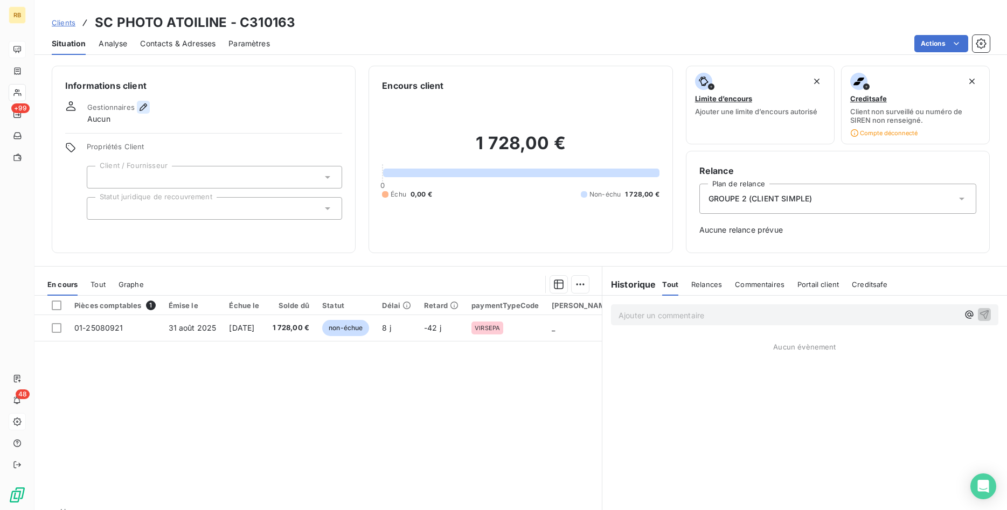
click at [144, 106] on icon "button" at bounding box center [144, 107] width 8 height 8
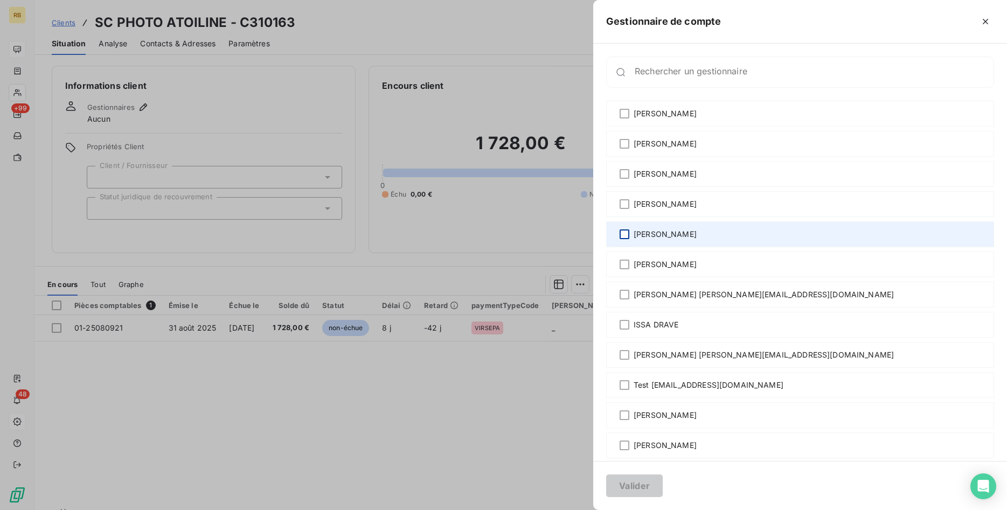
click at [627, 236] on div at bounding box center [625, 235] width 10 height 10
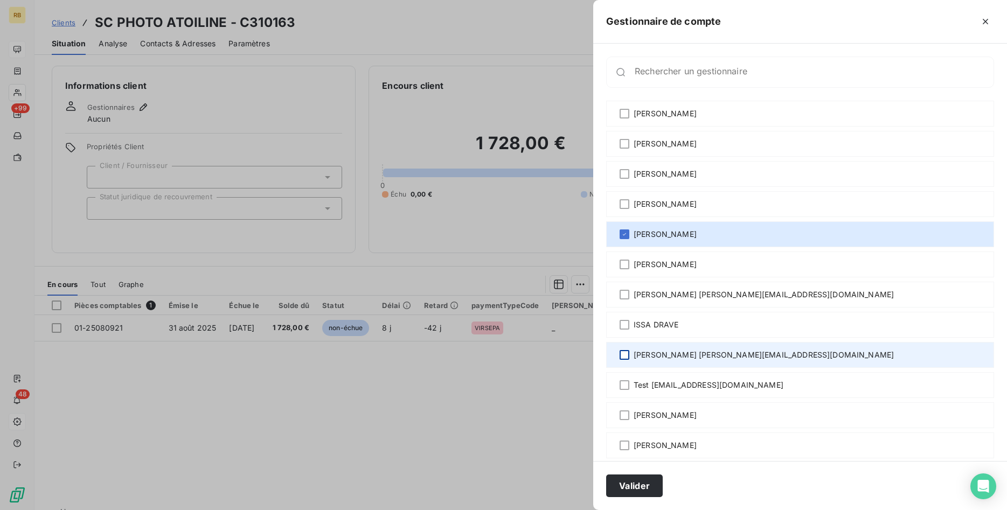
click at [626, 354] on div at bounding box center [625, 355] width 10 height 10
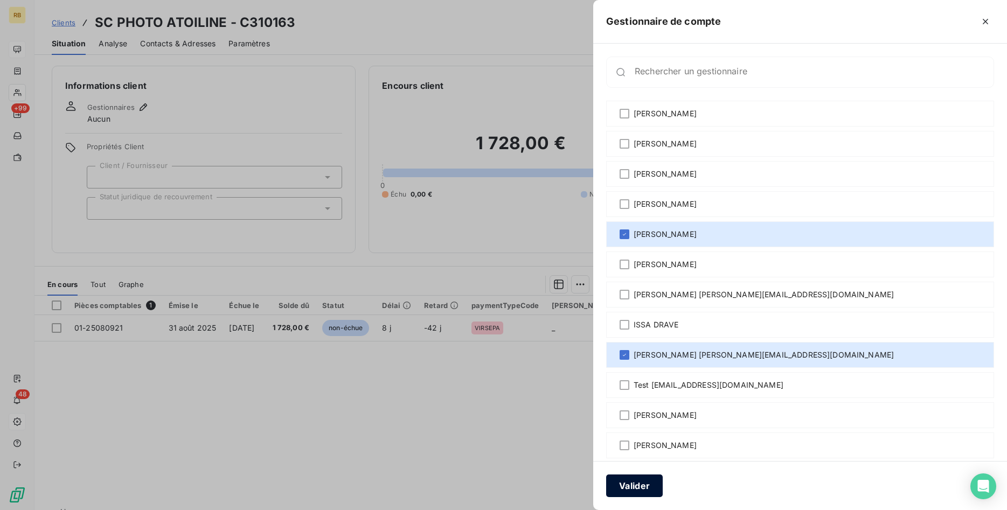
click at [650, 486] on button "Valider" at bounding box center [634, 486] width 57 height 23
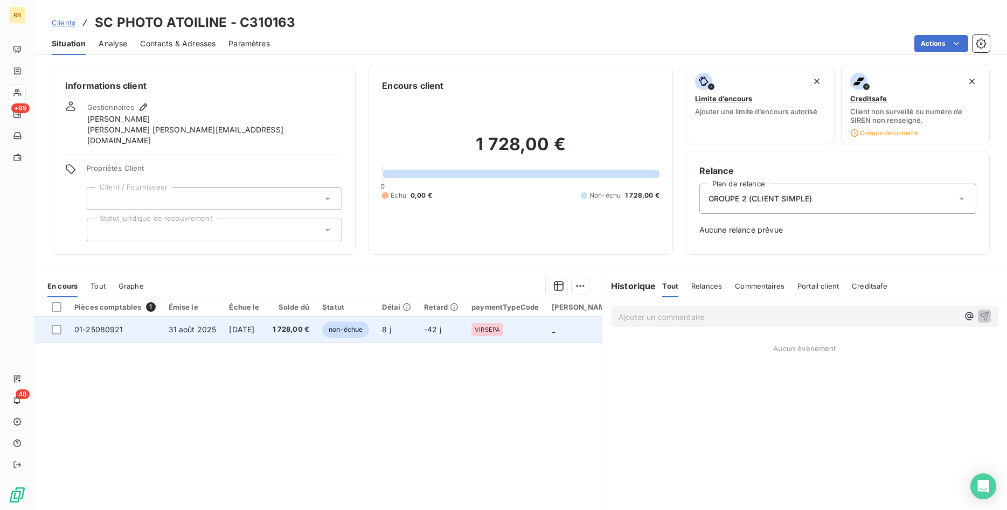
click at [254, 328] on span "[DATE]" at bounding box center [241, 329] width 25 height 9
click at [307, 334] on td "1 728,00 €" at bounding box center [291, 330] width 50 height 26
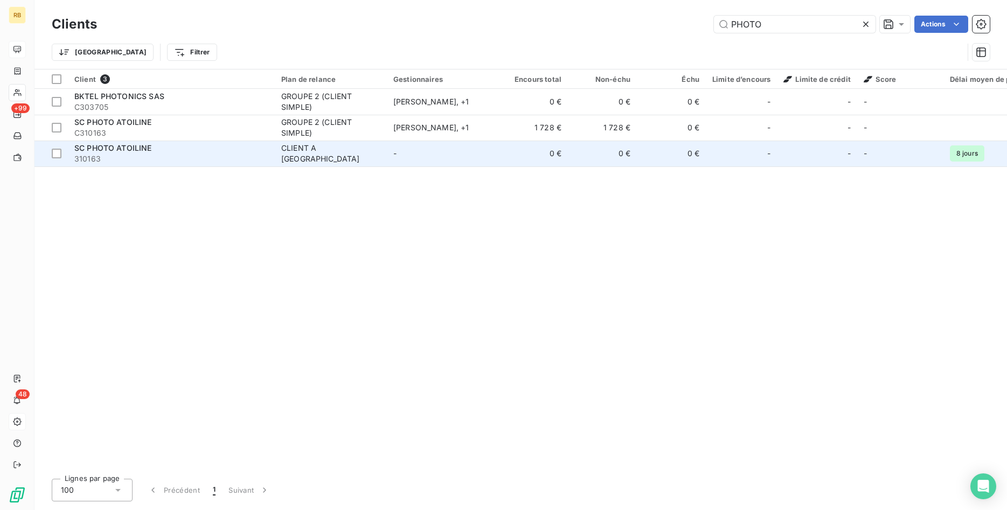
click at [591, 148] on td "0 €" at bounding box center [602, 154] width 69 height 26
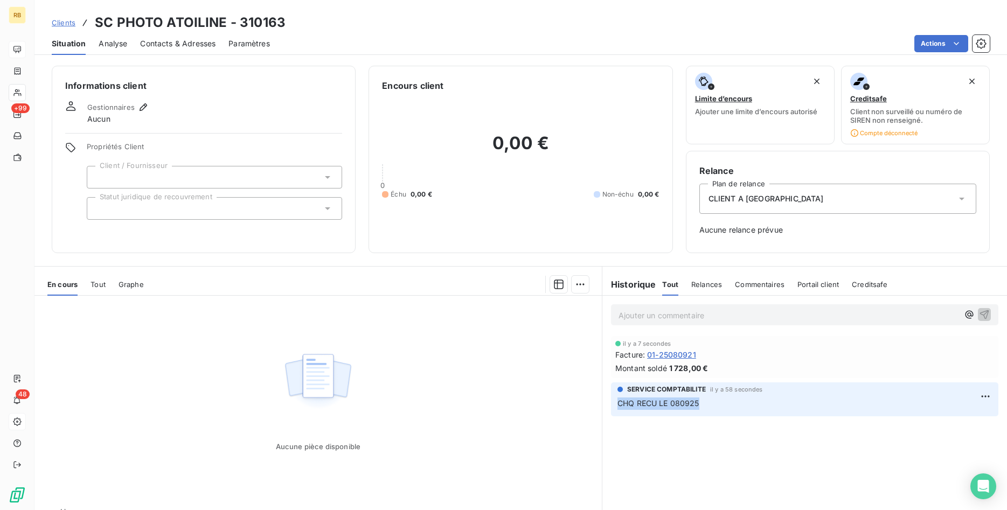
drag, startPoint x: 729, startPoint y: 406, endPoint x: 615, endPoint y: 405, distance: 113.2
click at [615, 405] on div "SERVICE COMPTABILITE il y a 58 secondes CHQ RECU LE 080925" at bounding box center [804, 400] width 387 height 34
copy span "CHQ RECU LE 080925"
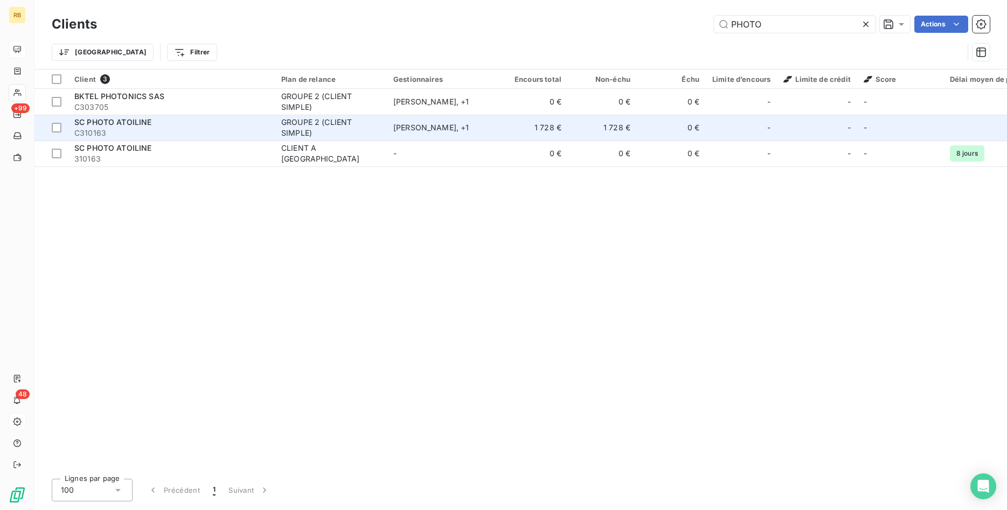
click at [642, 129] on td "0 €" at bounding box center [671, 128] width 69 height 26
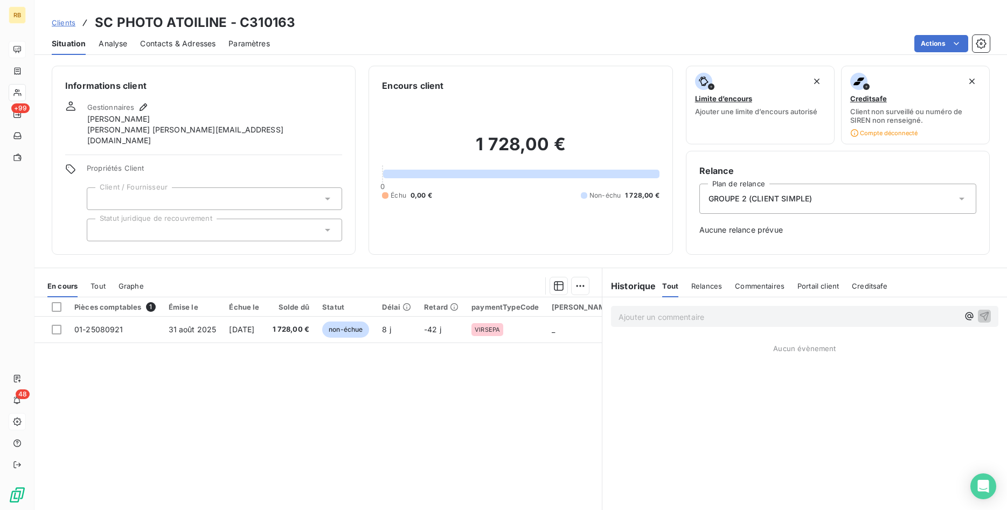
click at [698, 316] on p "Ajouter un commentaire ﻿" at bounding box center [789, 316] width 340 height 13
click at [983, 317] on icon "button" at bounding box center [984, 315] width 11 height 11
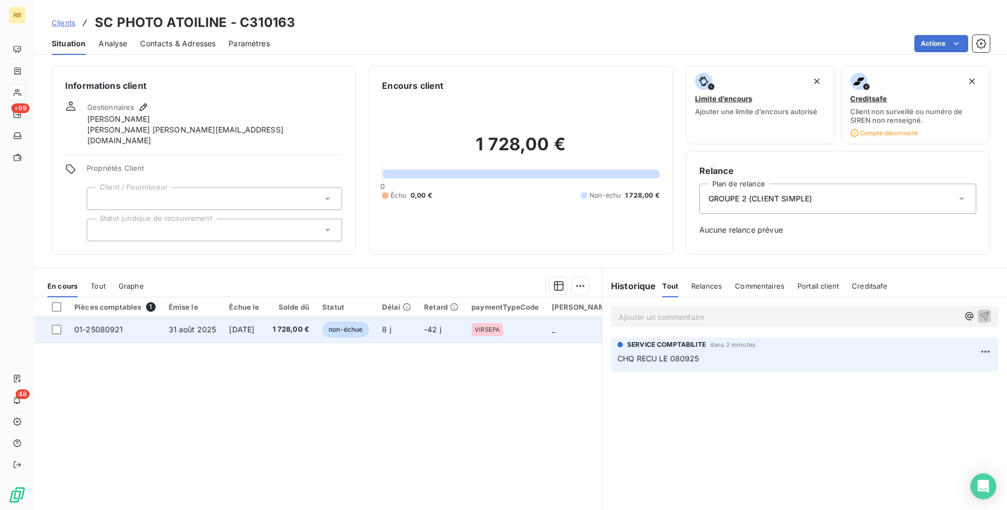
click at [250, 329] on span "[DATE]" at bounding box center [241, 329] width 25 height 9
